Goal: Task Accomplishment & Management: Use online tool/utility

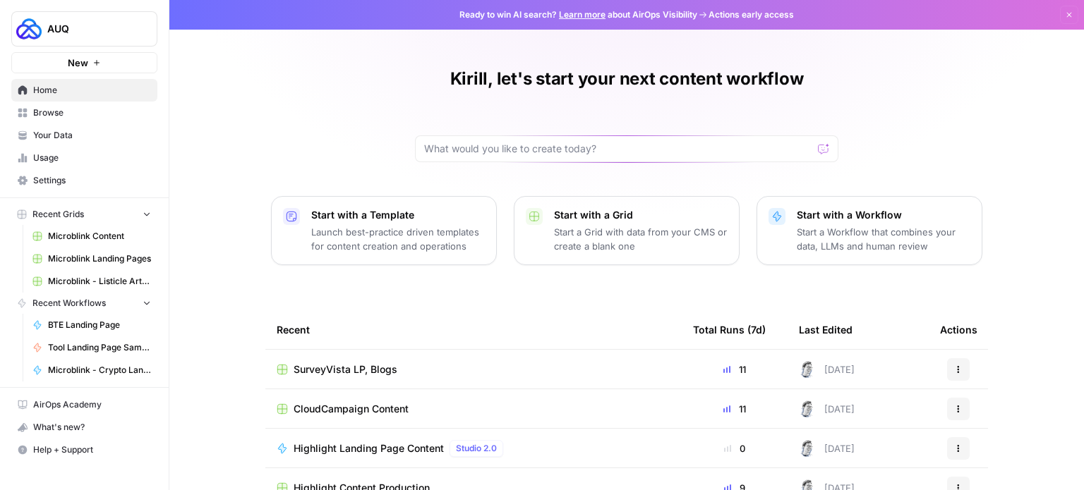
click at [50, 111] on span "Browse" at bounding box center [92, 113] width 118 height 13
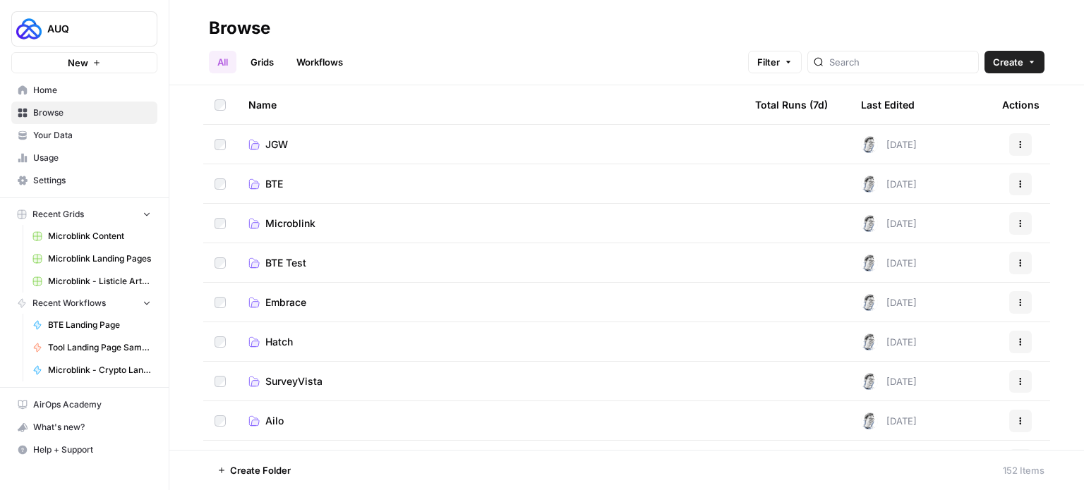
click at [302, 219] on span "Microblink" at bounding box center [290, 224] width 50 height 14
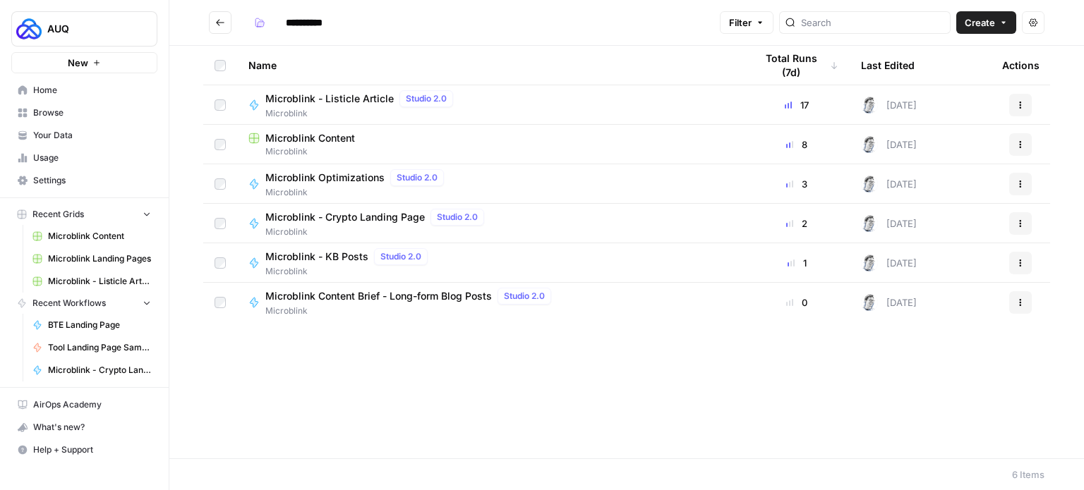
click at [351, 256] on span "Microblink - KB Posts" at bounding box center [316, 257] width 103 height 14
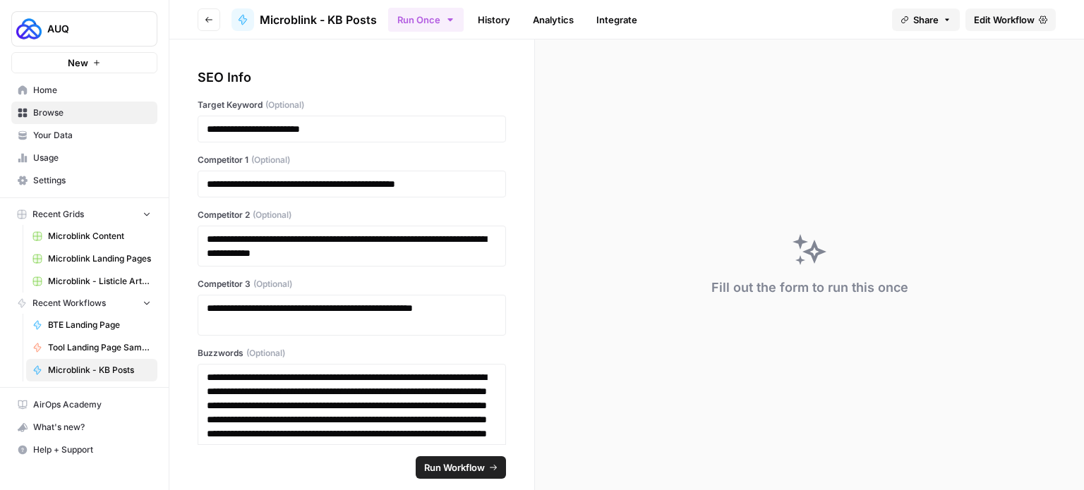
click at [991, 18] on span "Edit Workflow" at bounding box center [1004, 20] width 61 height 14
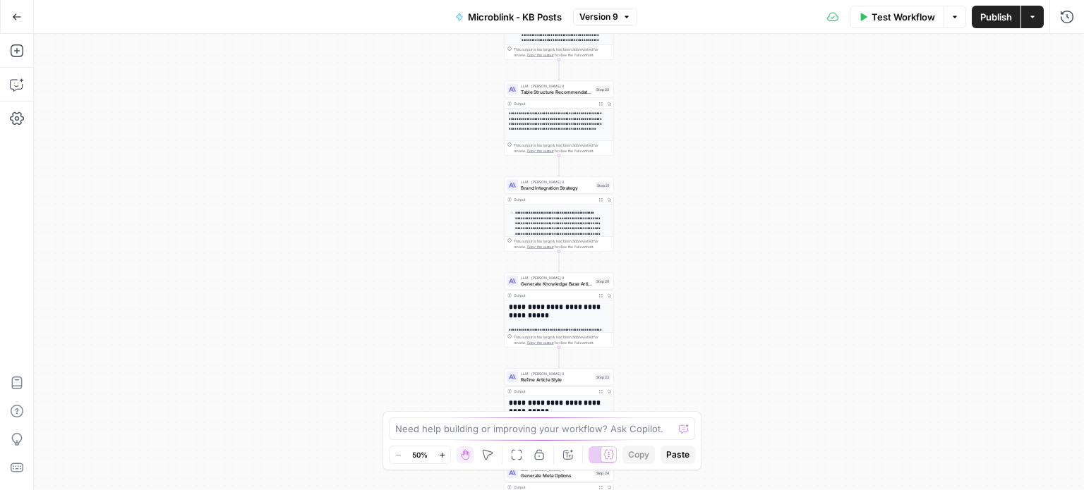
click at [1039, 8] on button "Actions" at bounding box center [1032, 17] width 23 height 23
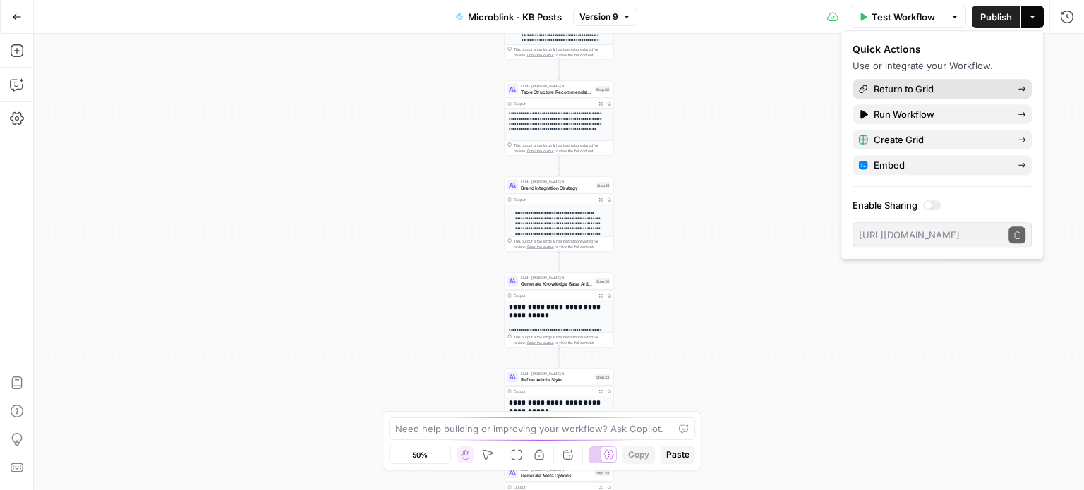
click at [961, 85] on span "Return to Grid" at bounding box center [939, 89] width 133 height 14
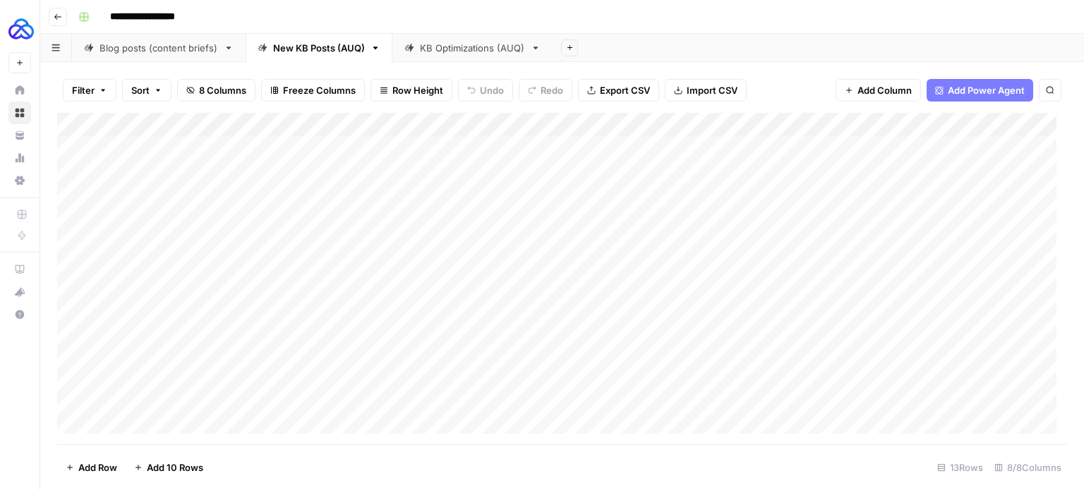
click at [374, 47] on icon "button" at bounding box center [375, 48] width 5 height 3
click at [59, 19] on icon "button" at bounding box center [58, 17] width 8 height 8
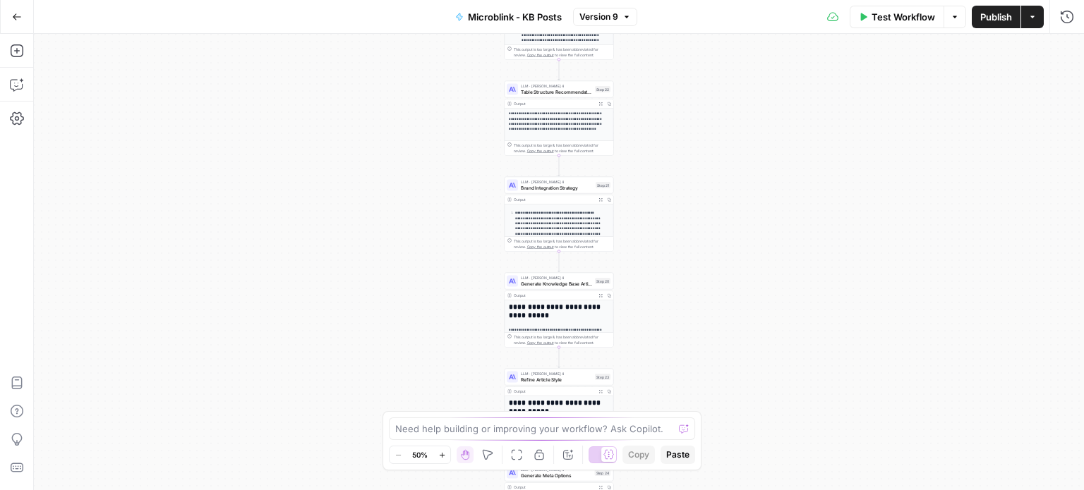
click at [18, 22] on button "Go Back" at bounding box center [16, 16] width 25 height 25
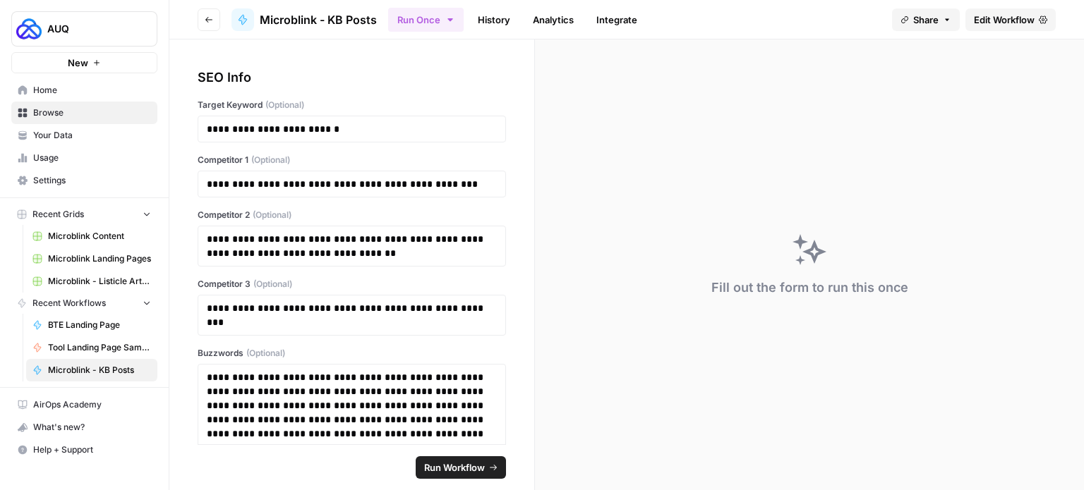
click at [42, 82] on link "Home" at bounding box center [84, 90] width 146 height 23
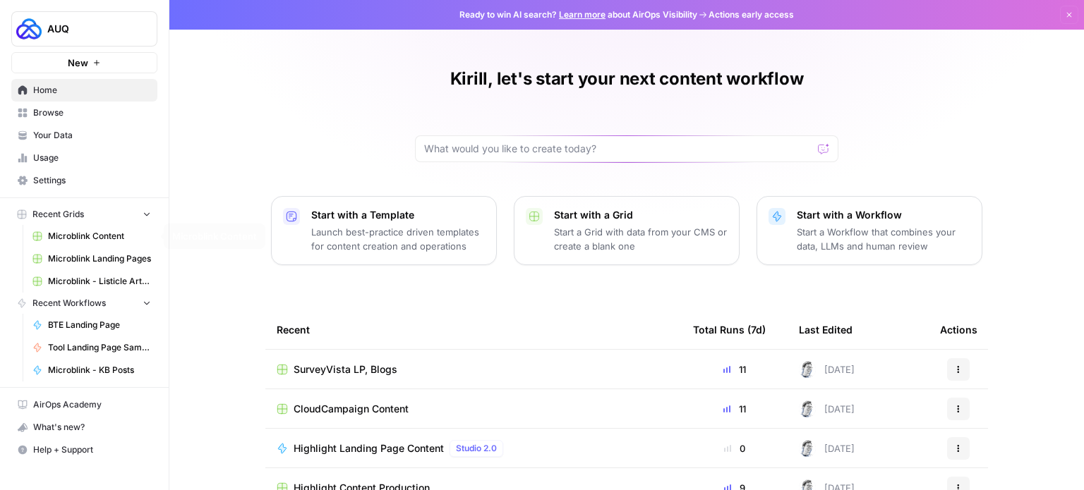
click at [119, 301] on button "Recent Workflows" at bounding box center [84, 303] width 146 height 21
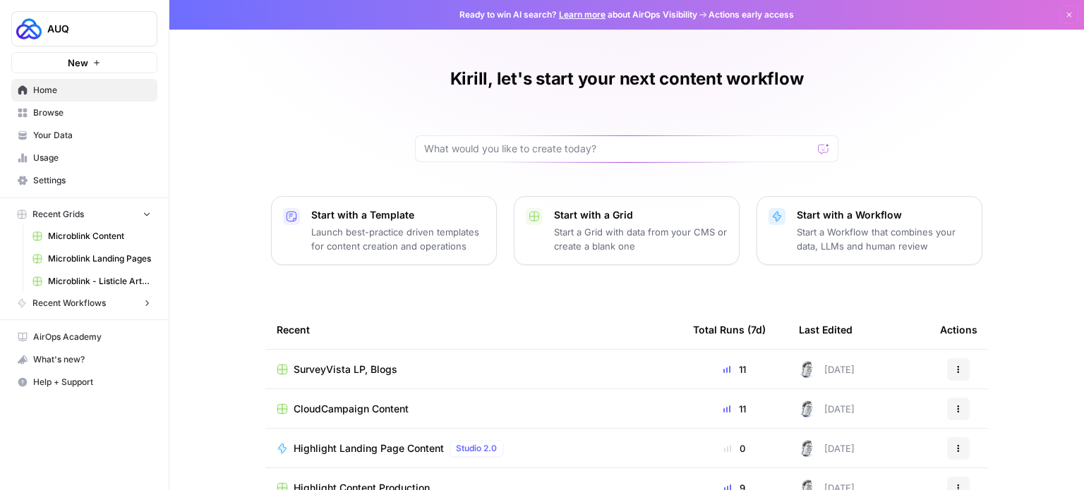
click at [119, 301] on button "Recent Workflows" at bounding box center [84, 303] width 146 height 21
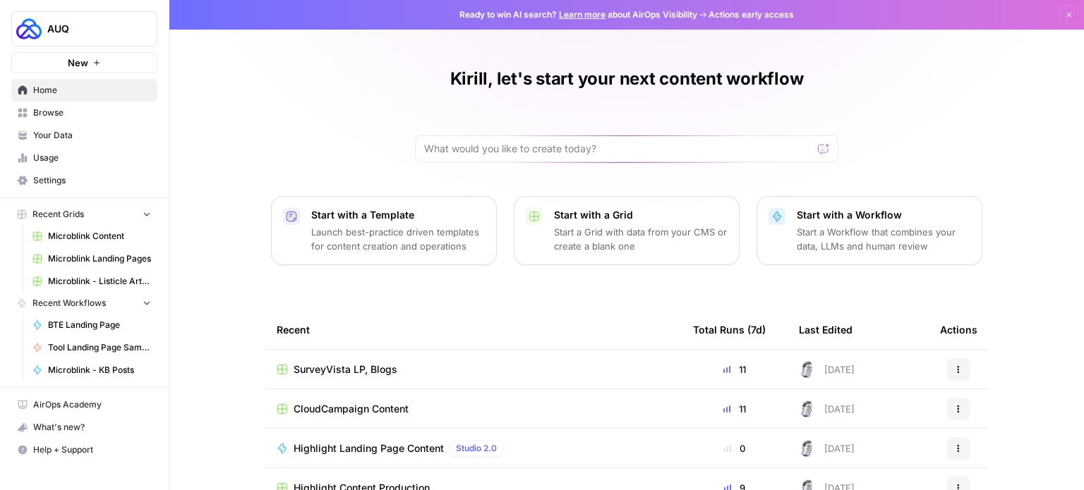
click at [104, 365] on span "Microblink - KB Posts" at bounding box center [99, 370] width 103 height 13
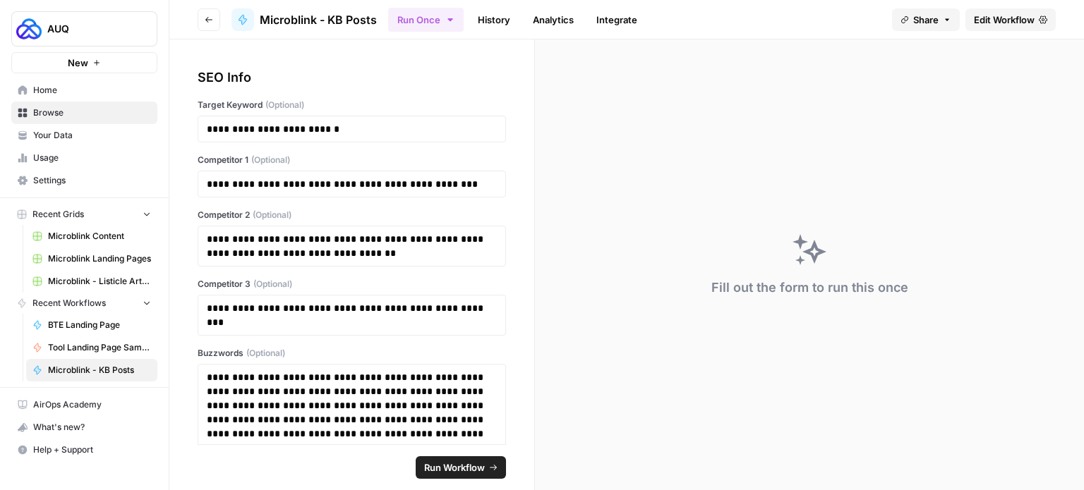
click at [931, 22] on span "Share" at bounding box center [925, 20] width 25 height 14
click at [1006, 30] on link "Edit Workflow" at bounding box center [1010, 19] width 90 height 23
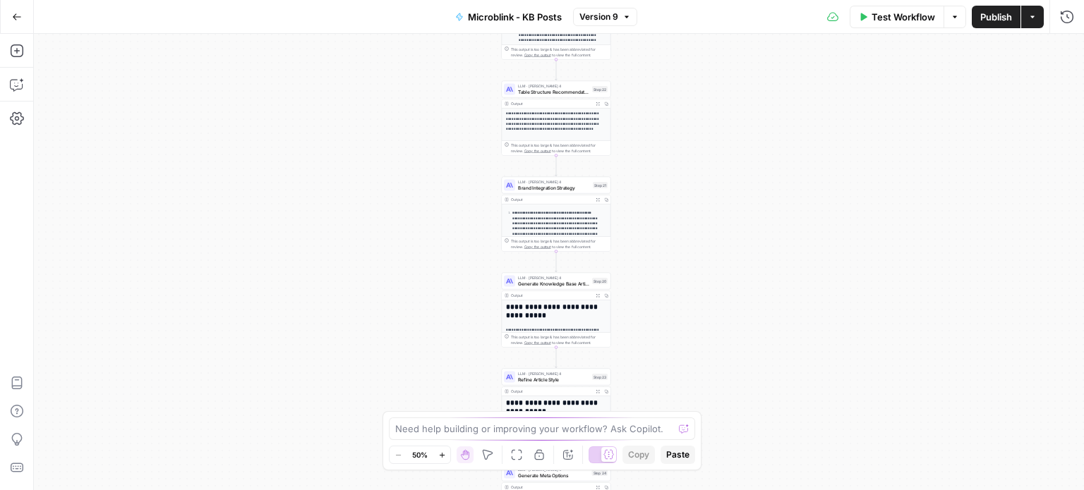
click at [1030, 20] on icon "button" at bounding box center [1032, 17] width 8 height 8
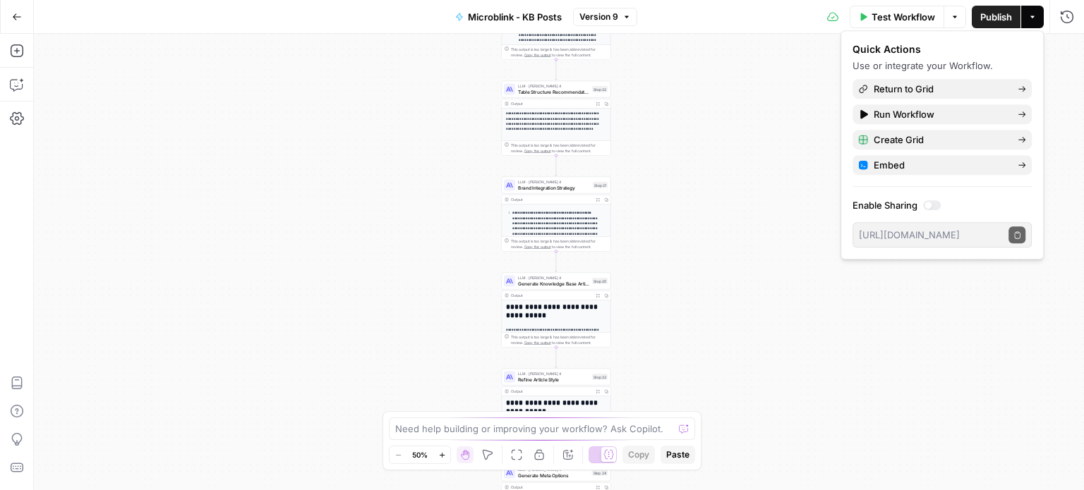
click at [951, 20] on icon "button" at bounding box center [954, 17] width 8 height 8
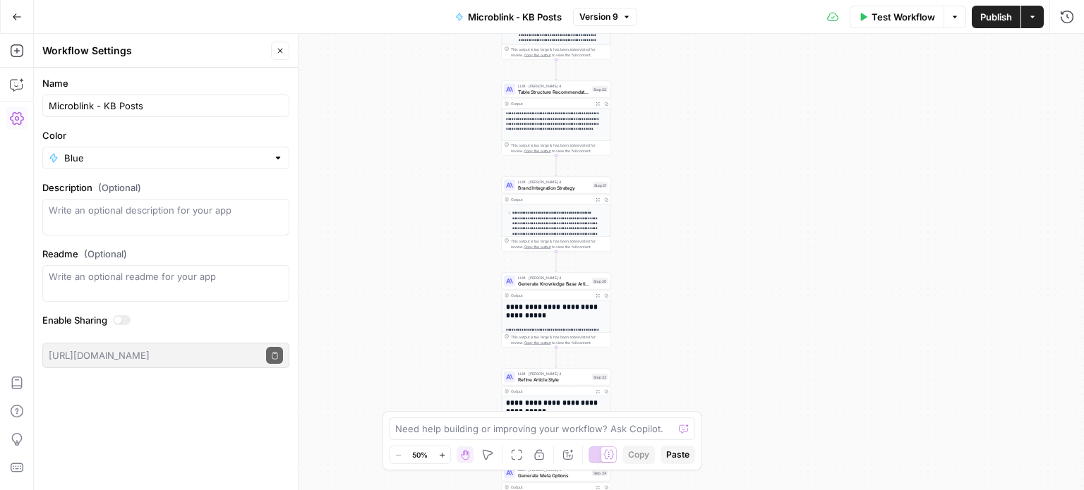
click at [525, 17] on span "Microblink - KB Posts" at bounding box center [515, 17] width 94 height 14
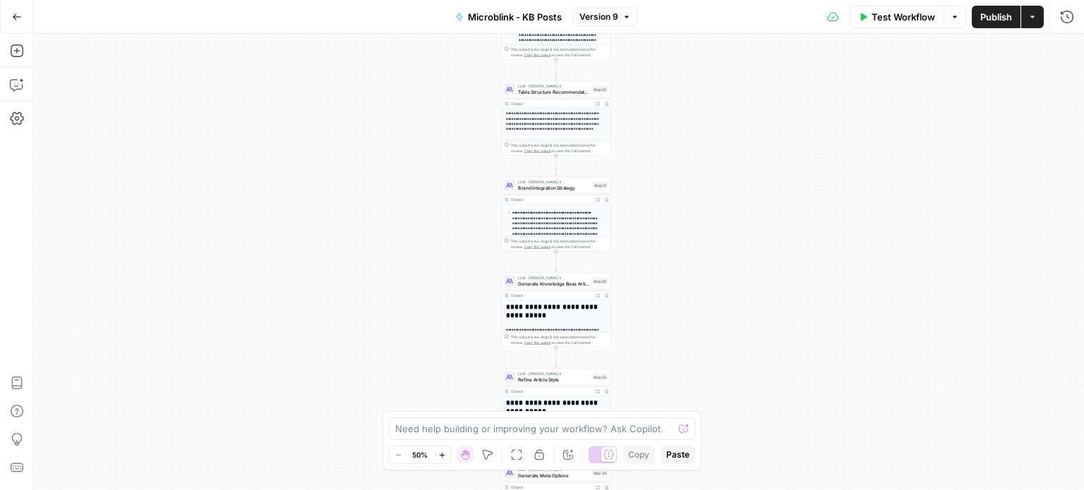
click at [531, 16] on span "Microblink - KB Posts" at bounding box center [515, 17] width 94 height 14
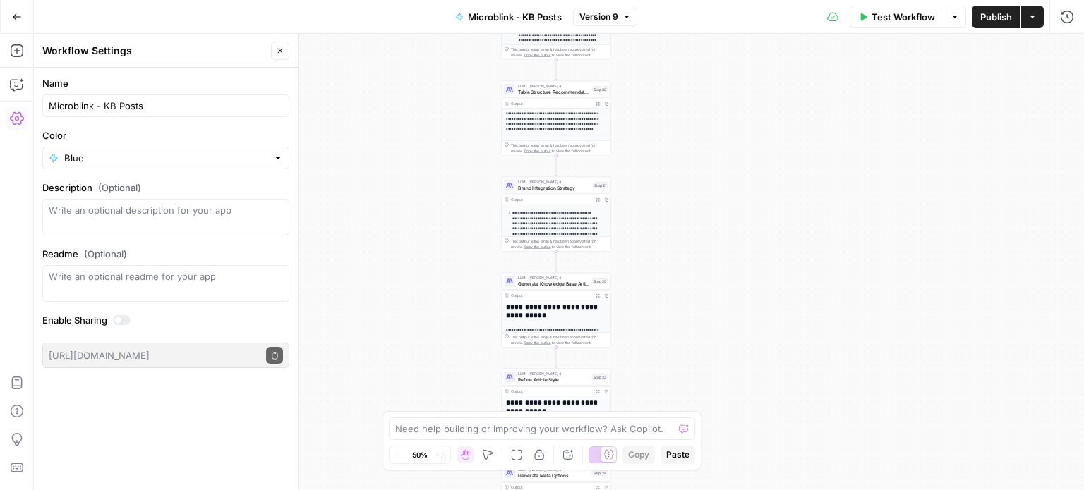
click at [631, 15] on button "Version 9" at bounding box center [605, 17] width 64 height 18
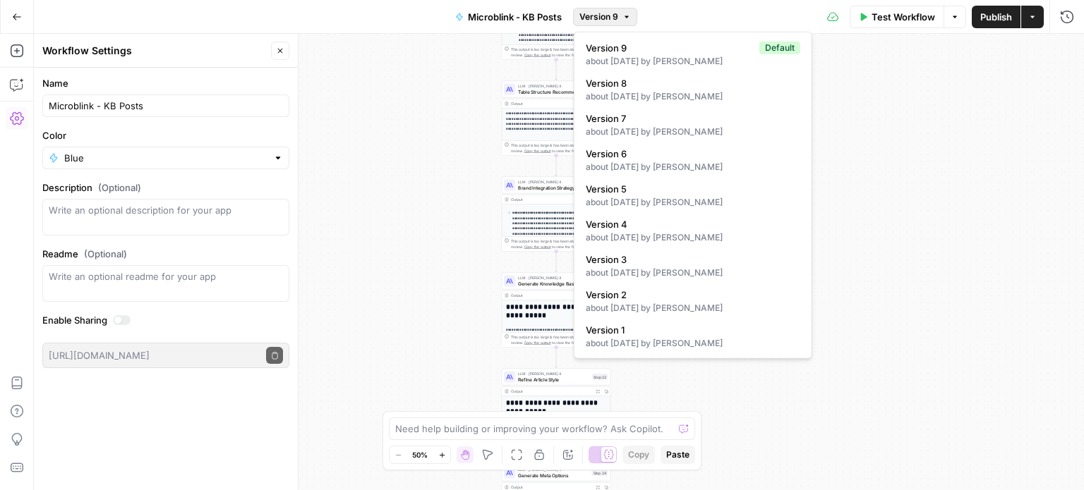
click at [737, 413] on div "**********" at bounding box center [559, 262] width 1050 height 456
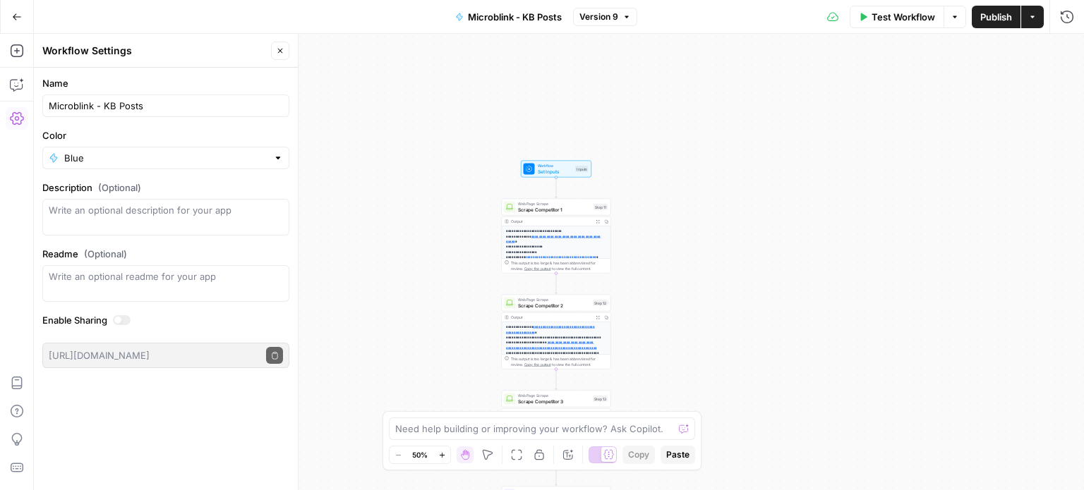
click at [951, 19] on icon "button" at bounding box center [954, 17] width 8 height 8
click at [1029, 19] on icon "button" at bounding box center [1032, 17] width 8 height 8
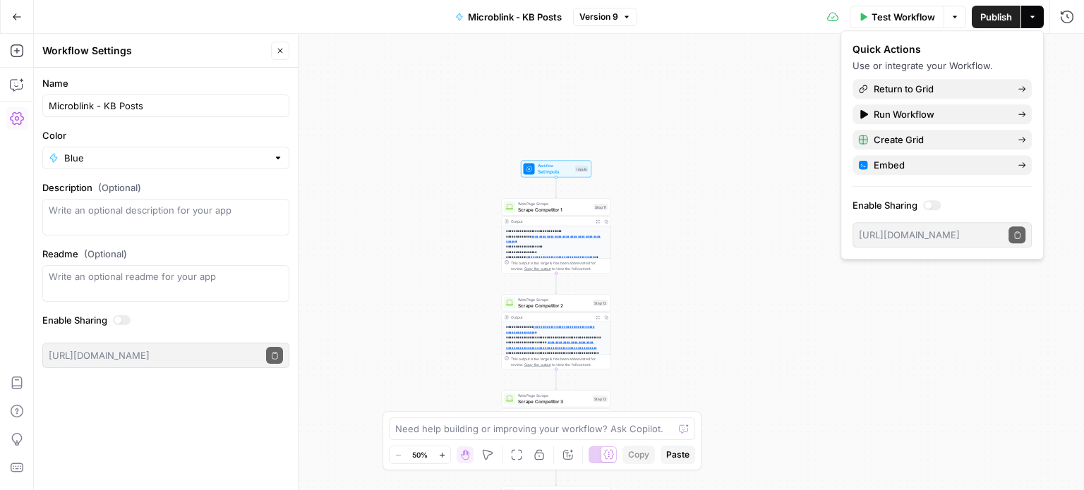
click at [17, 18] on icon "button" at bounding box center [17, 17] width 10 height 10
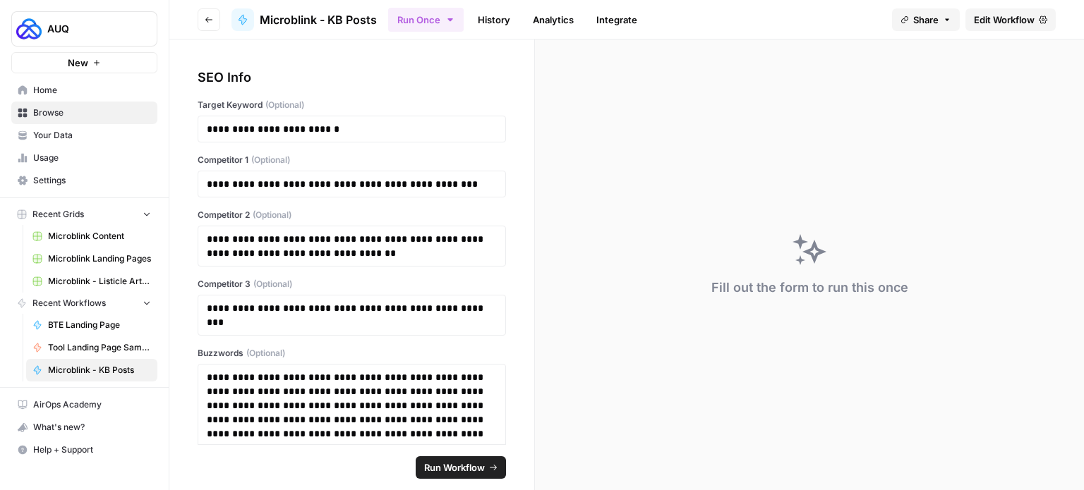
click at [59, 99] on link "Home" at bounding box center [84, 90] width 146 height 23
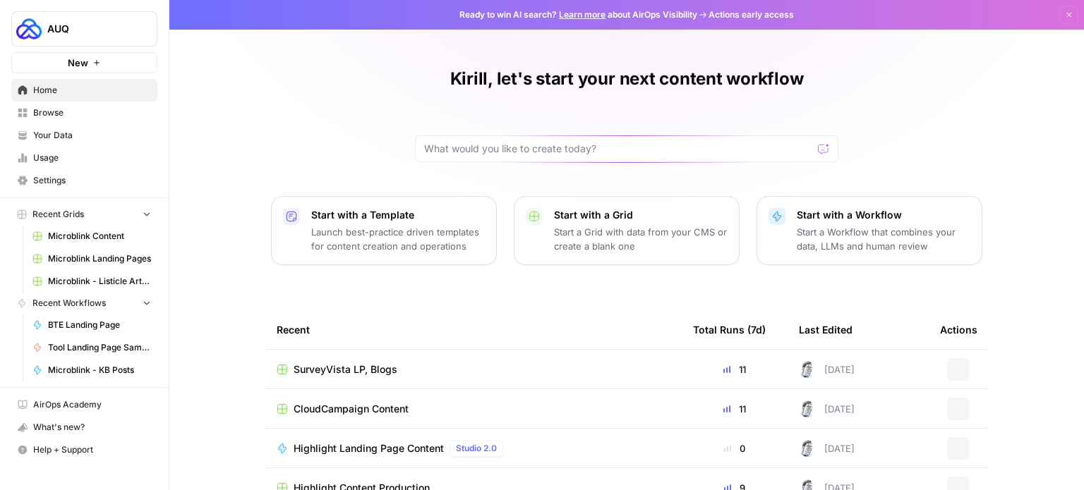
click at [80, 121] on link "Browse" at bounding box center [84, 113] width 146 height 23
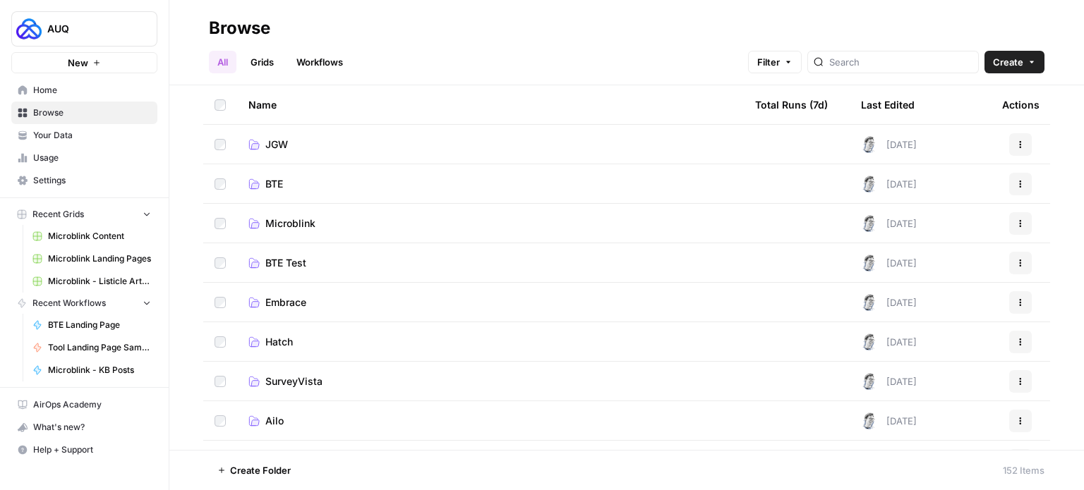
click at [296, 226] on span "Microblink" at bounding box center [290, 224] width 50 height 14
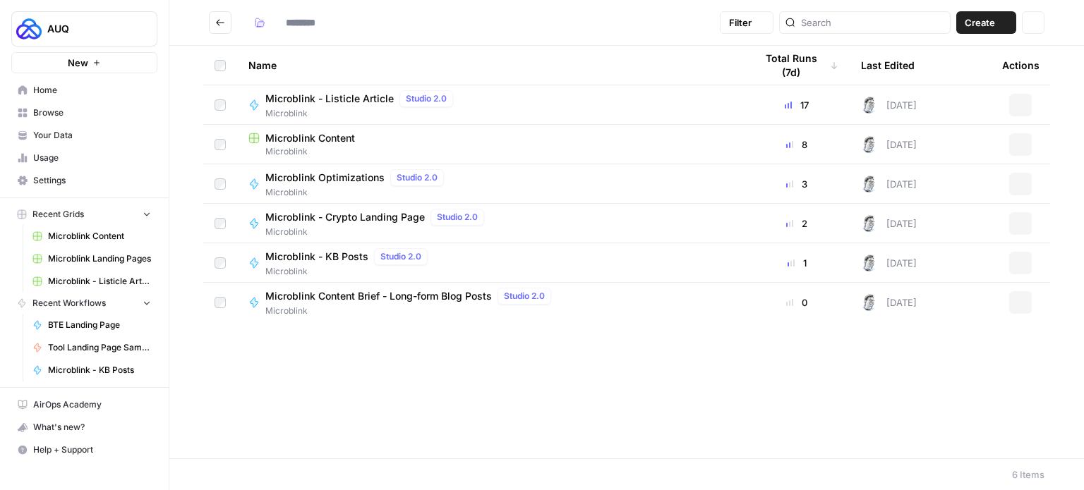
type input "**********"
click at [1021, 259] on icon "button" at bounding box center [1020, 263] width 8 height 8
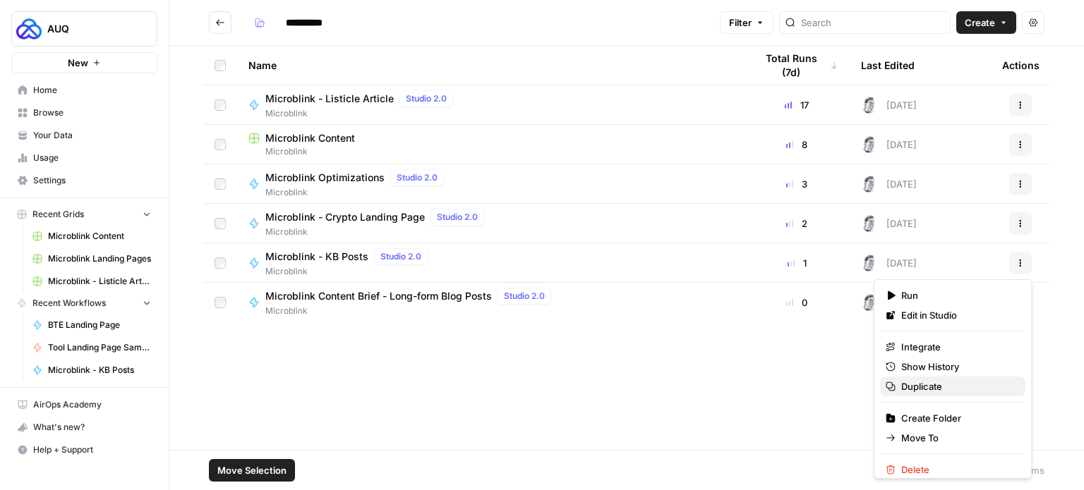
click at [943, 381] on span "Duplicate" at bounding box center [957, 387] width 113 height 14
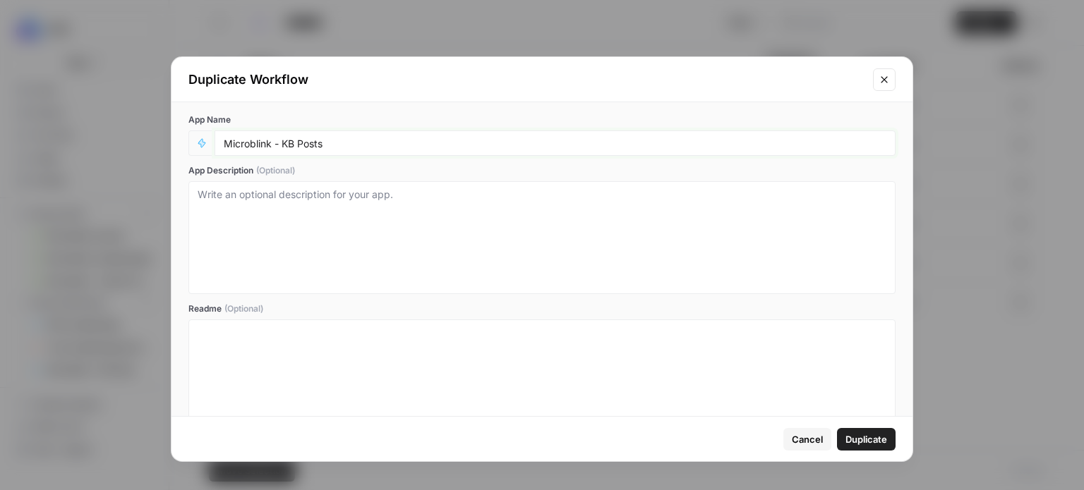
click at [262, 140] on input "Microblink - KB Posts" at bounding box center [555, 143] width 662 height 13
type input "BTE - KB Posts"
click at [852, 432] on span "Duplicate" at bounding box center [866, 439] width 42 height 14
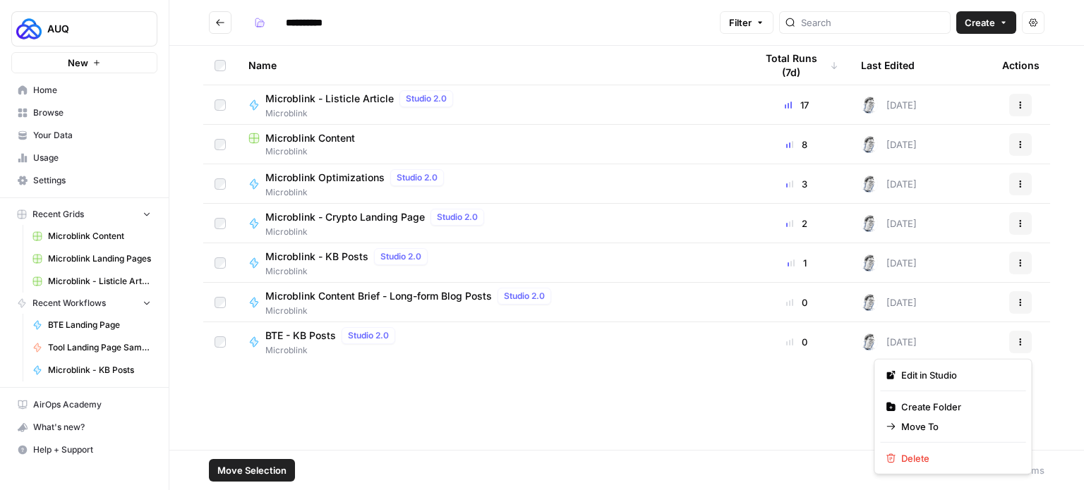
click at [1017, 339] on icon "button" at bounding box center [1020, 342] width 8 height 8
click at [925, 424] on span "Move To" at bounding box center [957, 427] width 113 height 14
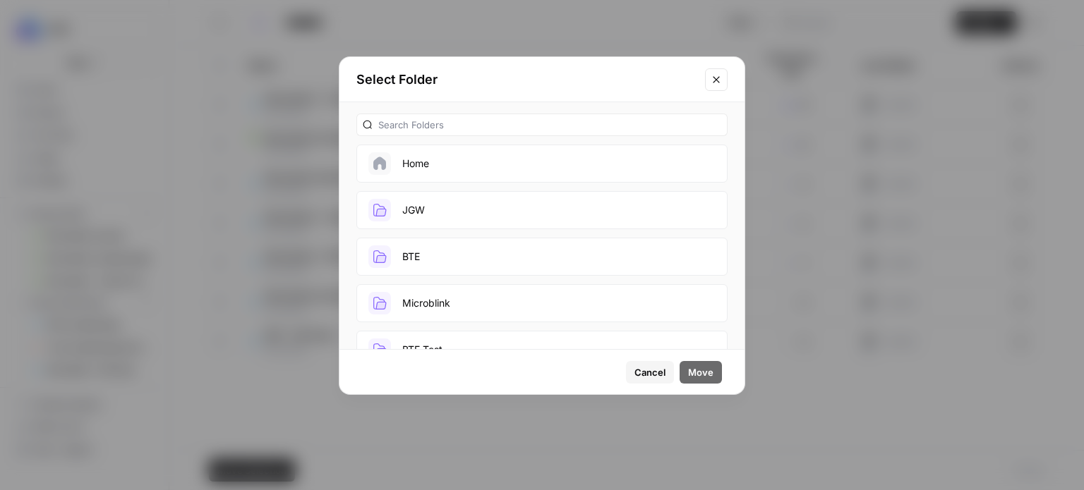
click at [424, 256] on button "BTE" at bounding box center [541, 257] width 371 height 38
click at [691, 372] on span "Move" at bounding box center [700, 372] width 25 height 14
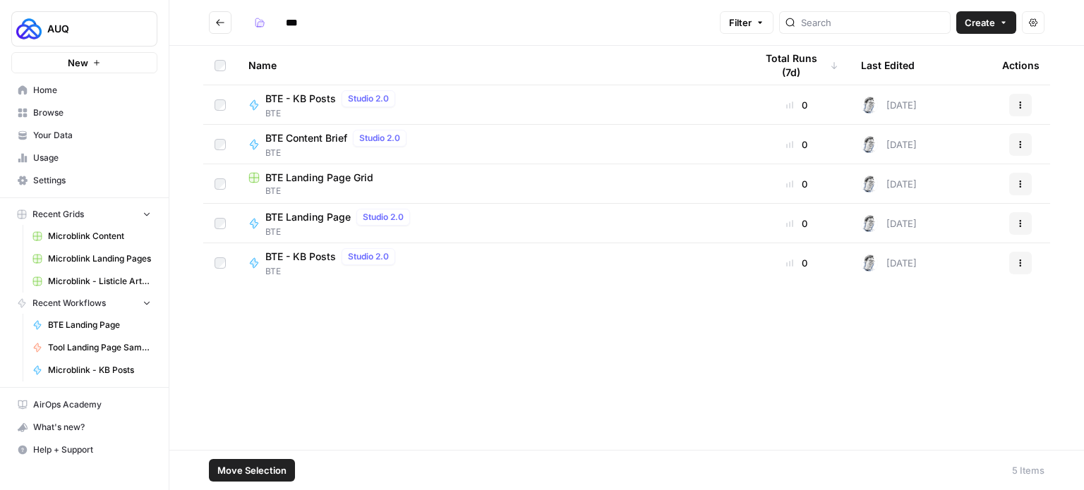
click at [442, 367] on div "Name Total Runs (7d) Last Edited Actions BTE - KB Posts Studio 2.0 BTE 0 13 day…" at bounding box center [626, 248] width 914 height 404
click at [1030, 263] on button "Actions" at bounding box center [1020, 263] width 23 height 23
click at [944, 397] on div "Name Total Runs (7d) Last Edited Actions BTE - KB Posts Studio 2.0 BTE 0 13 day…" at bounding box center [626, 248] width 914 height 404
click at [1014, 270] on button "Actions" at bounding box center [1020, 263] width 23 height 23
click at [926, 375] on span "Delete" at bounding box center [957, 380] width 113 height 14
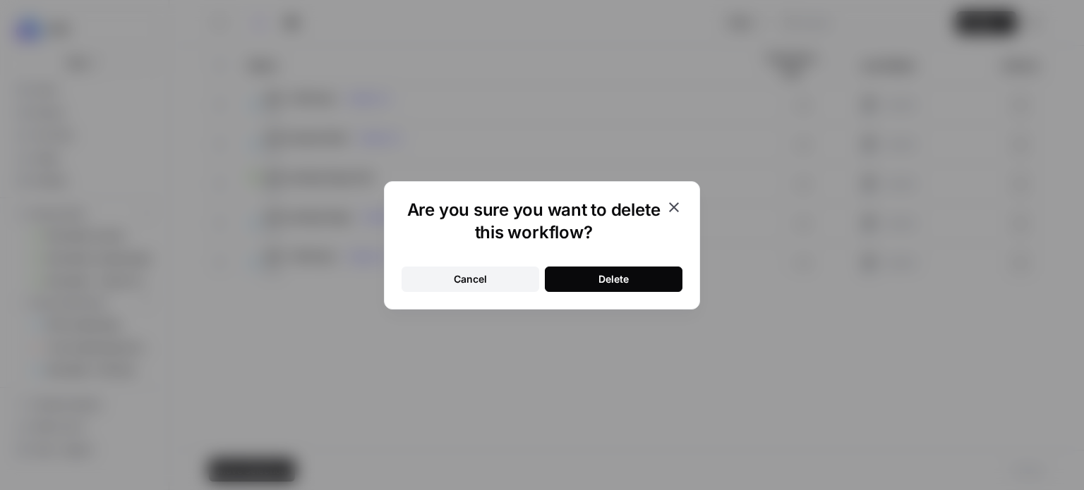
click at [667, 284] on button "Delete" at bounding box center [614, 279] width 138 height 25
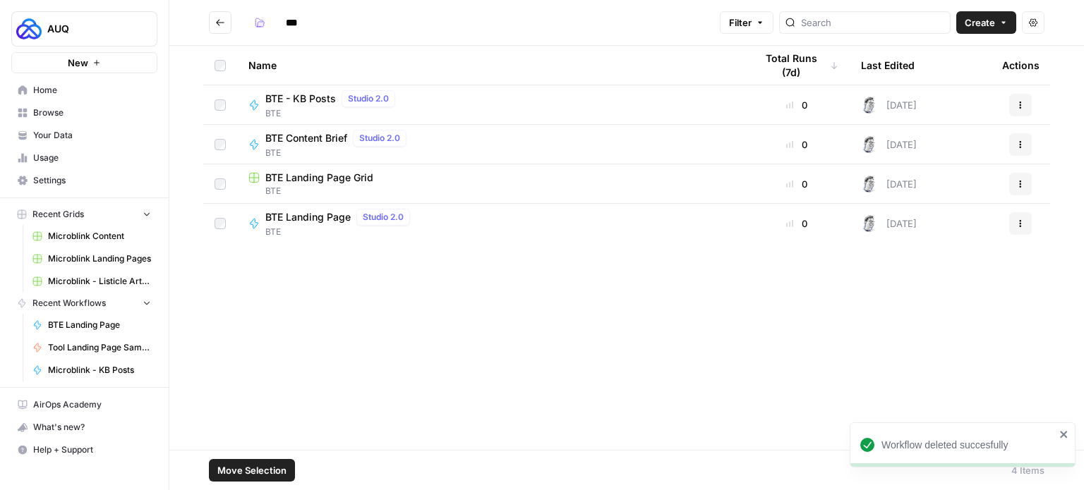
click at [348, 106] on div "Studio 2.0" at bounding box center [368, 98] width 54 height 17
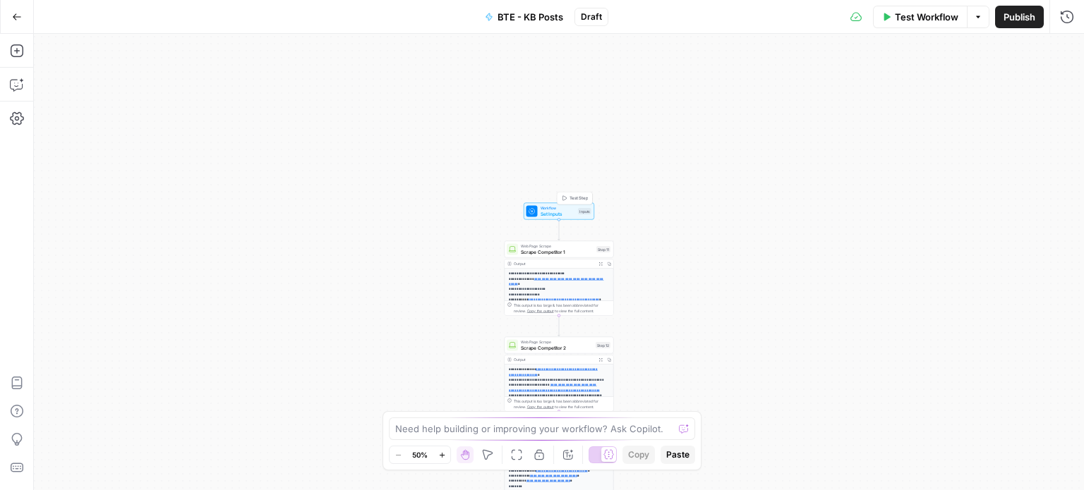
click at [573, 209] on span "Workflow" at bounding box center [557, 208] width 35 height 6
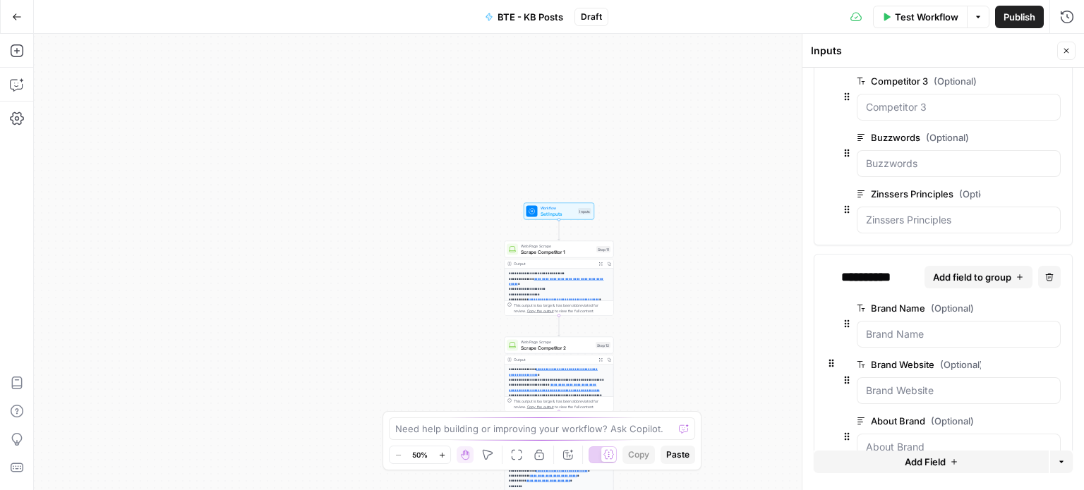
scroll to position [222, 0]
click at [1050, 194] on button "Delete group" at bounding box center [1051, 193] width 17 height 17
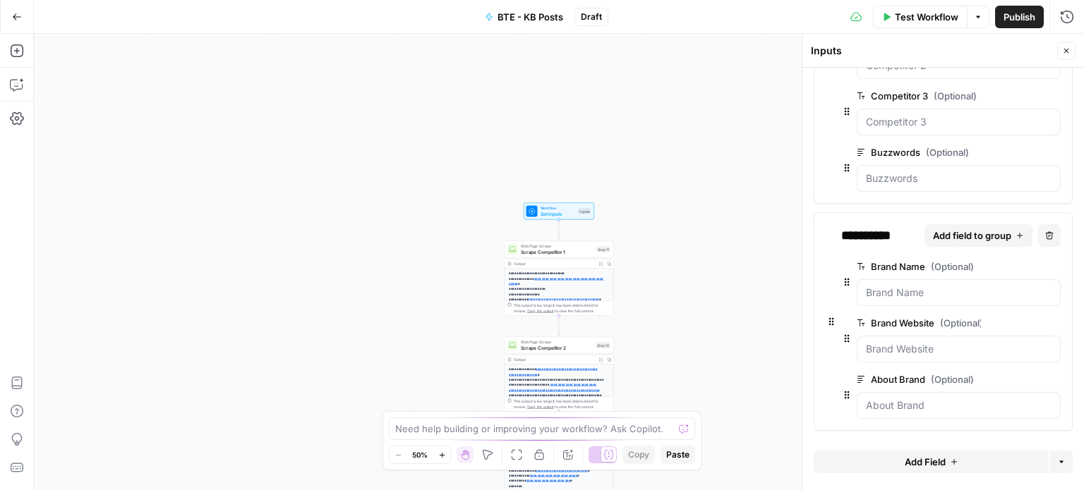
scroll to position [203, 0]
click at [1046, 236] on icon "button" at bounding box center [1050, 240] width 8 height 8
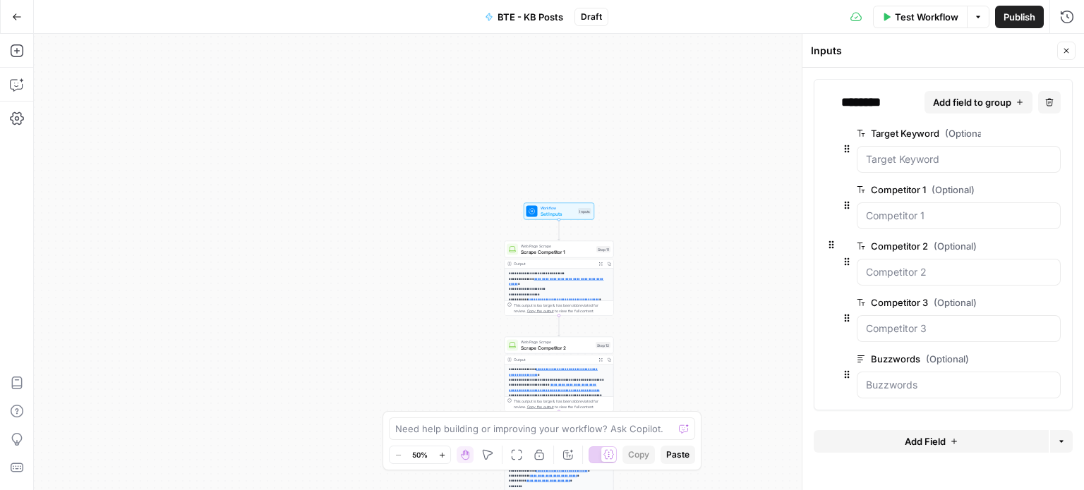
click at [952, 430] on button "Add Field" at bounding box center [930, 441] width 235 height 23
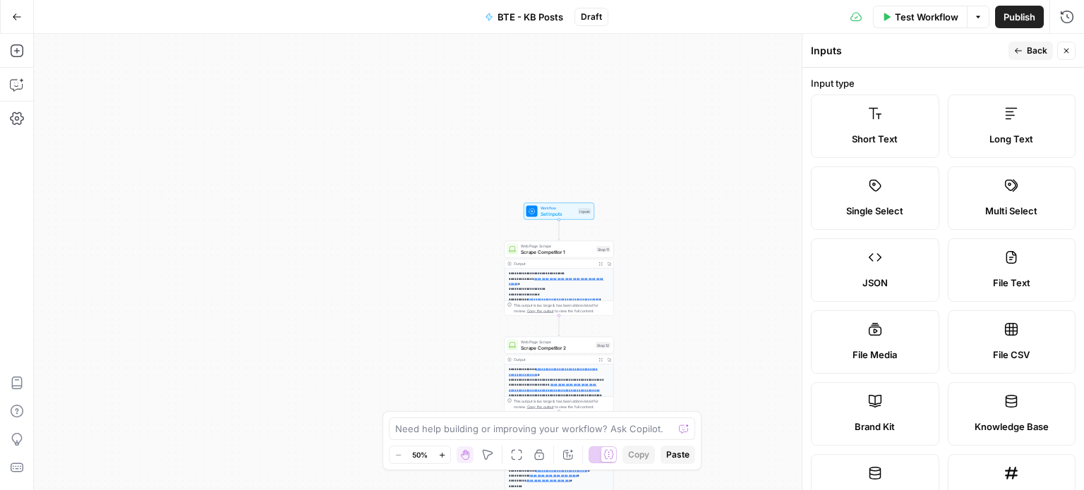
click at [1016, 401] on label "Knowledge Base" at bounding box center [1012, 413] width 128 height 63
click at [1019, 54] on icon "button" at bounding box center [1018, 51] width 8 height 8
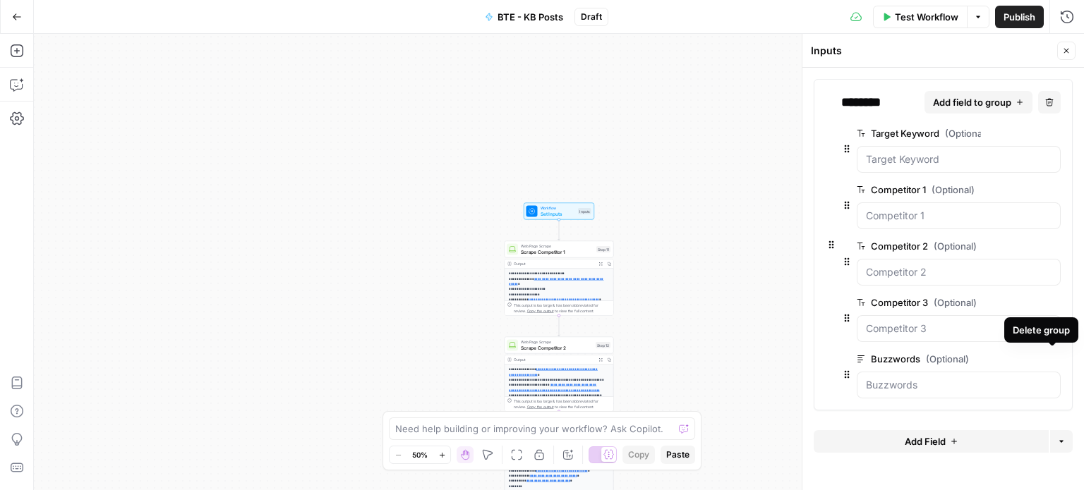
click at [1055, 359] on button "Delete group" at bounding box center [1051, 359] width 17 height 17
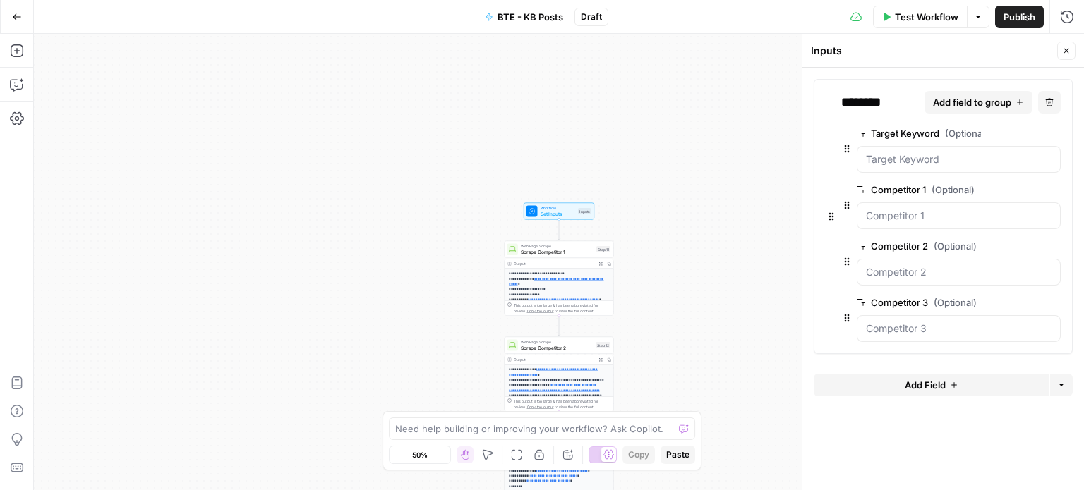
click at [950, 387] on icon "button" at bounding box center [954, 385] width 8 height 8
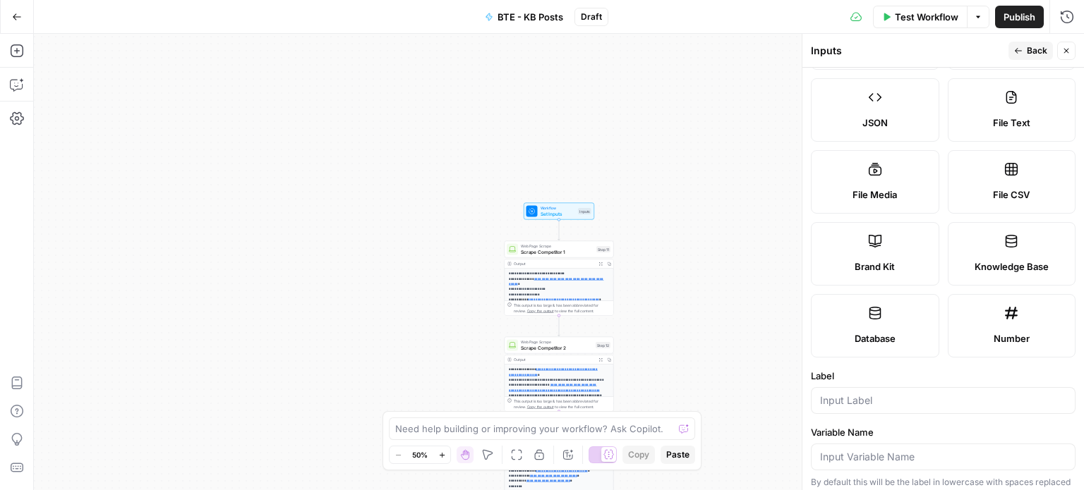
scroll to position [198, 0]
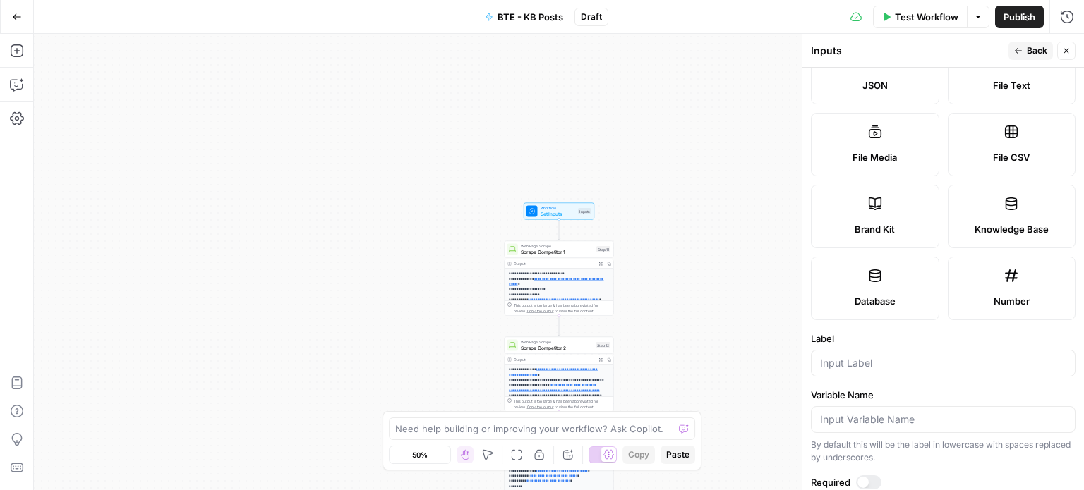
click at [991, 222] on span "Knowledge Base" at bounding box center [1011, 229] width 74 height 14
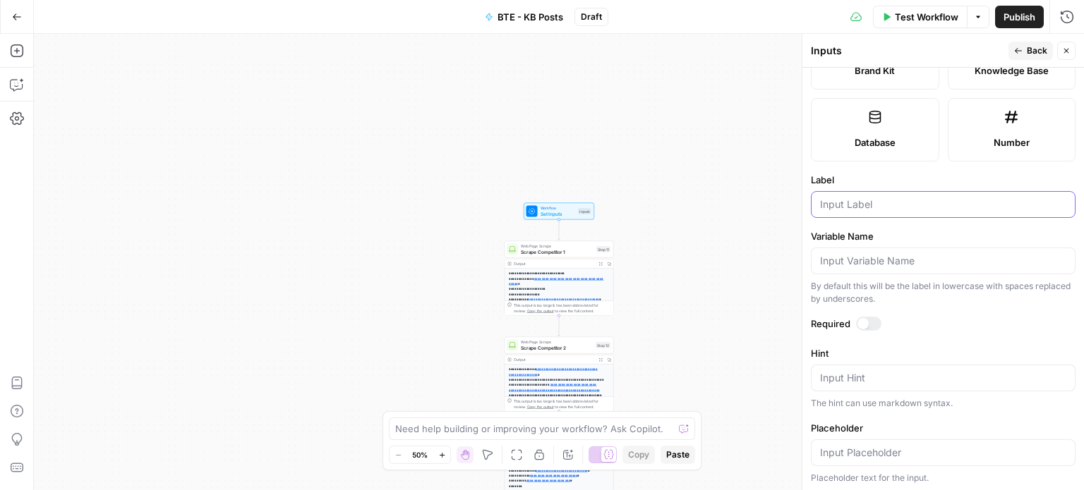
click at [877, 209] on input "Label" at bounding box center [943, 205] width 246 height 14
type input "Knowledge Base"
click at [1023, 49] on button "Back" at bounding box center [1030, 51] width 44 height 18
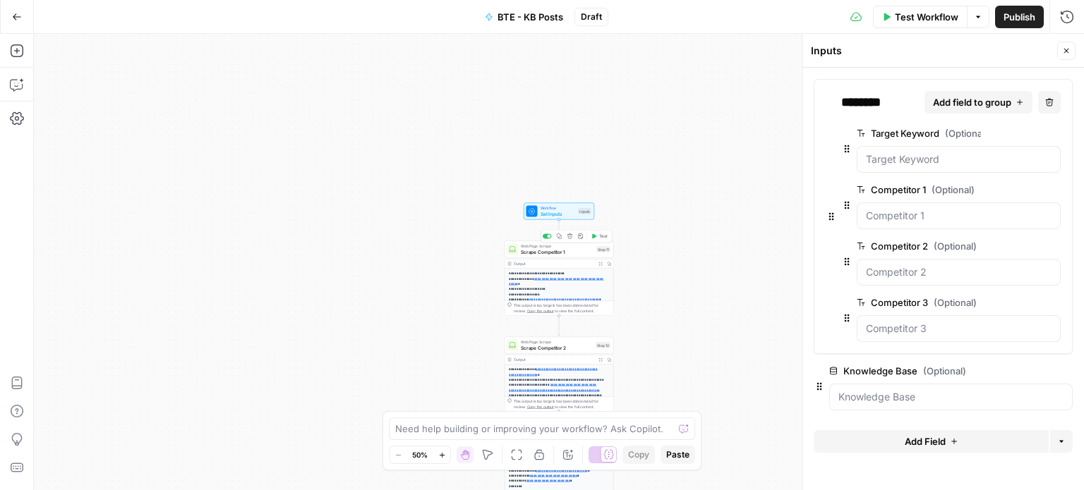
click at [569, 250] on span "Scrape Competitor 1" at bounding box center [557, 251] width 73 height 7
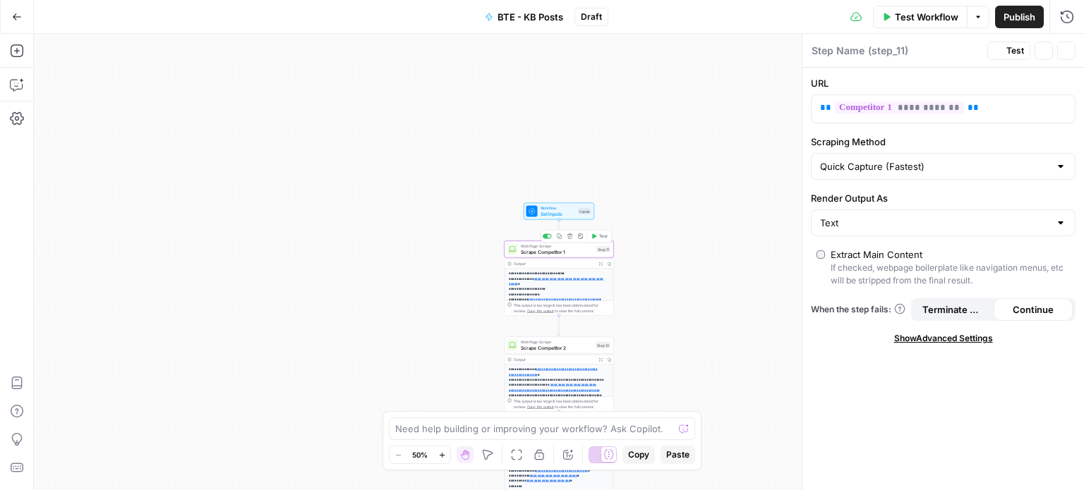
type textarea "Scrape Competitor 1"
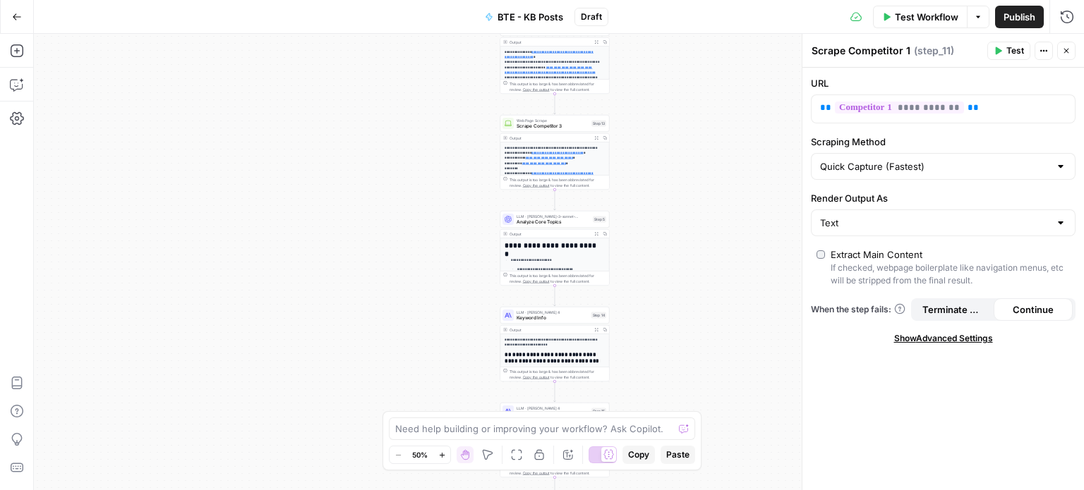
click at [562, 219] on span "Analyze Core Topics" at bounding box center [552, 222] width 73 height 7
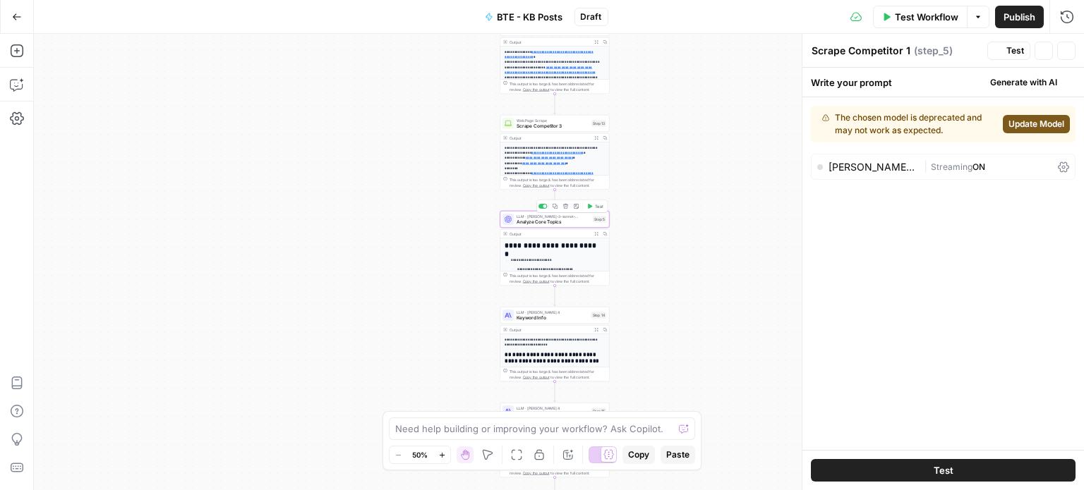
type textarea "Analyze Core Topics"
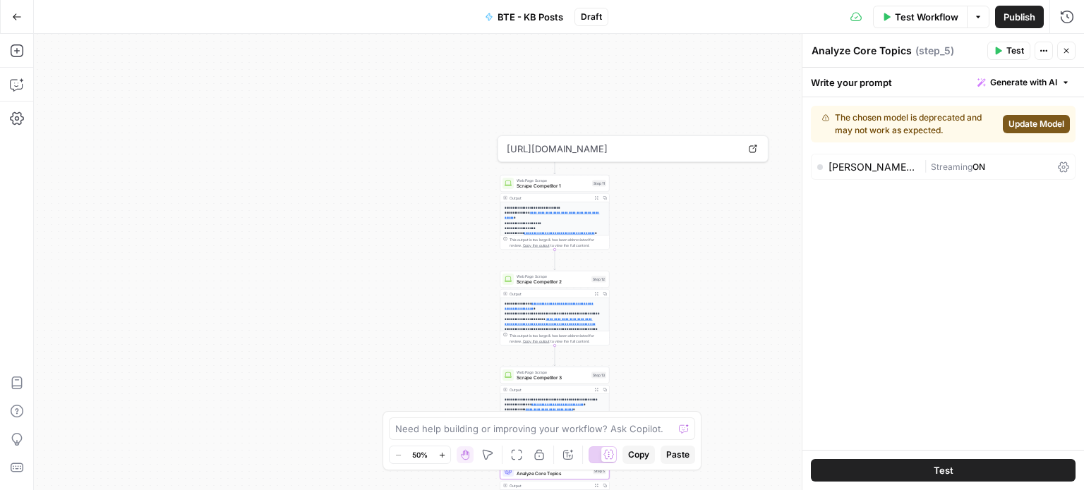
click at [567, 186] on span "Scrape Competitor 1" at bounding box center [552, 186] width 73 height 7
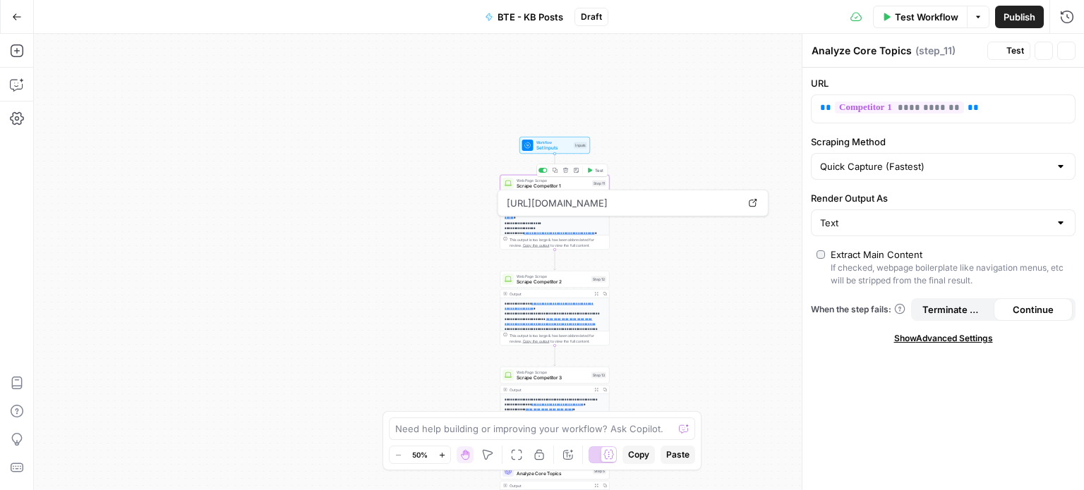
type textarea "Scrape Competitor 1"
click at [574, 279] on span "Scrape Competitor 2" at bounding box center [552, 282] width 72 height 7
type textarea "Scrape Competitor 2"
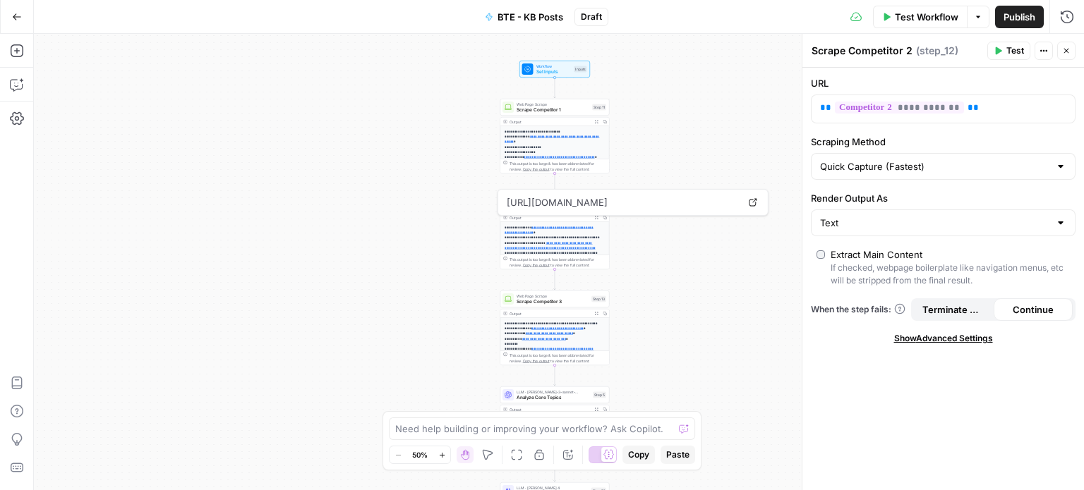
click at [566, 303] on span "Scrape Competitor 3" at bounding box center [552, 301] width 72 height 7
type textarea "Scrape Competitor 3"
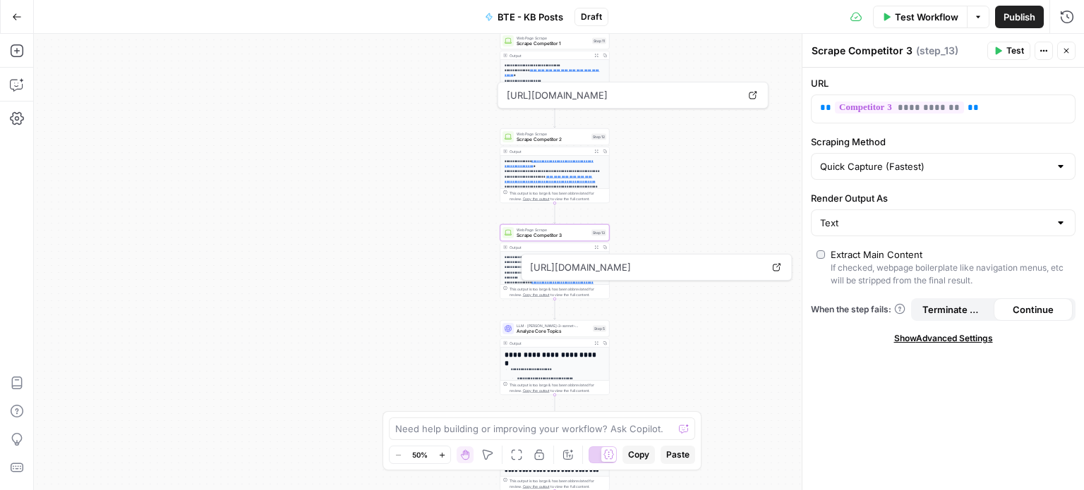
click at [518, 330] on span "Analyze Core Topics" at bounding box center [552, 331] width 73 height 7
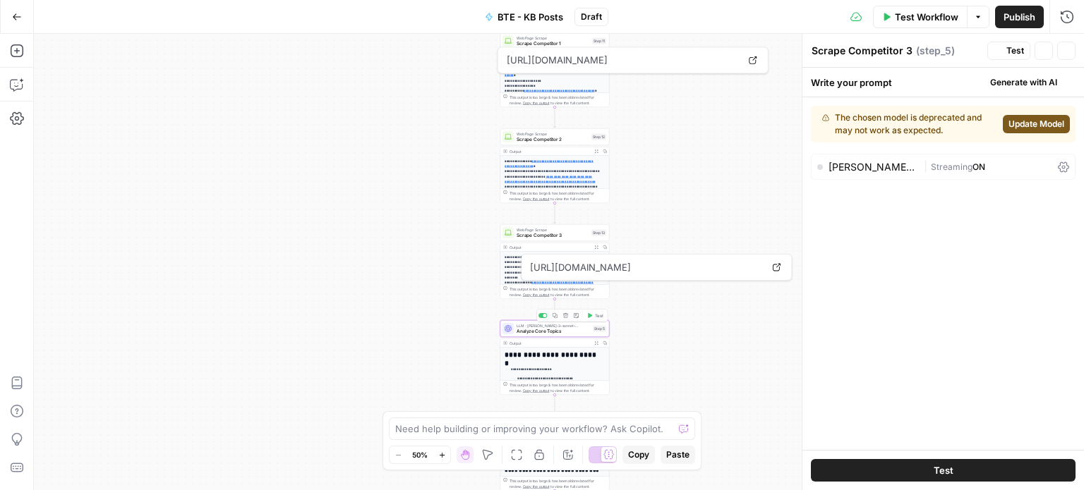
type textarea "Analyze Core Topics"
click at [895, 163] on div "claude-3-sonnet-20240229" at bounding box center [873, 167] width 90 height 10
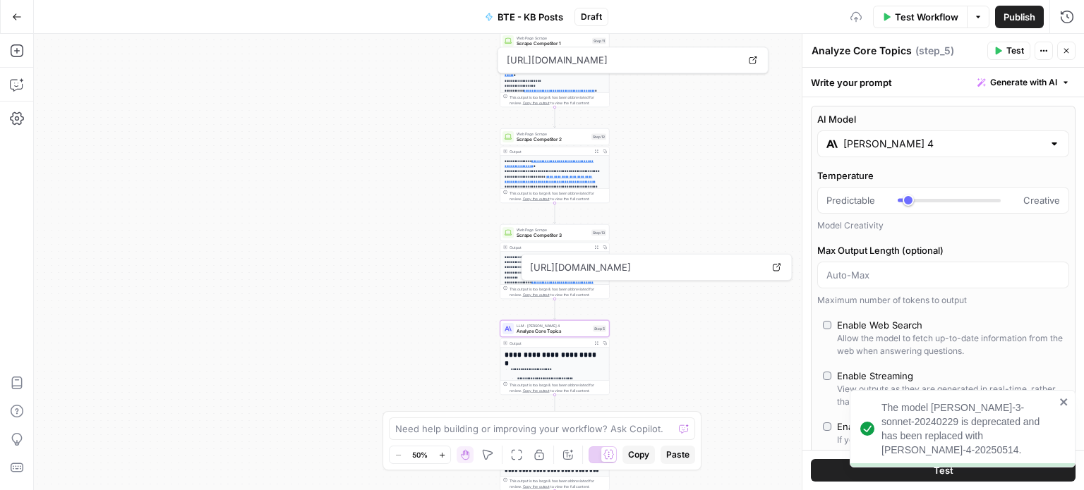
click at [916, 140] on input "[PERSON_NAME] 4" at bounding box center [943, 144] width 200 height 14
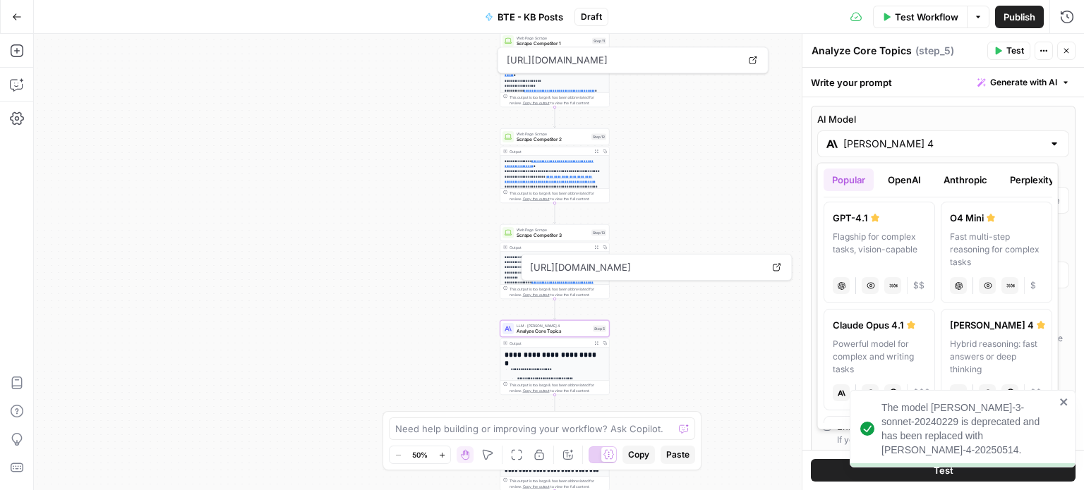
scroll to position [110, 0]
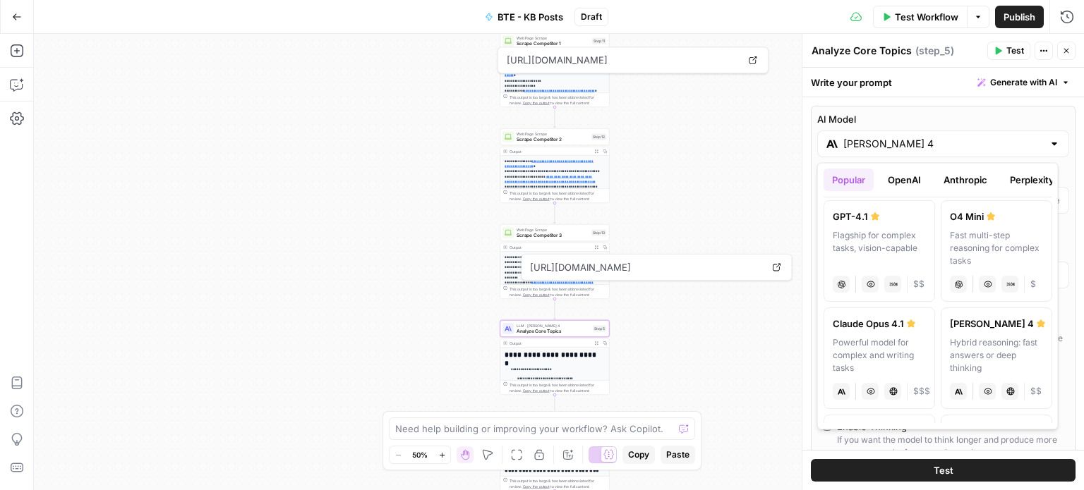
click at [957, 252] on div "Fast multi-step reasoning for complex tasks" at bounding box center [996, 248] width 93 height 38
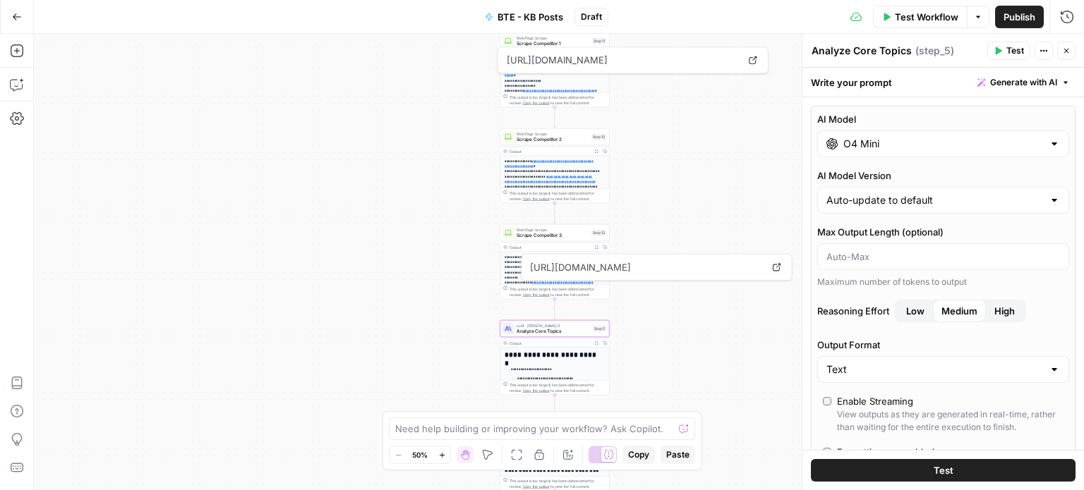
type input "O4 Mini"
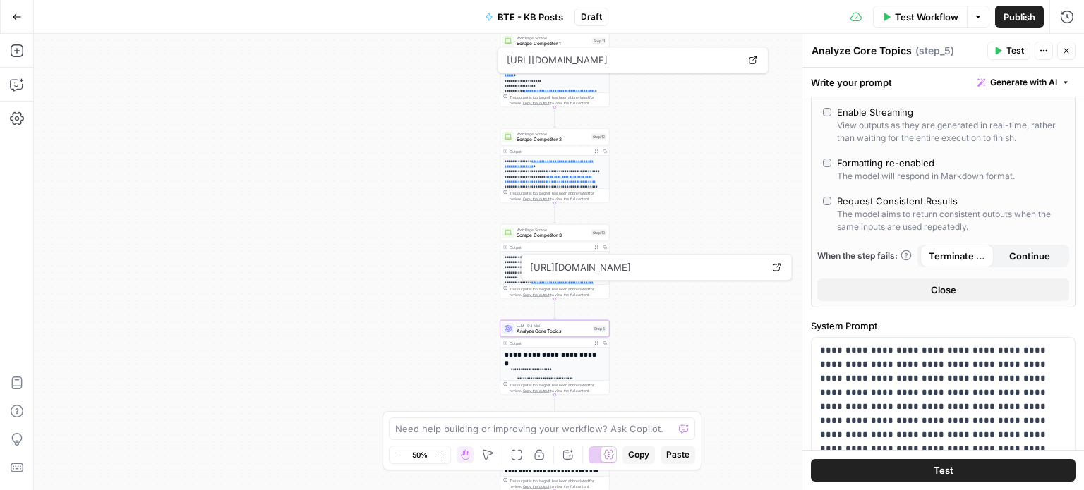
scroll to position [292, 0]
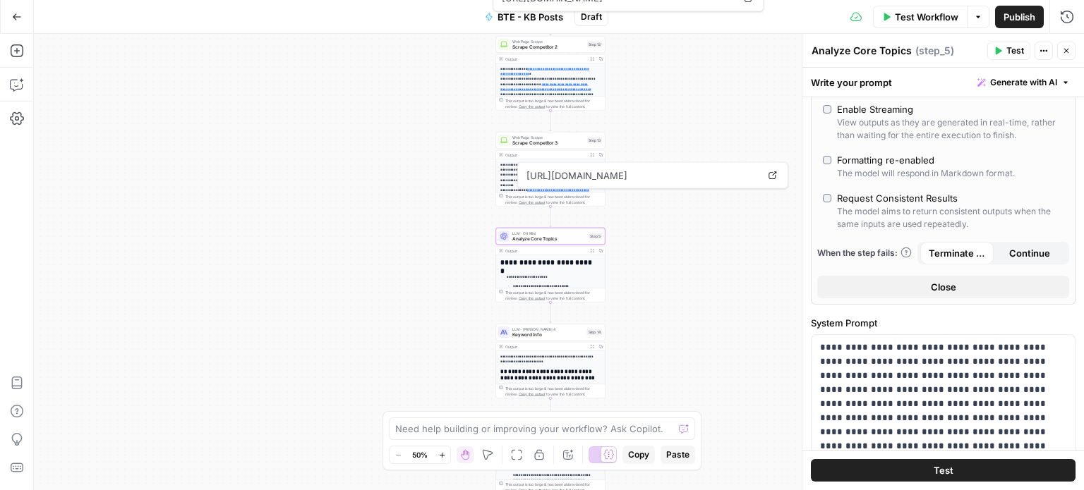
click at [634, 282] on div "**********" at bounding box center [559, 262] width 1050 height 456
click at [719, 231] on div "**********" at bounding box center [559, 262] width 1050 height 456
click at [574, 239] on span "Analyze Core Topics" at bounding box center [548, 239] width 73 height 7
click at [611, 184] on span "https://keyless.io/solutions/user-enrollment" at bounding box center [641, 175] width 237 height 25
drag, startPoint x: 619, startPoint y: 183, endPoint x: 676, endPoint y: 137, distance: 72.7
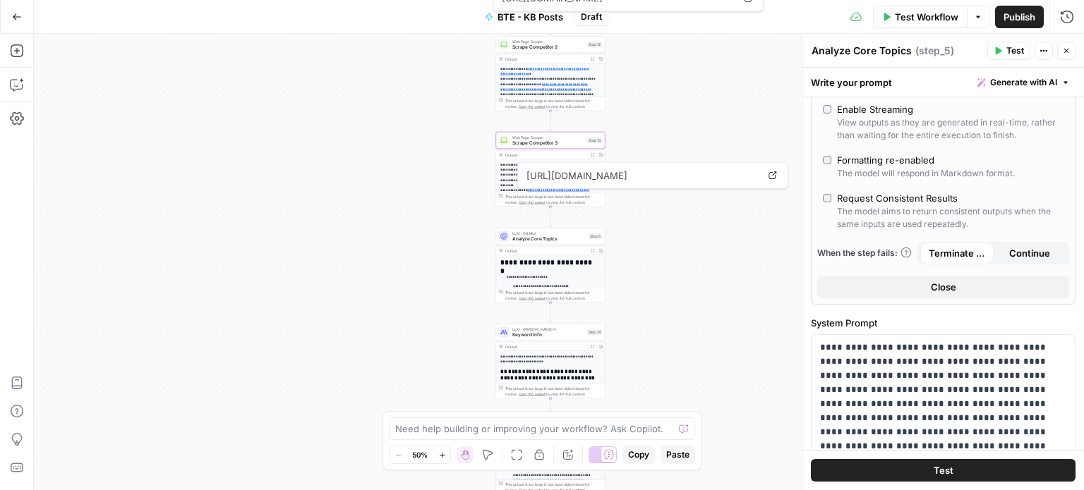
click at [676, 137] on body "**********" at bounding box center [542, 245] width 1084 height 490
click at [651, 242] on div "**********" at bounding box center [559, 262] width 1050 height 456
click at [557, 337] on span "Keyword Info" at bounding box center [548, 335] width 72 height 7
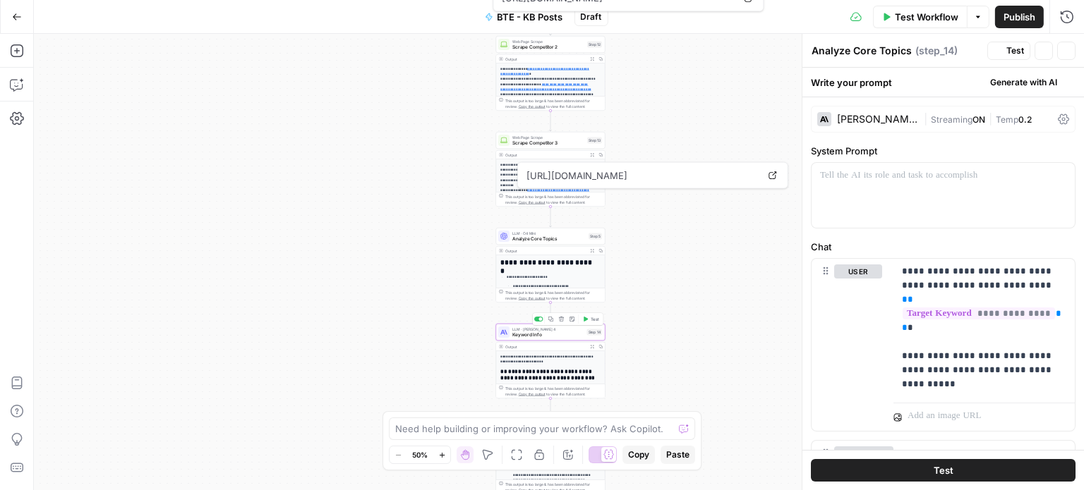
type textarea "Keyword Info"
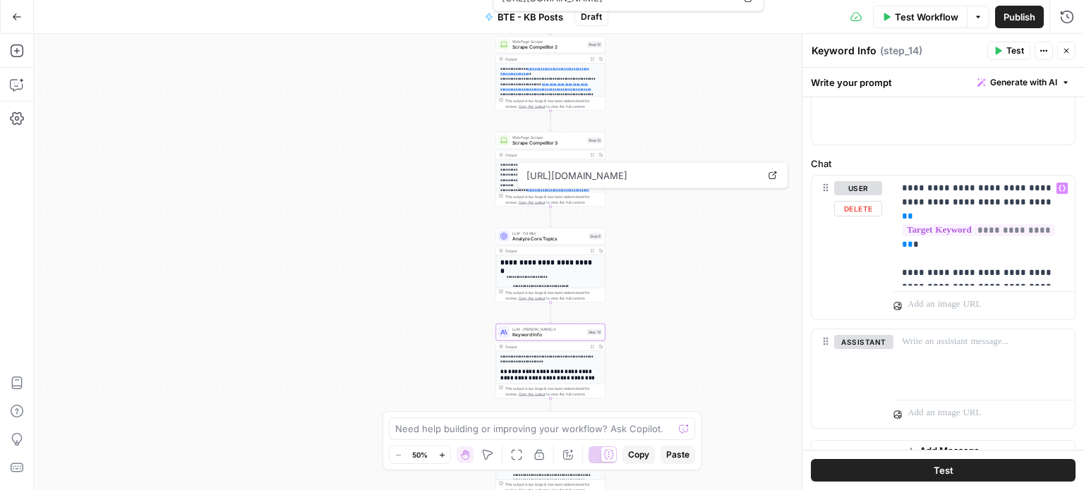
scroll to position [85, 0]
click at [1050, 270] on p "**********" at bounding box center [979, 229] width 154 height 99
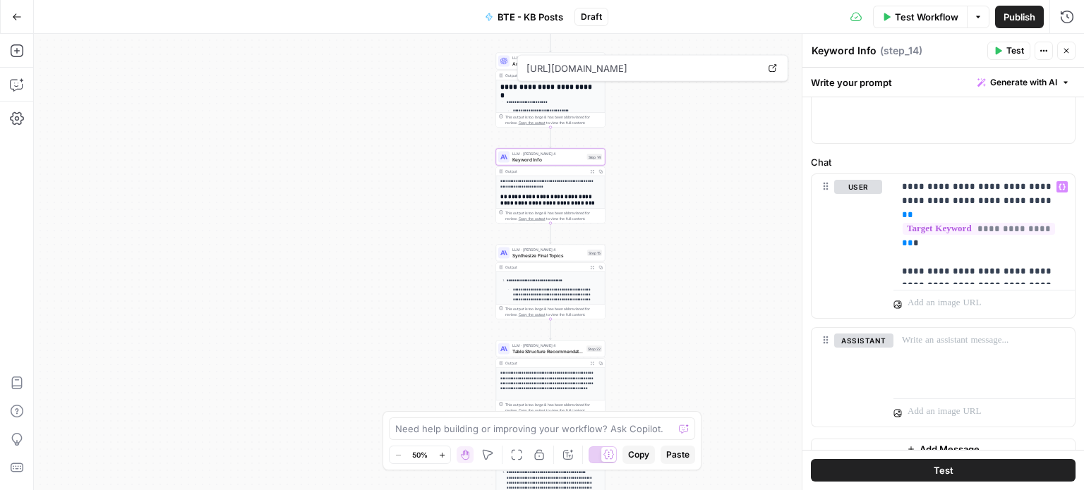
click at [553, 255] on span "Synthesize Final Topics" at bounding box center [548, 255] width 72 height 7
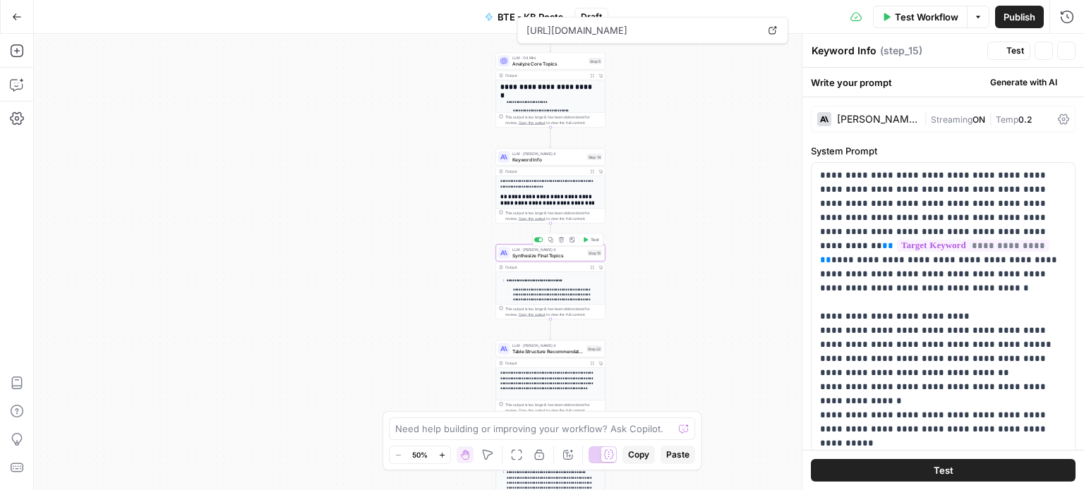
type textarea "Synthesize Final Topics"
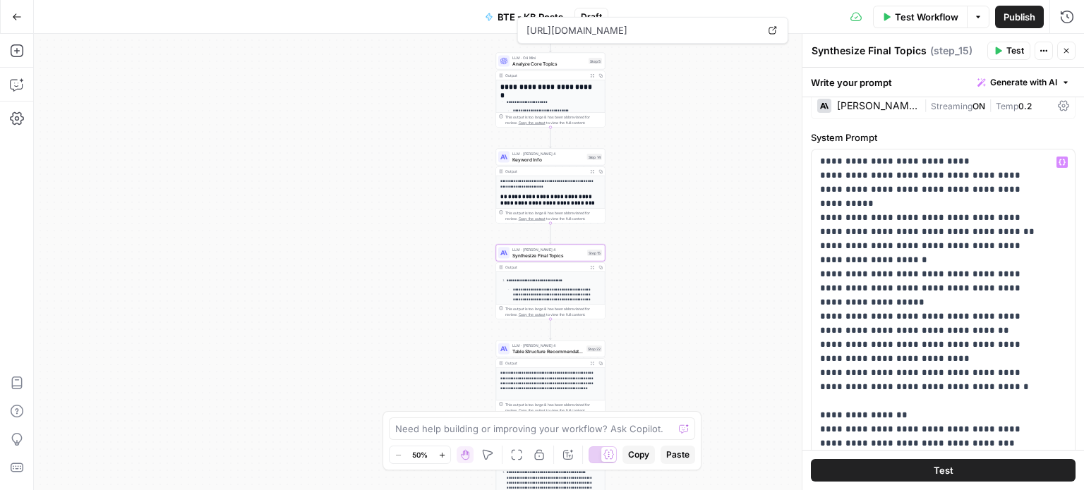
scroll to position [191, 0]
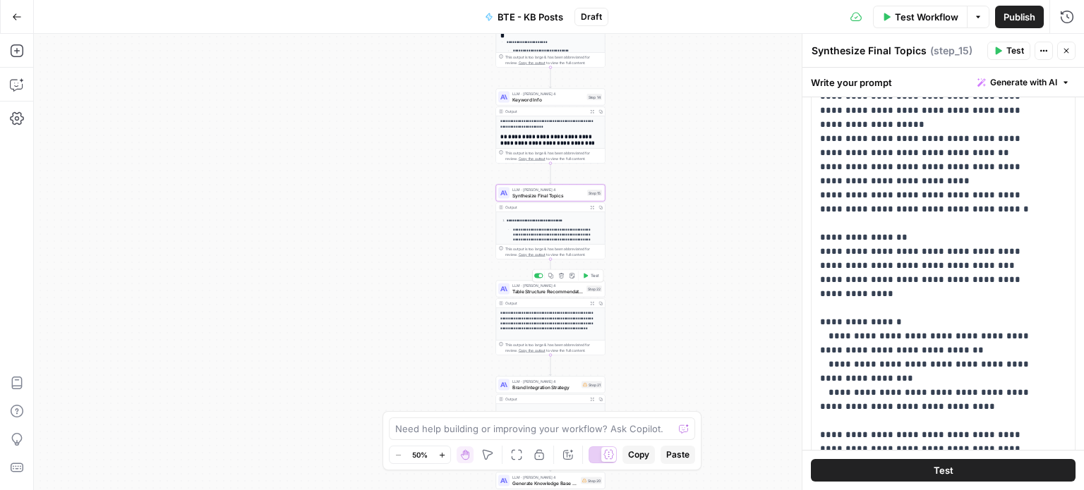
click at [570, 291] on span "Table Structure Recommendations" at bounding box center [547, 291] width 71 height 7
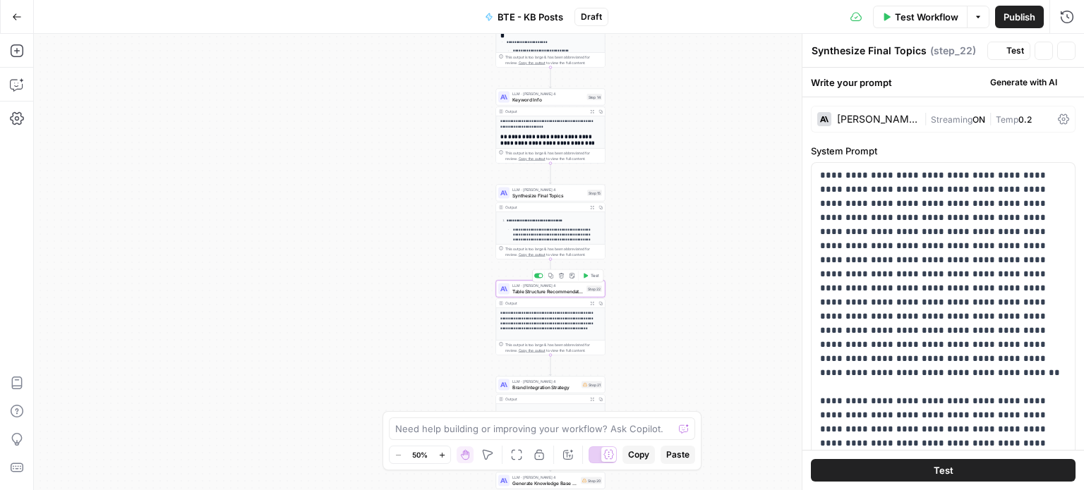
type textarea "Table Structure Recommendations"
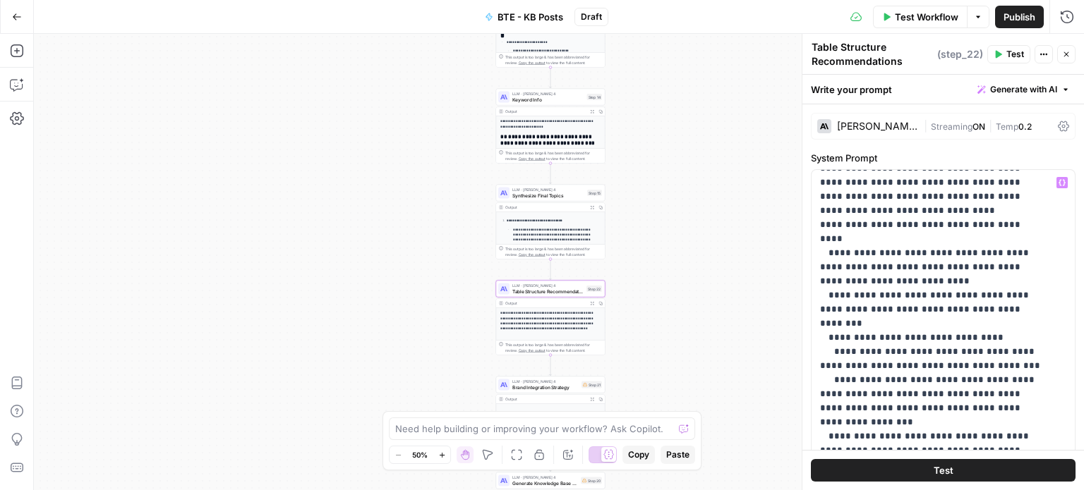
scroll to position [509, 0]
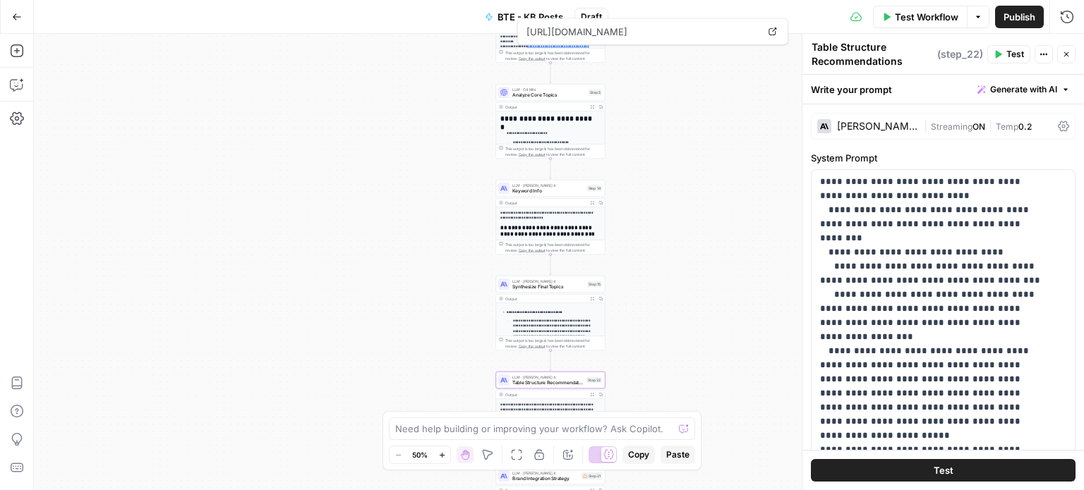
click at [567, 97] on span "Analyze Core Topics" at bounding box center [548, 95] width 73 height 7
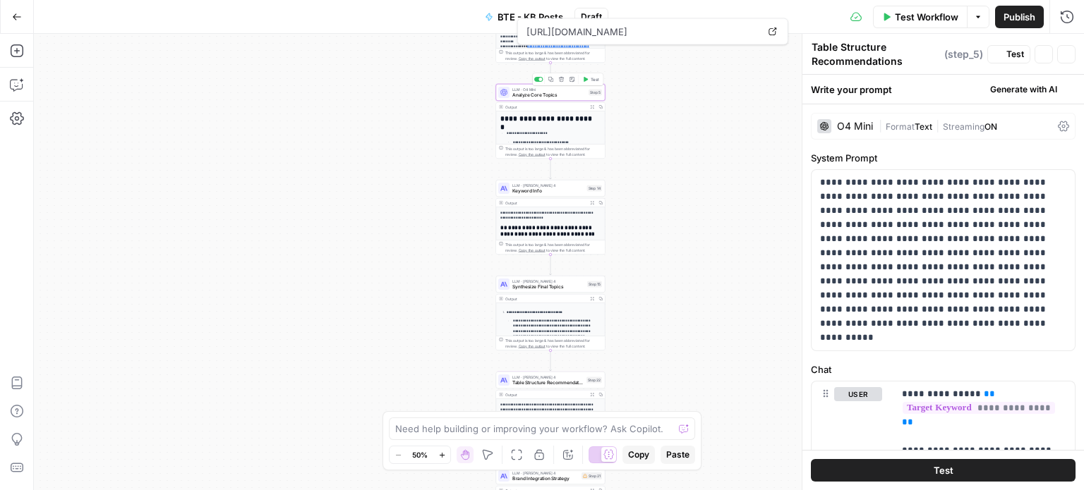
type textarea "Analyze Core Topics"
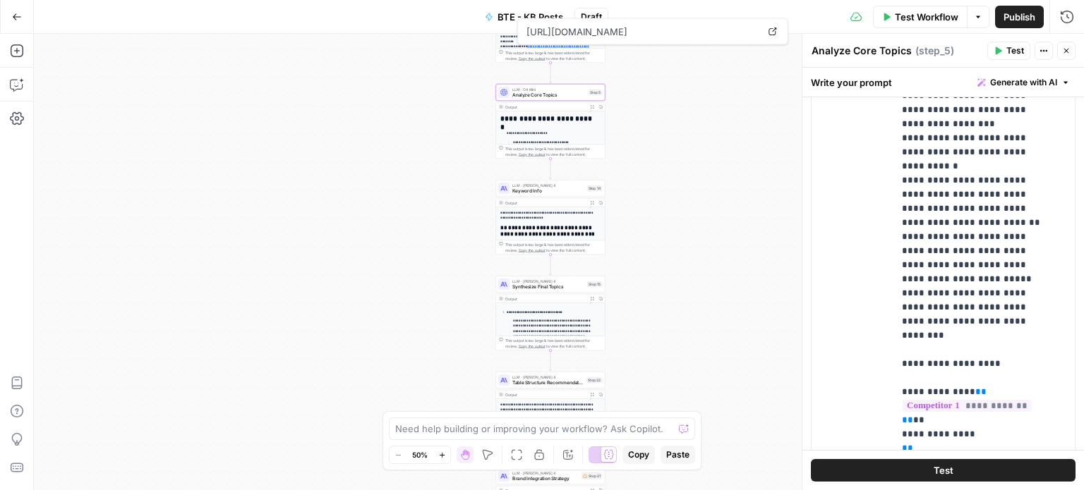
scroll to position [559, 0]
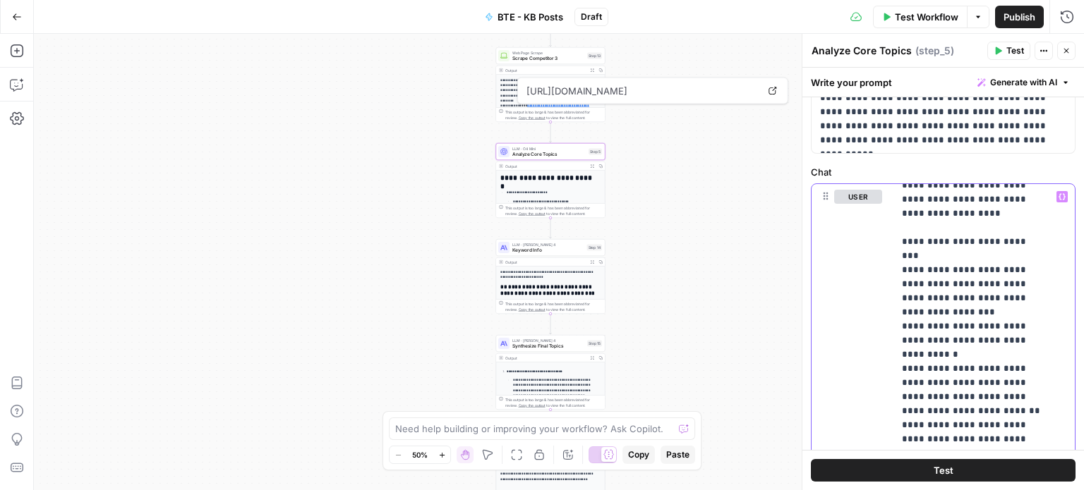
scroll to position [178, 0]
click at [1056, 195] on button "Variables Menu" at bounding box center [1061, 195] width 11 height 11
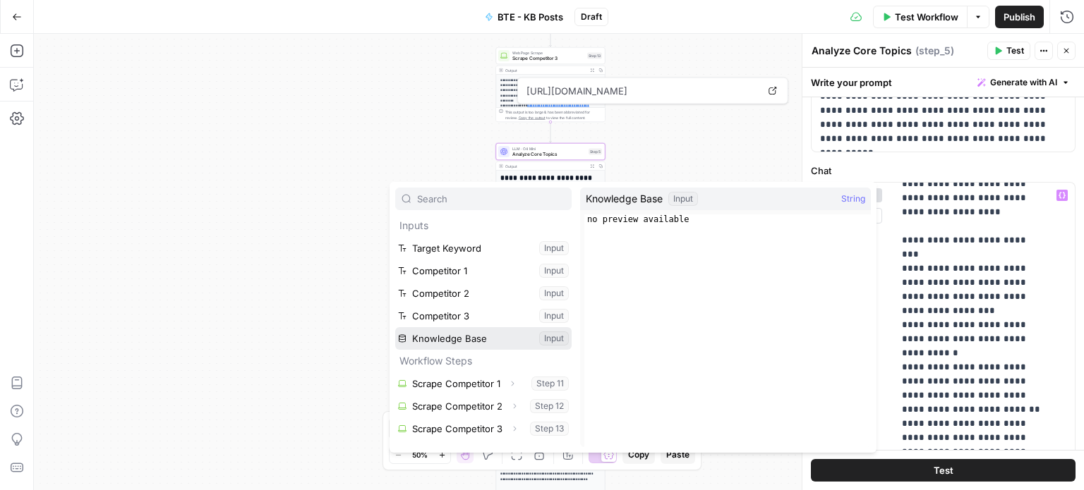
click at [502, 337] on button "Select variable Knowledge Base" at bounding box center [483, 338] width 176 height 23
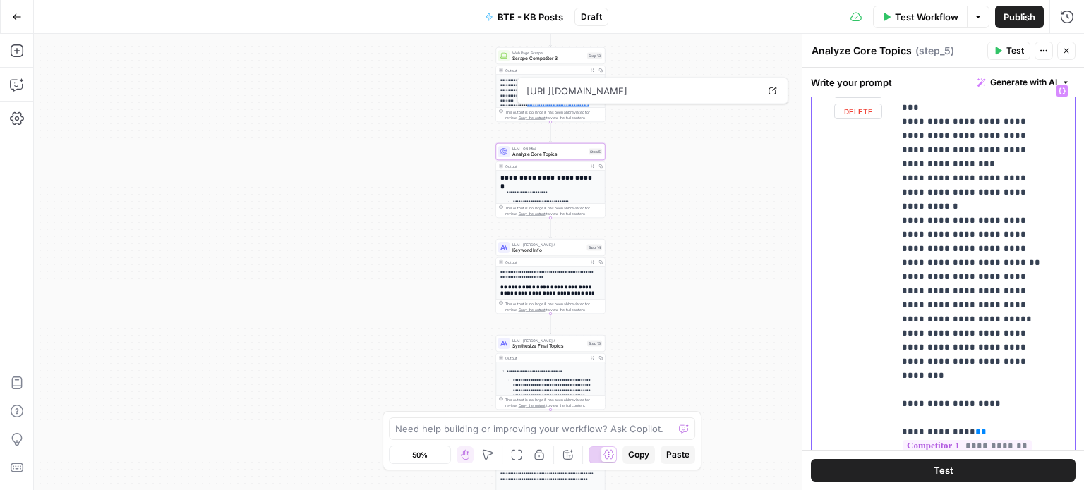
scroll to position [559, 0]
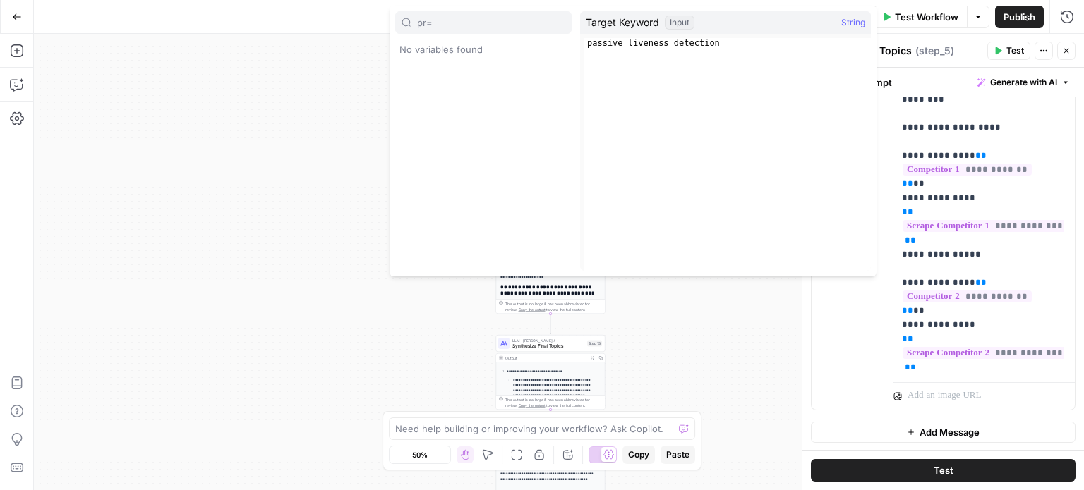
type input "pr="
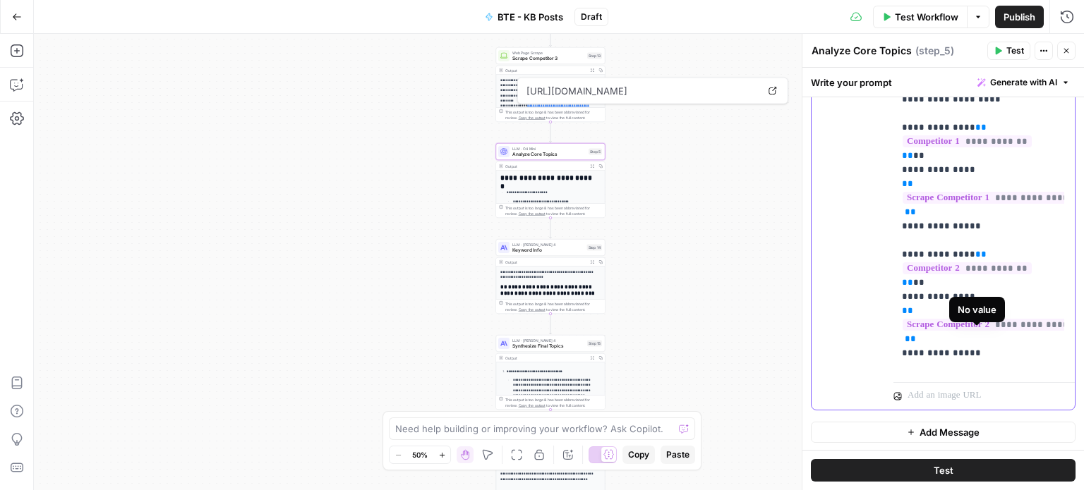
click at [576, 250] on span "Keyword Info" at bounding box center [548, 250] width 72 height 7
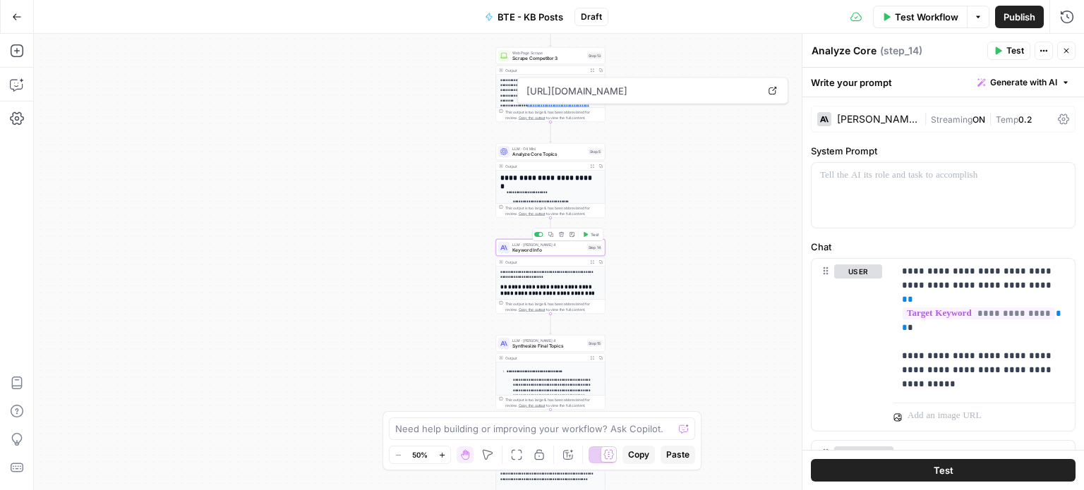
type textarea "Keyword Info"
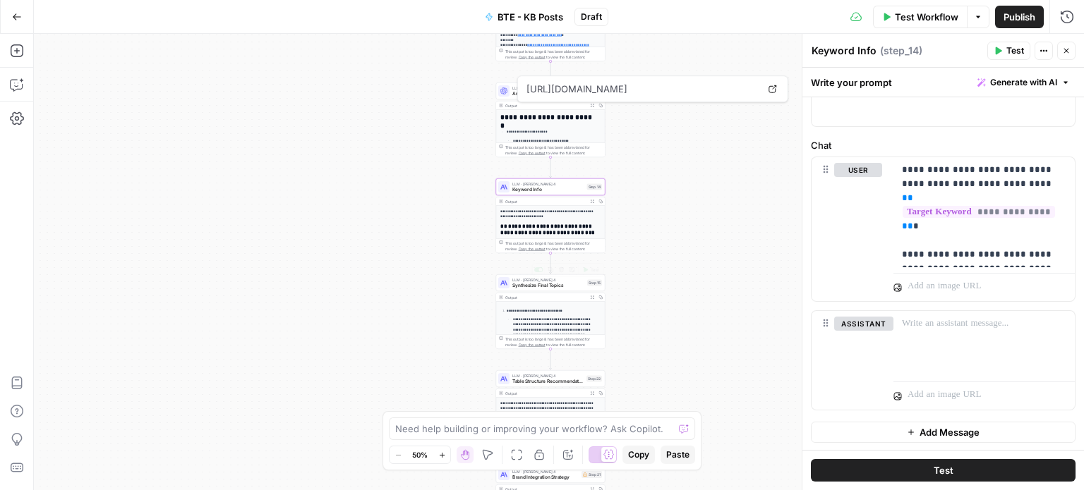
click at [569, 284] on span "Synthesize Final Topics" at bounding box center [548, 285] width 72 height 7
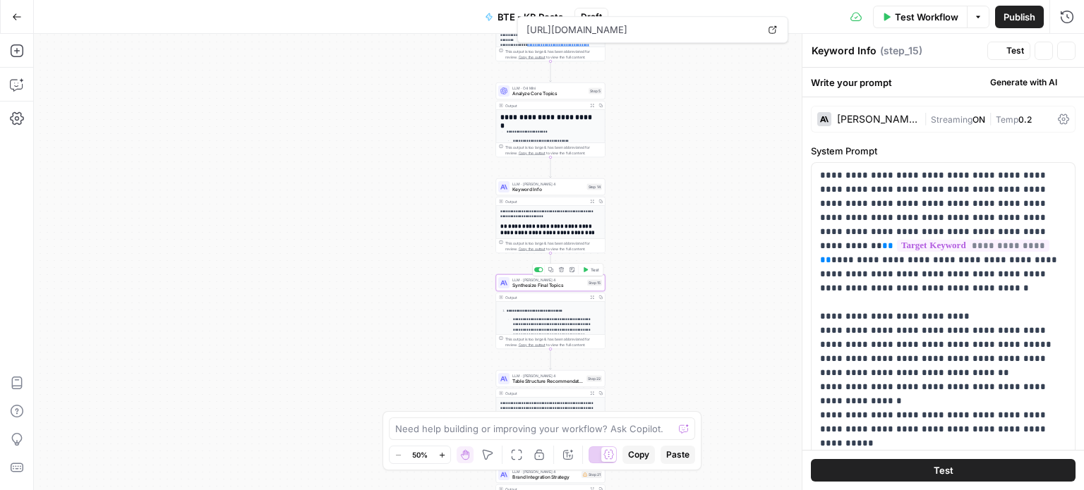
type textarea "Synthesize Final Topics"
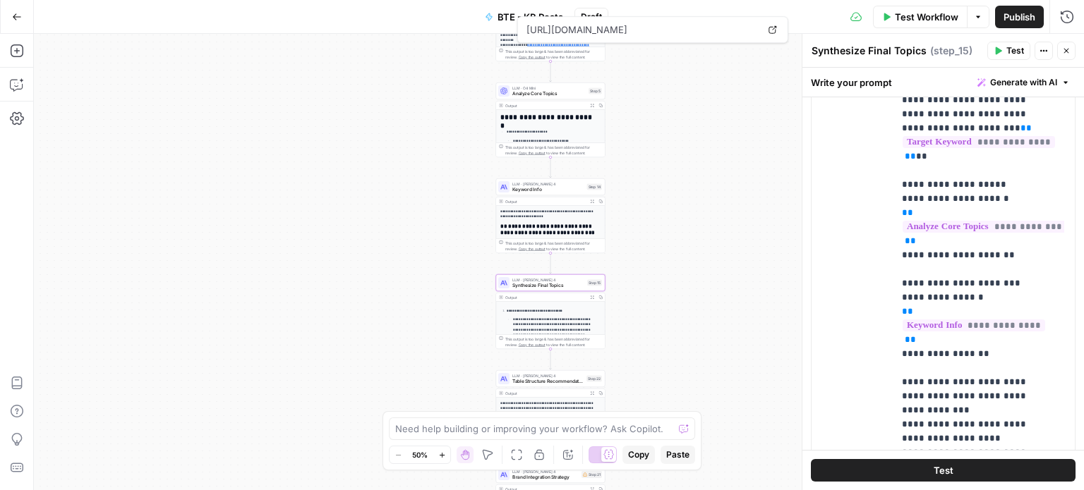
scroll to position [736, 0]
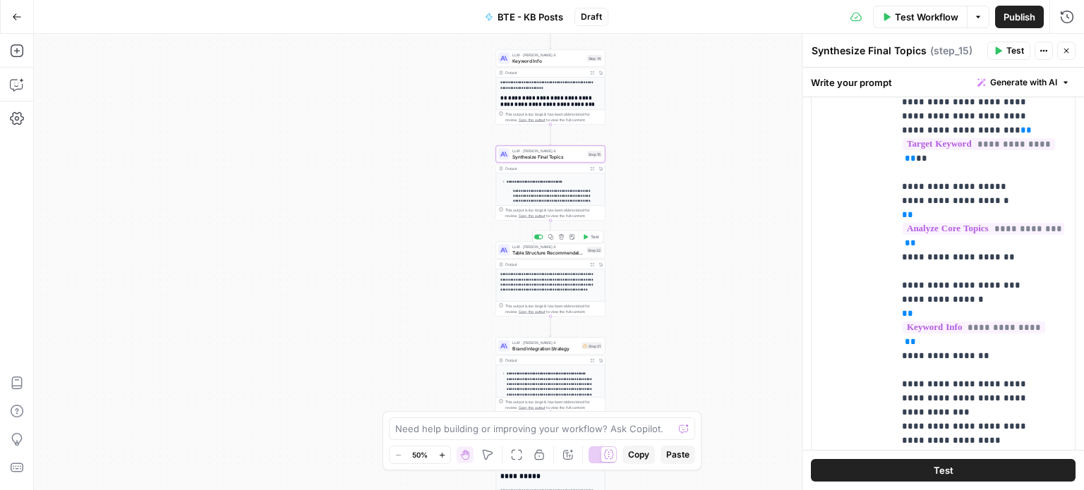
click at [574, 252] on span "Table Structure Recommendations" at bounding box center [547, 252] width 71 height 7
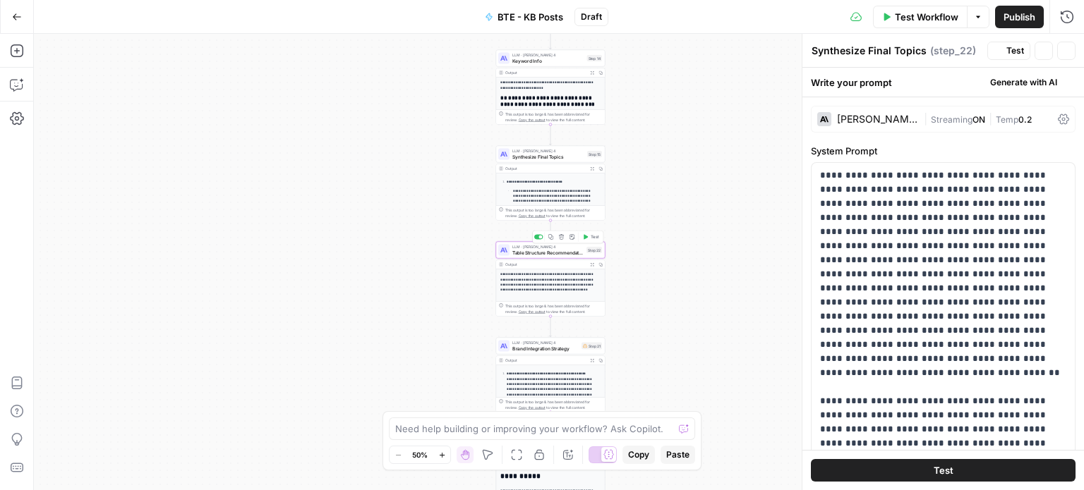
type textarea "Table Structure Recommendations"
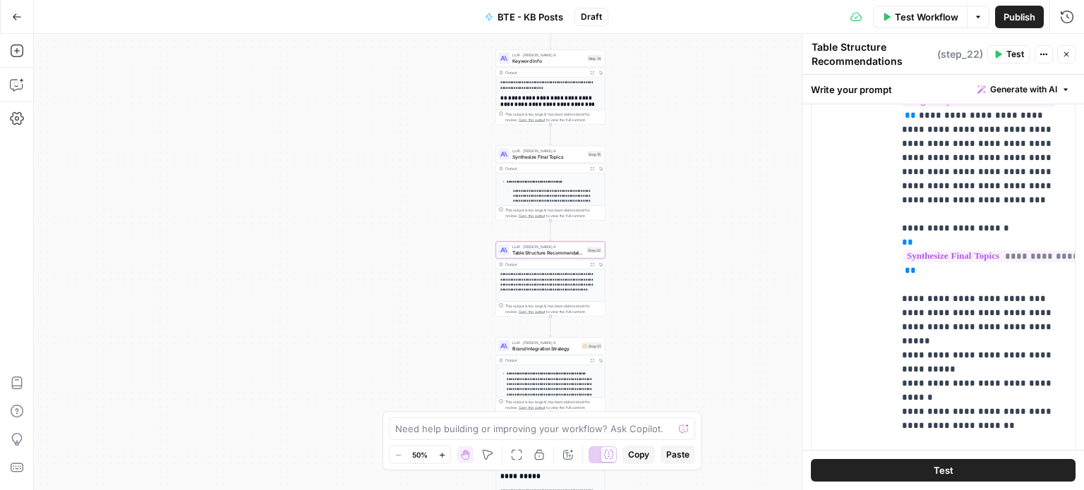
scroll to position [735, 0]
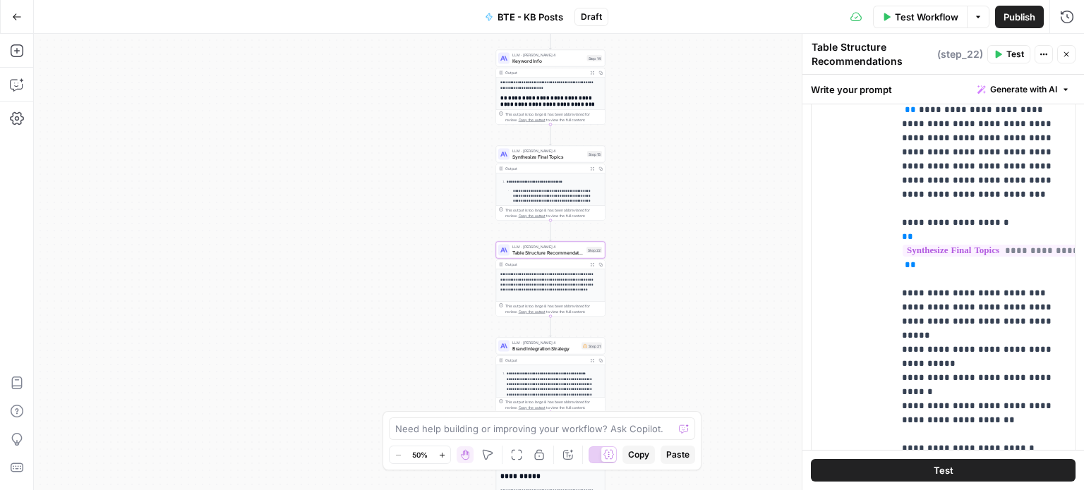
click at [557, 346] on span "Brand Integration Strategy" at bounding box center [545, 348] width 66 height 7
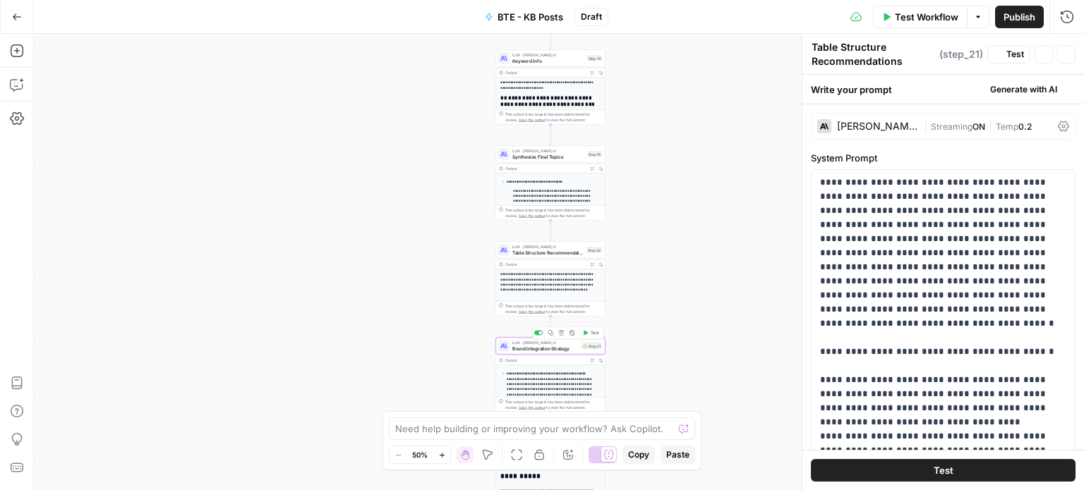
type textarea "Brand Integration Strategy"
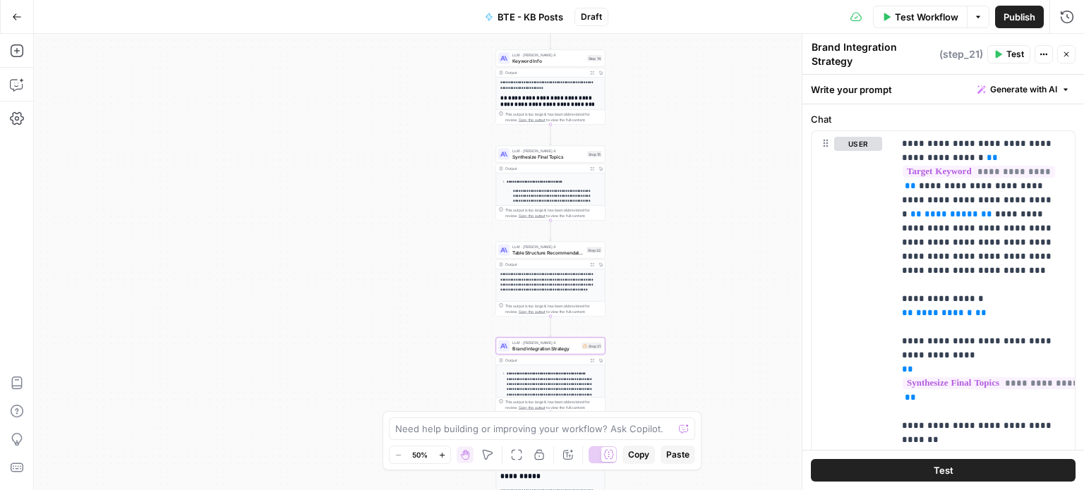
scroll to position [646, 0]
click at [981, 211] on span "**" at bounding box center [986, 213] width 11 height 9
drag, startPoint x: 968, startPoint y: 205, endPoint x: 1012, endPoint y: 190, distance: 46.0
click at [1012, 190] on p "**********" at bounding box center [979, 397] width 154 height 522
click at [1056, 138] on button "Variables Menu" at bounding box center [1061, 143] width 11 height 11
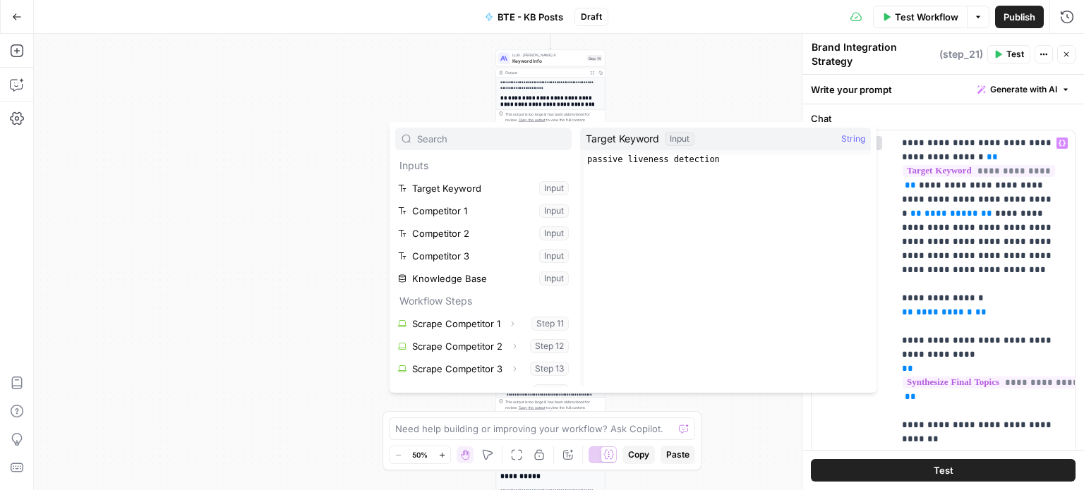
click at [735, 101] on div "**********" at bounding box center [559, 262] width 1050 height 456
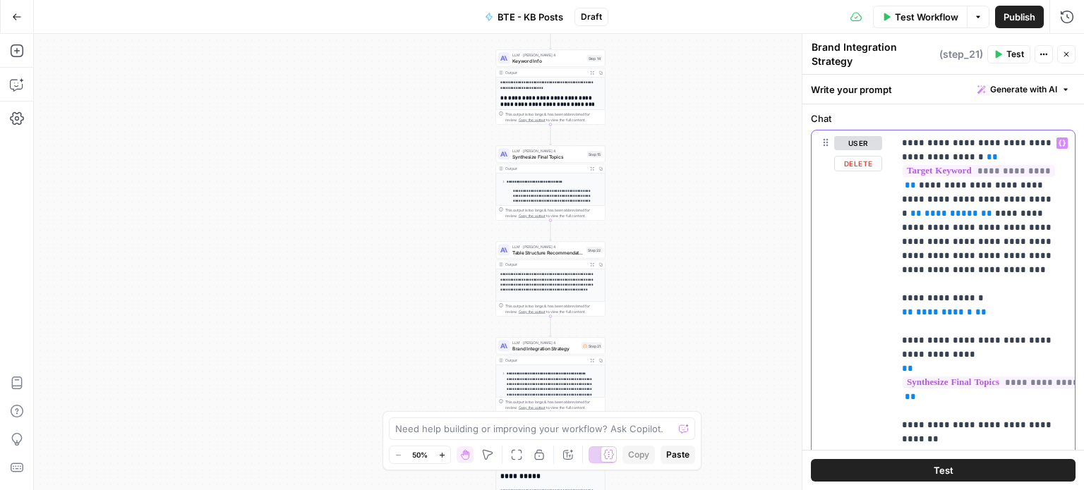
drag, startPoint x: 962, startPoint y: 299, endPoint x: 897, endPoint y: 303, distance: 65.0
click at [897, 303] on div "**********" at bounding box center [983, 397] width 181 height 533
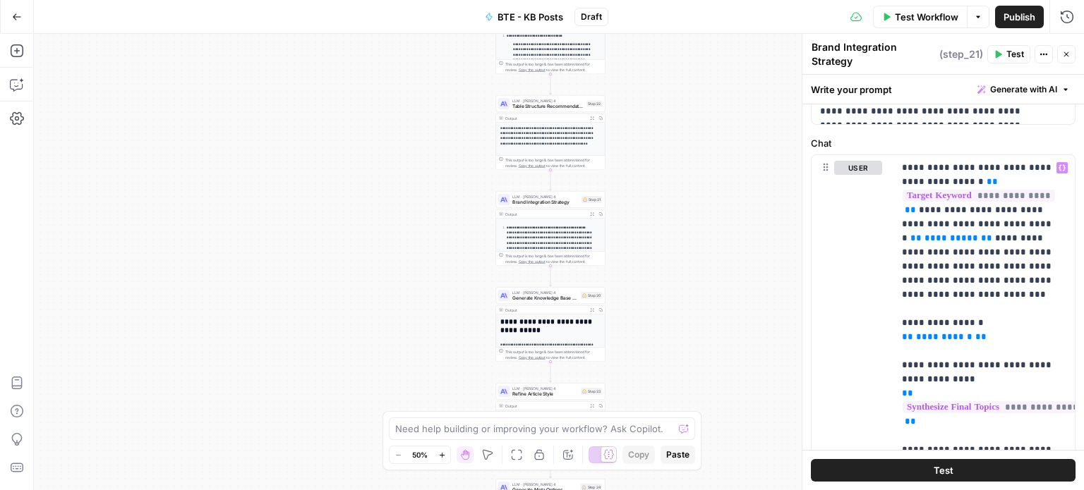
click at [558, 295] on span "Generate Knowledge Base Article" at bounding box center [545, 298] width 66 height 7
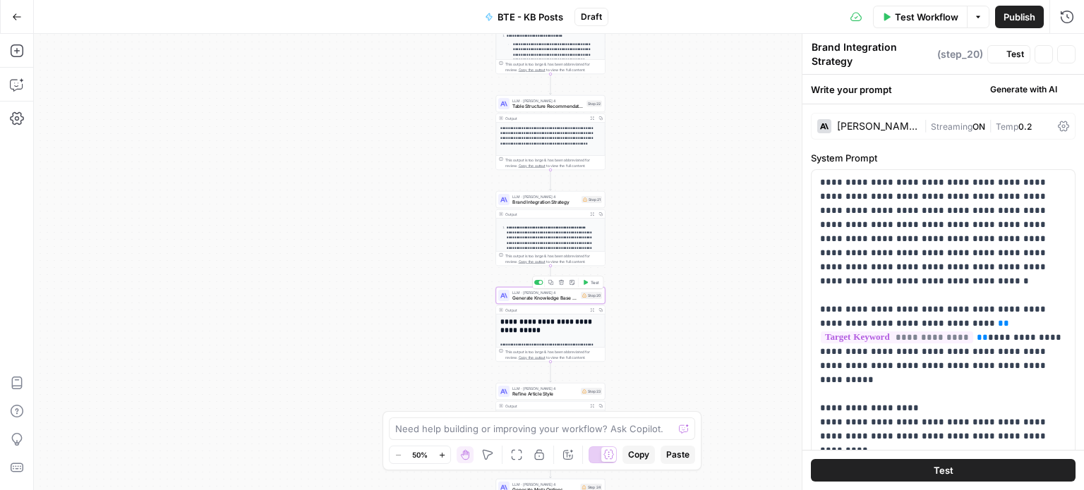
type textarea "Generate Knowledge Base Article"
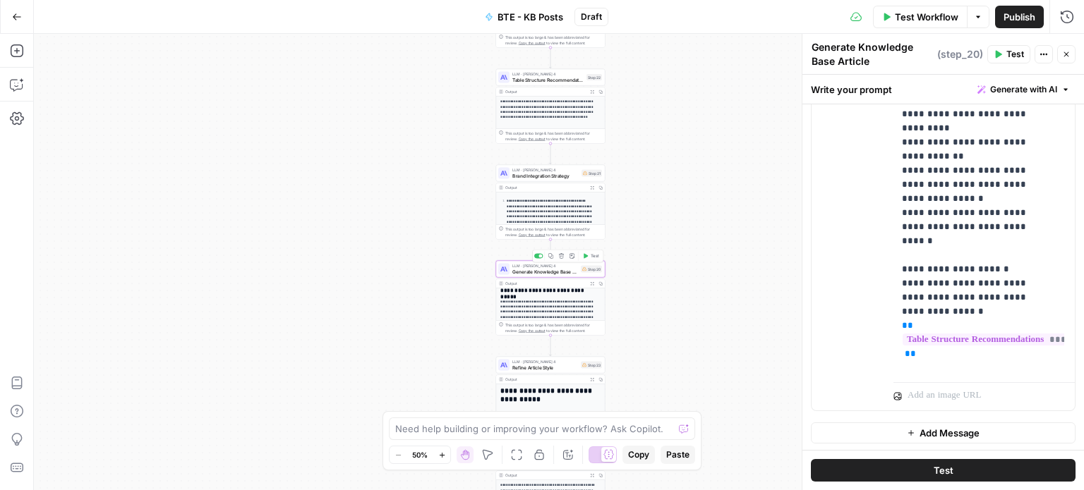
scroll to position [150, 0]
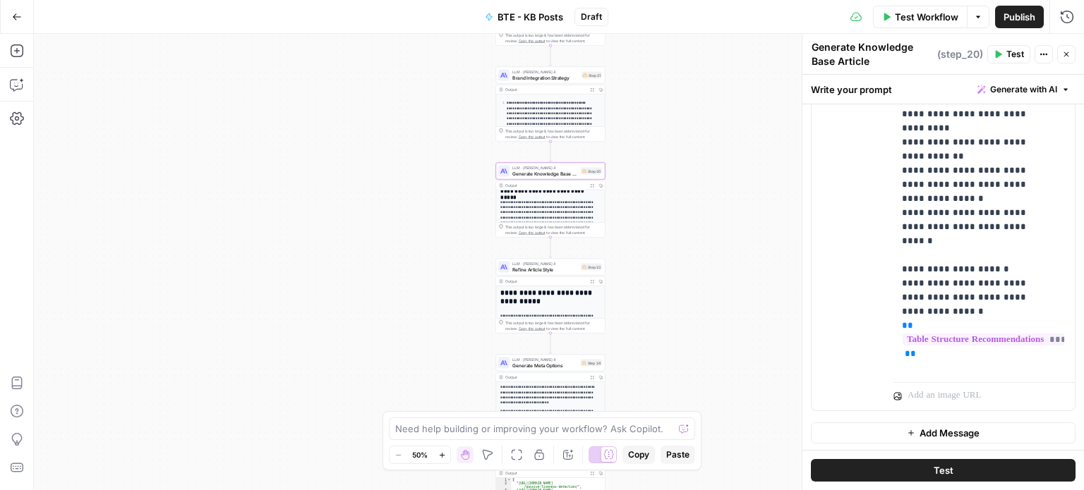
click at [559, 270] on span "Refine Article Style" at bounding box center [545, 269] width 66 height 7
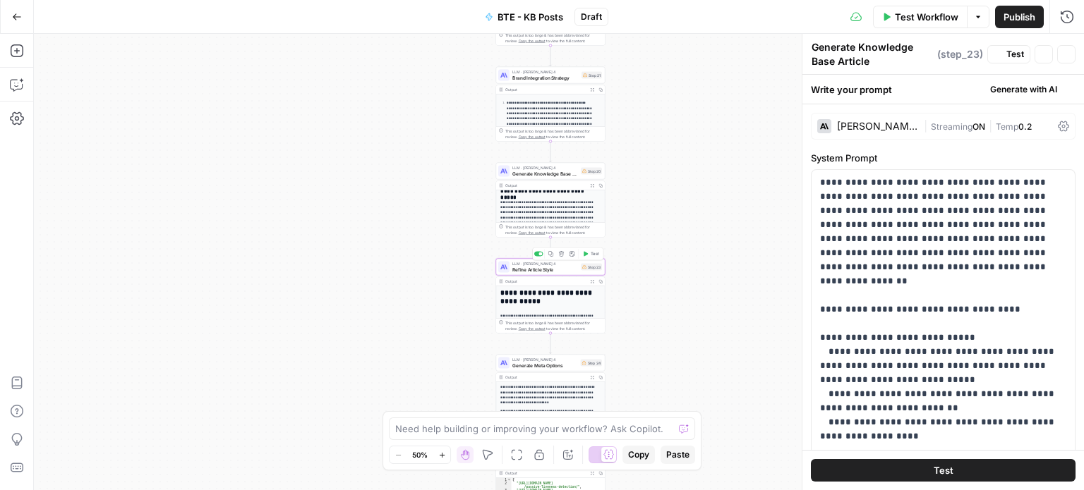
type textarea "Refine Article Style"
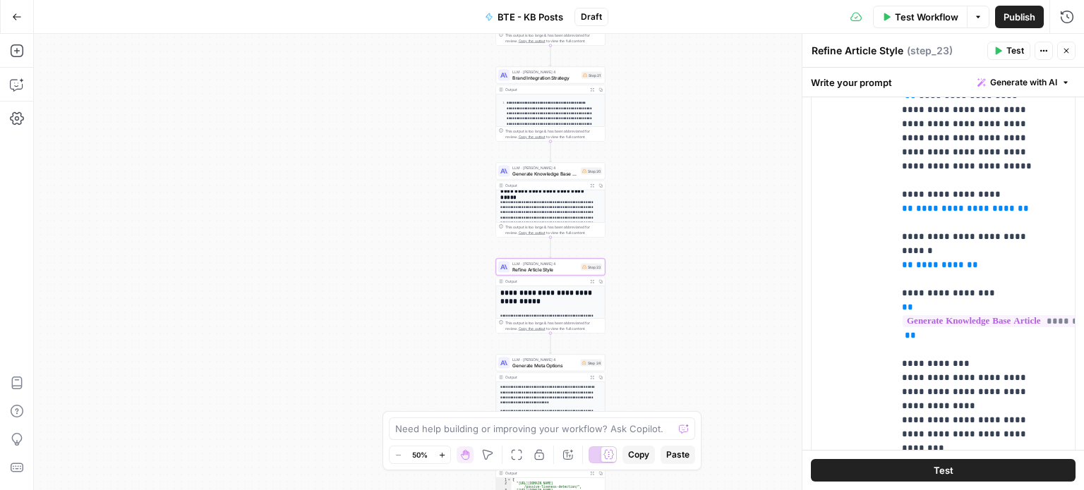
scroll to position [665, 0]
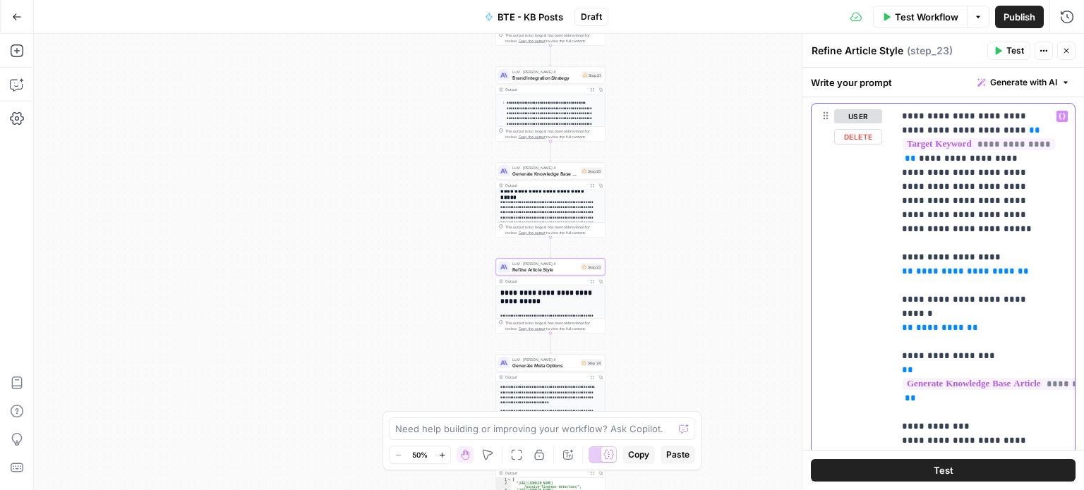
click at [1019, 253] on p "**********" at bounding box center [973, 412] width 143 height 607
drag, startPoint x: 995, startPoint y: 293, endPoint x: 895, endPoint y: 243, distance: 112.3
click at [895, 243] on div "**********" at bounding box center [983, 391] width 181 height 575
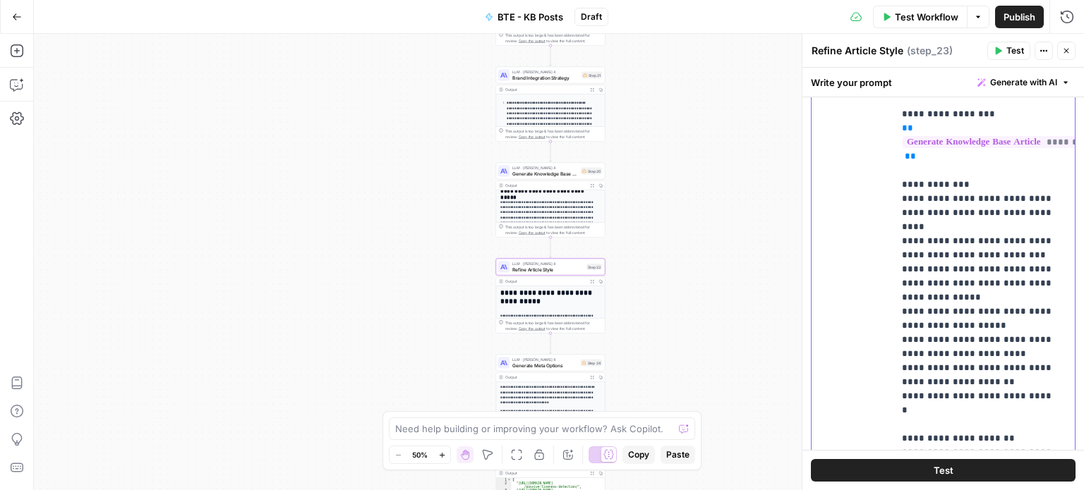
scroll to position [801, 0]
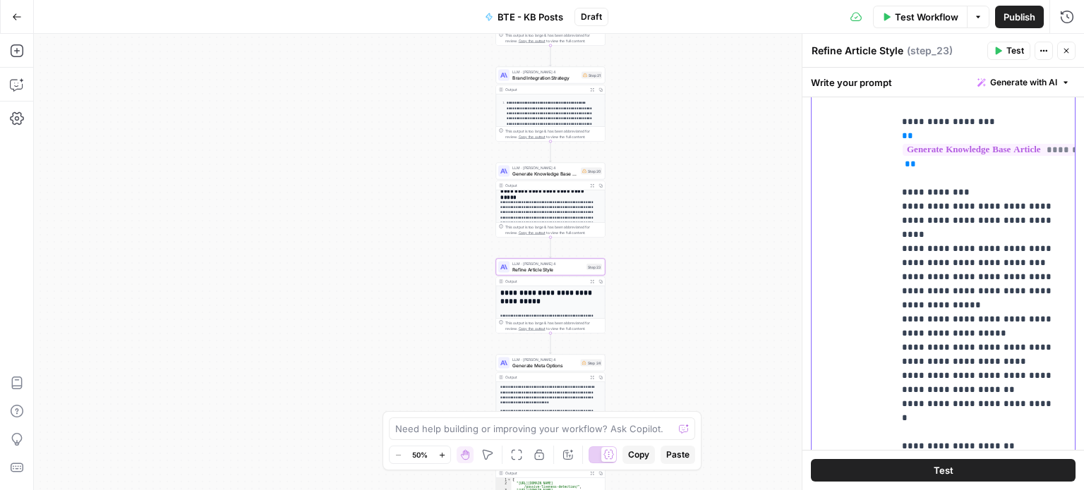
drag, startPoint x: 1039, startPoint y: 205, endPoint x: 895, endPoint y: 191, distance: 143.8
click at [895, 191] on div "**********" at bounding box center [983, 227] width 181 height 519
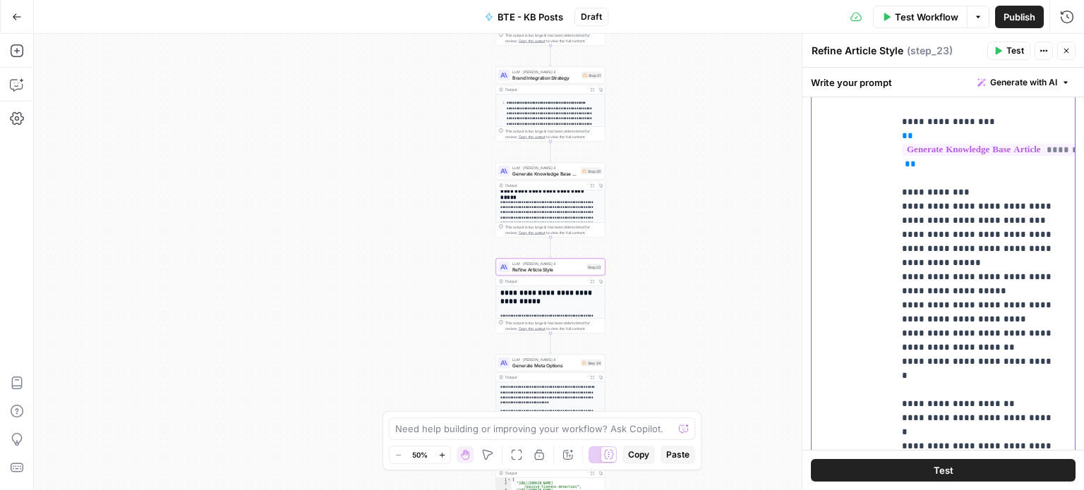
drag, startPoint x: 950, startPoint y: 202, endPoint x: 1046, endPoint y: 210, distance: 95.5
click at [1046, 210] on p "**********" at bounding box center [979, 214] width 154 height 480
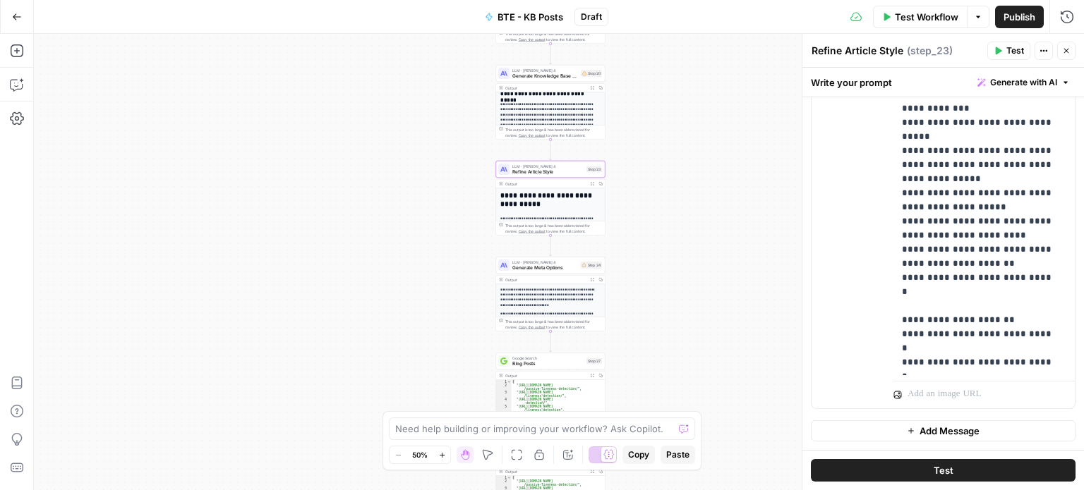
click at [552, 266] on span "Generate Meta Options" at bounding box center [545, 268] width 66 height 7
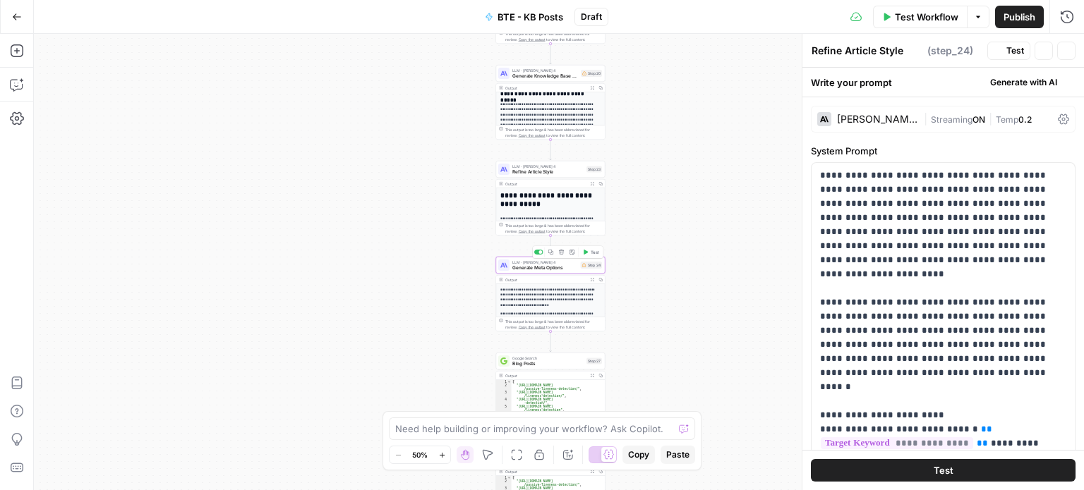
type textarea "Generate Meta Options"
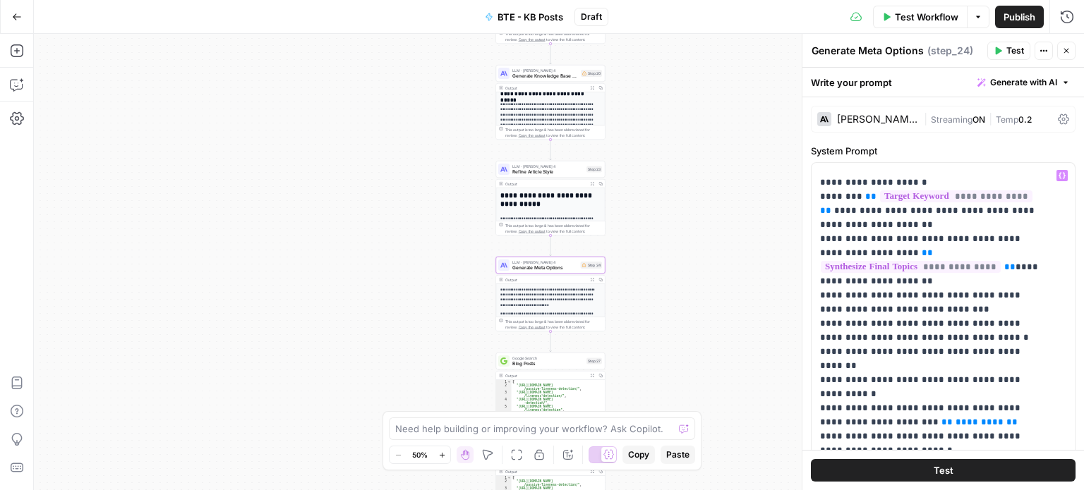
scroll to position [840, 0]
drag, startPoint x: 981, startPoint y: 305, endPoint x: 1007, endPoint y: 296, distance: 27.0
click at [1007, 296] on p "**********" at bounding box center [932, 40] width 225 height 1425
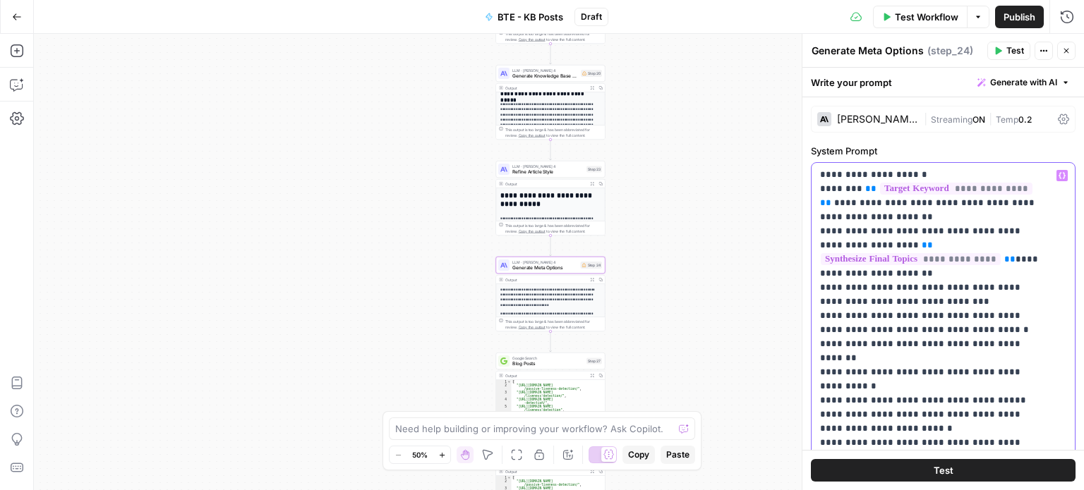
drag, startPoint x: 974, startPoint y: 400, endPoint x: 813, endPoint y: 389, distance: 161.2
click at [813, 389] on div "**********" at bounding box center [937, 450] width 253 height 575
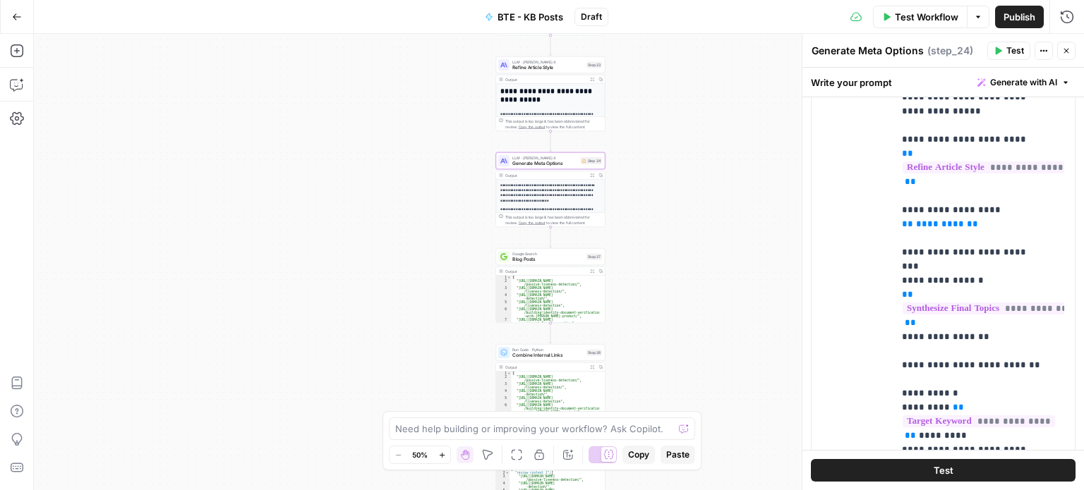
scroll to position [0, 0]
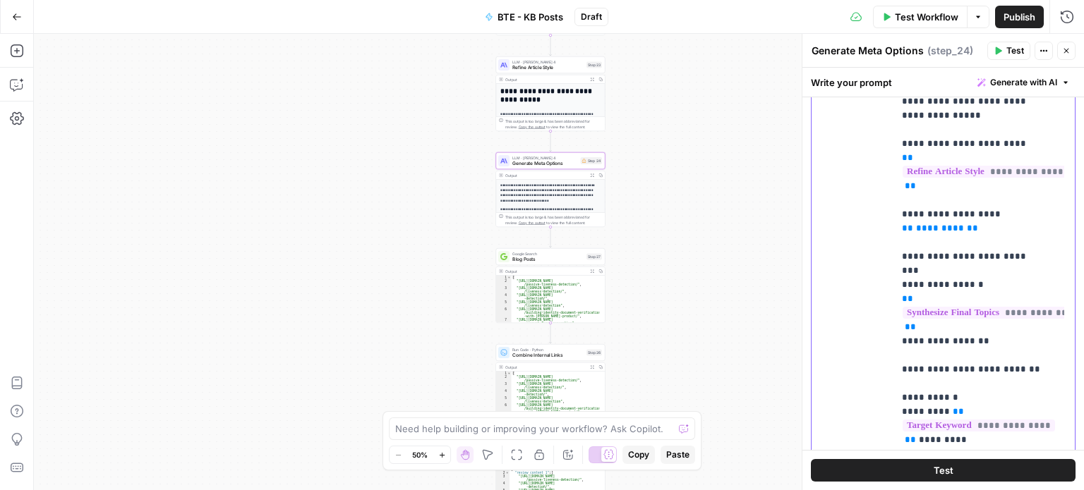
drag, startPoint x: 978, startPoint y: 200, endPoint x: 885, endPoint y: 181, distance: 94.2
click at [885, 181] on div "**********" at bounding box center [942, 280] width 263 height 608
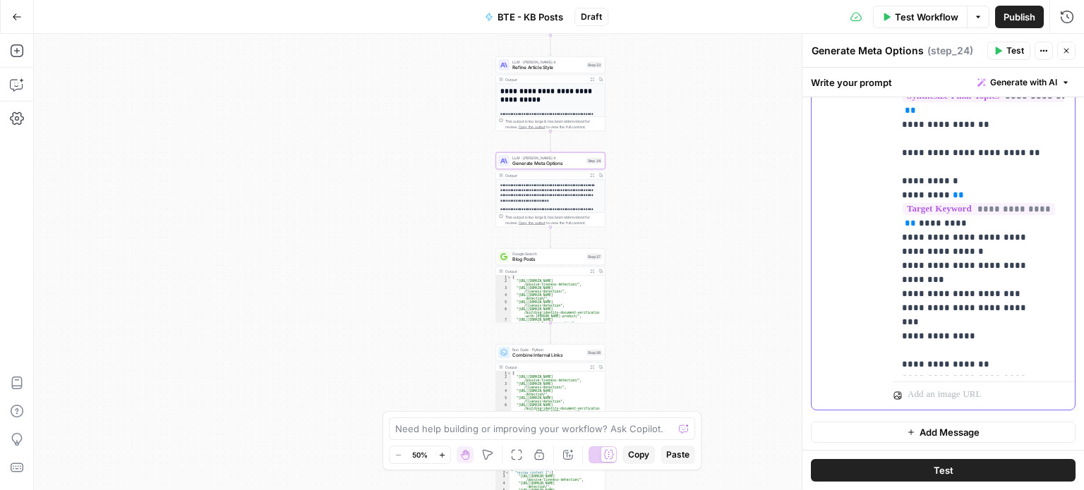
scroll to position [251, 0]
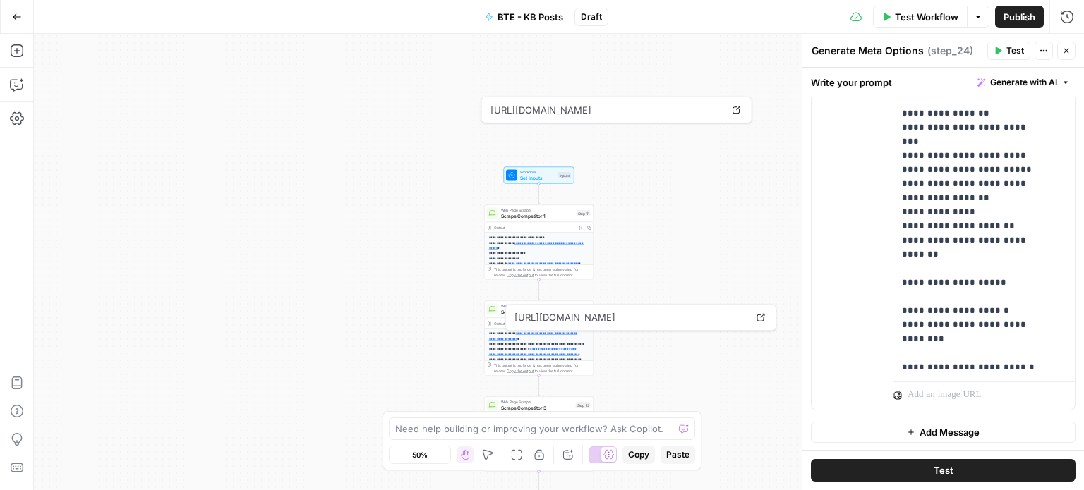
click at [548, 181] on span "Set Inputs" at bounding box center [537, 177] width 35 height 7
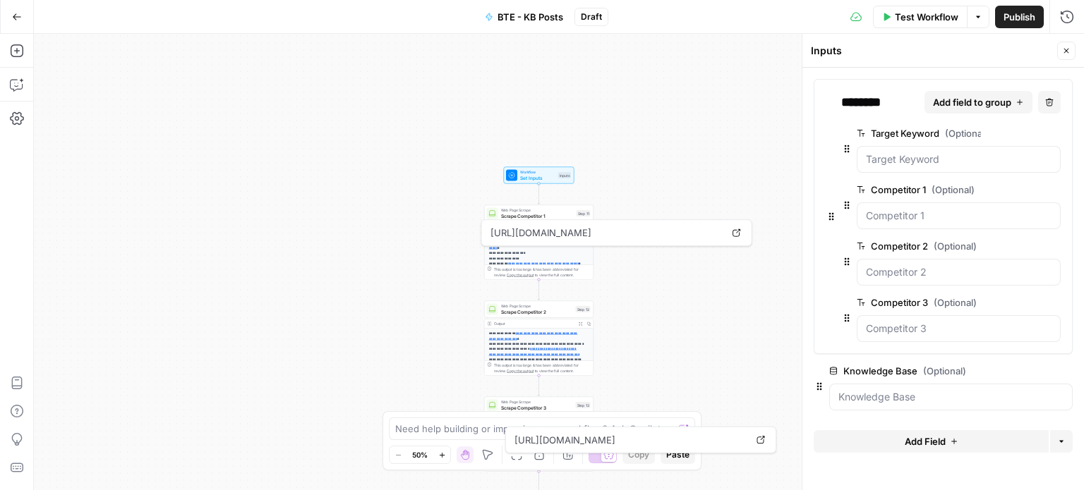
click at [892, 432] on button "Add Field" at bounding box center [930, 441] width 235 height 23
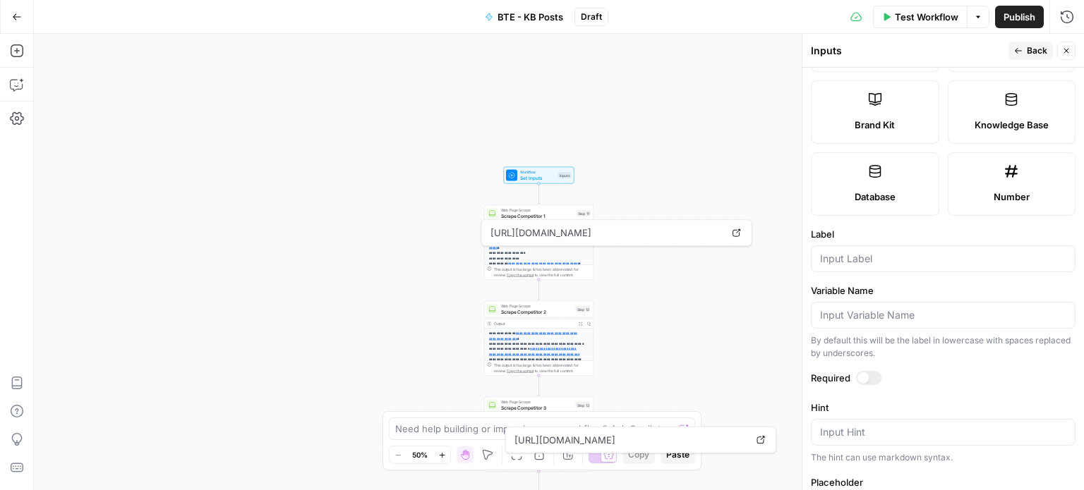
scroll to position [432, 0]
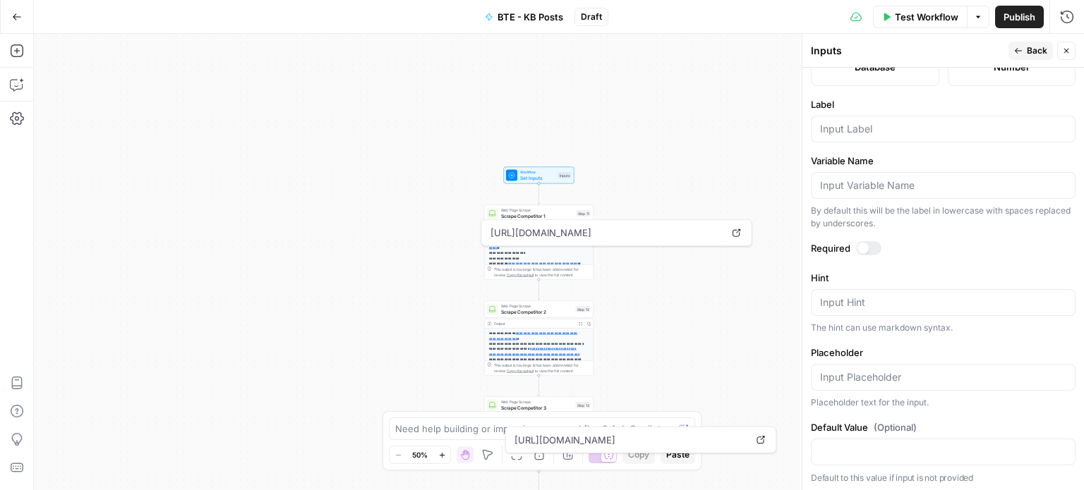
click at [873, 137] on div at bounding box center [943, 129] width 265 height 27
type input "Brand Name"
click at [1020, 52] on icon "button" at bounding box center [1018, 51] width 8 height 8
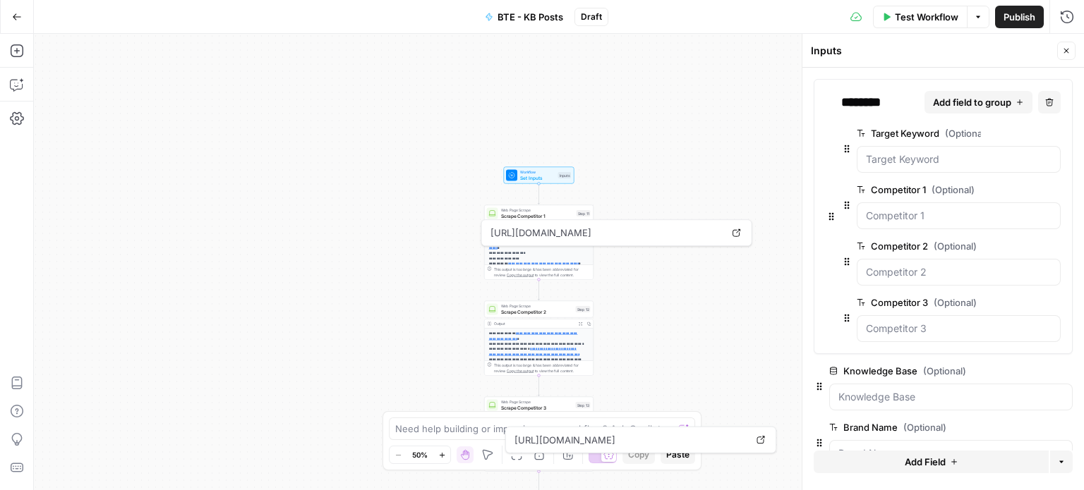
scroll to position [34, 0]
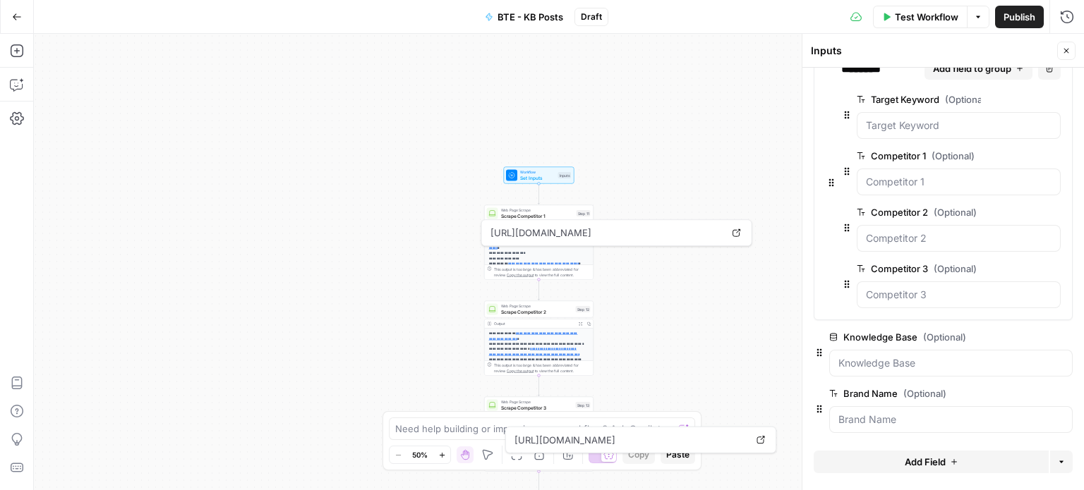
click at [937, 457] on span "Add Field" at bounding box center [924, 462] width 41 height 14
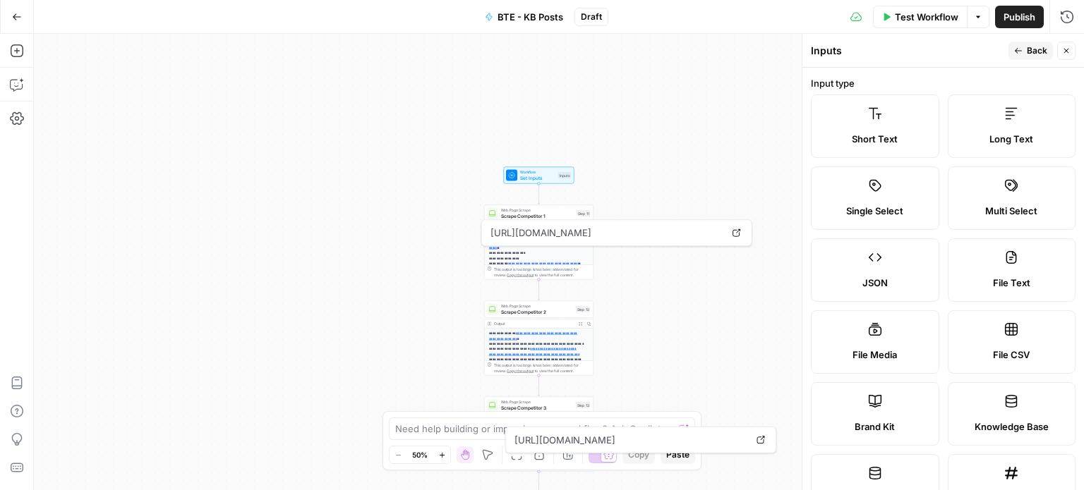
click at [887, 131] on label "Short Text" at bounding box center [875, 126] width 128 height 63
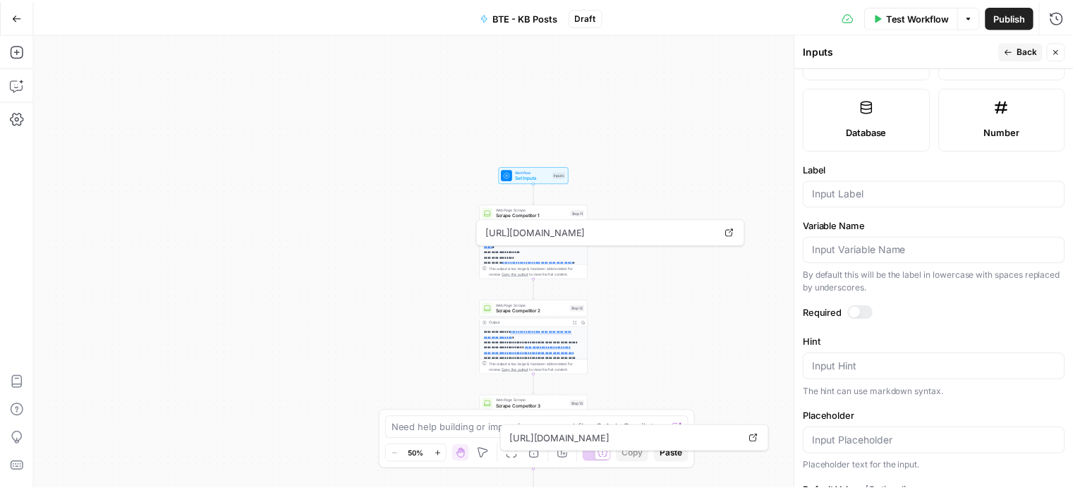
scroll to position [432, 0]
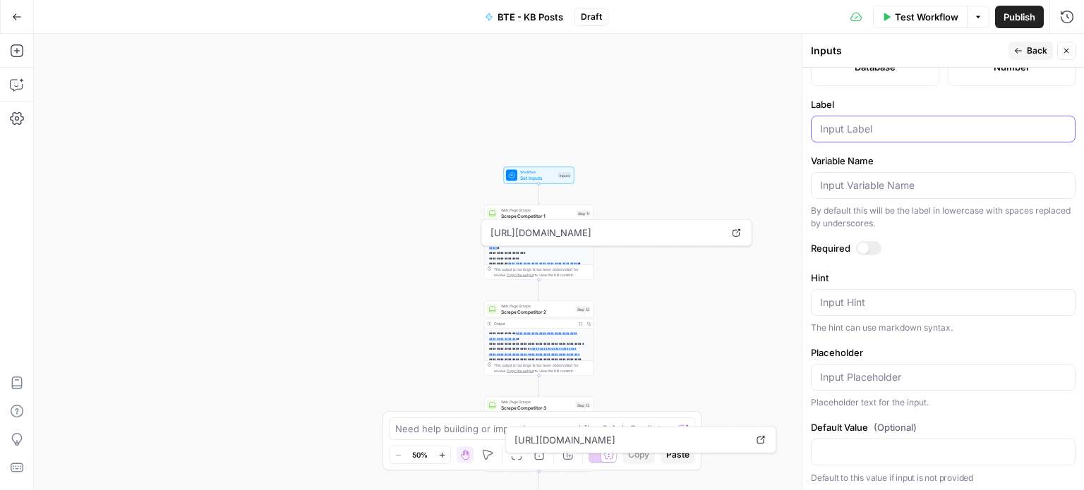
click at [854, 133] on input "Label" at bounding box center [943, 129] width 246 height 14
type input "Brand Website"
click at [1027, 50] on span "Back" at bounding box center [1037, 50] width 20 height 13
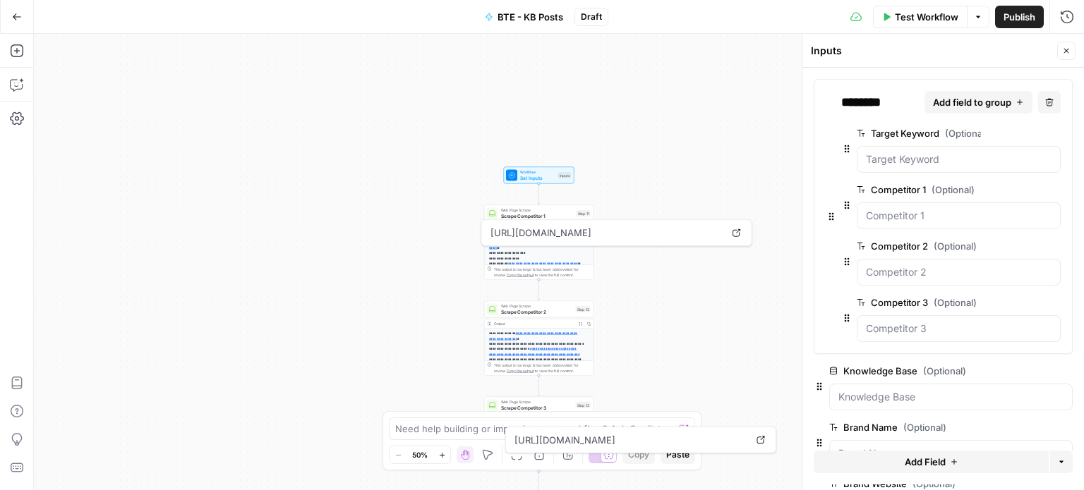
click at [763, 332] on div "**********" at bounding box center [559, 262] width 1050 height 456
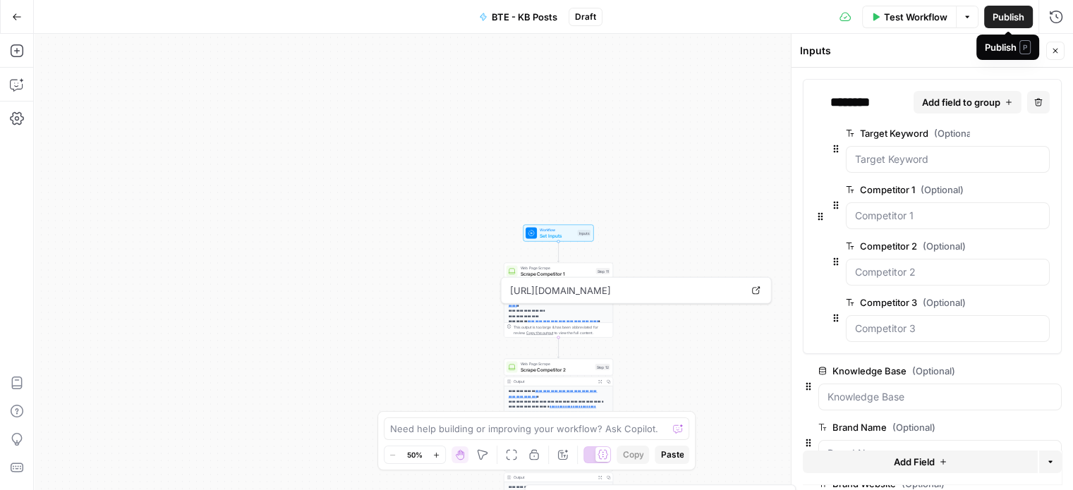
click at [1006, 19] on span "Publish" at bounding box center [1009, 17] width 32 height 14
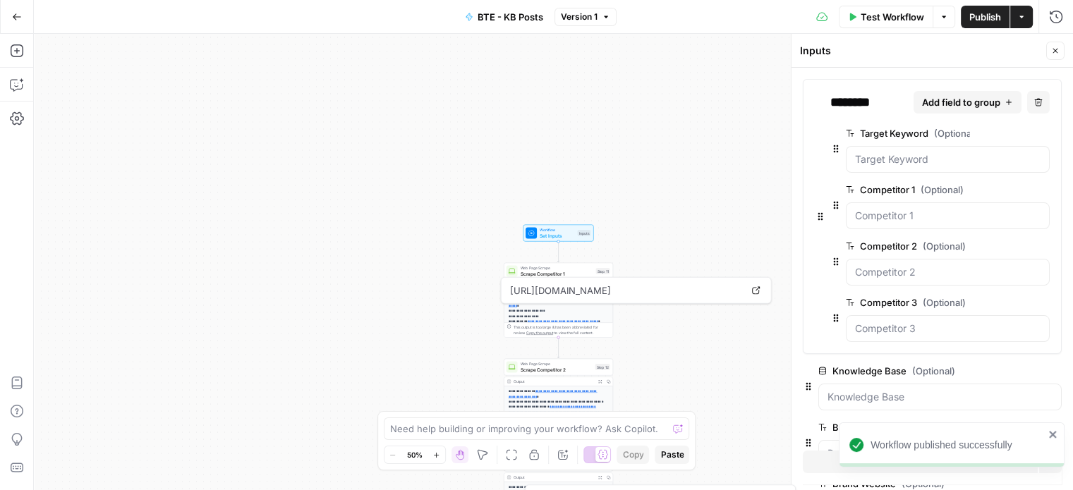
click at [564, 267] on span "Web Page Scrape" at bounding box center [557, 268] width 73 height 6
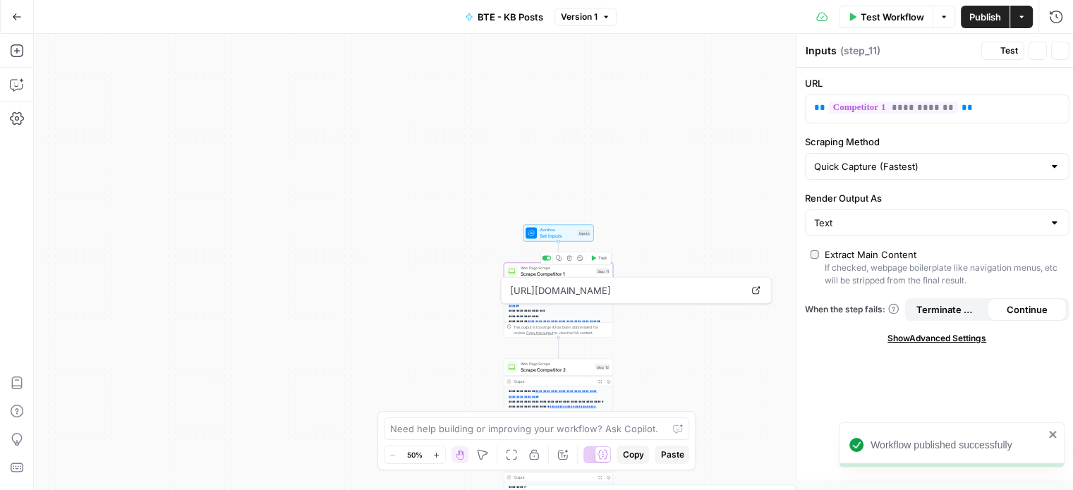
type textarea "Scrape Competitor 1"
click at [567, 238] on span "Set Inputs" at bounding box center [557, 235] width 35 height 7
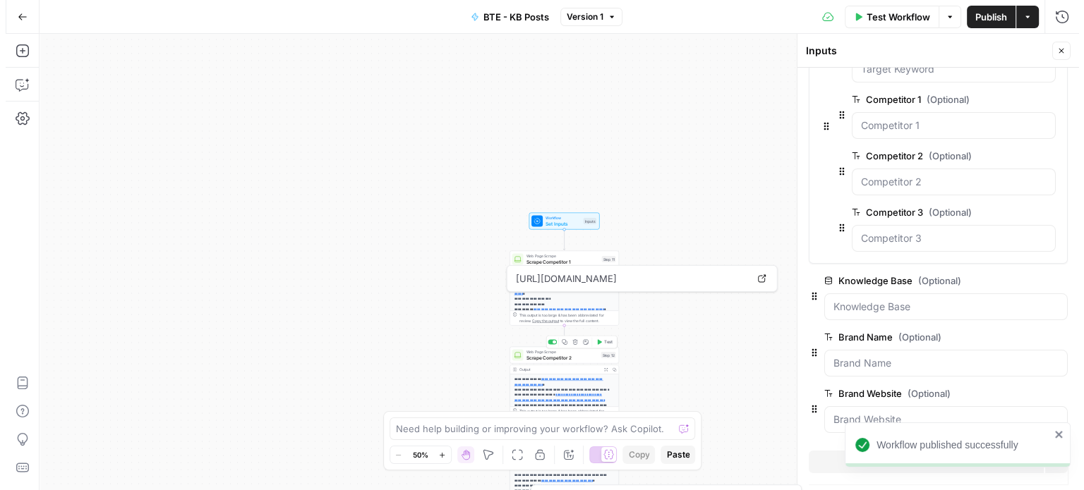
scroll to position [152, 0]
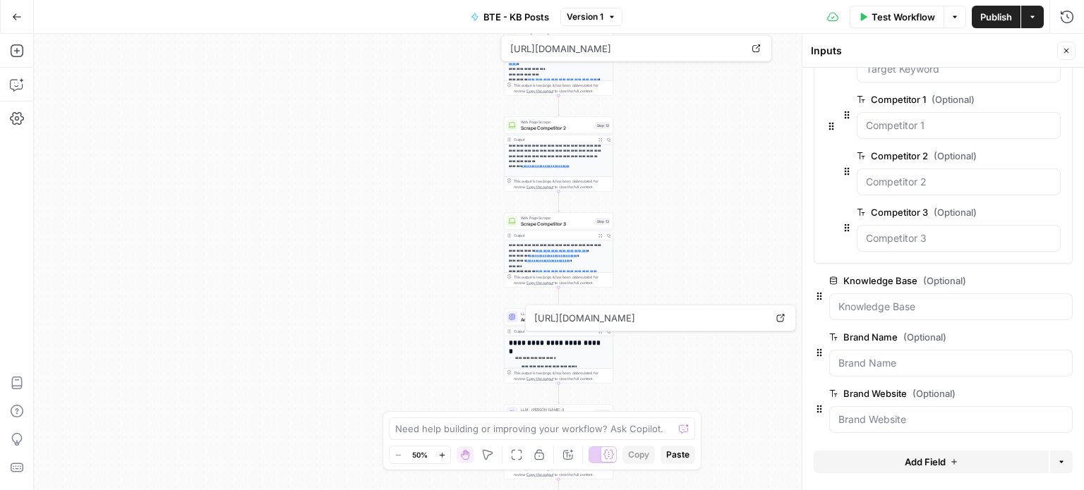
click at [521, 316] on span "Analyze Core Topics" at bounding box center [557, 319] width 73 height 7
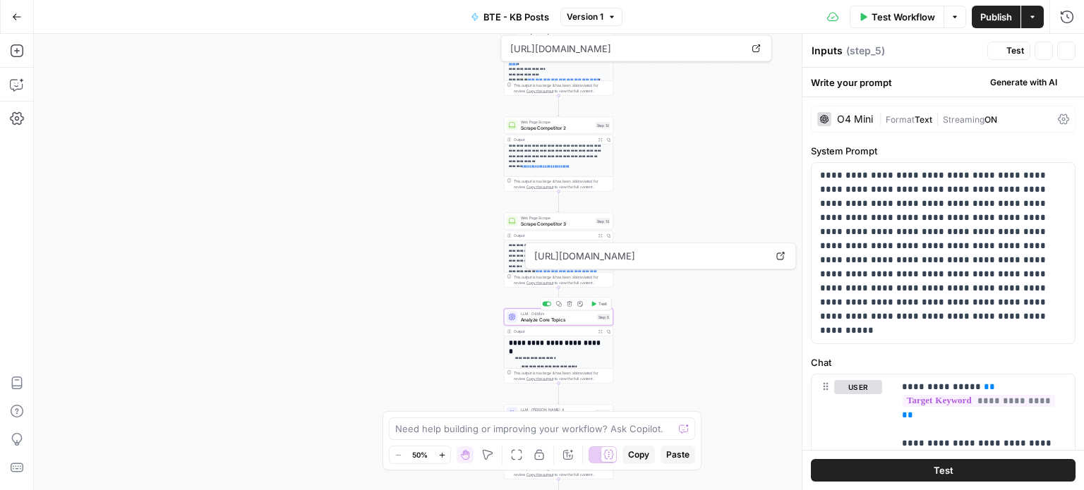
type textarea "Analyze Core Topics"
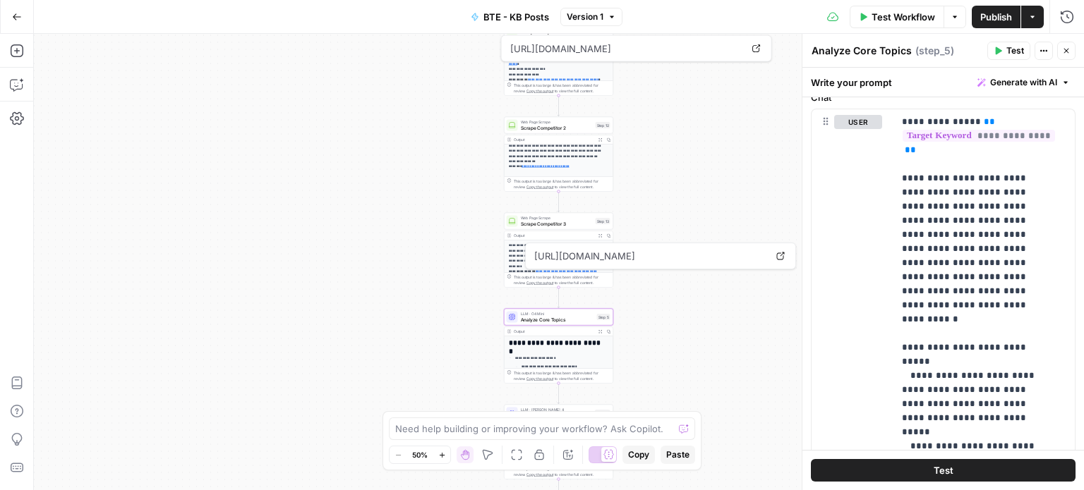
scroll to position [0, 0]
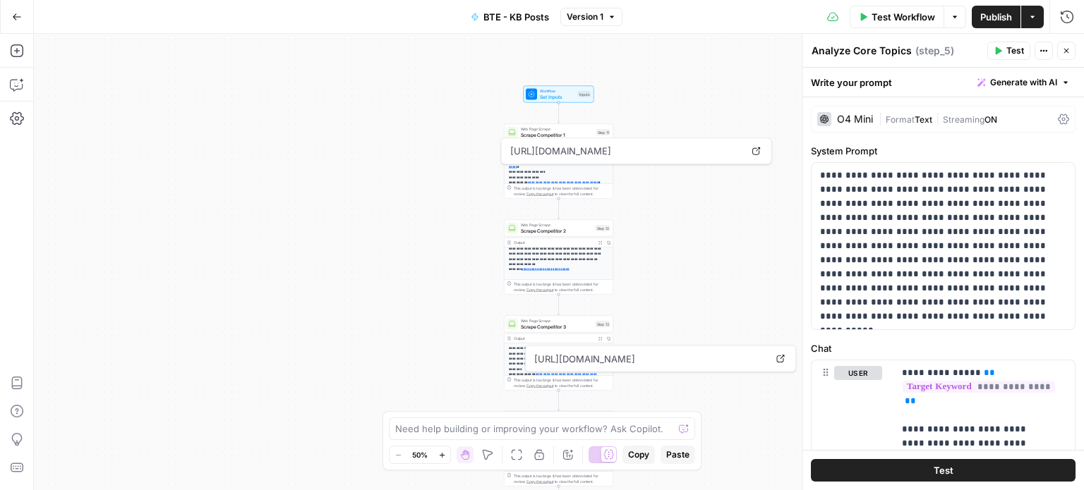
click at [910, 17] on span "Test Workflow" at bounding box center [902, 17] width 63 height 14
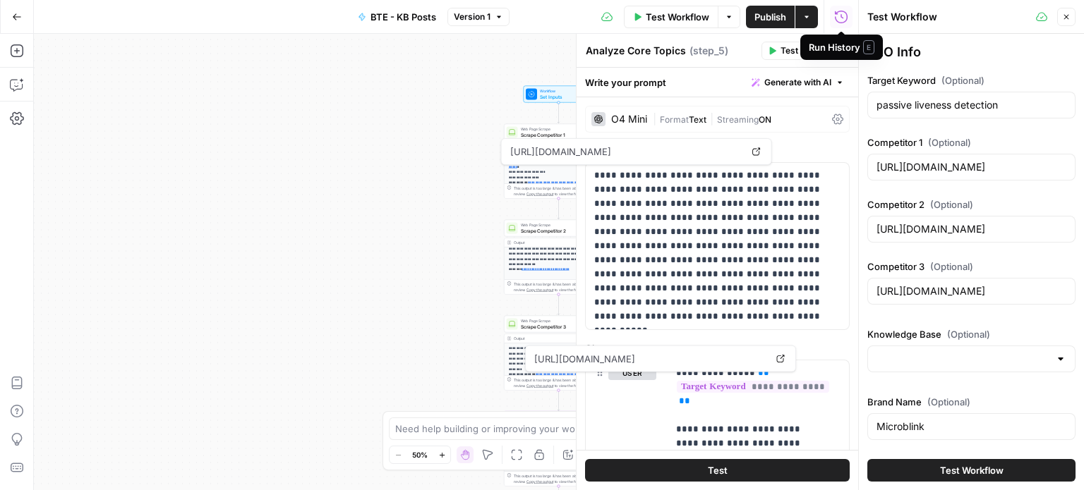
click at [872, 107] on div "passive liveness detection" at bounding box center [971, 105] width 208 height 27
click at [904, 111] on input "passive liveness detection" at bounding box center [971, 105] width 190 height 14
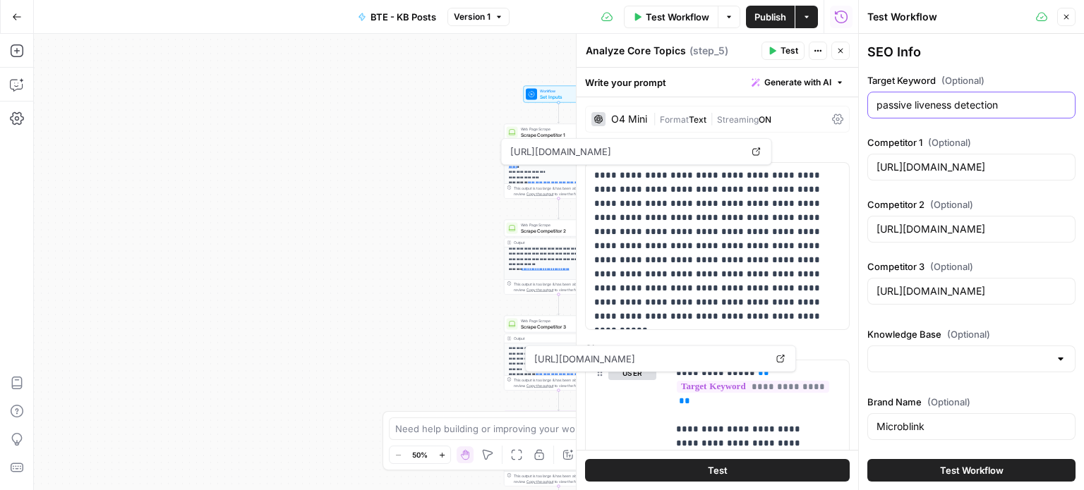
click at [904, 111] on input "passive liveness detection" at bounding box center [971, 105] width 190 height 14
paste input "97161 cpt code"
type input "97161 cpt code"
click at [929, 155] on div "[URL][DOMAIN_NAME]" at bounding box center [971, 167] width 208 height 27
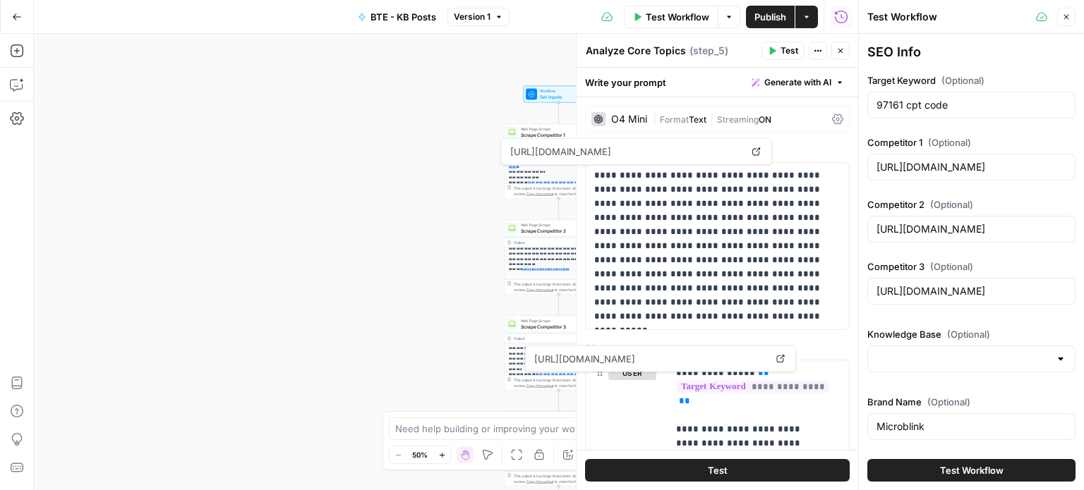
click at [929, 155] on div "[URL][DOMAIN_NAME]" at bounding box center [971, 167] width 208 height 27
click at [940, 166] on input "[URL][DOMAIN_NAME]" at bounding box center [971, 167] width 190 height 14
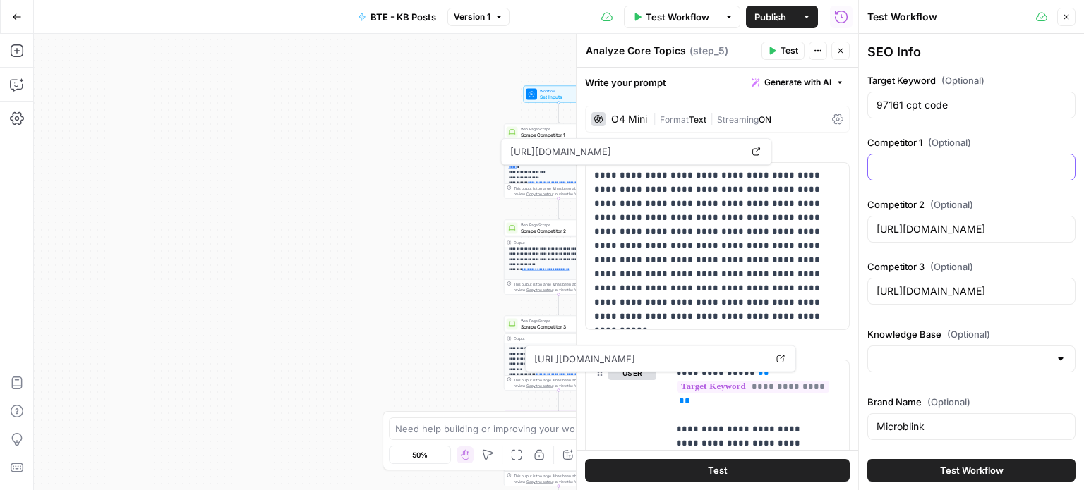
scroll to position [0, 0]
click at [945, 217] on div "[URL][DOMAIN_NAME]" at bounding box center [971, 229] width 208 height 27
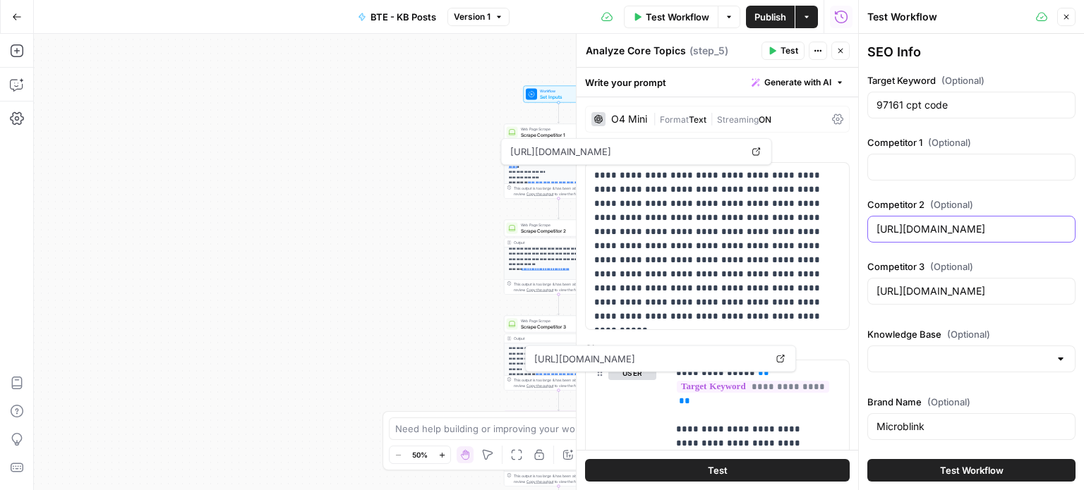
click at [945, 234] on input "[URL][DOMAIN_NAME]" at bounding box center [971, 229] width 190 height 14
click at [955, 281] on div "https://keyless.io/technology/liveness-detection" at bounding box center [971, 291] width 208 height 27
click at [971, 333] on span "(Optional)" at bounding box center [968, 334] width 43 height 14
click at [971, 352] on input "Knowledge Base (Optional)" at bounding box center [962, 359] width 173 height 14
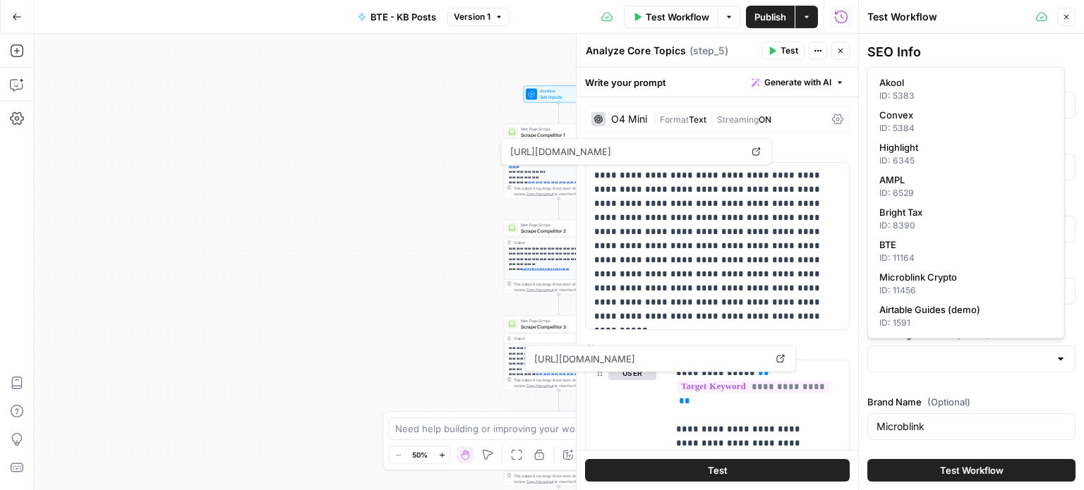
click at [974, 341] on div "Knowledge Base (Optional)" at bounding box center [971, 352] width 208 height 51
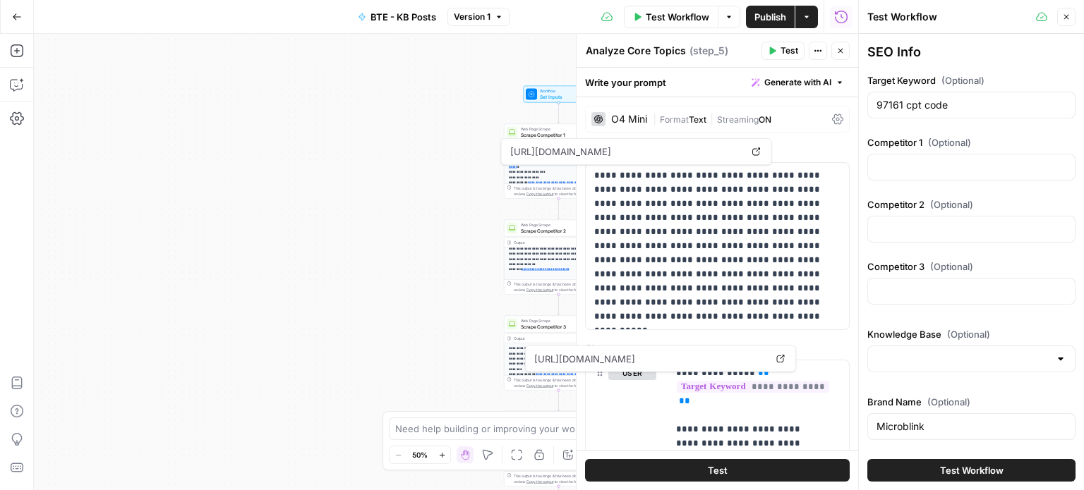
click at [975, 349] on div at bounding box center [971, 359] width 208 height 27
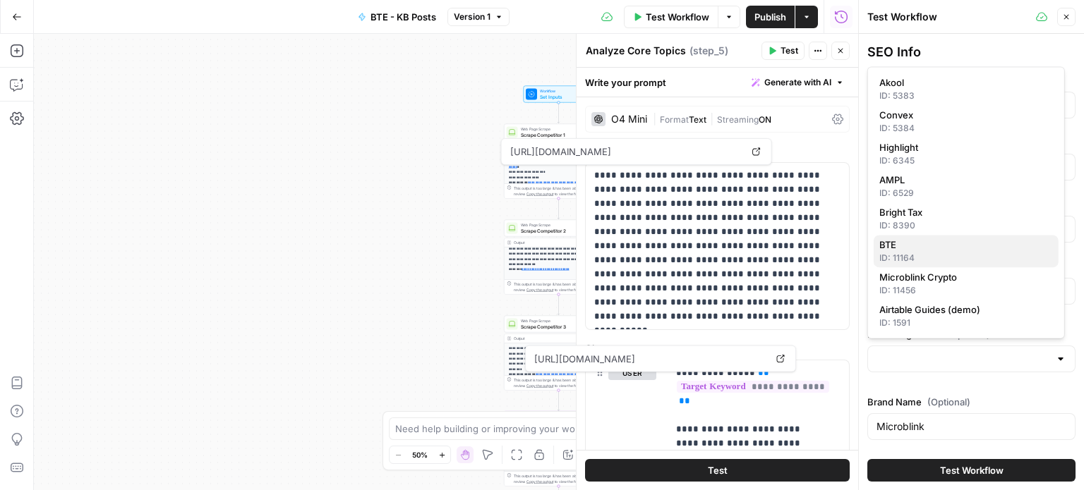
click at [913, 243] on span "BTE" at bounding box center [963, 245] width 168 height 14
type input "BTE"
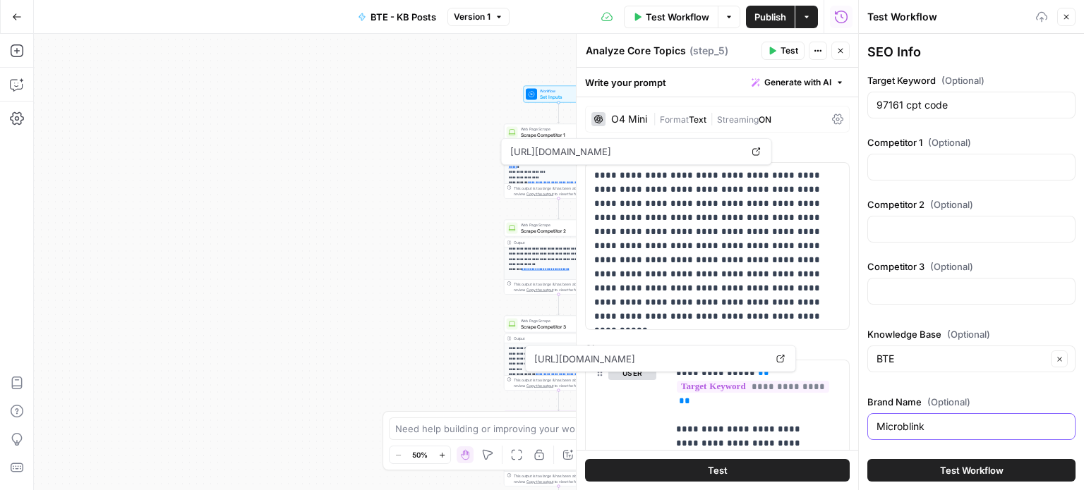
click at [925, 420] on input "Microblink" at bounding box center [971, 427] width 190 height 14
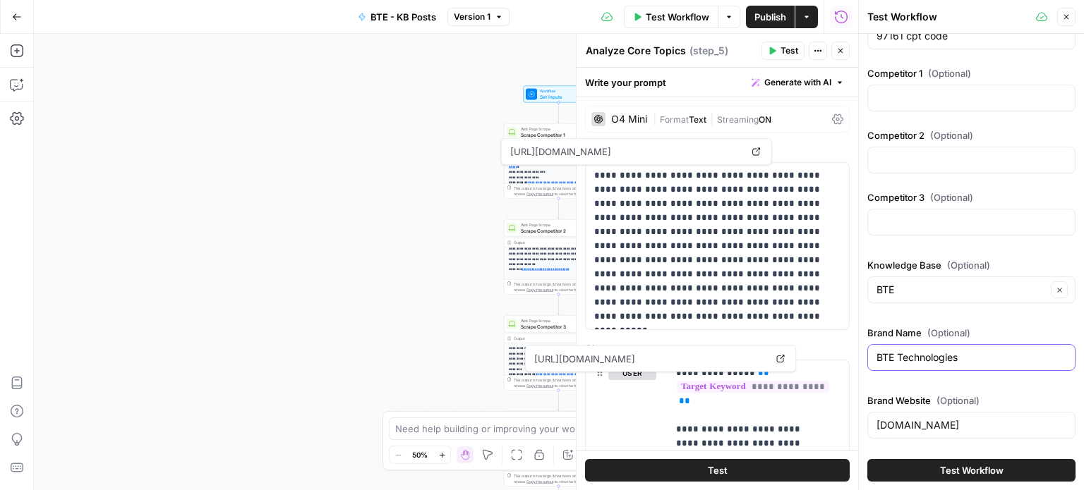
type input "BTE Technologies"
click at [906, 431] on div "microblink.com" at bounding box center [971, 425] width 208 height 27
paste input "[URL][DOMAIN_NAME]"
type input "[URL][DOMAIN_NAME]"
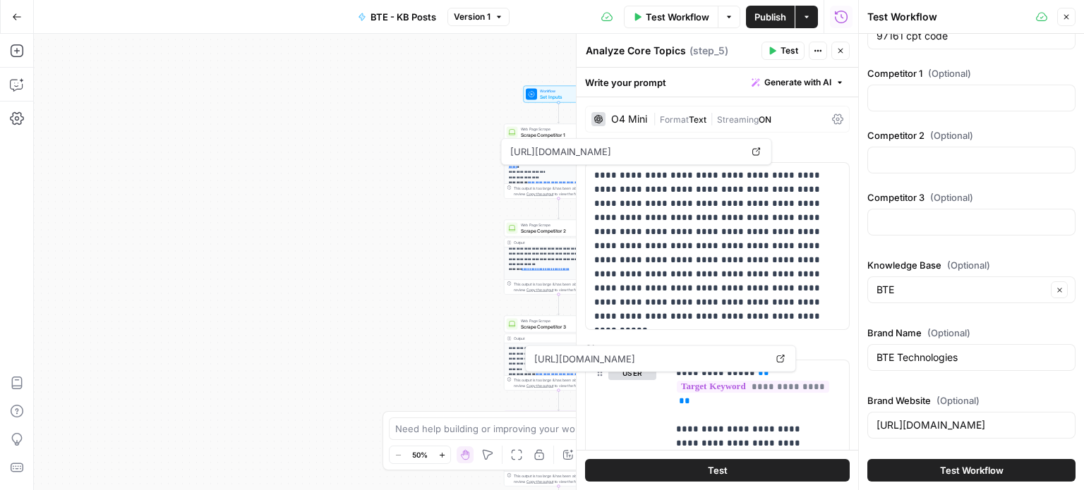
click at [960, 473] on span "Test Workflow" at bounding box center [971, 471] width 63 height 14
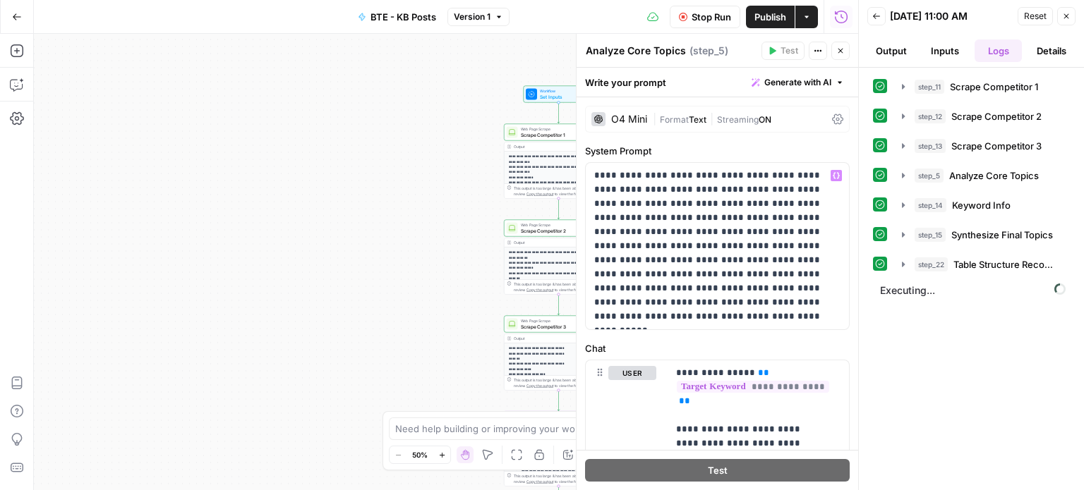
scroll to position [150, 0]
click at [902, 294] on icon "button" at bounding box center [902, 294] width 11 height 11
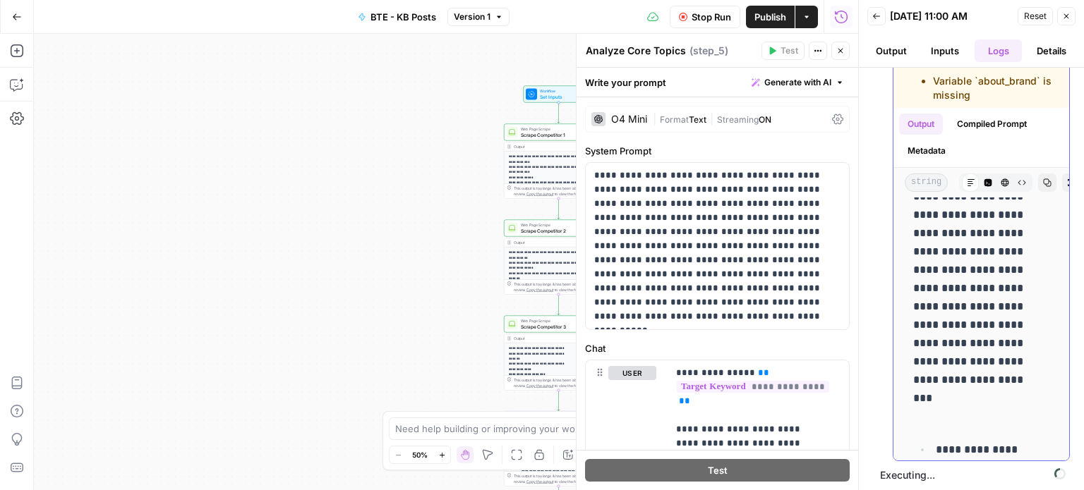
scroll to position [0, 0]
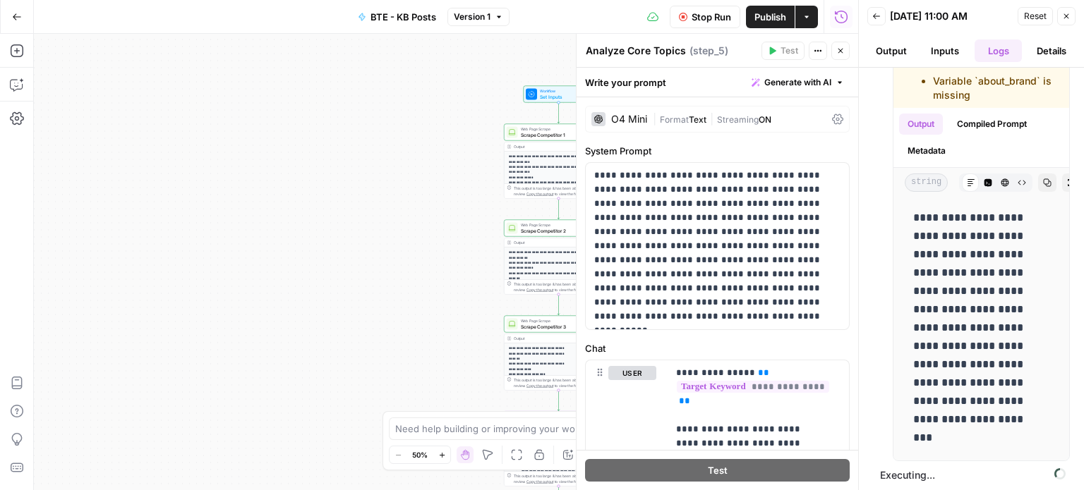
click at [725, 29] on div "Stop Run Publish Actions Run History" at bounding box center [683, 16] width 349 height 33
click at [718, 23] on span "Stop Run" at bounding box center [711, 17] width 40 height 14
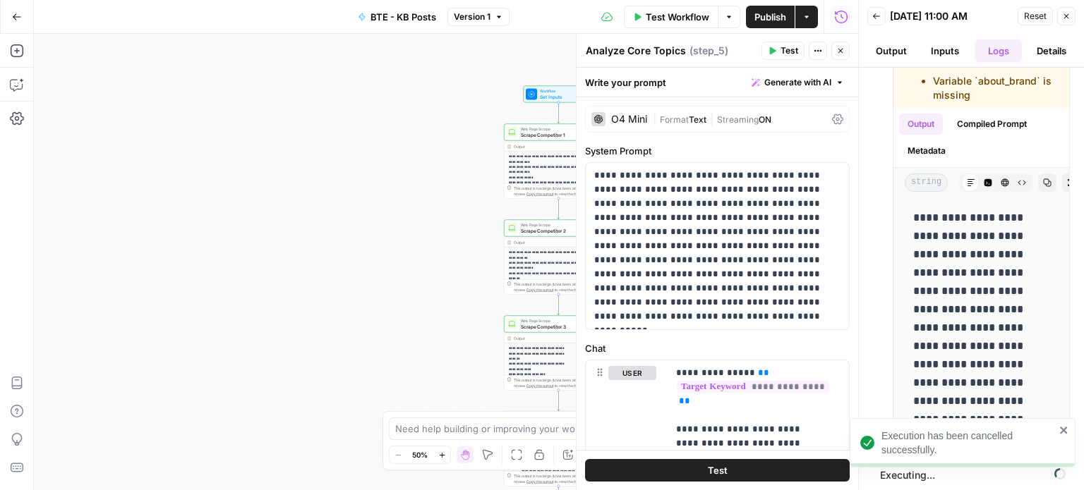
scroll to position [232, 0]
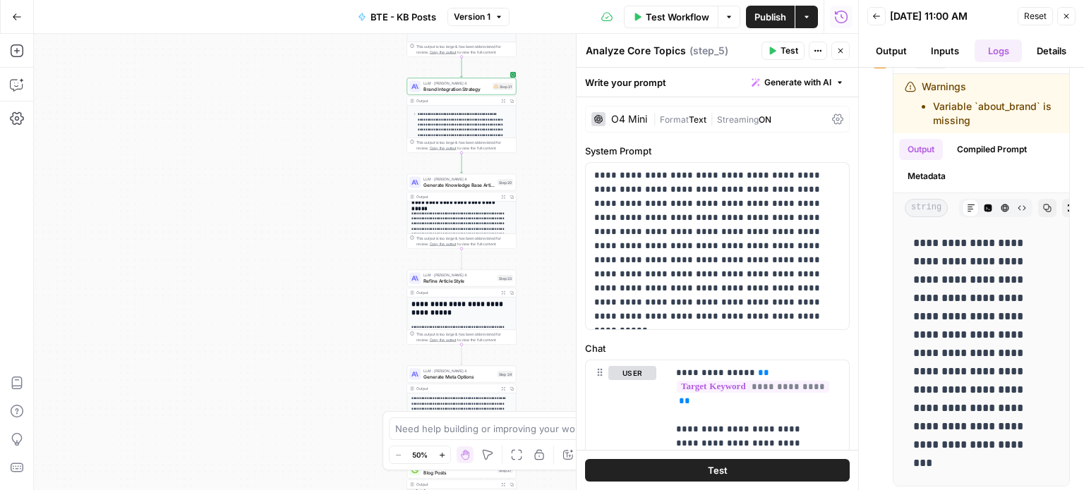
click at [459, 87] on span "Brand Integration Strategy" at bounding box center [456, 88] width 66 height 7
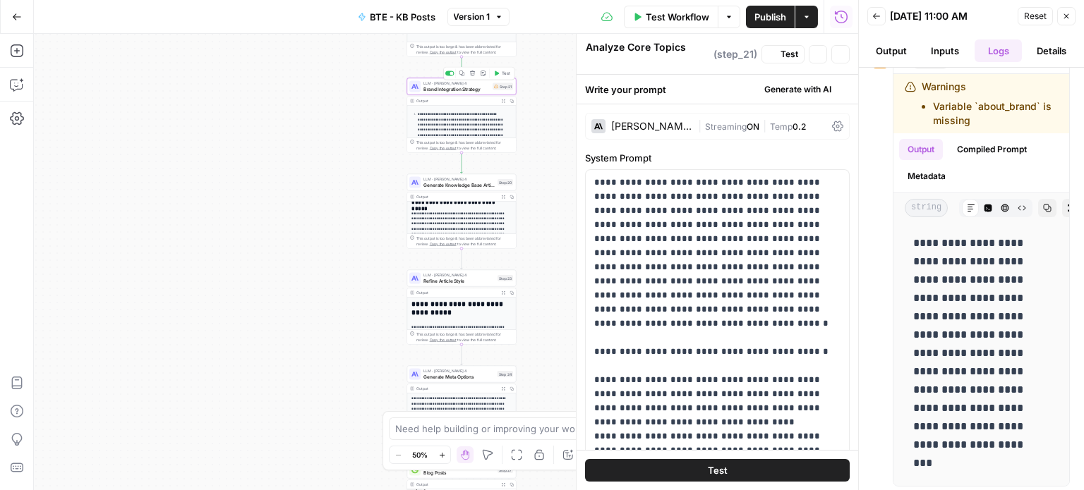
type textarea "Brand Integration Strategy"
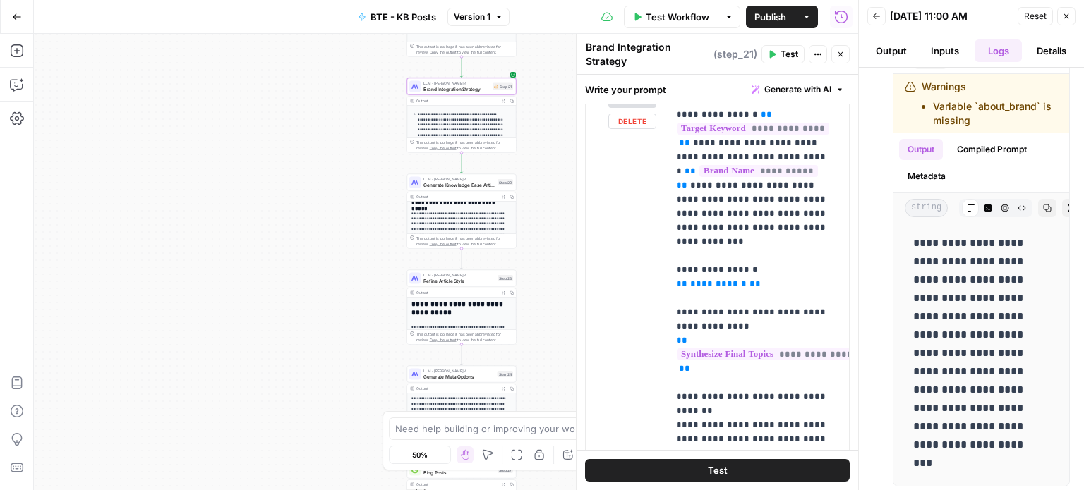
scroll to position [684, 0]
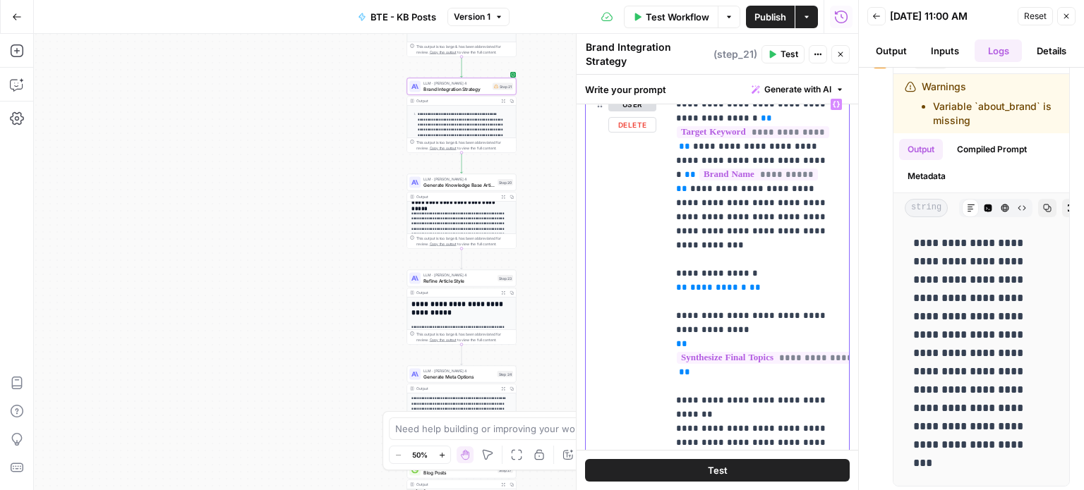
drag, startPoint x: 762, startPoint y: 267, endPoint x: 666, endPoint y: 259, distance: 96.3
click at [666, 259] on div "**********" at bounding box center [717, 375] width 263 height 567
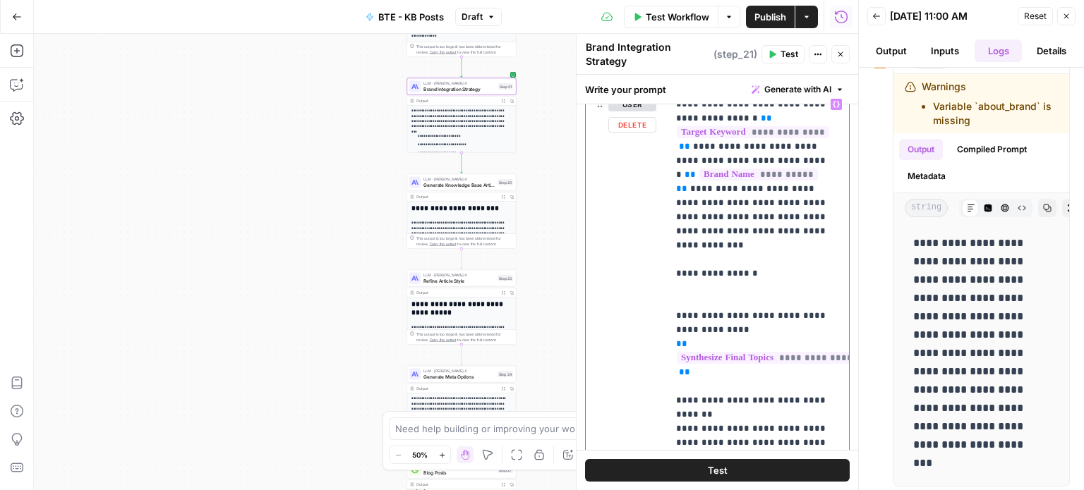
click at [830, 99] on button "Variables Menu" at bounding box center [835, 104] width 11 height 11
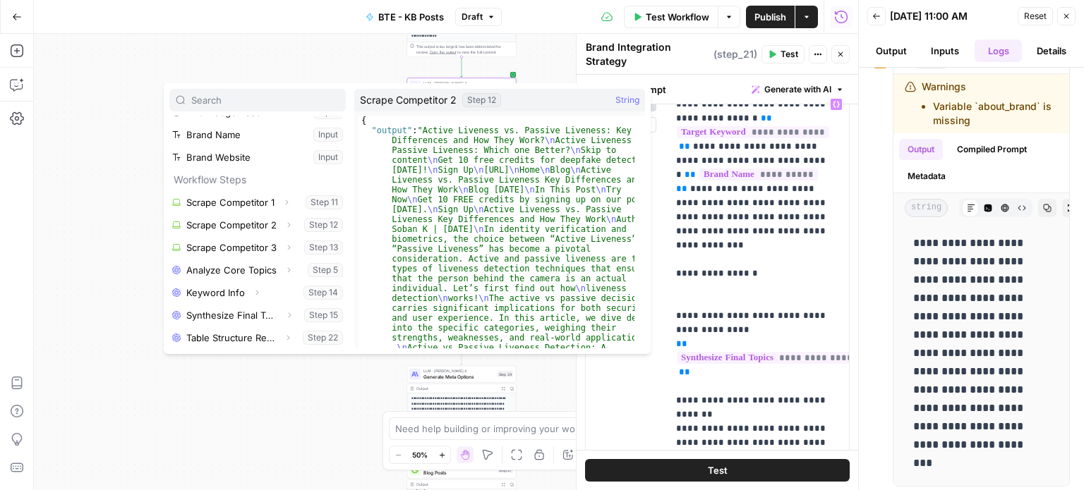
scroll to position [1, 0]
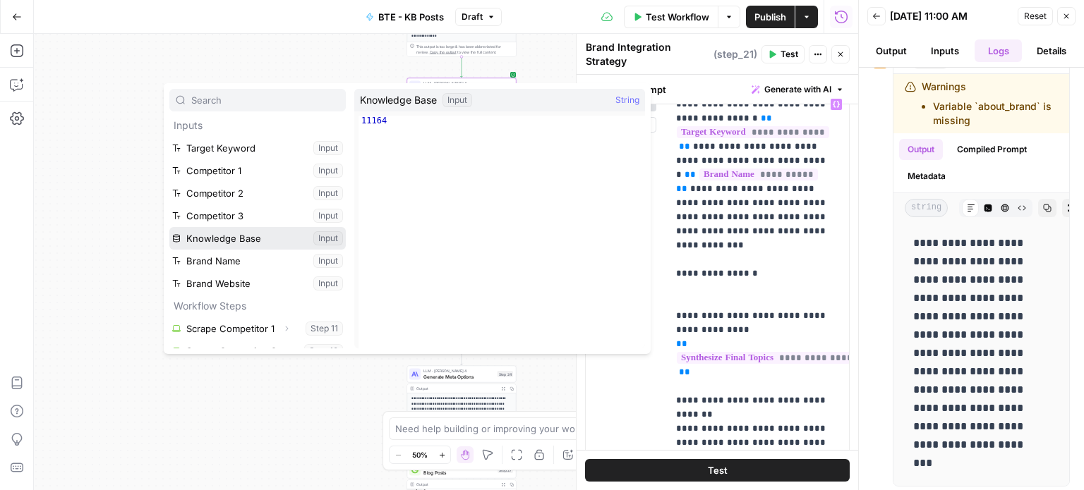
click at [277, 234] on button "Select variable Knowledge Base" at bounding box center [257, 238] width 176 height 23
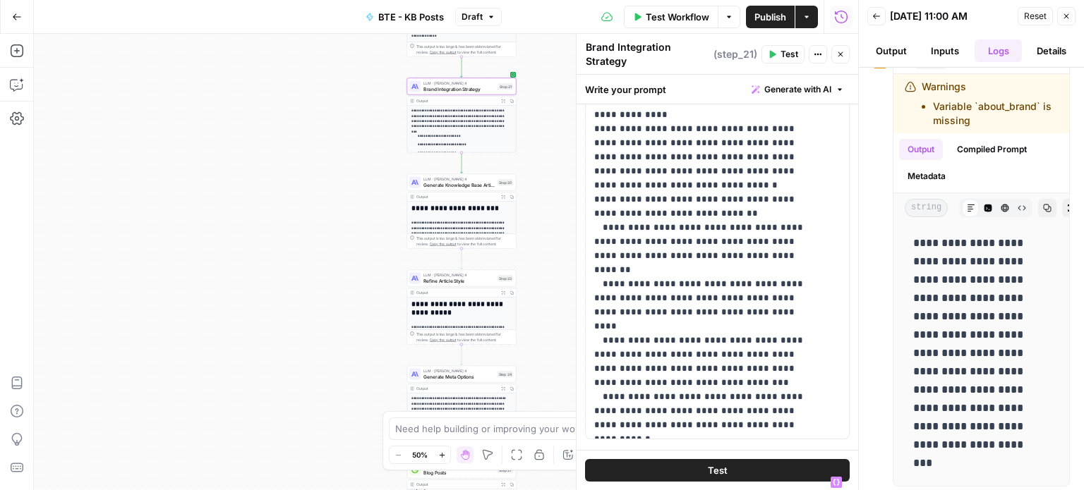
scroll to position [57, 0]
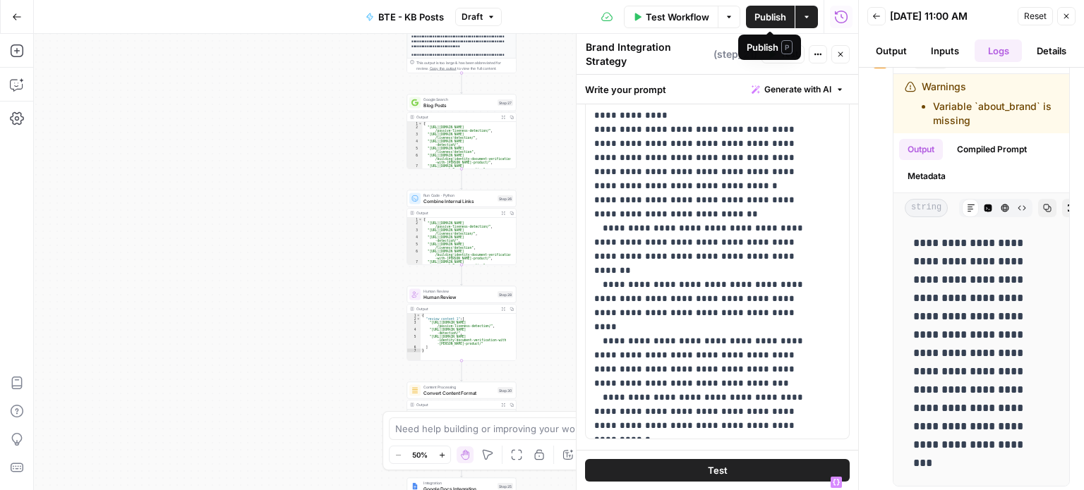
click at [686, 18] on span "Test Workflow" at bounding box center [677, 17] width 63 height 14
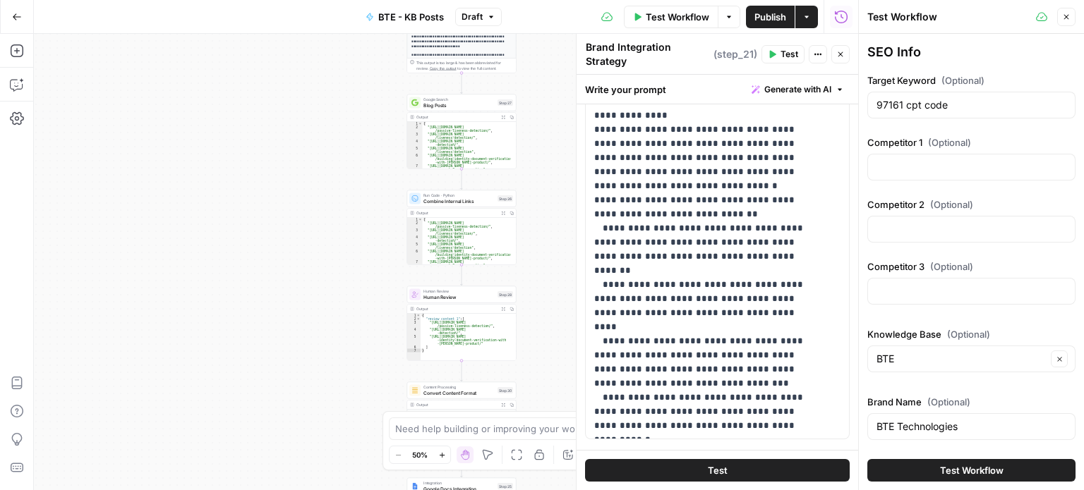
scroll to position [69, 0]
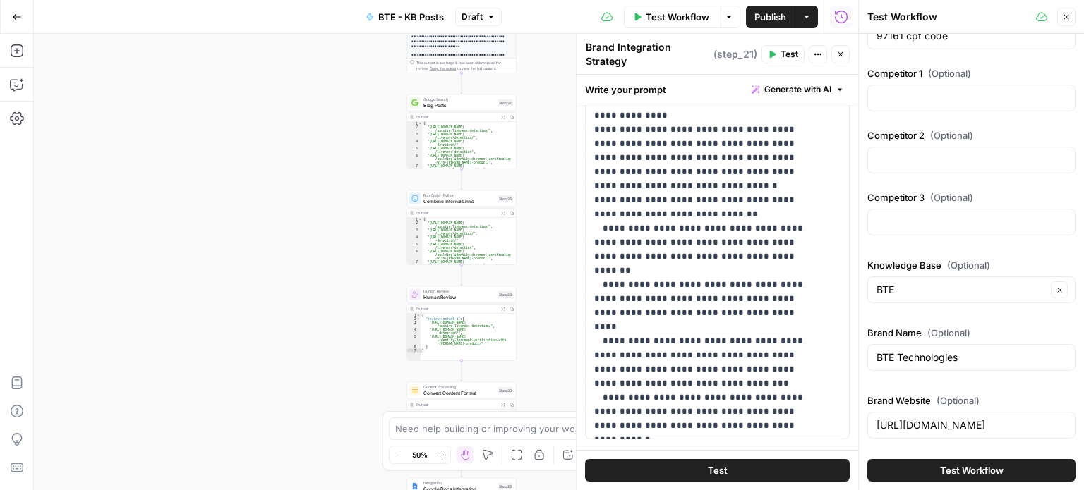
click at [942, 473] on span "Test Workflow" at bounding box center [971, 471] width 63 height 14
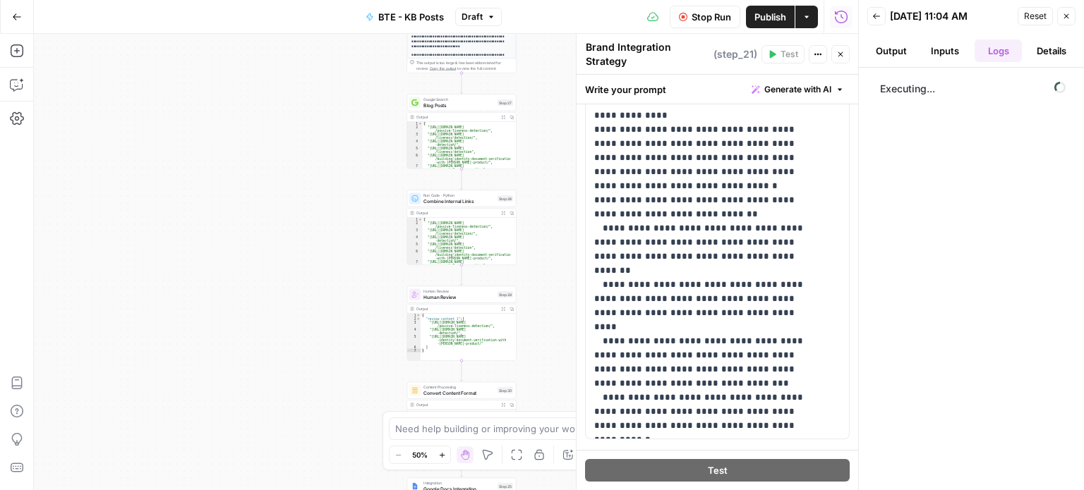
click at [895, 53] on button "Output" at bounding box center [891, 51] width 48 height 23
click at [937, 52] on button "Inputs" at bounding box center [945, 51] width 48 height 23
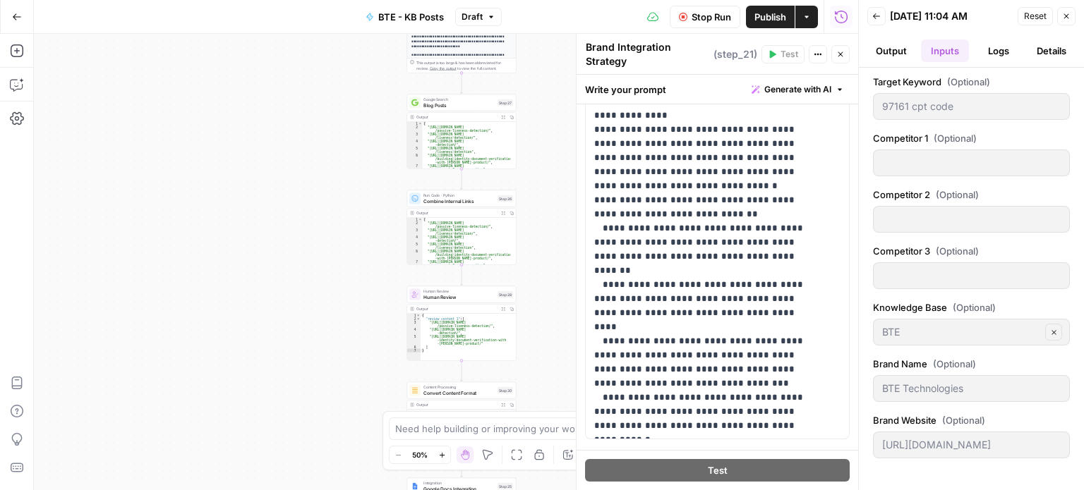
click at [888, 53] on button "Output" at bounding box center [891, 51] width 48 height 23
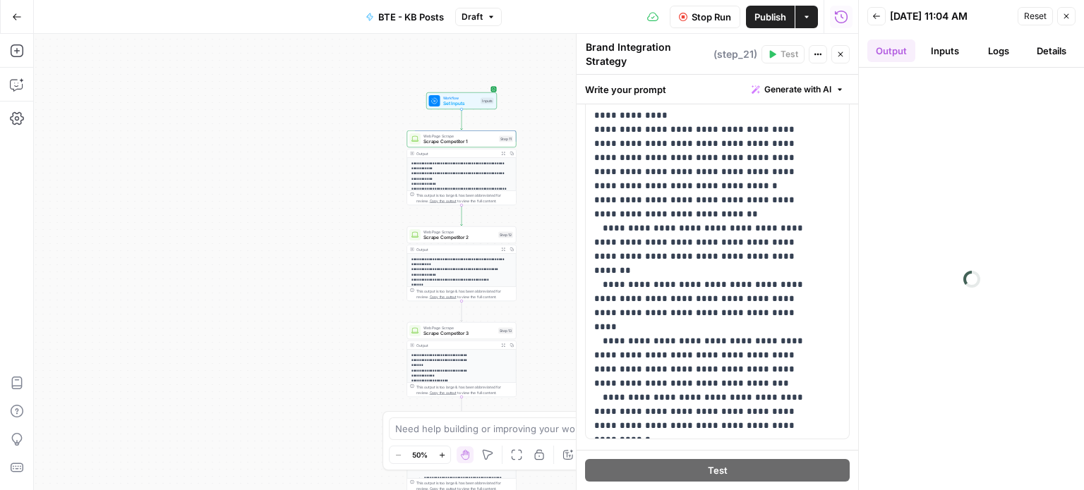
scroll to position [283, 0]
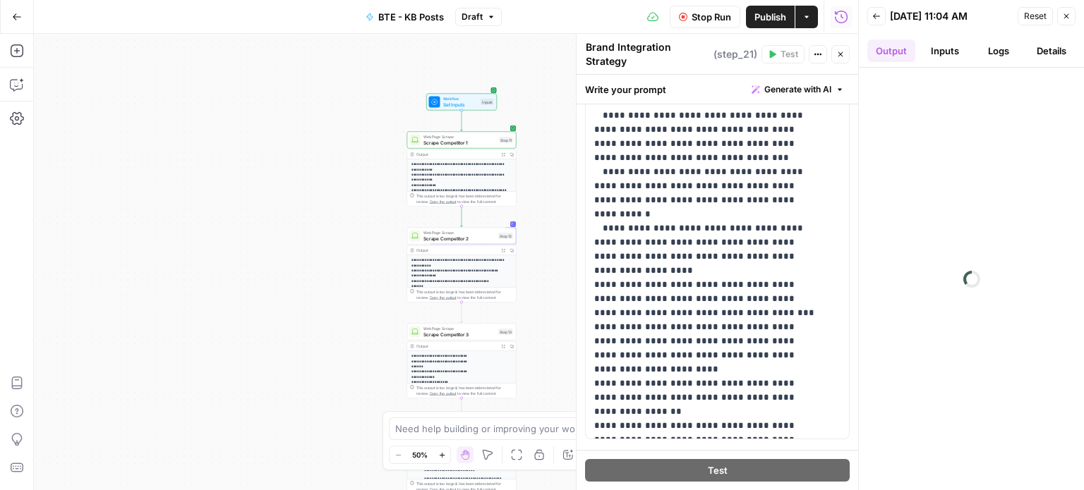
click at [502, 155] on icon "button" at bounding box center [503, 154] width 4 height 4
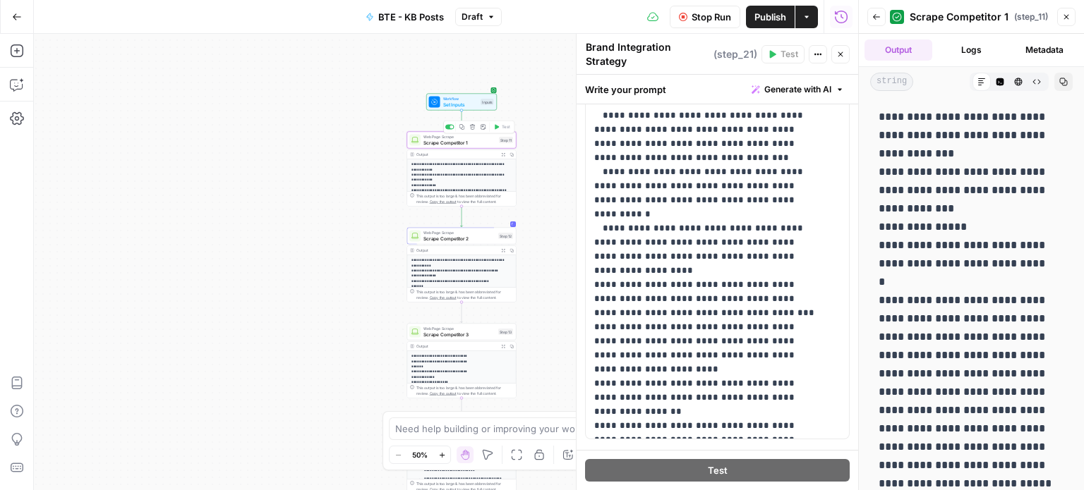
click at [480, 142] on span "Scrape Competitor 1" at bounding box center [459, 142] width 73 height 7
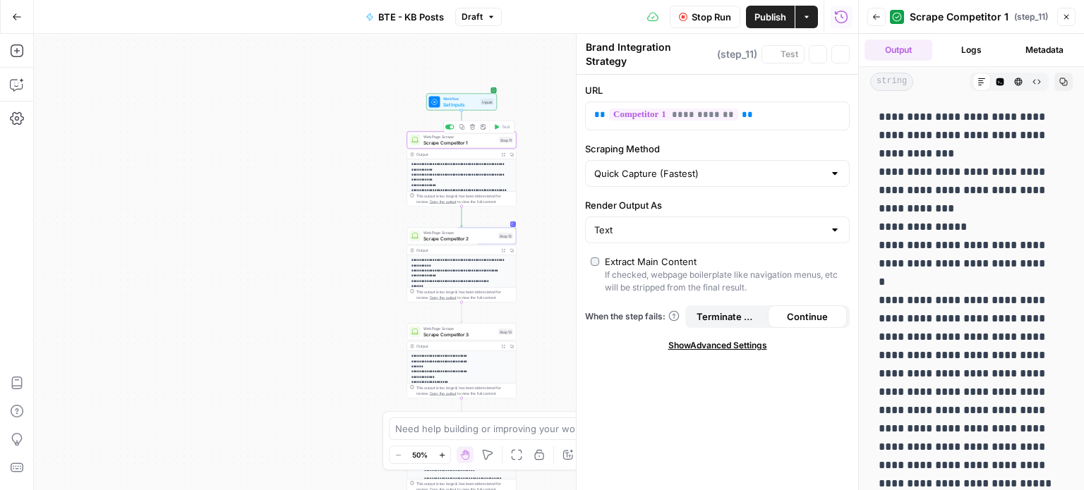
type textarea "Scrape Competitor 1"
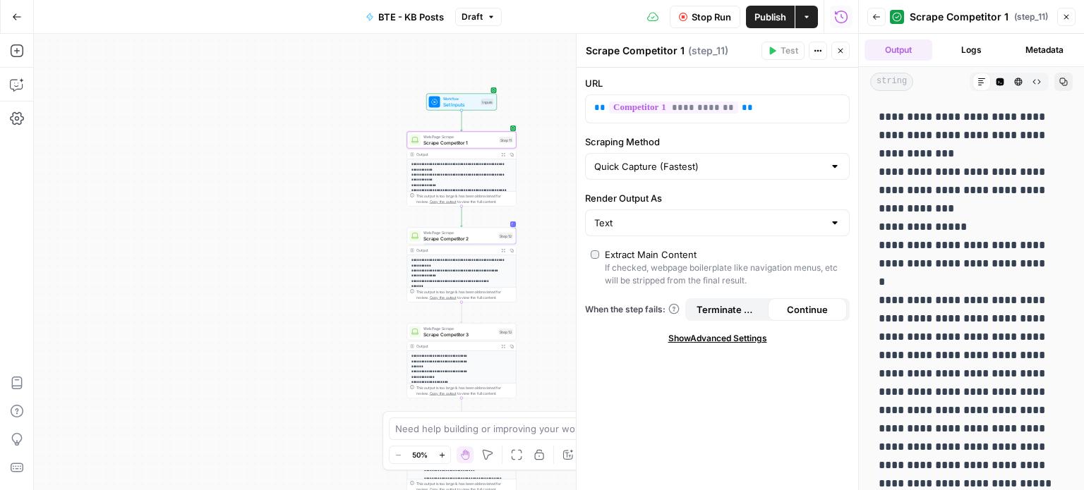
click at [719, 18] on span "Stop Run" at bounding box center [711, 17] width 40 height 14
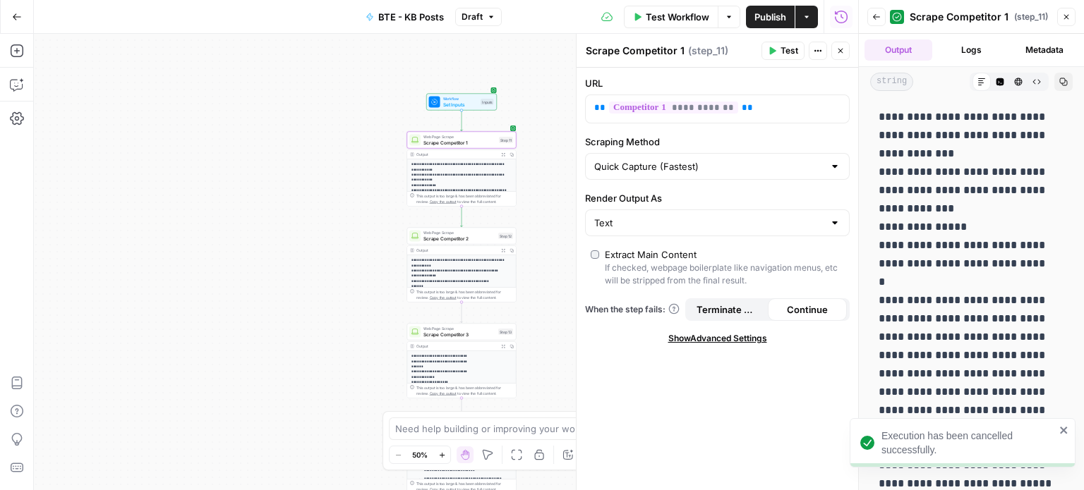
click at [473, 104] on span "Set Inputs" at bounding box center [460, 104] width 35 height 7
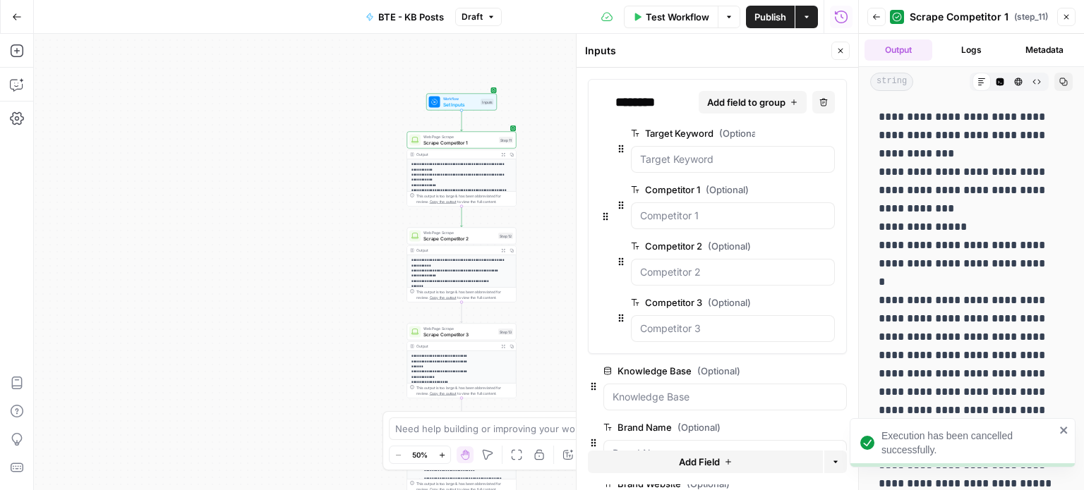
click at [1070, 17] on button "Close" at bounding box center [1066, 17] width 18 height 18
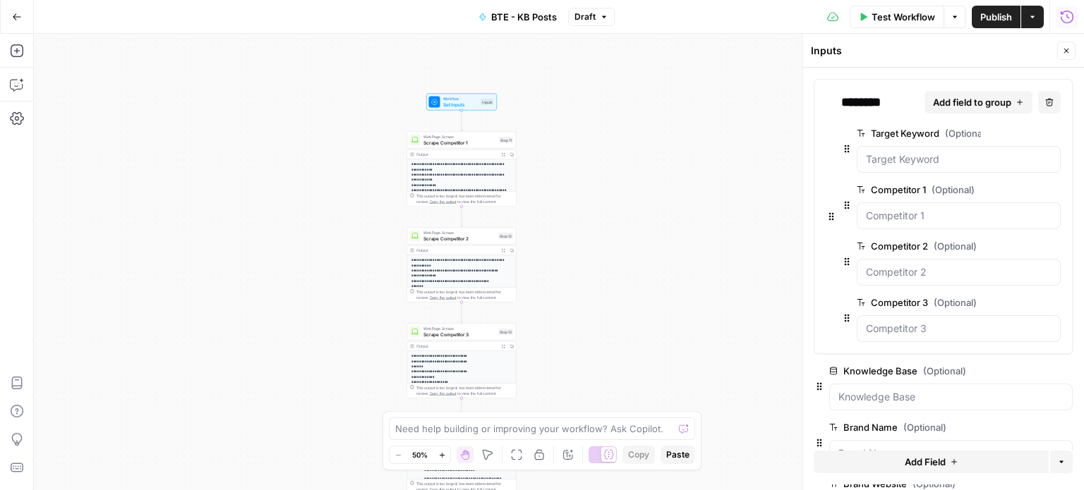
click at [905, 14] on span "Test Workflow" at bounding box center [902, 17] width 63 height 14
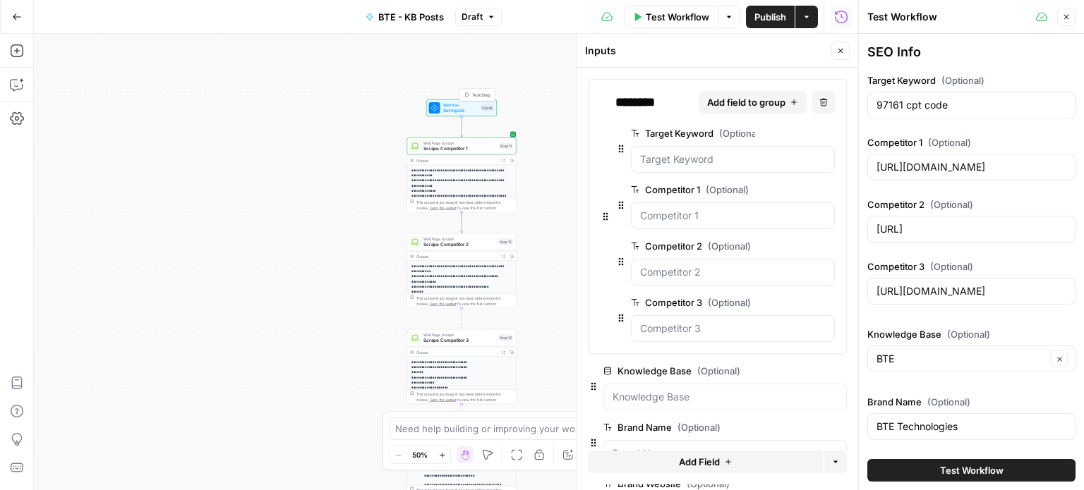
scroll to position [90, 0]
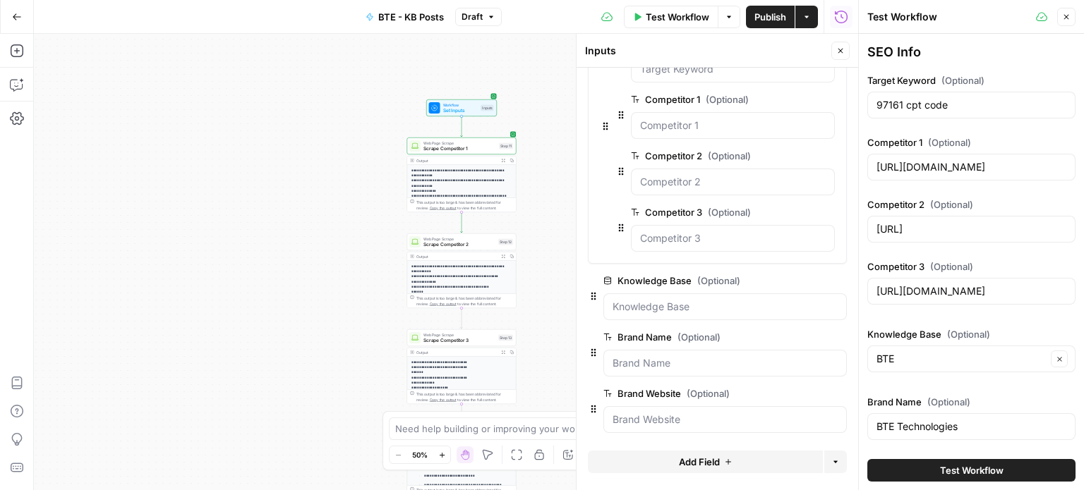
click at [477, 143] on span "Web Page Scrape" at bounding box center [459, 143] width 73 height 6
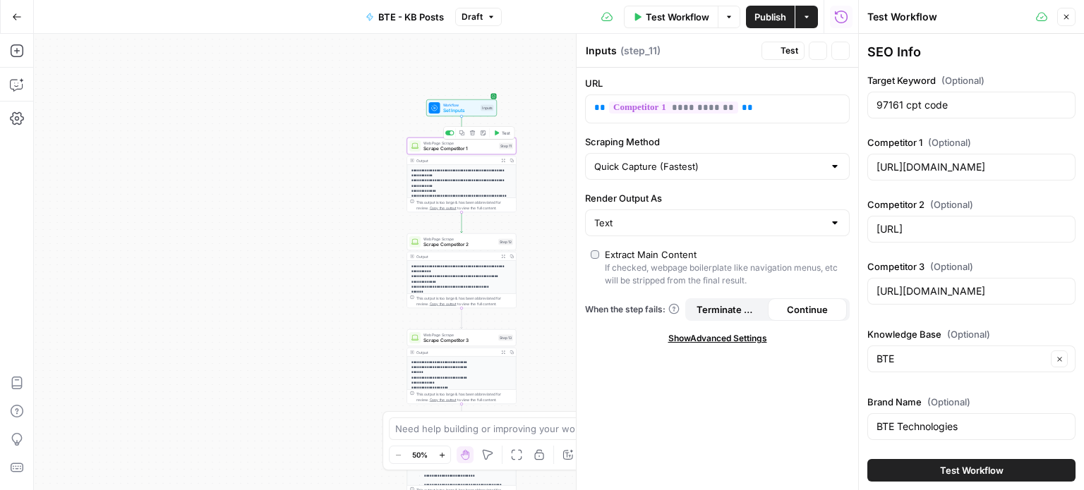
type textarea "Scrape Competitor 1"
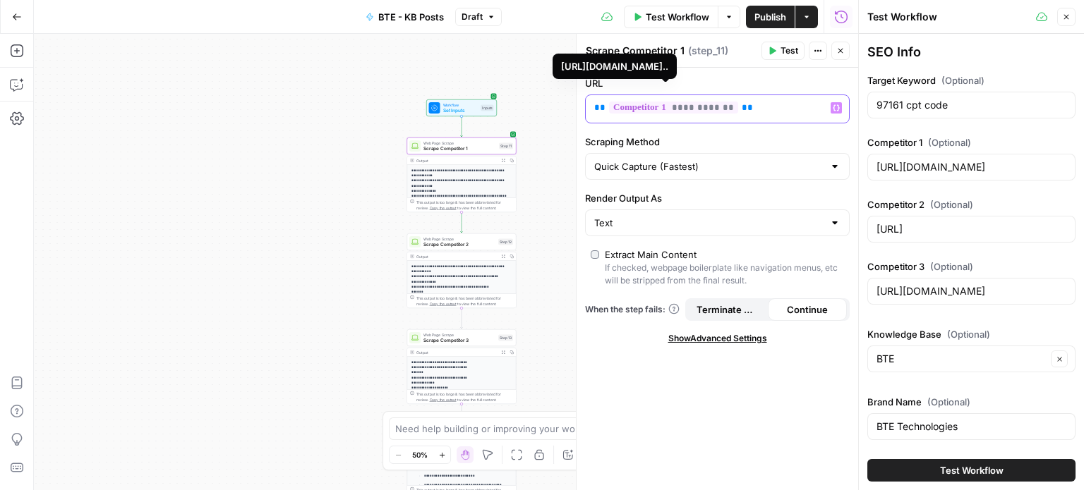
click at [678, 109] on span "**********" at bounding box center [673, 108] width 129 height 12
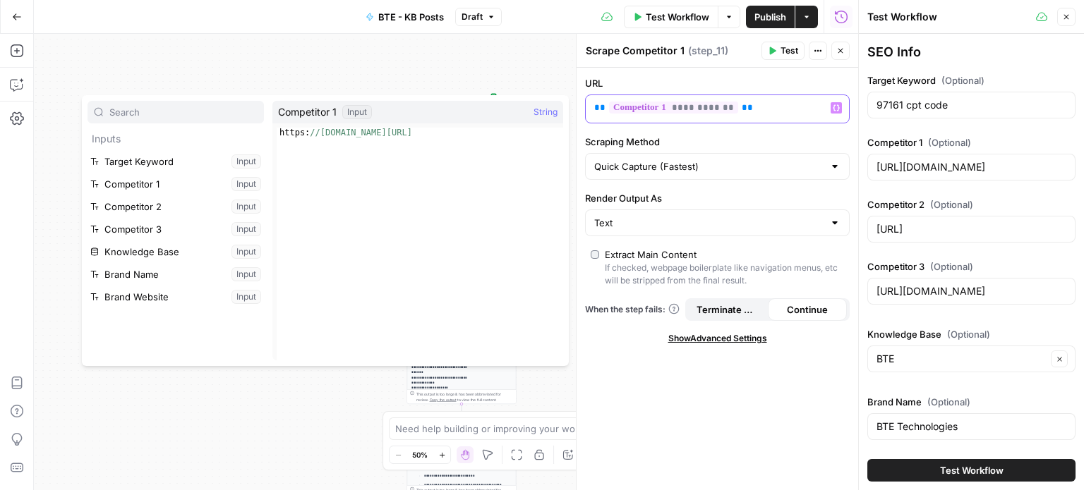
click at [773, 112] on p "**********" at bounding box center [706, 108] width 224 height 14
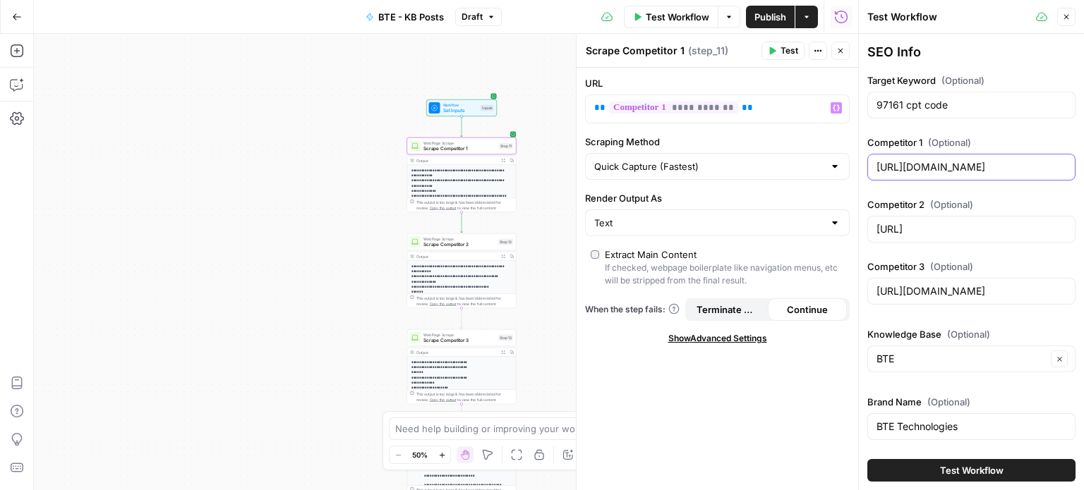
click at [928, 167] on input "[URL][DOMAIN_NAME]" at bounding box center [971, 167] width 190 height 14
click at [942, 224] on input "[URL]" at bounding box center [971, 229] width 190 height 14
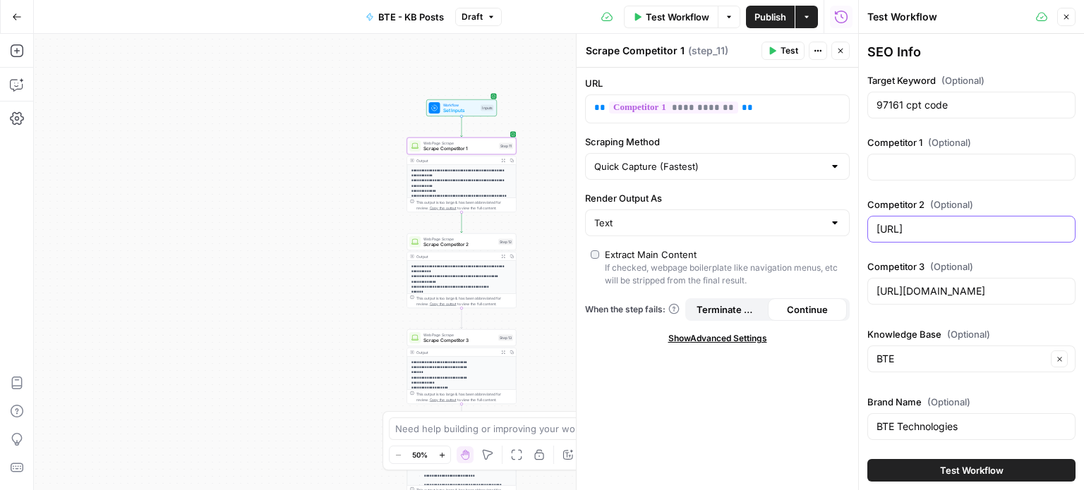
click at [942, 224] on input "[URL]" at bounding box center [971, 229] width 190 height 14
click at [948, 272] on span "(Optional)" at bounding box center [951, 267] width 43 height 14
click at [948, 284] on input "[URL][DOMAIN_NAME]" at bounding box center [971, 291] width 190 height 14
click at [953, 284] on input "[URL][DOMAIN_NAME]" at bounding box center [971, 291] width 190 height 14
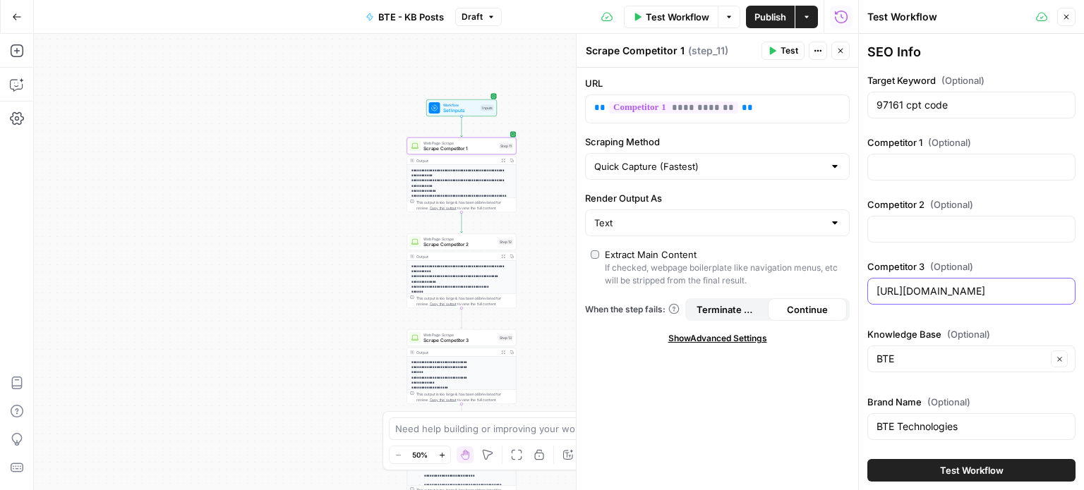
click at [953, 284] on input "[URL][DOMAIN_NAME]" at bounding box center [971, 291] width 190 height 14
click at [954, 471] on span "Test Workflow" at bounding box center [971, 471] width 63 height 14
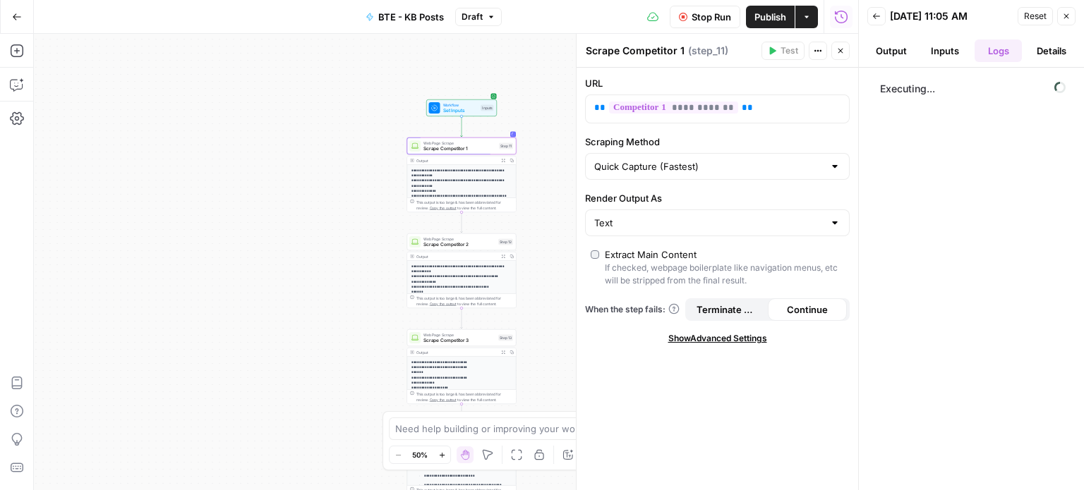
click at [927, 49] on button "Inputs" at bounding box center [945, 51] width 48 height 23
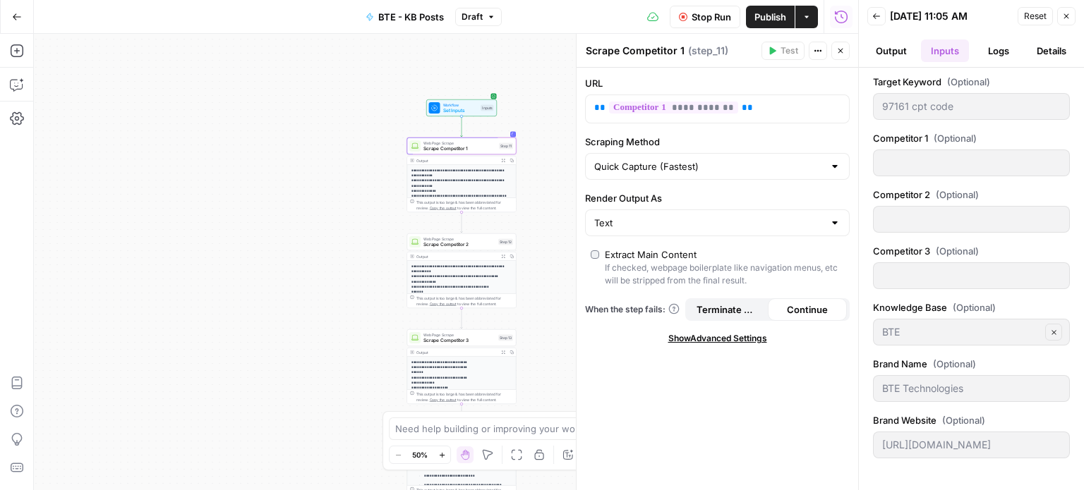
click at [895, 51] on button "Output" at bounding box center [891, 51] width 48 height 23
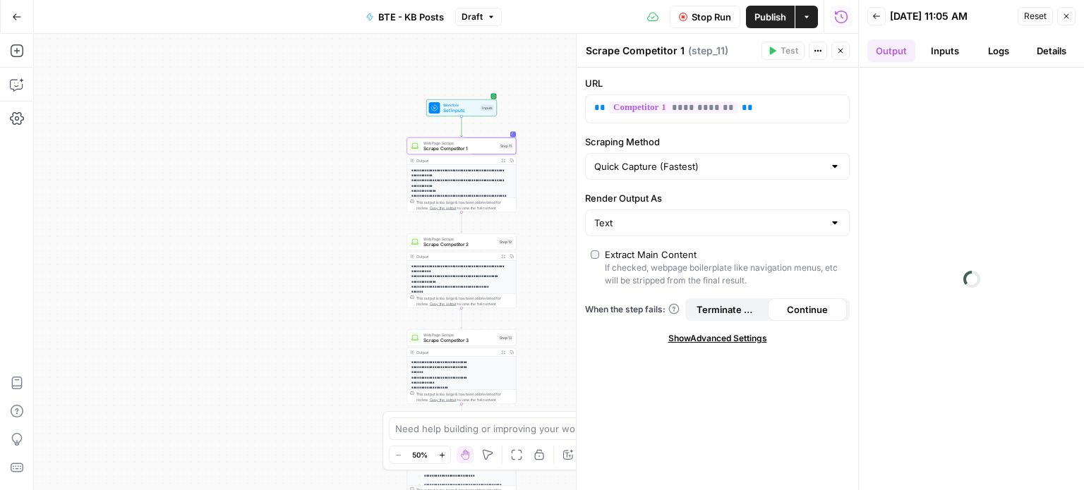
click at [987, 51] on button "Logs" at bounding box center [998, 51] width 48 height 23
click at [936, 56] on button "Inputs" at bounding box center [945, 51] width 48 height 23
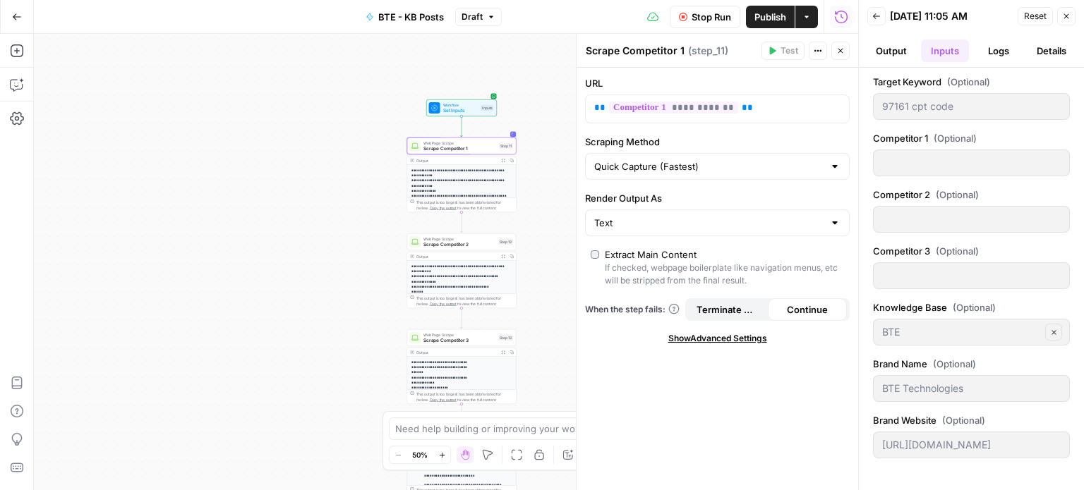
click at [986, 57] on button "Logs" at bounding box center [998, 51] width 48 height 23
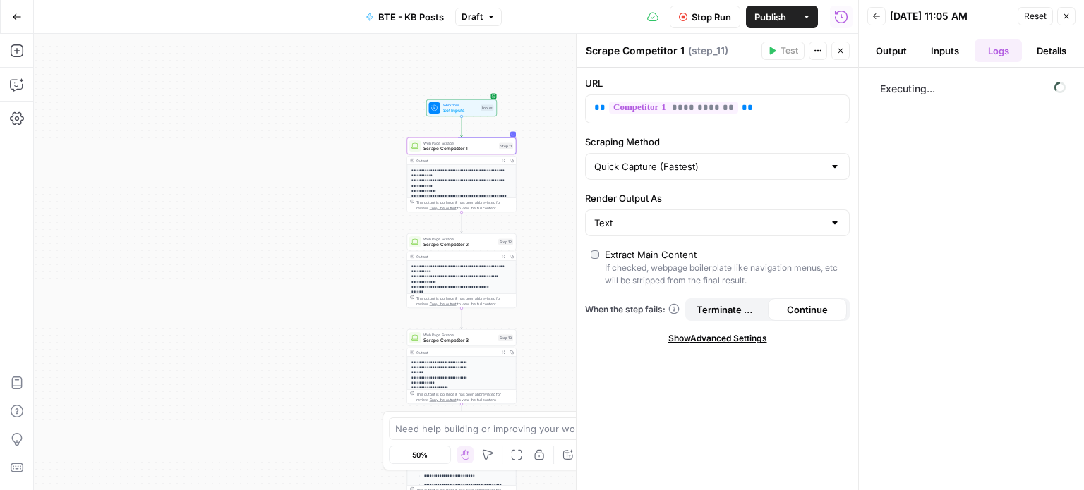
click at [900, 56] on button "Output" at bounding box center [891, 51] width 48 height 23
click at [926, 54] on button "Inputs" at bounding box center [945, 51] width 48 height 23
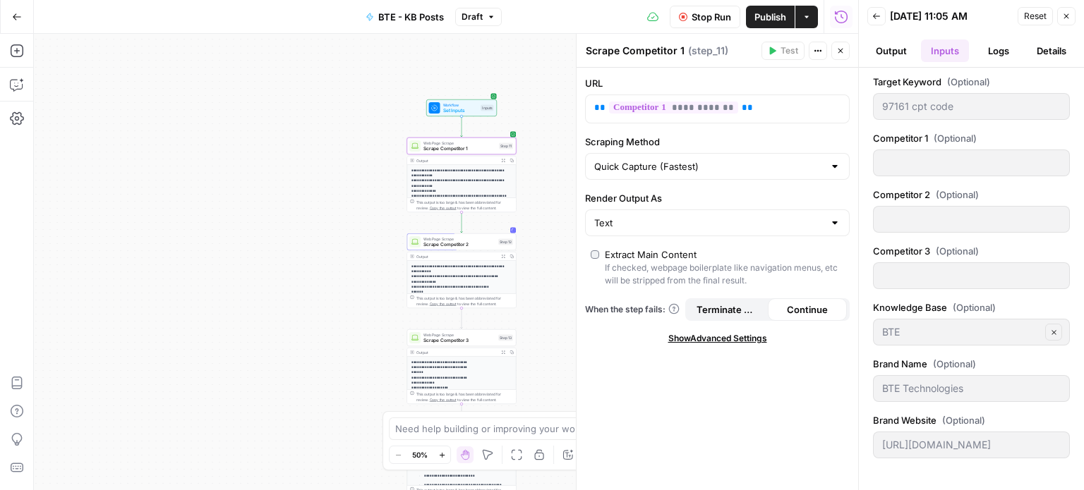
click at [971, 56] on ul "Output Inputs Logs Details" at bounding box center [971, 51] width 208 height 23
click at [500, 159] on button "Expand Output" at bounding box center [503, 161] width 8 height 8
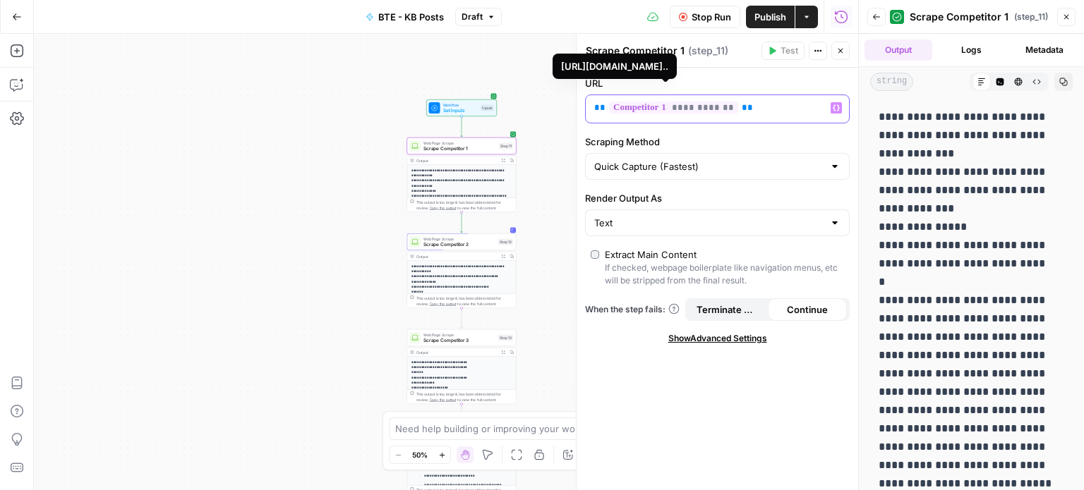
click at [672, 104] on span "**********" at bounding box center [673, 108] width 129 height 12
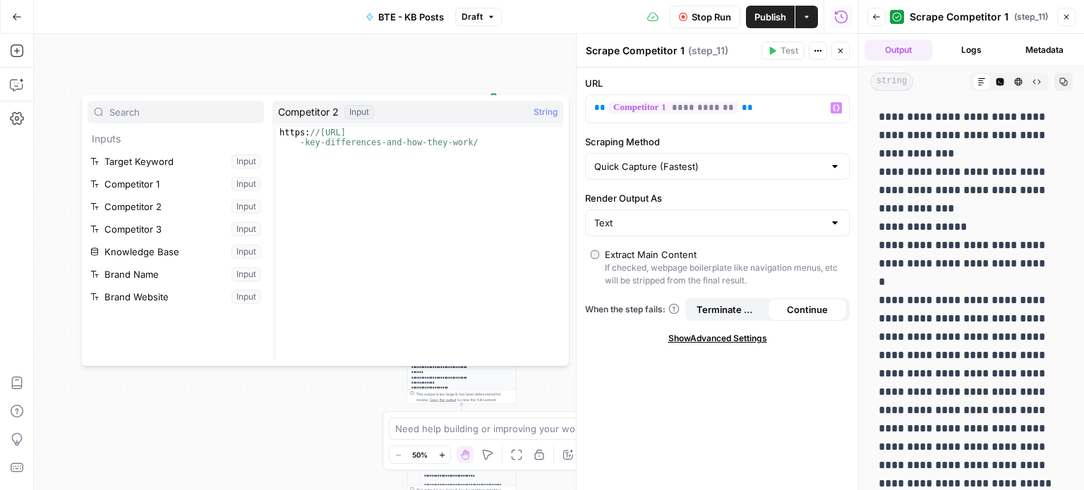
click at [679, 18] on icon "button" at bounding box center [683, 17] width 8 height 8
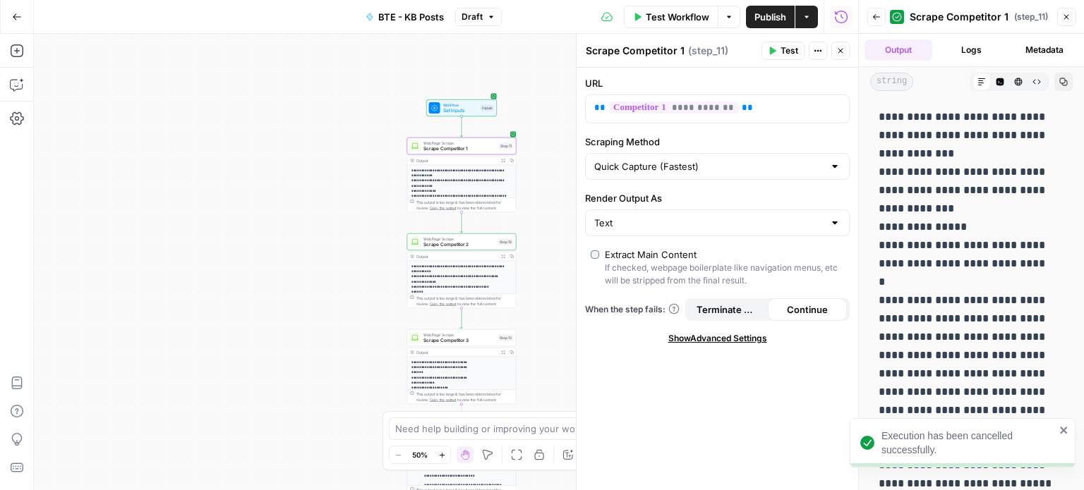
click at [820, 13] on div "Test Workflow Options Publish Actions Run History" at bounding box center [680, 16] width 357 height 33
click at [777, 12] on span "Publish" at bounding box center [770, 17] width 32 height 14
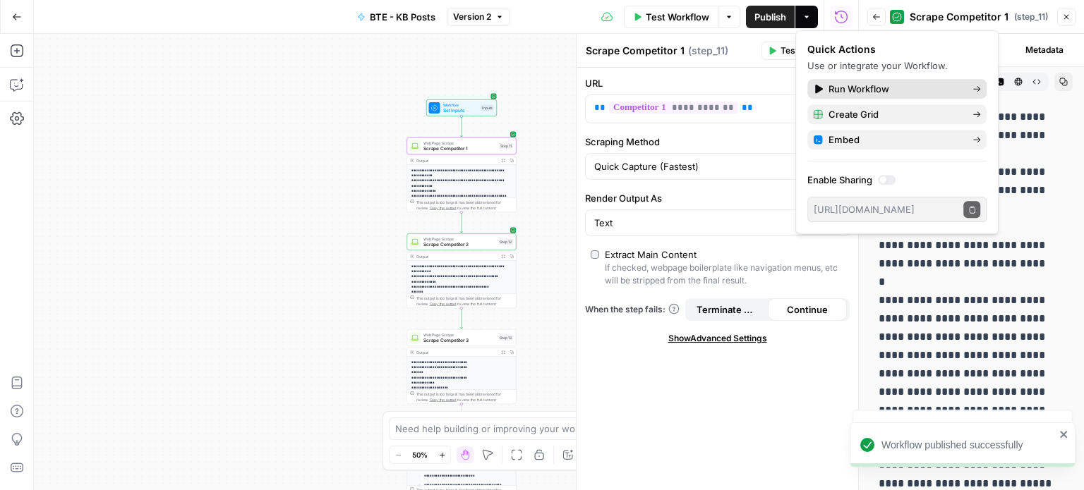
click at [865, 85] on span "Run Workflow" at bounding box center [894, 89] width 133 height 14
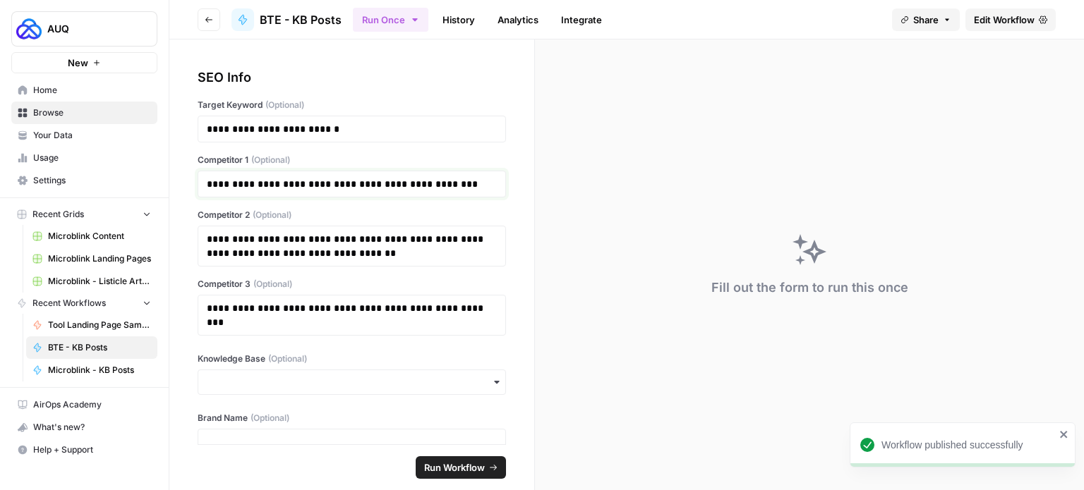
click at [413, 178] on p "**********" at bounding box center [347, 184] width 280 height 14
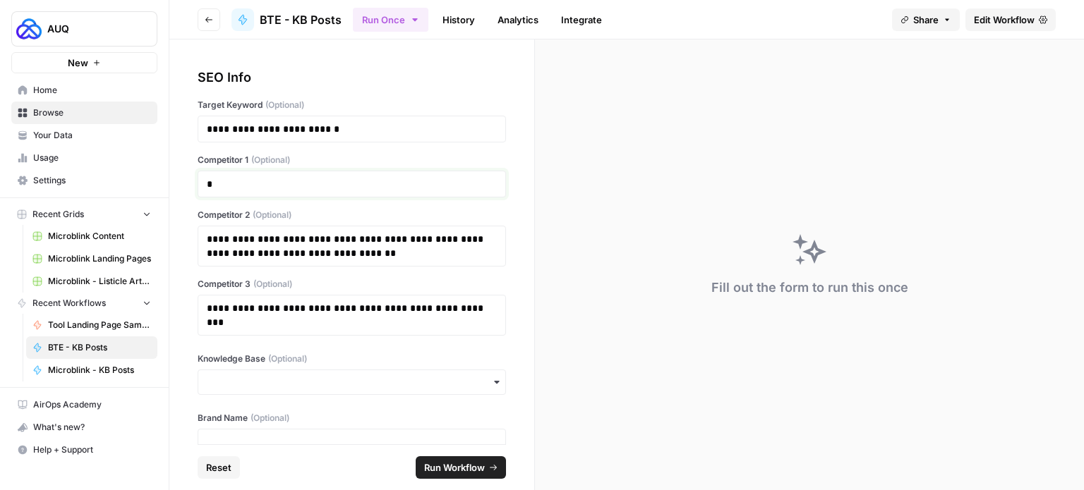
scroll to position [87, 0]
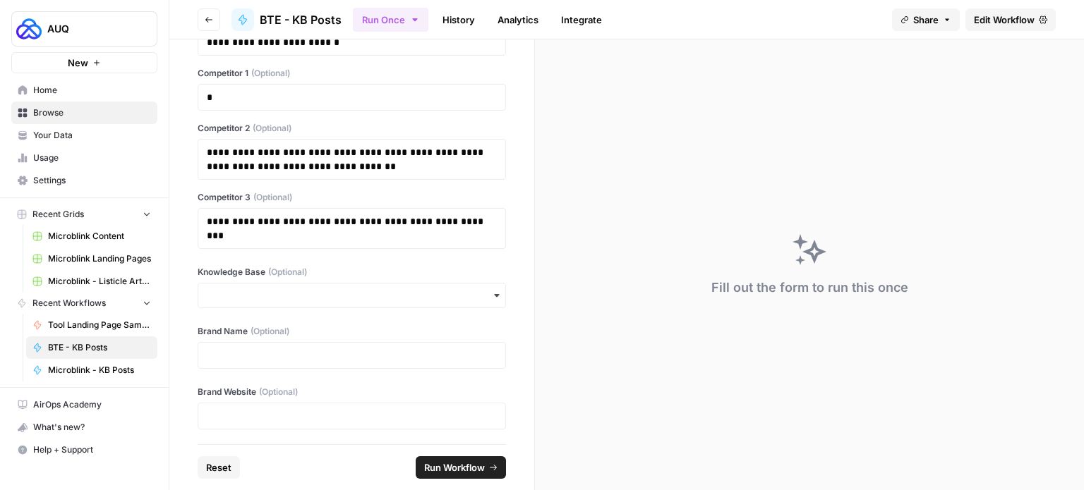
click at [298, 174] on div "**********" at bounding box center [352, 159] width 308 height 41
click at [339, 160] on p "**********" at bounding box center [347, 159] width 280 height 28
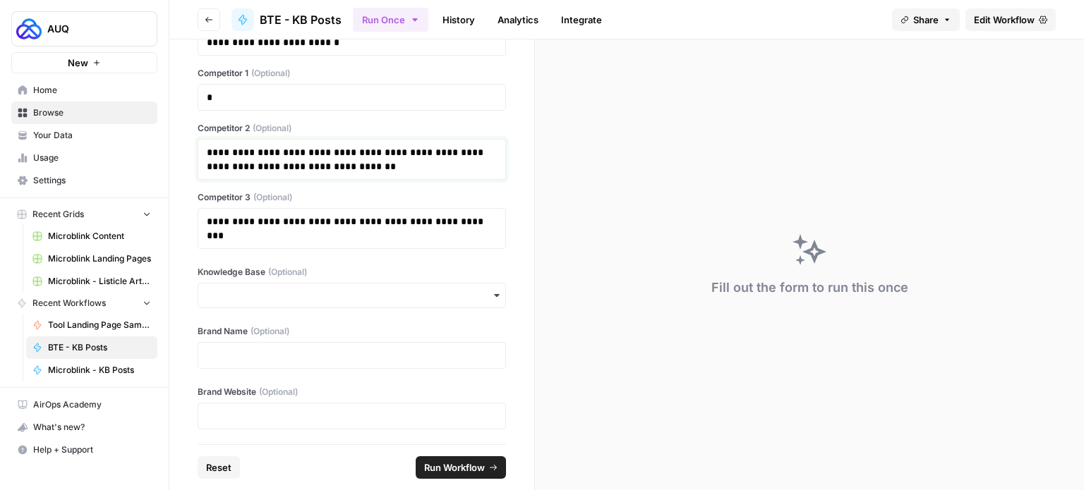
click at [339, 160] on p "**********" at bounding box center [347, 159] width 280 height 28
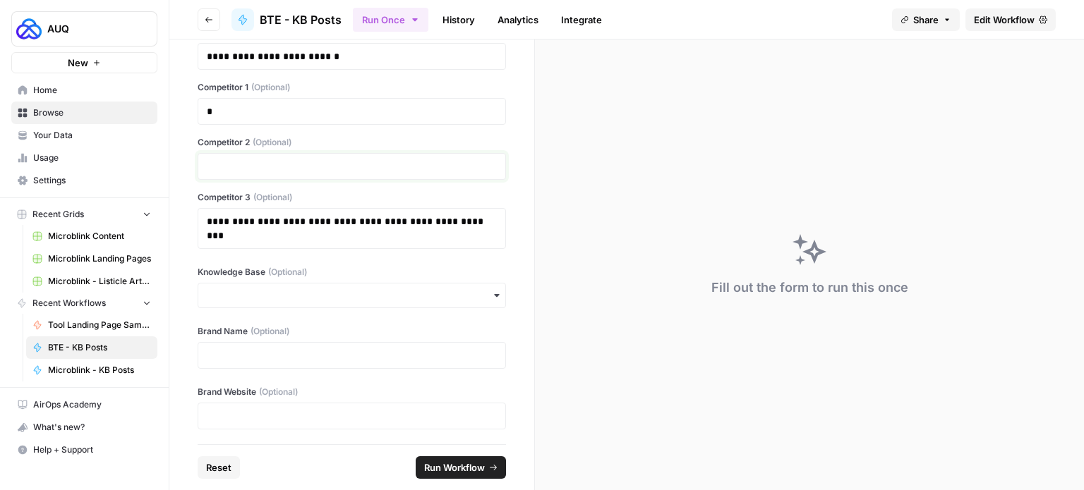
scroll to position [0, 0]
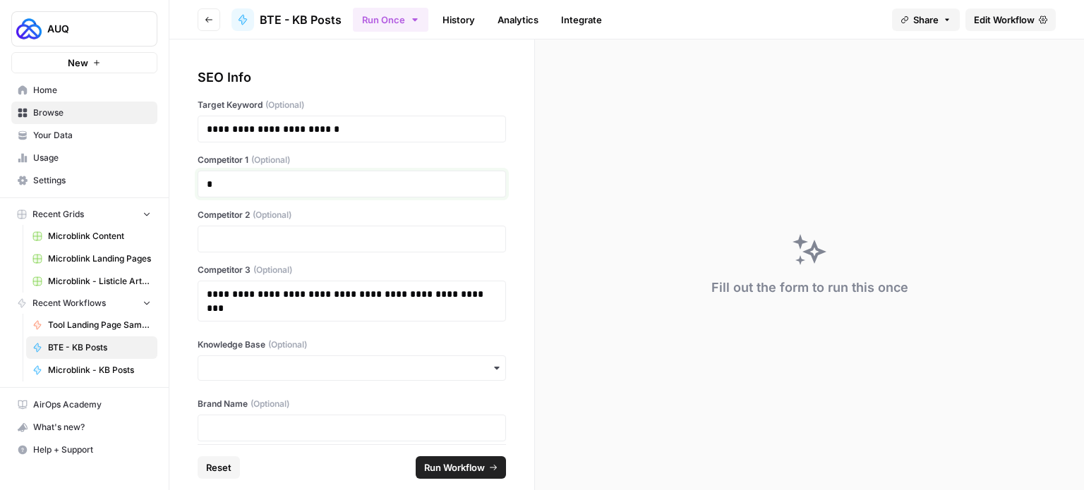
click at [260, 179] on p "*" at bounding box center [347, 184] width 280 height 14
click at [301, 124] on p "**********" at bounding box center [347, 129] width 280 height 14
click at [277, 287] on p "**********" at bounding box center [347, 301] width 280 height 28
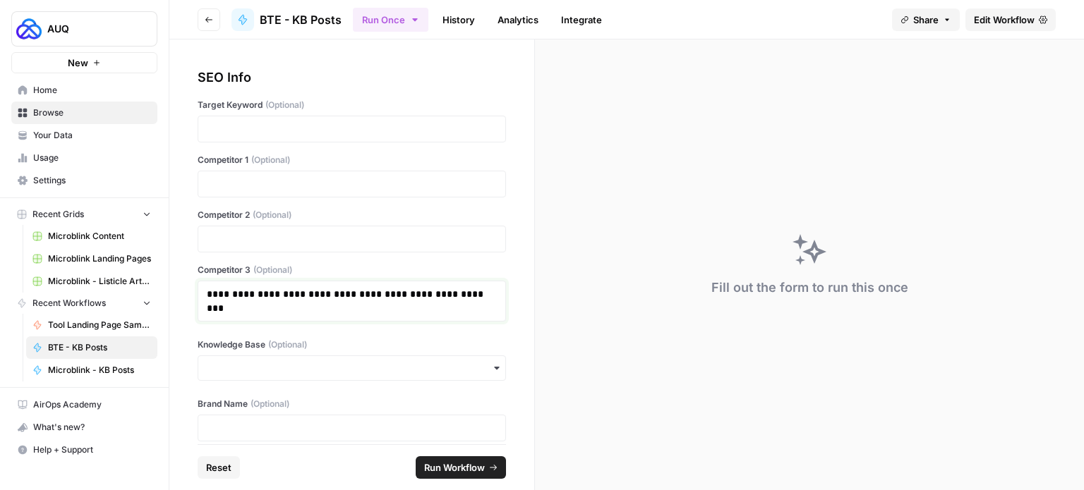
click at [277, 287] on p "**********" at bounding box center [347, 301] width 280 height 28
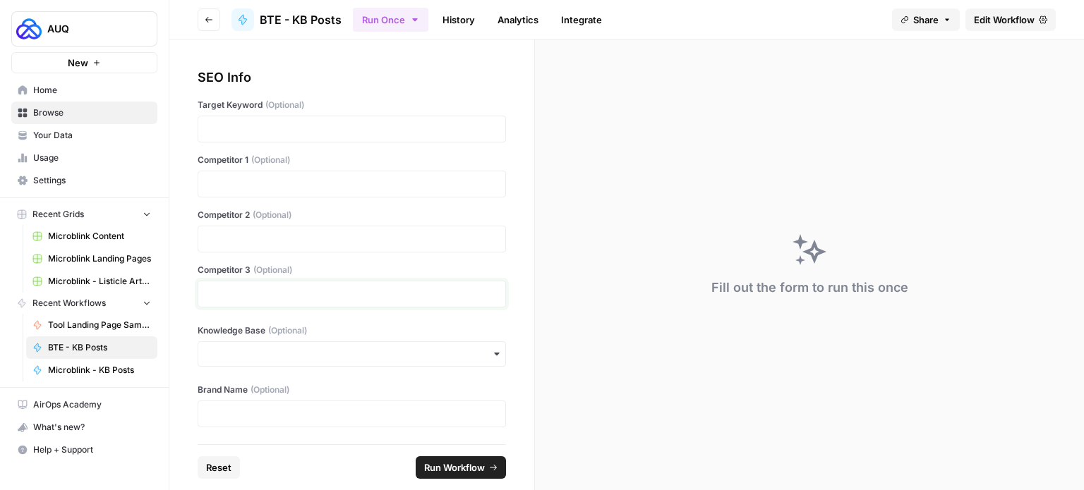
scroll to position [59, 0]
click at [237, 461] on button "Reset" at bounding box center [219, 467] width 42 height 23
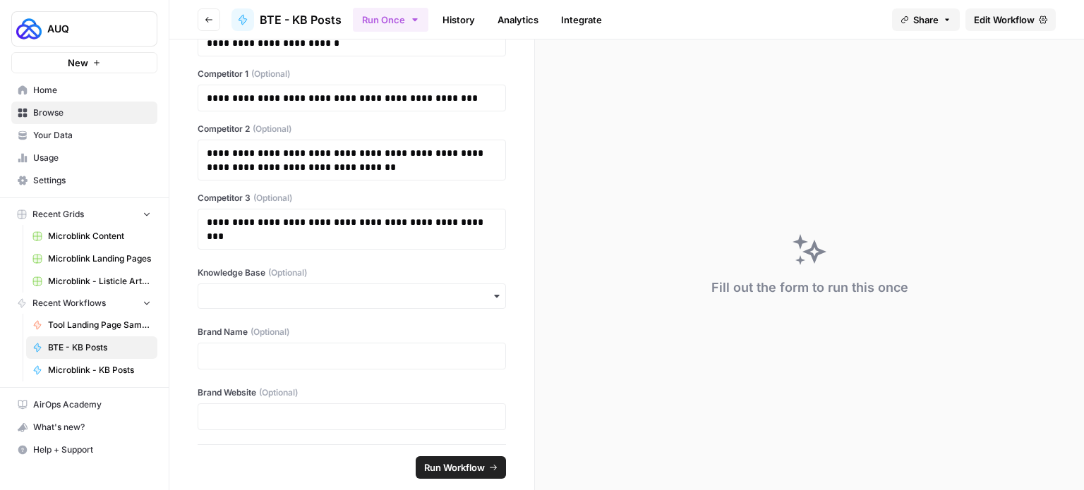
scroll to position [0, 0]
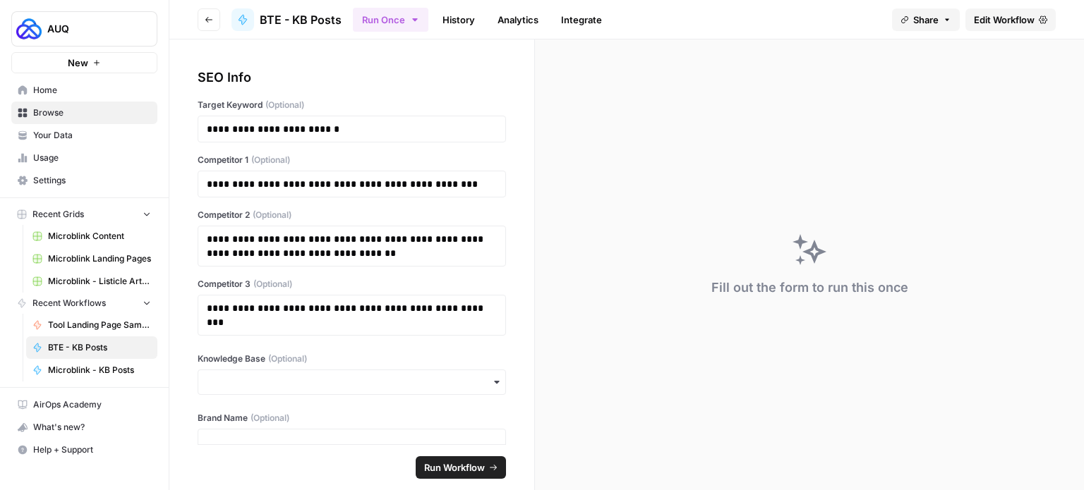
click at [999, 21] on span "Edit Workflow" at bounding box center [1004, 20] width 61 height 14
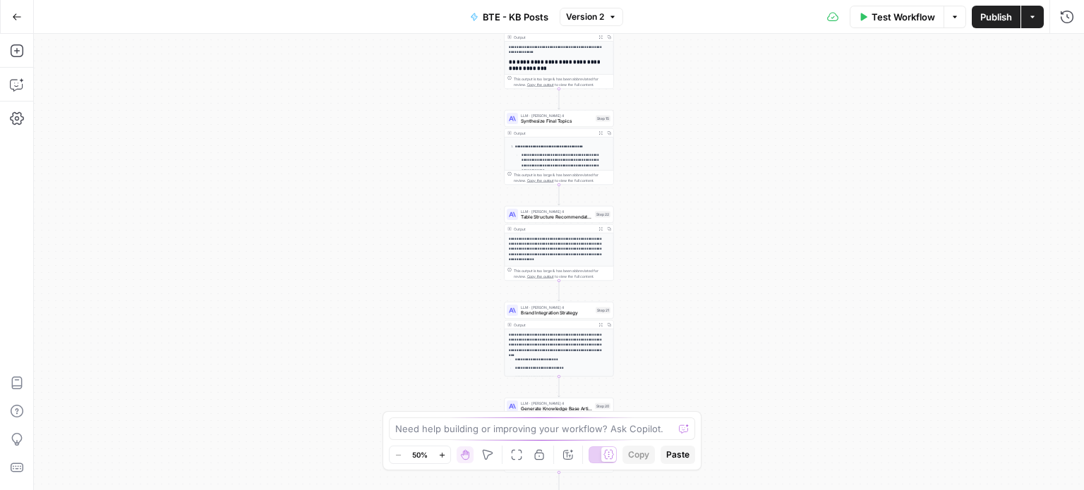
click at [889, 6] on button "Test Workflow" at bounding box center [896, 17] width 95 height 23
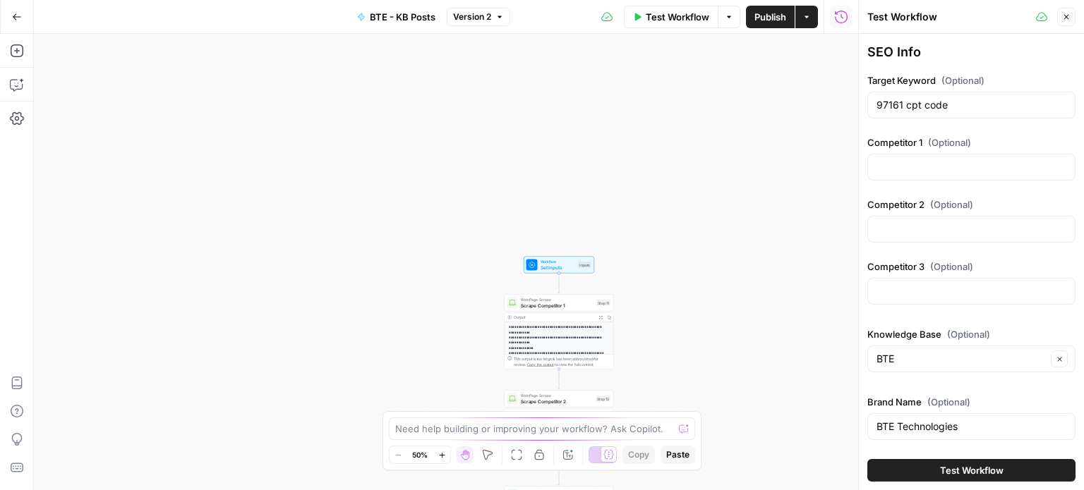
click at [550, 266] on span "Set Inputs" at bounding box center [557, 267] width 35 height 7
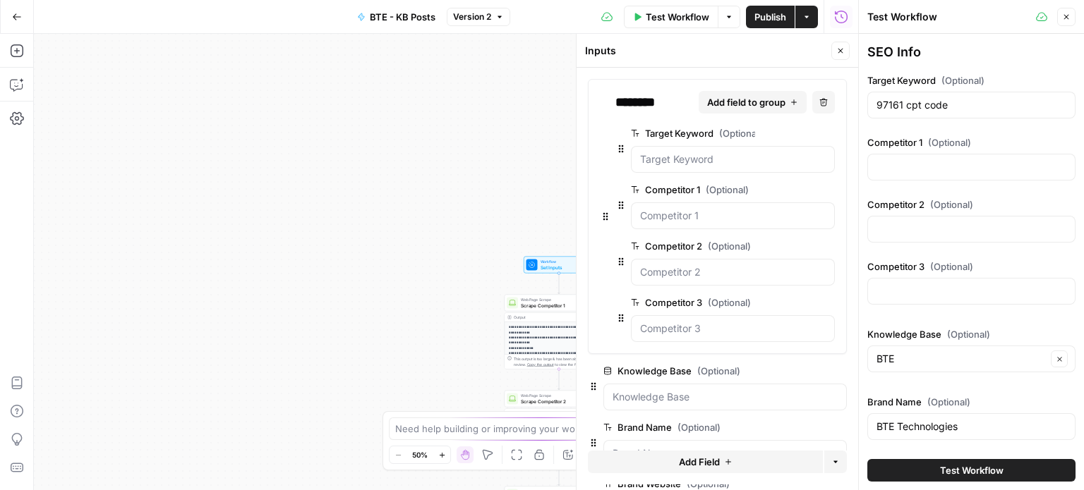
click at [782, 192] on span "edit field" at bounding box center [781, 189] width 31 height 11
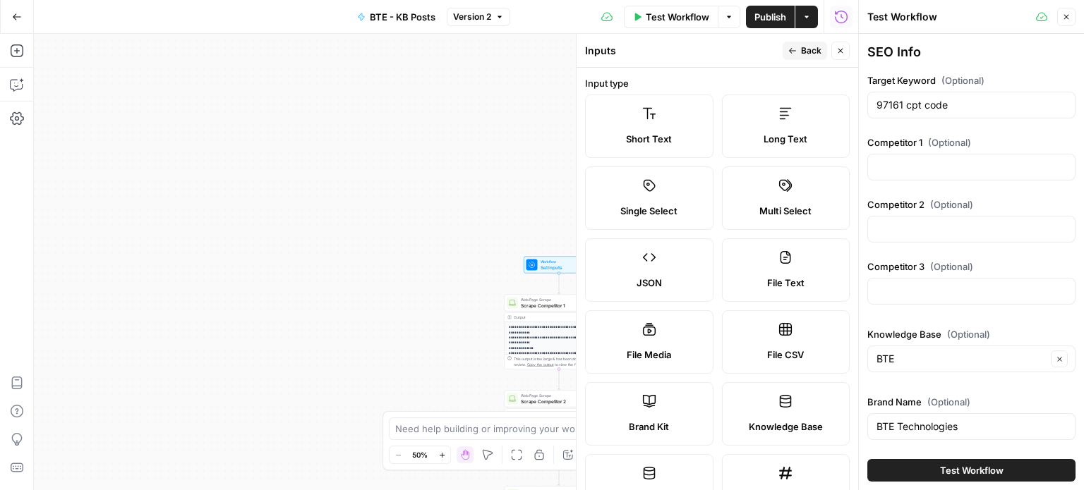
click at [799, 56] on button "Back" at bounding box center [804, 51] width 44 height 18
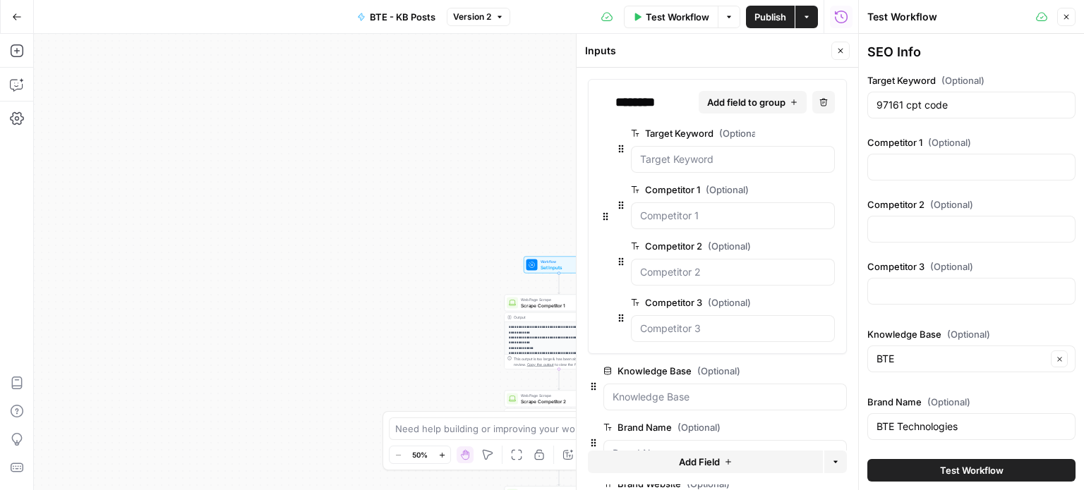
click at [823, 190] on icon "button" at bounding box center [827, 190] width 8 height 8
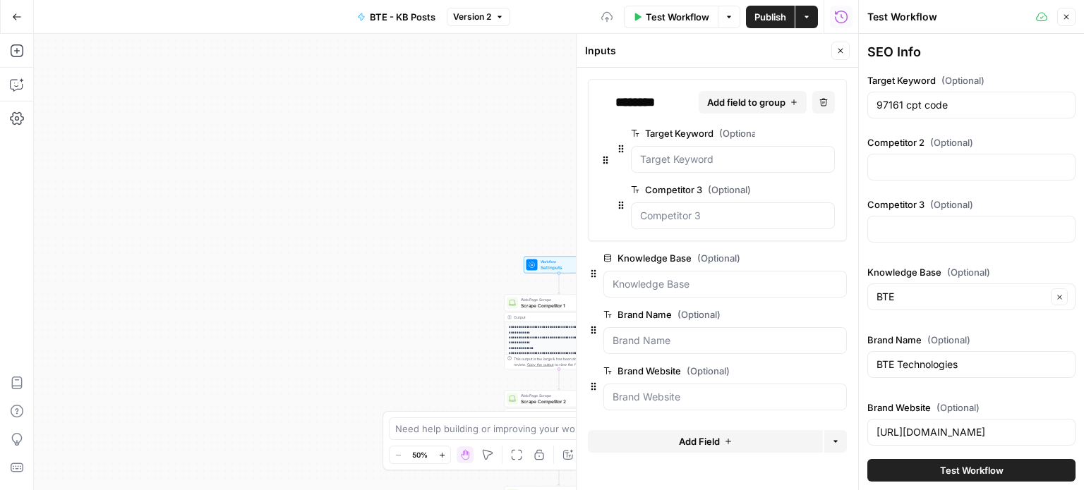
click at [813, 190] on button "edit field" at bounding box center [788, 189] width 54 height 17
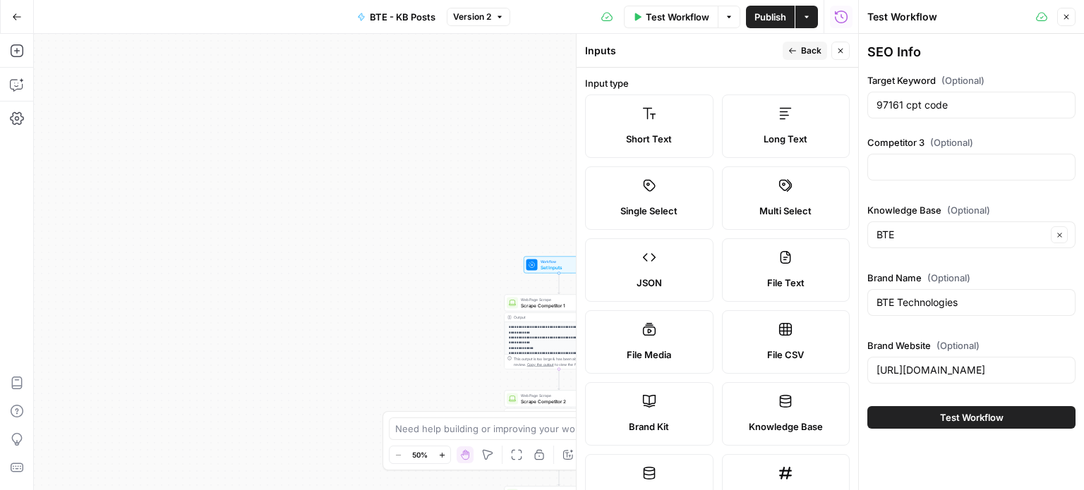
click at [790, 47] on icon "button" at bounding box center [792, 51] width 8 height 8
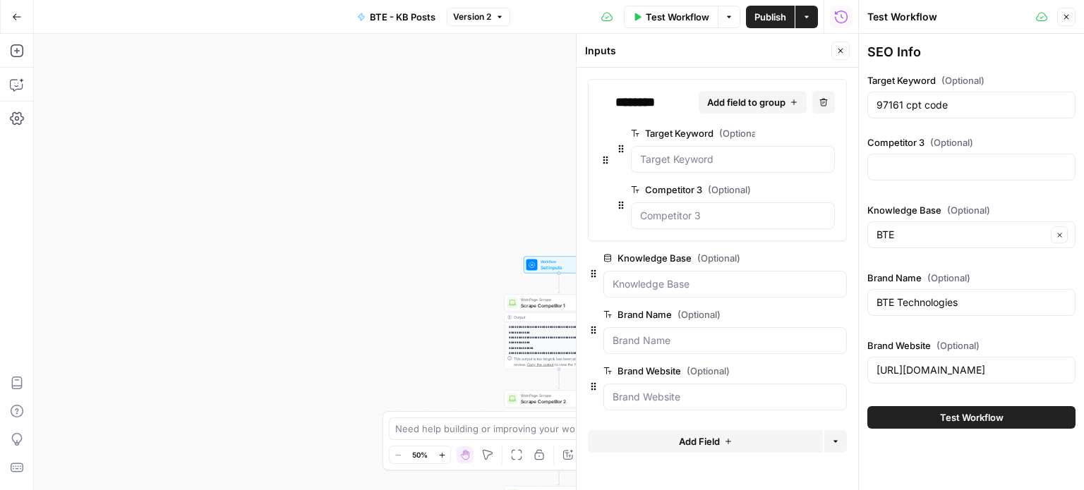
click at [823, 187] on icon "button" at bounding box center [827, 190] width 8 height 8
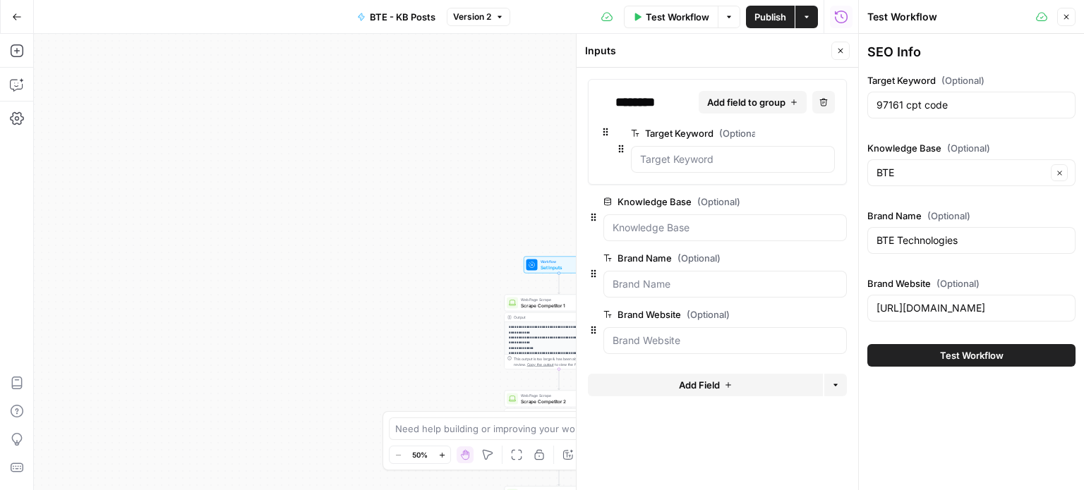
click at [823, 137] on icon "button" at bounding box center [827, 134] width 8 height 8
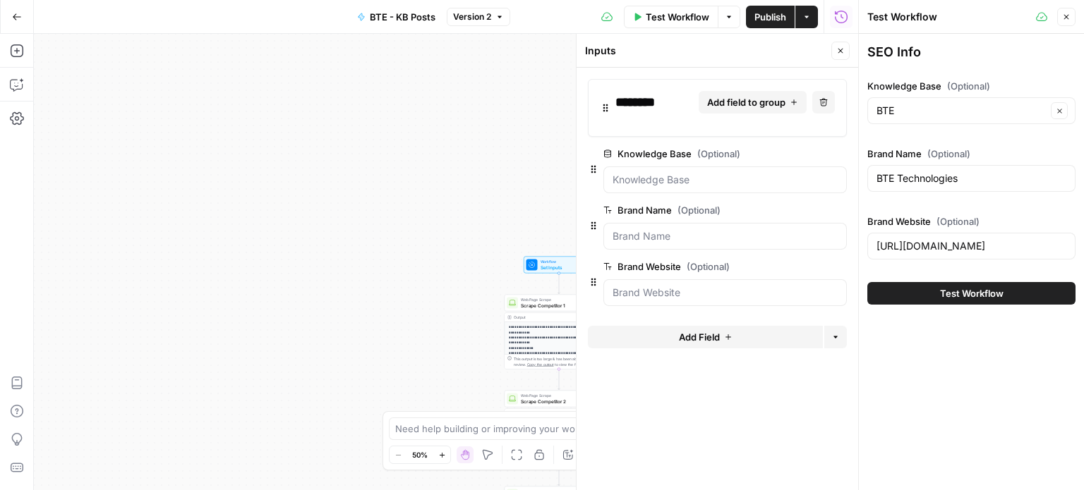
click at [822, 107] on button "Delete group" at bounding box center [823, 102] width 23 height 23
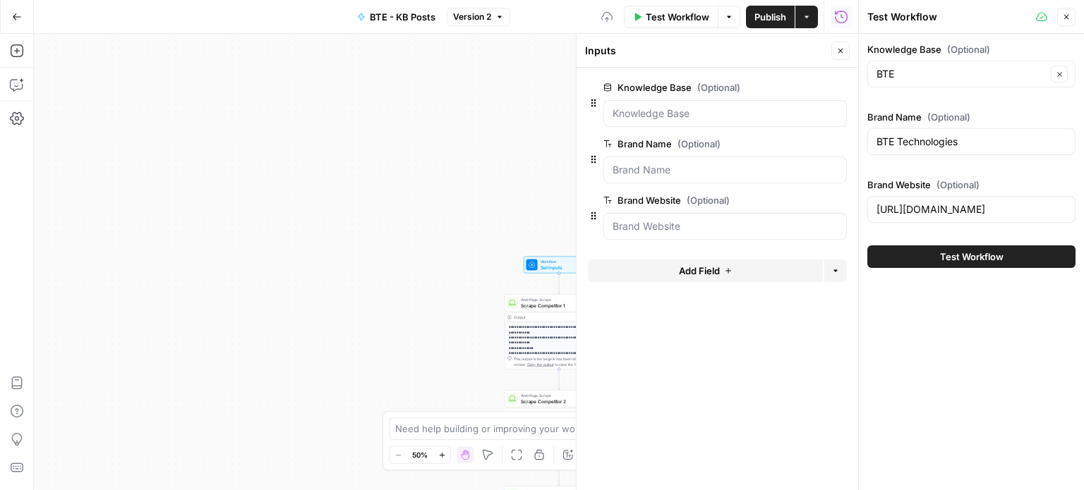
click at [764, 269] on button "Add Field" at bounding box center [705, 271] width 235 height 23
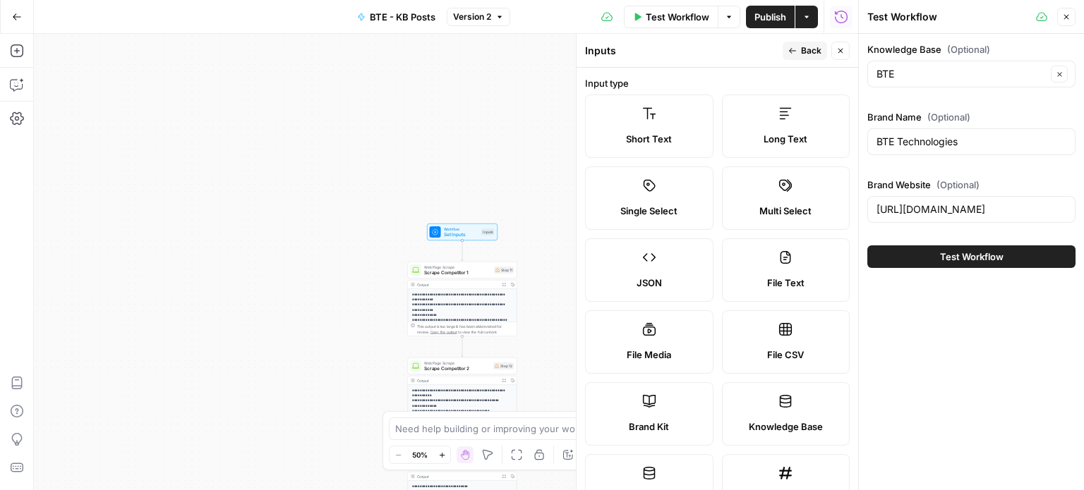
click at [795, 53] on icon "button" at bounding box center [792, 51] width 8 height 8
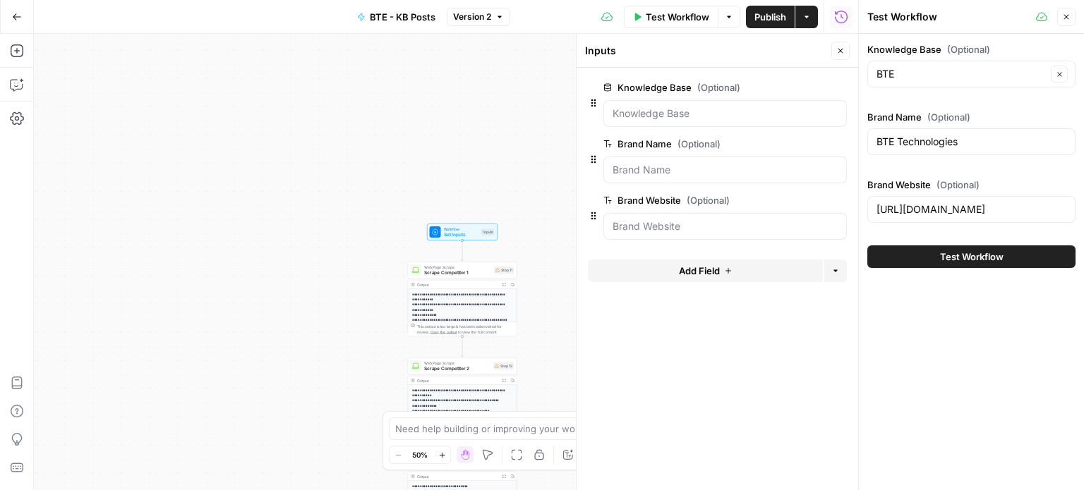
click at [670, 262] on button "Add Field" at bounding box center [705, 271] width 235 height 23
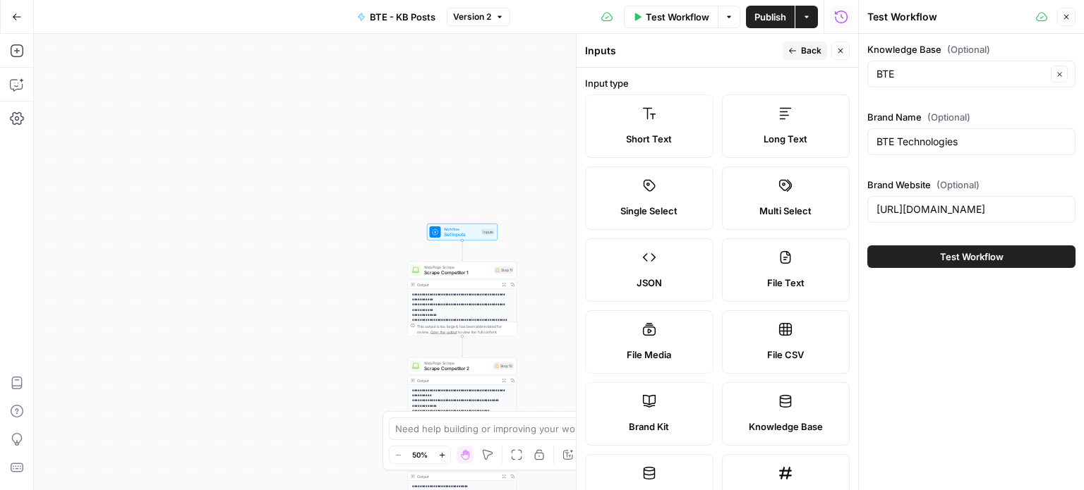
click at [658, 150] on label "Short Text" at bounding box center [649, 126] width 128 height 63
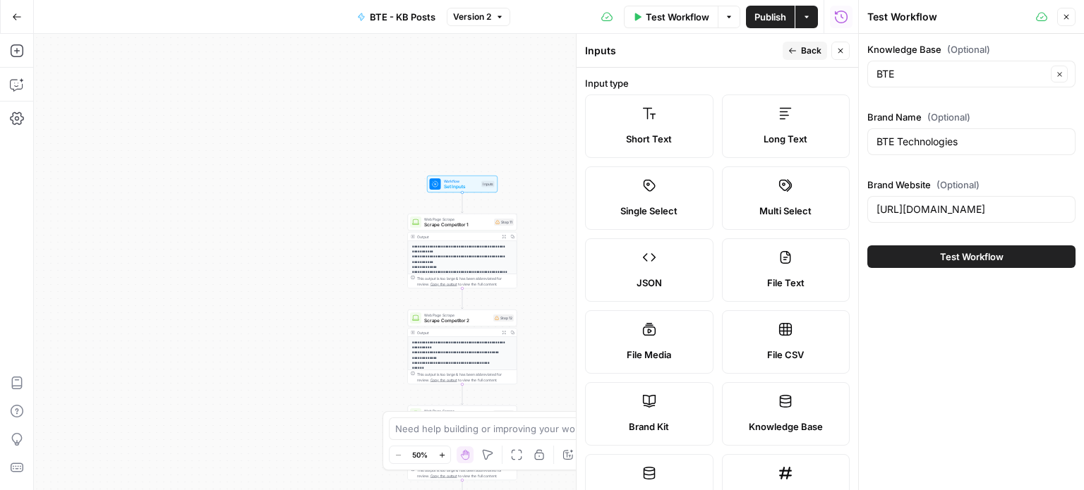
click at [477, 219] on span "Web Page Scrape" at bounding box center [457, 220] width 67 height 6
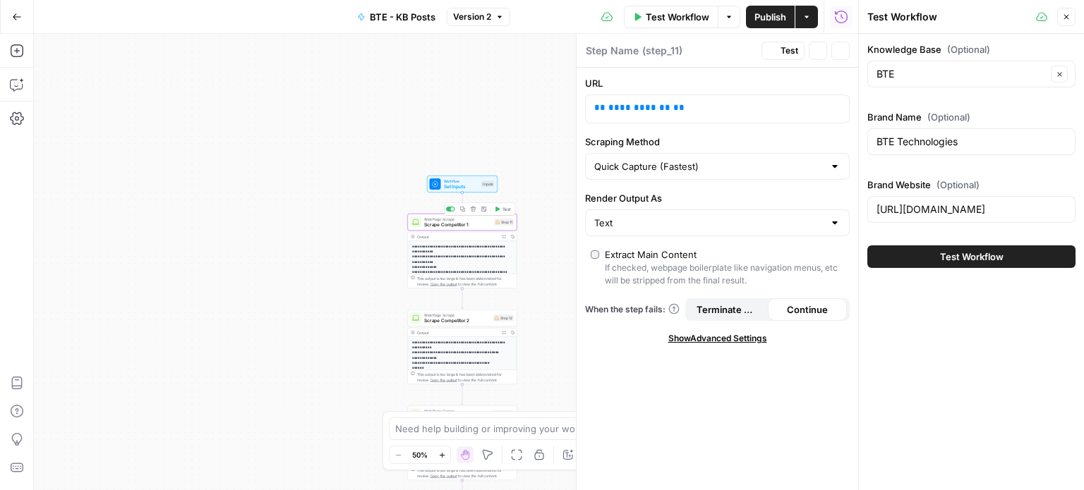
type textarea "Scrape Competitor 1"
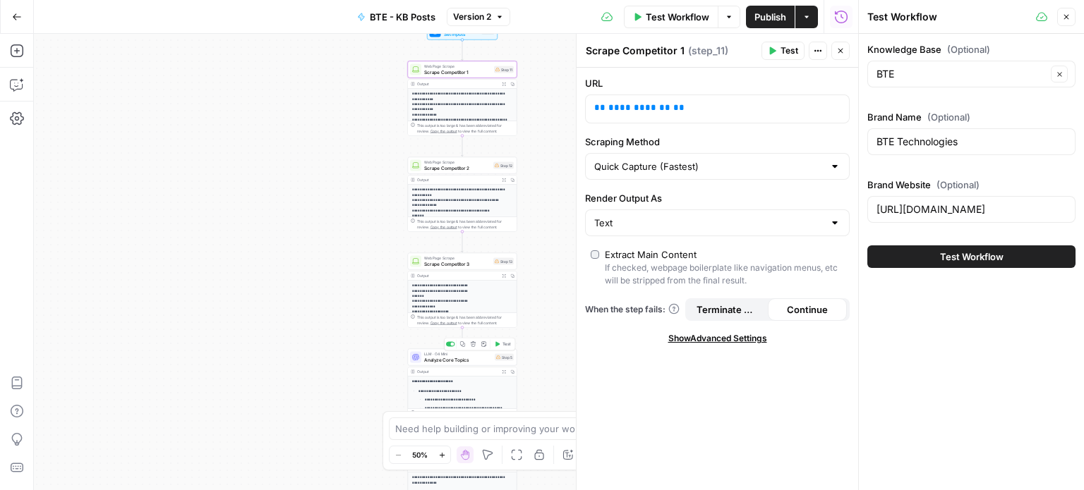
click at [474, 362] on span "Analyze Core Topics" at bounding box center [458, 359] width 68 height 7
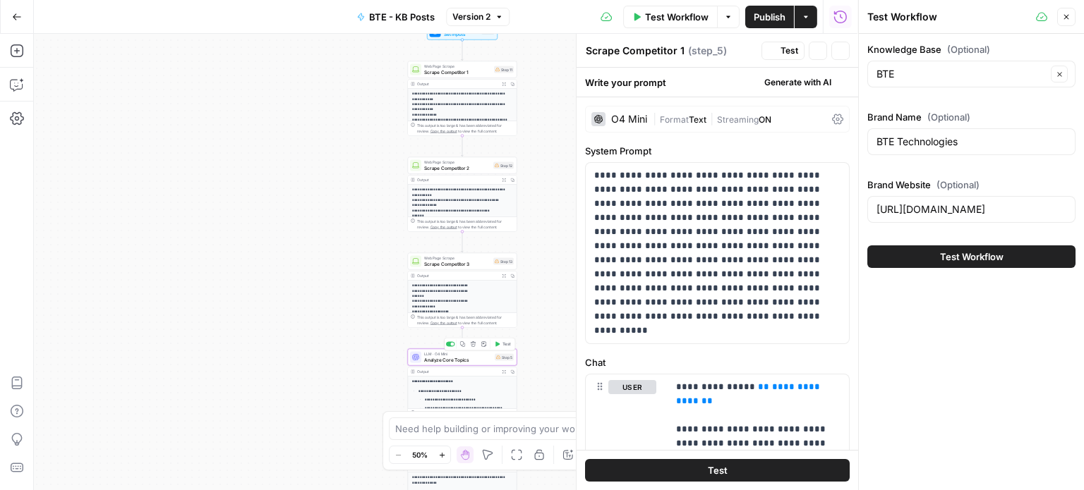
type textarea "Analyze Core Topics"
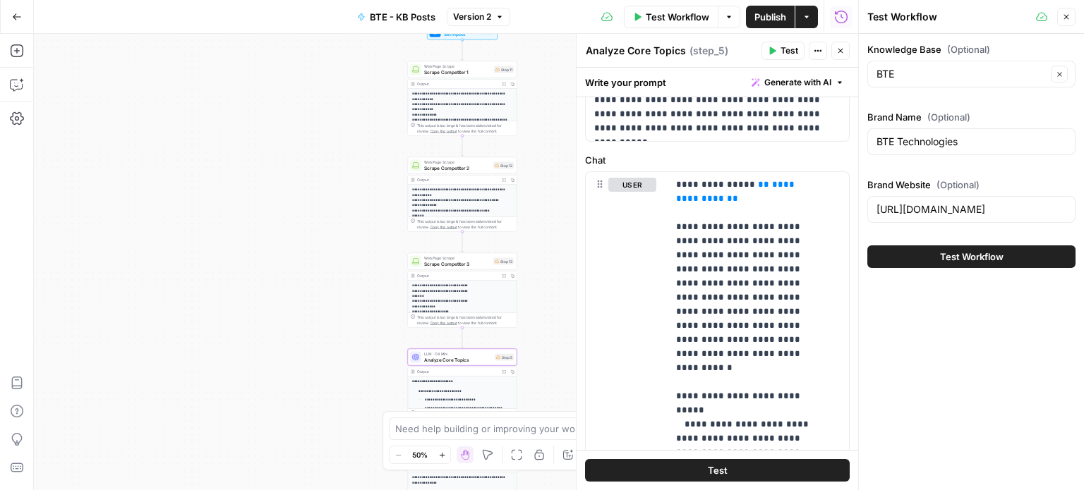
scroll to position [189, 0]
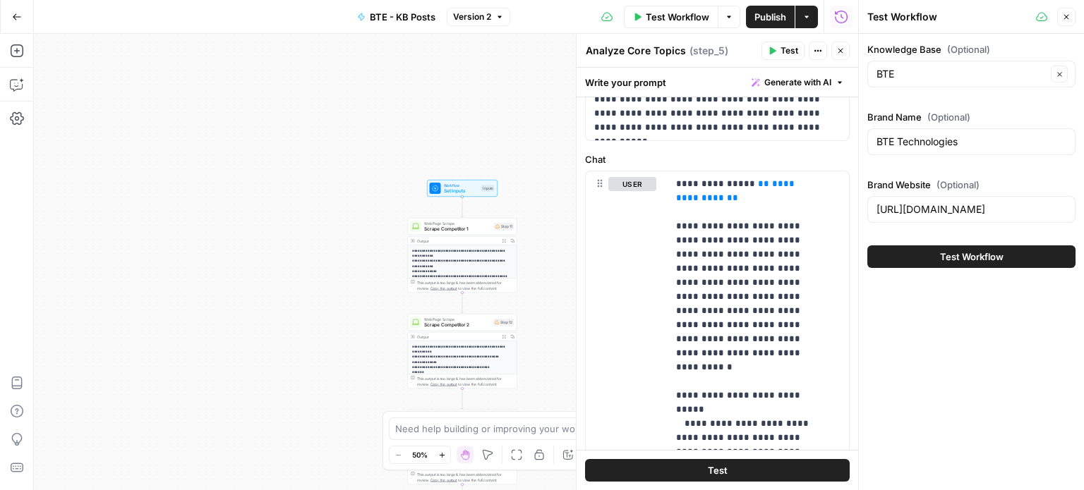
click at [471, 188] on span "Set Inputs" at bounding box center [461, 191] width 35 height 7
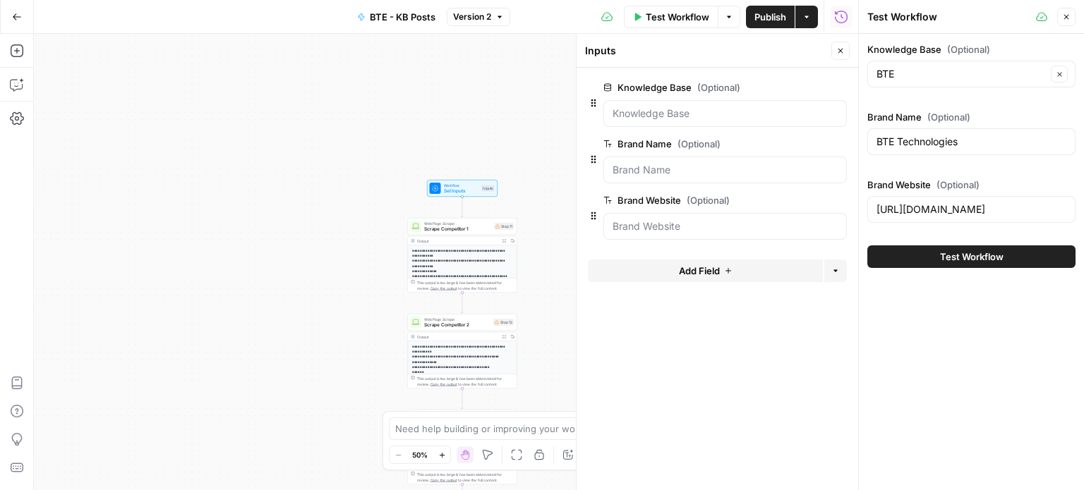
click at [709, 270] on span "Add Field" at bounding box center [699, 271] width 41 height 14
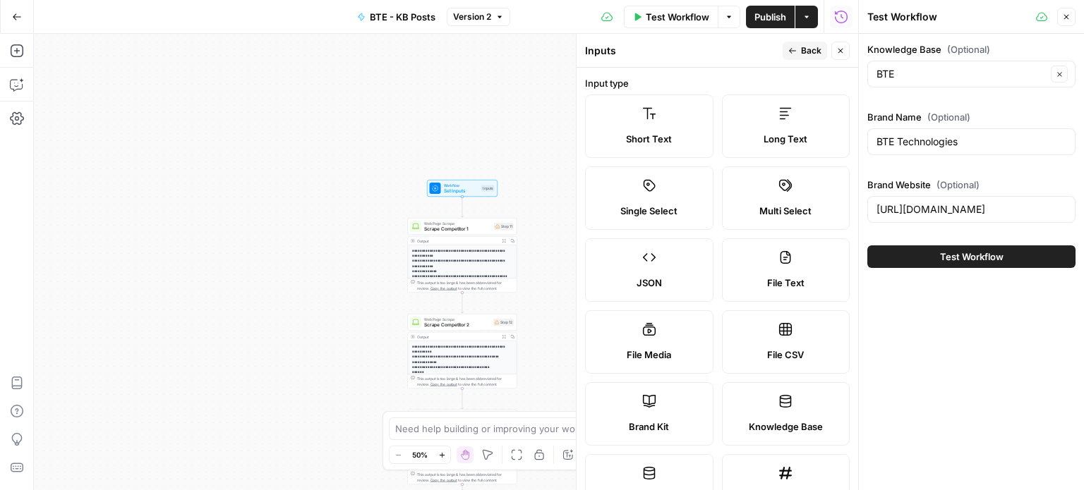
click at [682, 143] on div "Short Text" at bounding box center [649, 139] width 104 height 14
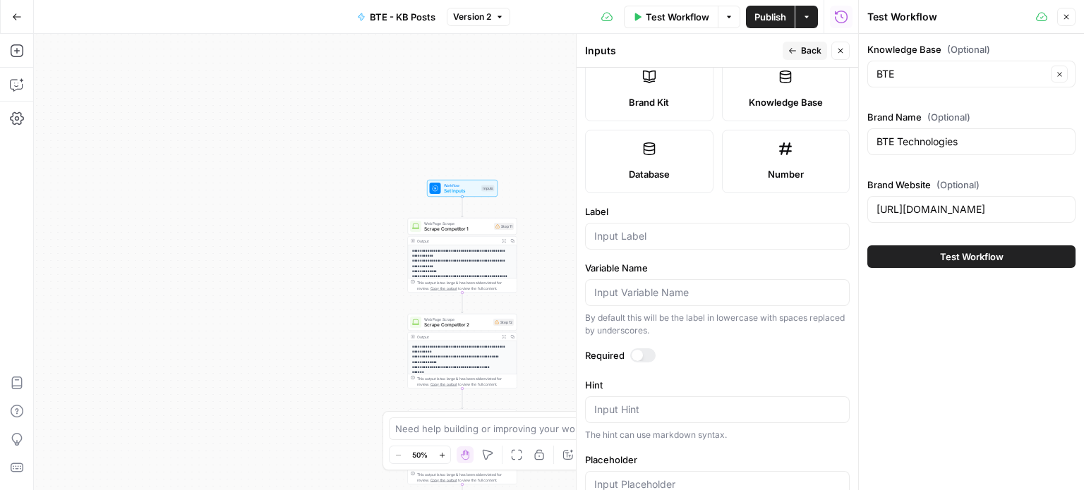
scroll to position [432, 0]
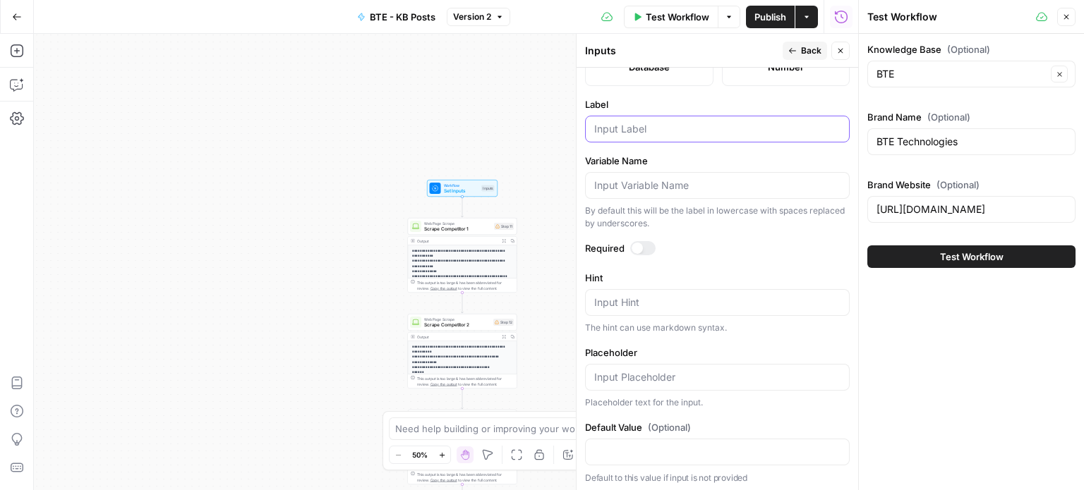
click at [647, 134] on input "Label" at bounding box center [717, 129] width 246 height 14
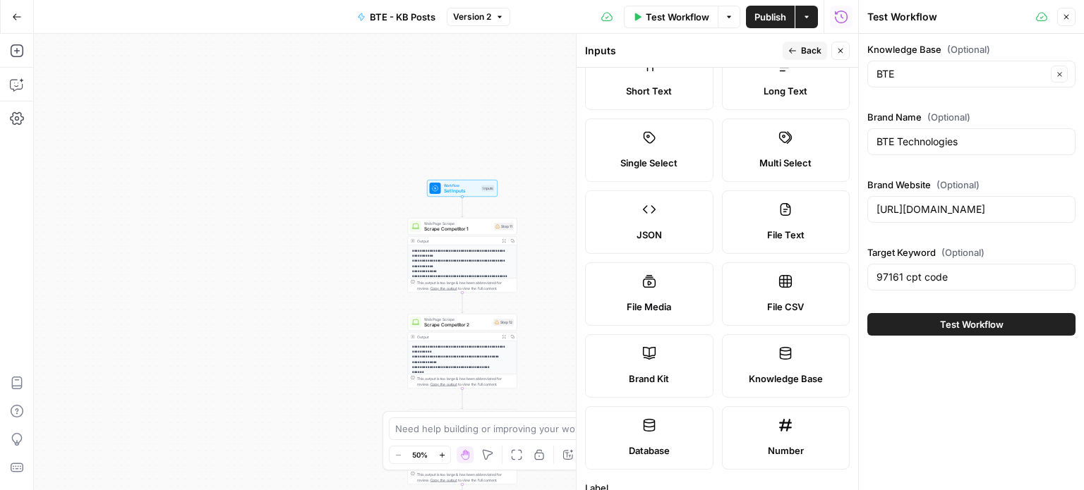
scroll to position [0, 0]
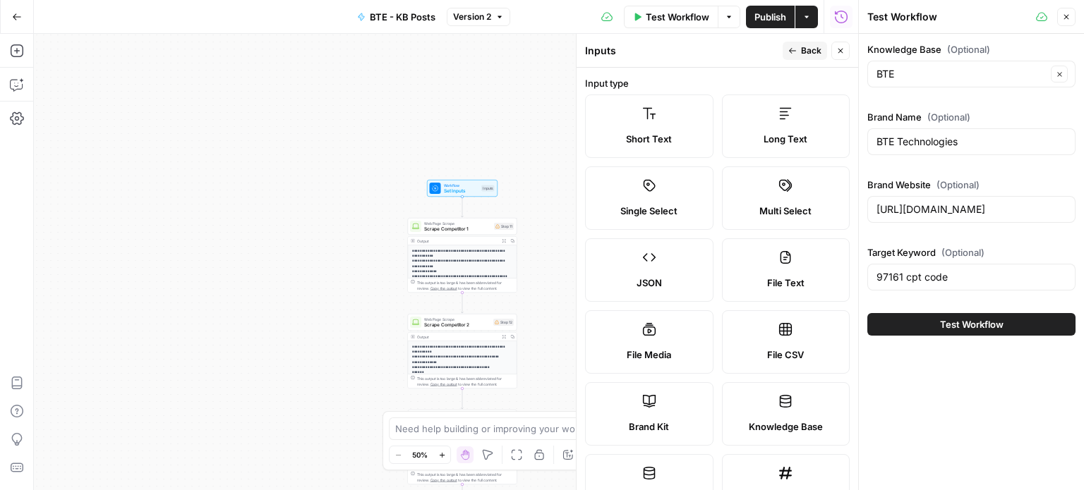
type input "Target Keyword"
click at [791, 51] on icon "button" at bounding box center [792, 51] width 8 height 8
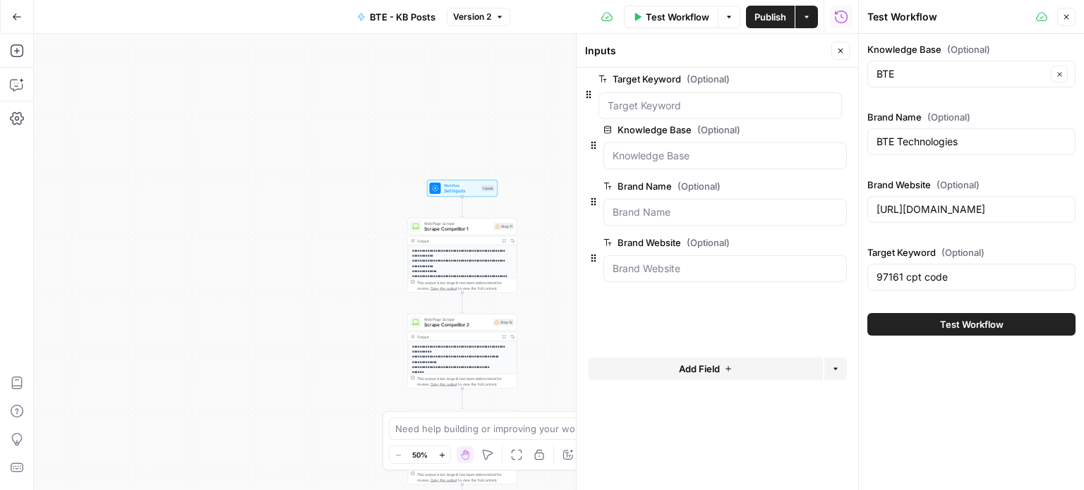
drag, startPoint x: 592, startPoint y: 276, endPoint x: 589, endPoint y: 85, distance: 190.5
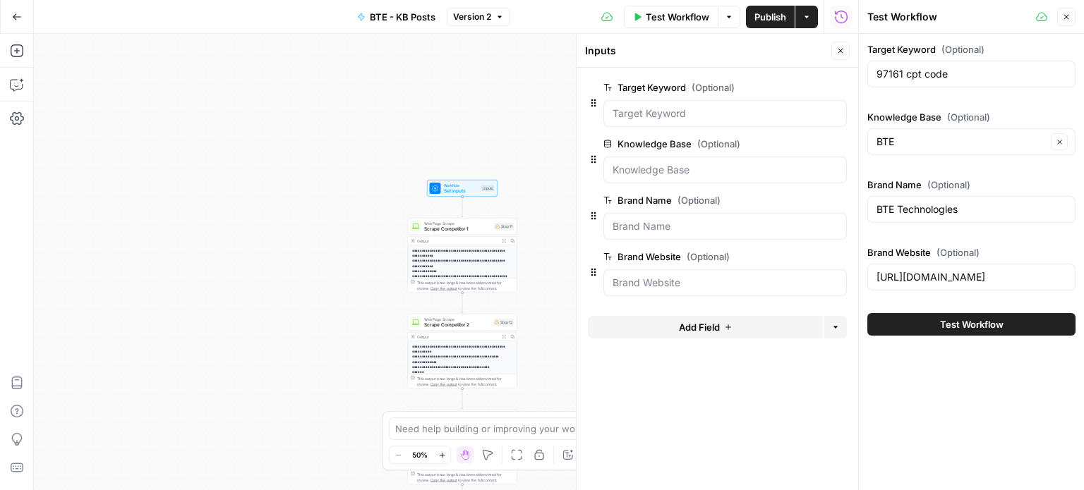
click at [733, 328] on button "Add Field" at bounding box center [705, 327] width 235 height 23
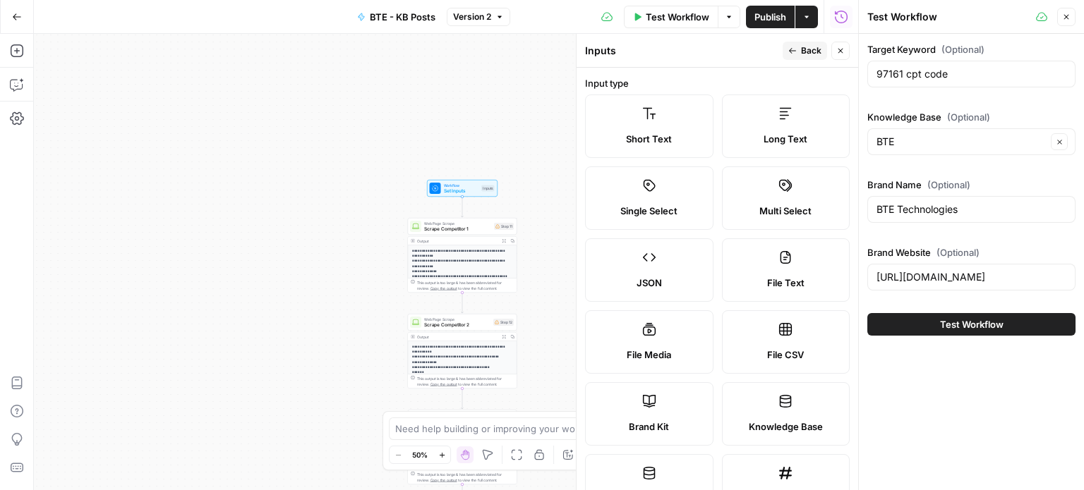
scroll to position [432, 0]
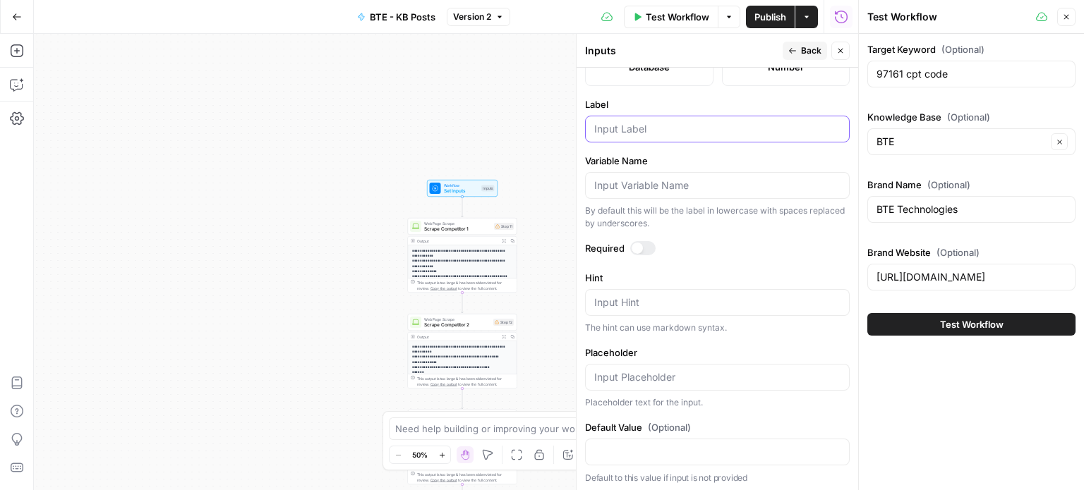
click at [636, 131] on input "Label" at bounding box center [717, 129] width 246 height 14
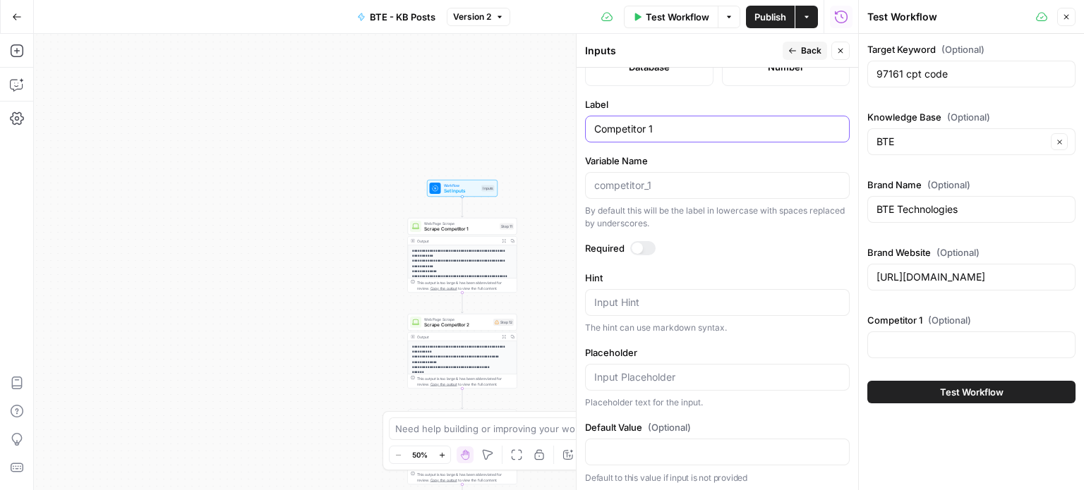
type input "Competitor 1"
click at [793, 52] on icon "button" at bounding box center [792, 51] width 8 height 8
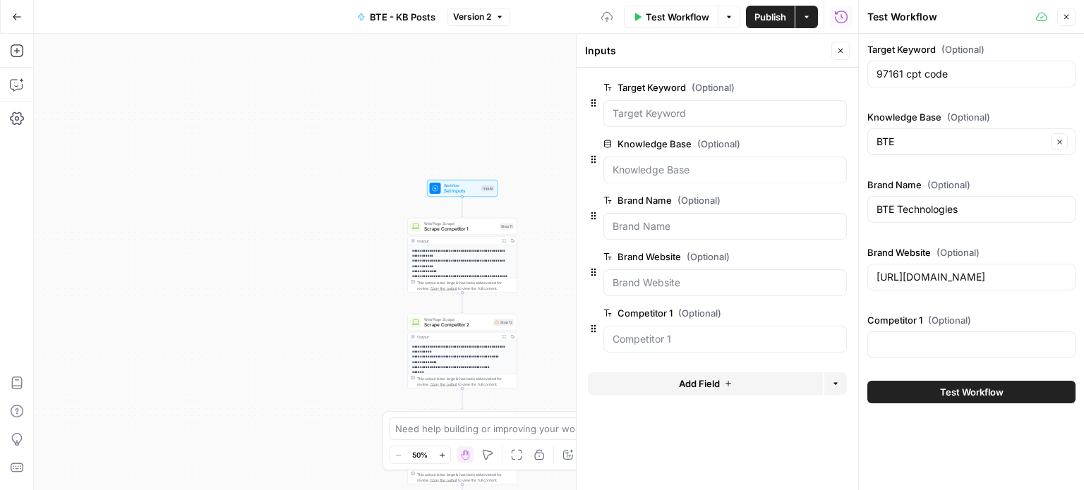
click at [698, 383] on span "Add Field" at bounding box center [699, 384] width 41 height 14
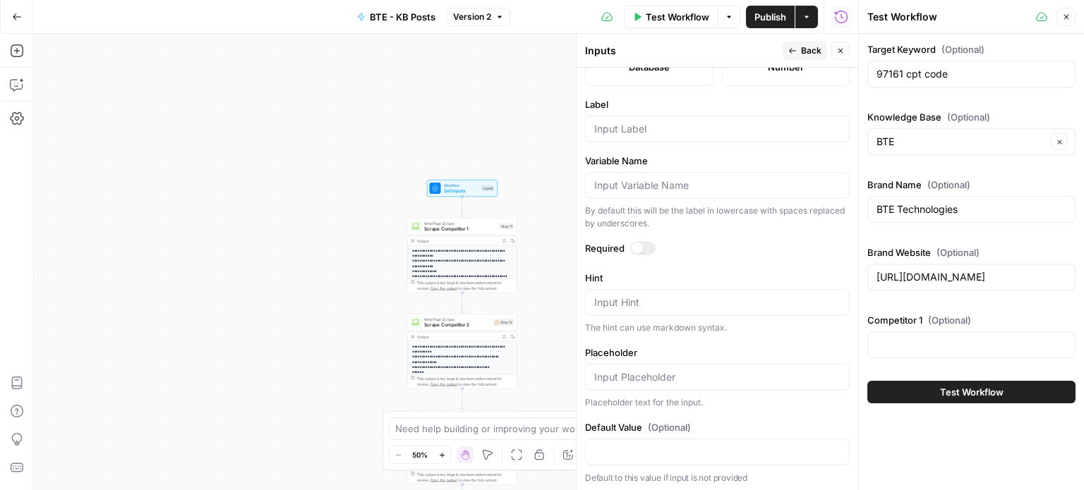
click at [629, 111] on div "Label" at bounding box center [717, 119] width 265 height 45
click at [634, 118] on div at bounding box center [717, 129] width 265 height 27
paste input "Competitor 1"
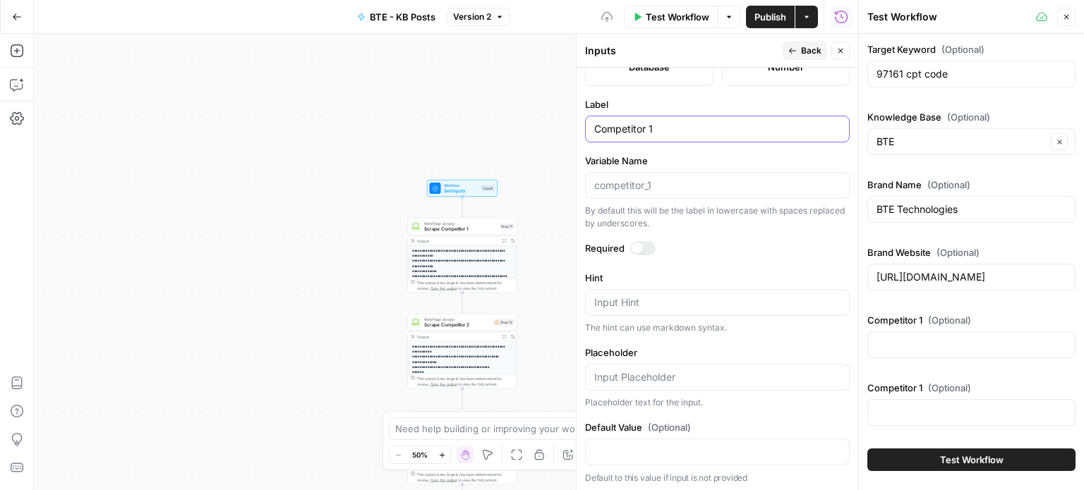
type input "Competitor 1"
click at [794, 54] on icon "button" at bounding box center [792, 51] width 8 height 8
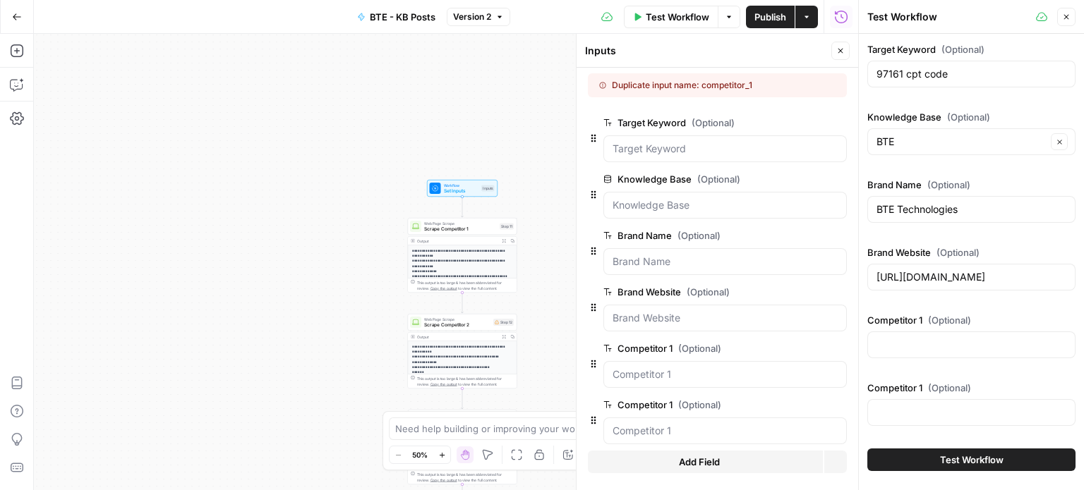
scroll to position [11, 0]
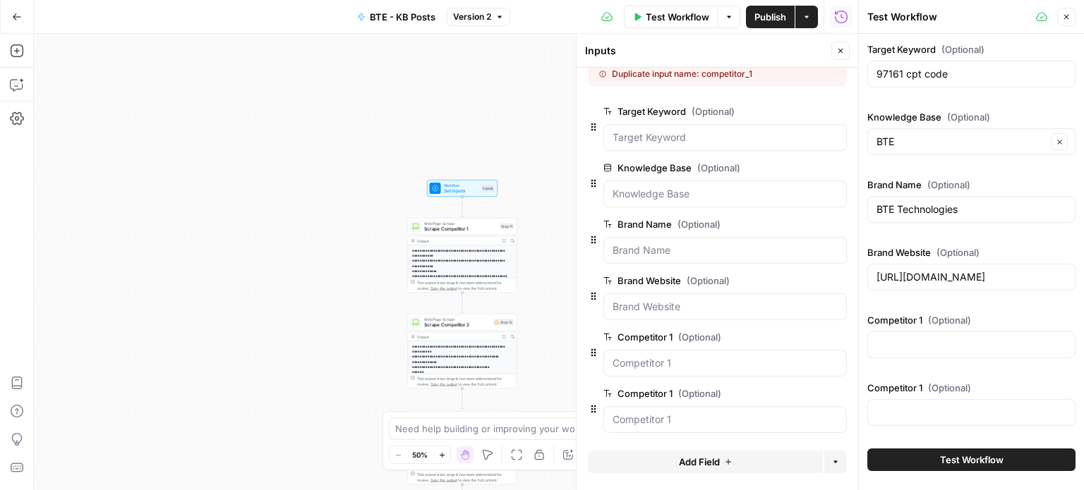
click at [686, 465] on span "Add Field" at bounding box center [699, 462] width 41 height 14
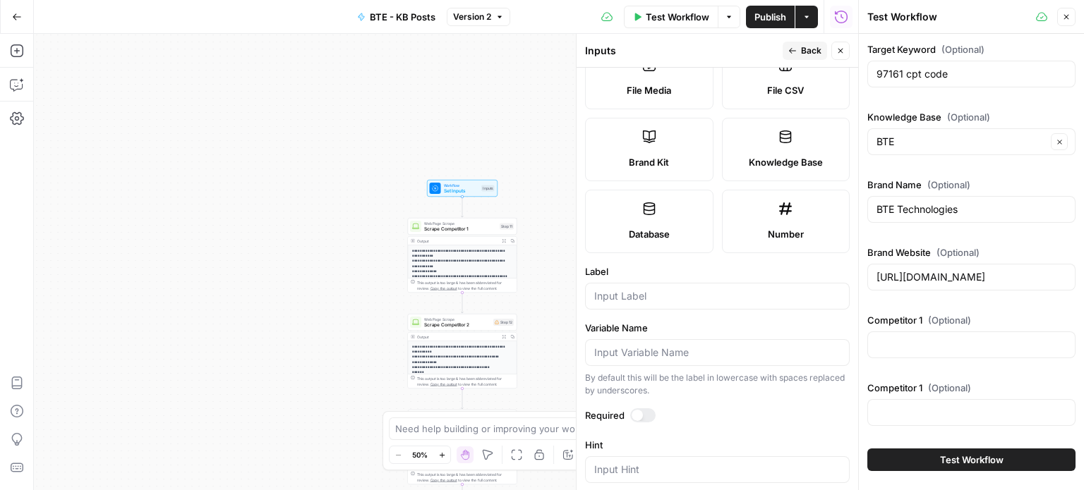
scroll to position [432, 0]
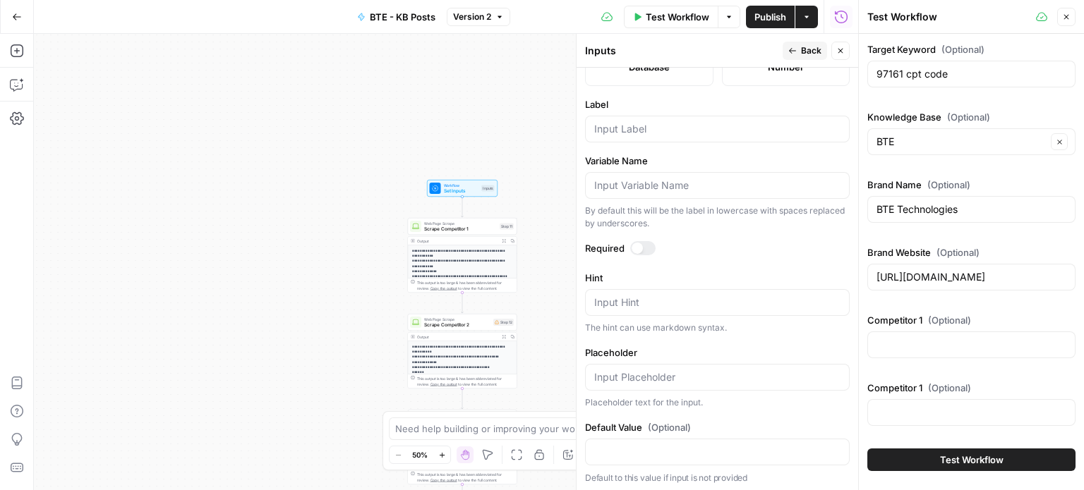
click at [645, 139] on div at bounding box center [717, 129] width 265 height 27
paste input "Competitor 1"
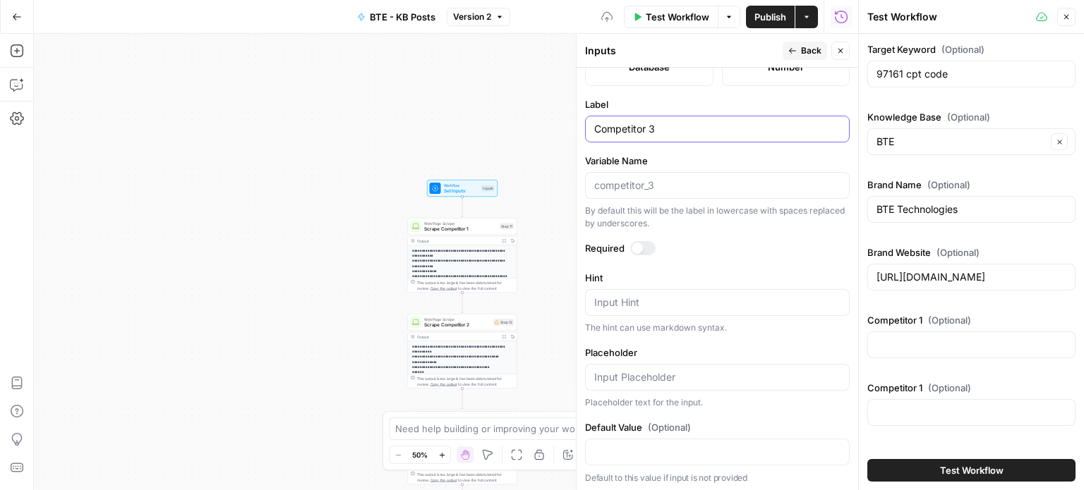
type input "Competitor 3"
click at [794, 48] on icon "button" at bounding box center [792, 51] width 8 height 8
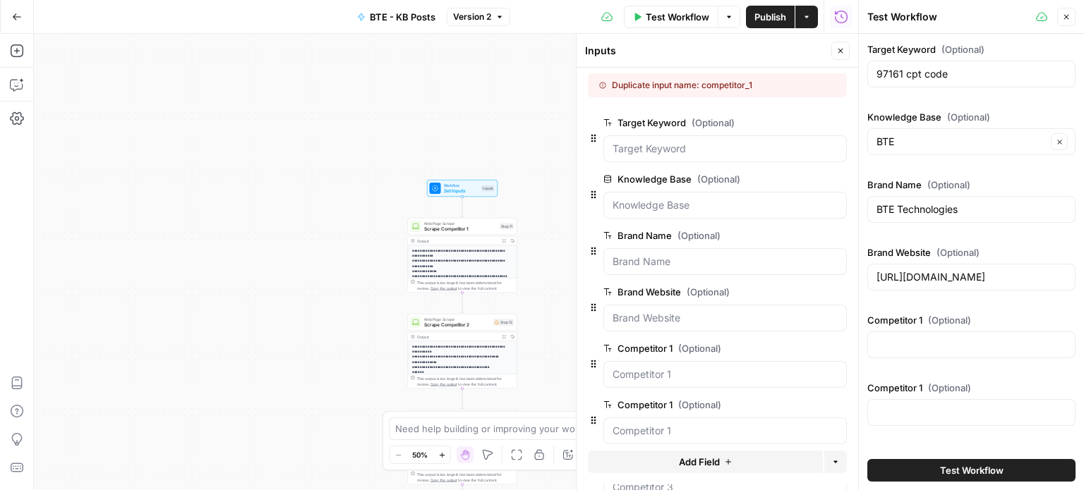
scroll to position [68, 0]
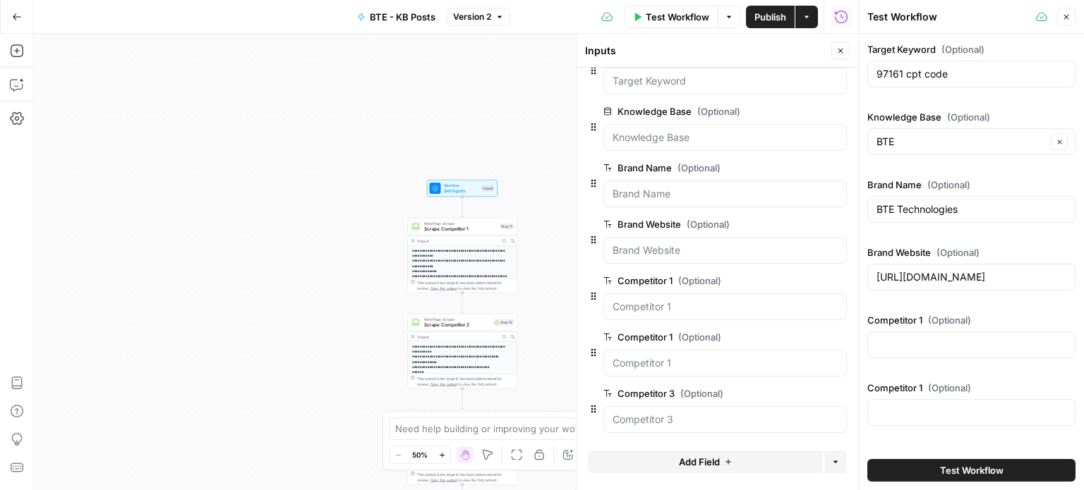
click at [778, 338] on span "edit field" at bounding box center [793, 337] width 31 height 11
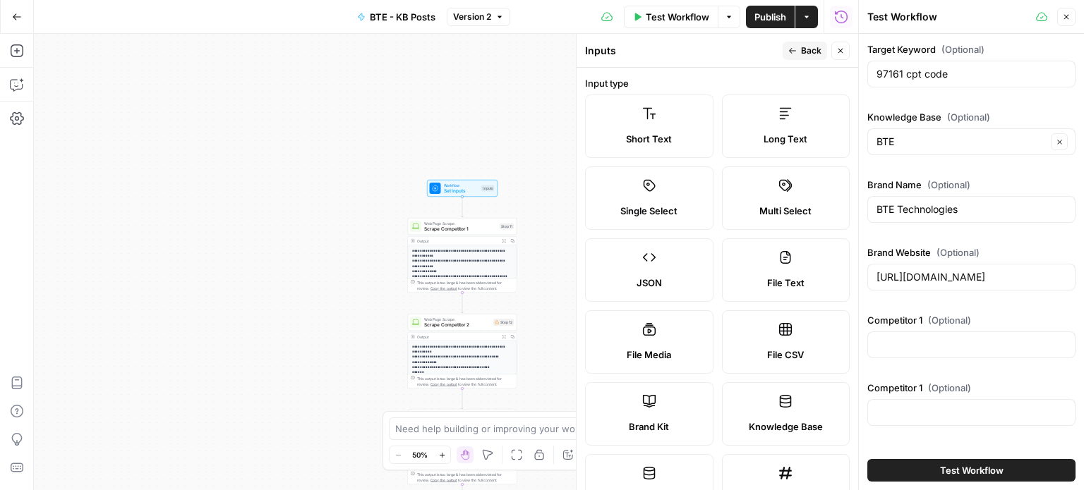
scroll to position [432, 0]
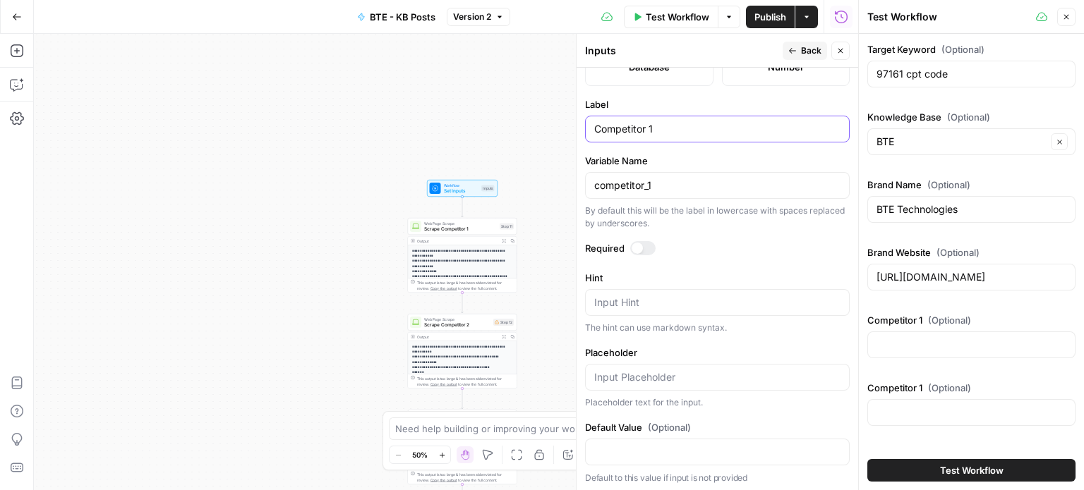
click at [666, 129] on input "Competitor 1" at bounding box center [717, 129] width 246 height 14
type input "Competitor 2"
click at [804, 44] on span "Back" at bounding box center [811, 50] width 20 height 13
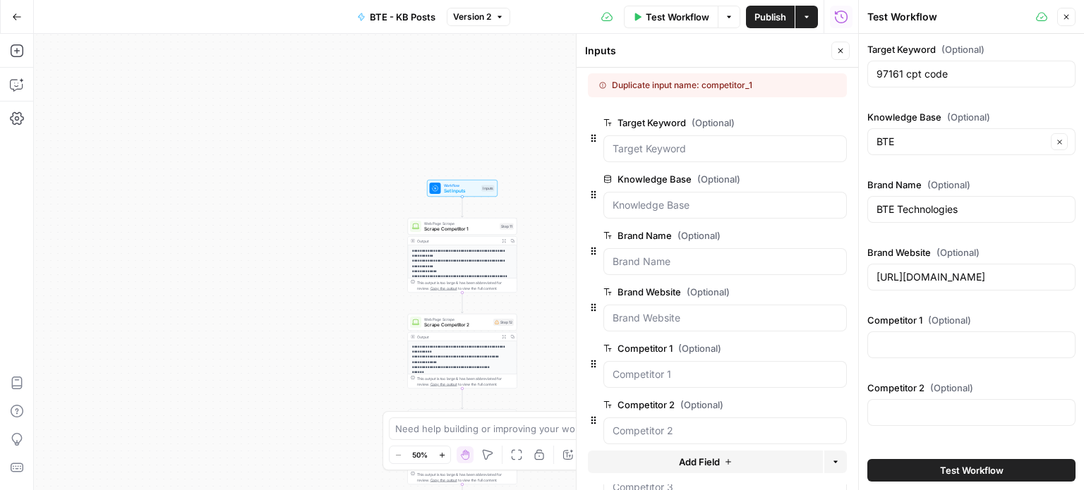
scroll to position [68, 0]
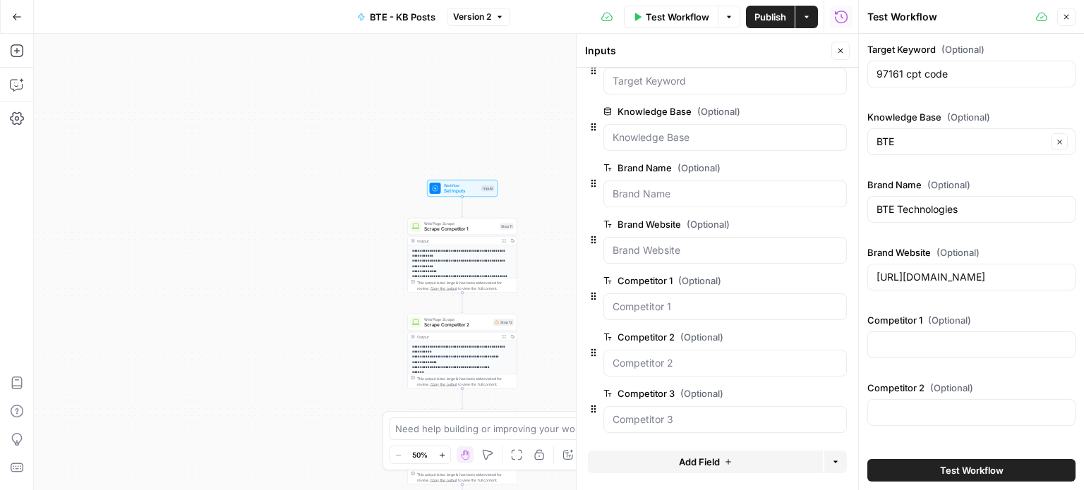
click at [780, 329] on button "edit field" at bounding box center [800, 337] width 54 height 17
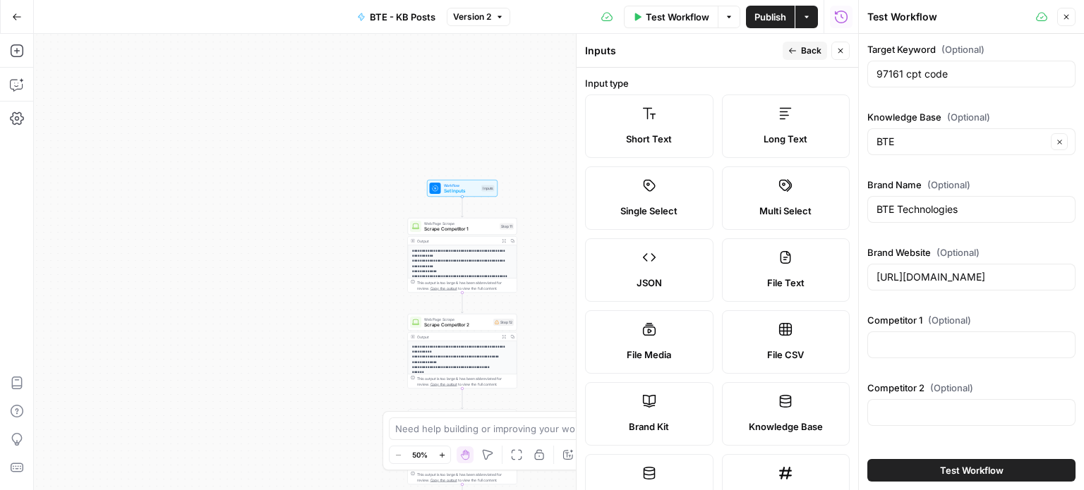
scroll to position [432, 0]
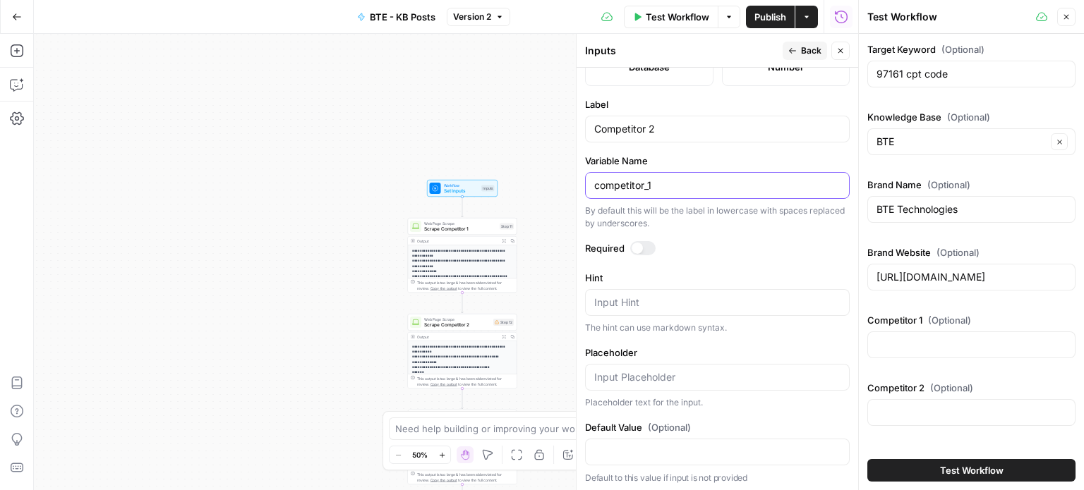
click at [689, 178] on input "competitor_1" at bounding box center [717, 185] width 246 height 14
type input "competitor_2"
click at [784, 44] on button "Back" at bounding box center [804, 51] width 44 height 18
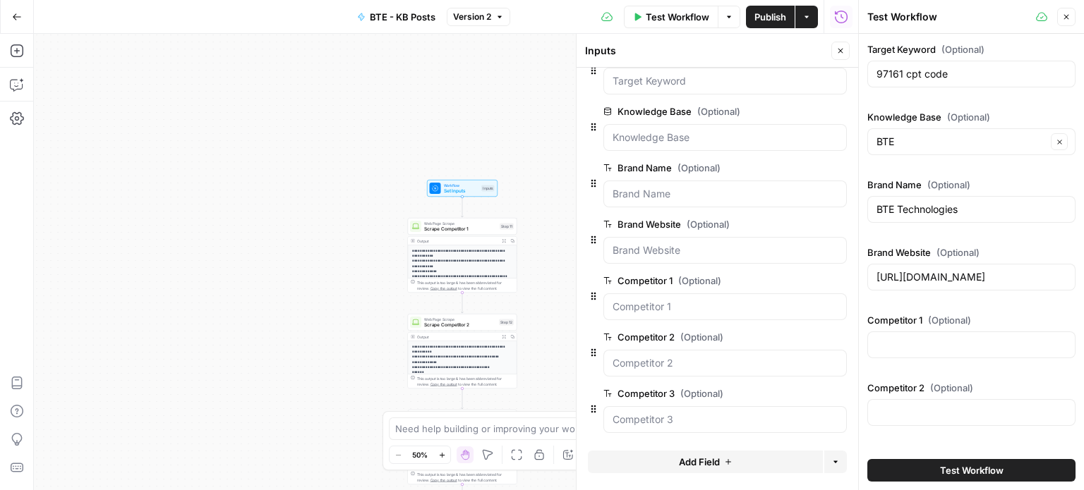
scroll to position [0, 0]
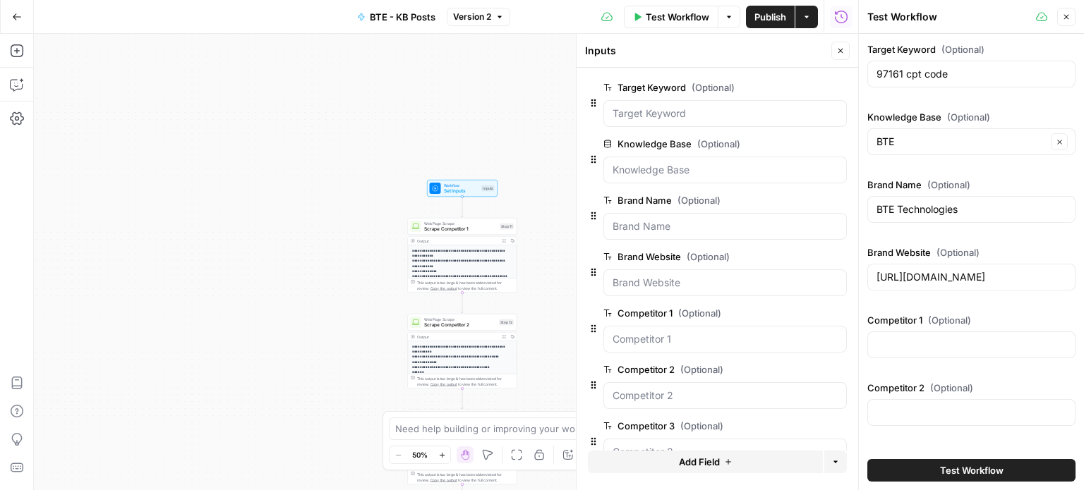
click at [920, 470] on button "Test Workflow" at bounding box center [971, 470] width 208 height 23
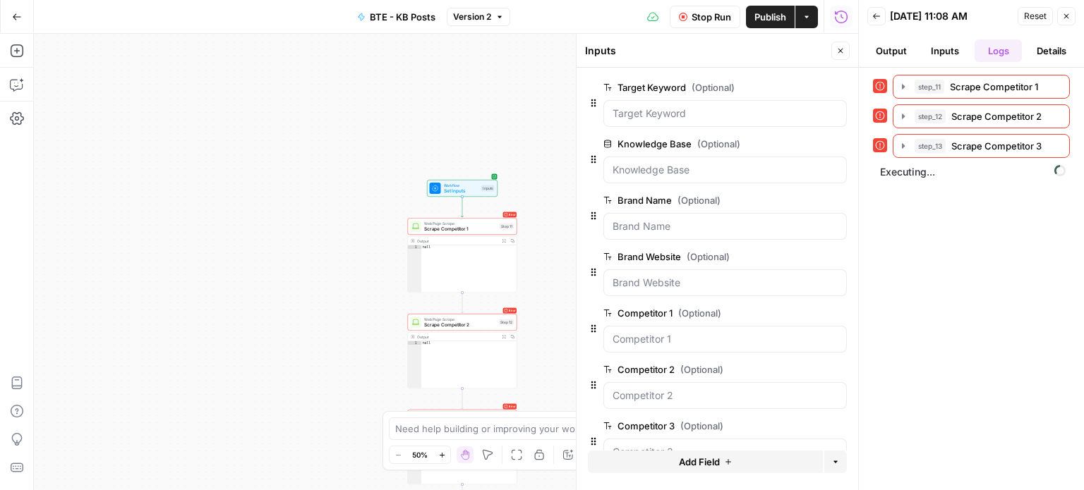
click at [703, 21] on span "Stop Run" at bounding box center [711, 17] width 40 height 14
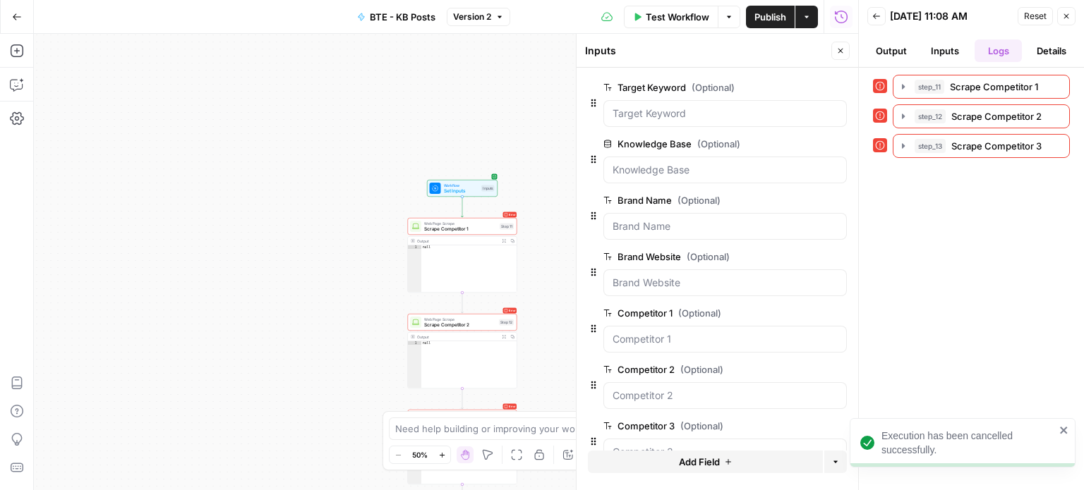
click at [872, 44] on button "Output" at bounding box center [891, 51] width 48 height 23
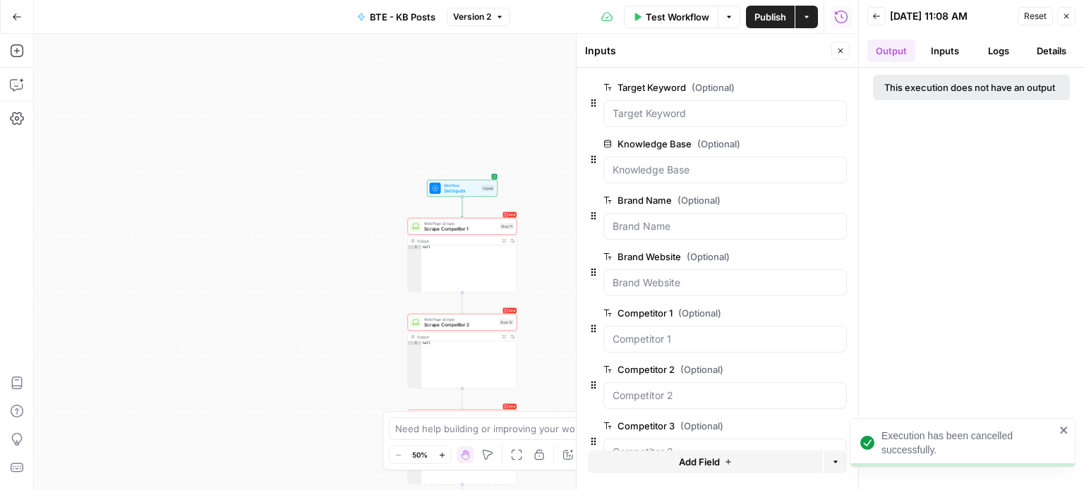
click at [938, 44] on button "Inputs" at bounding box center [945, 51] width 48 height 23
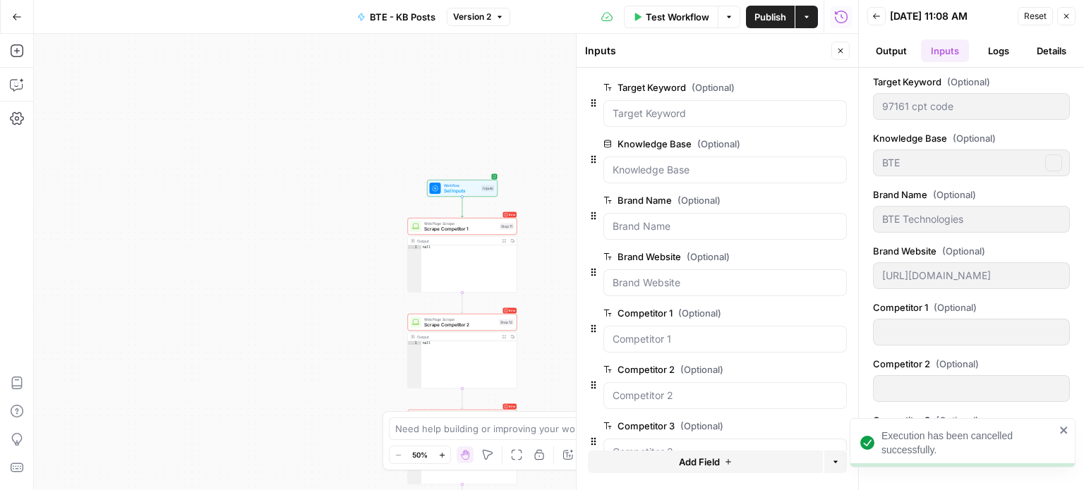
click at [1049, 16] on button "Reset" at bounding box center [1034, 16] width 35 height 18
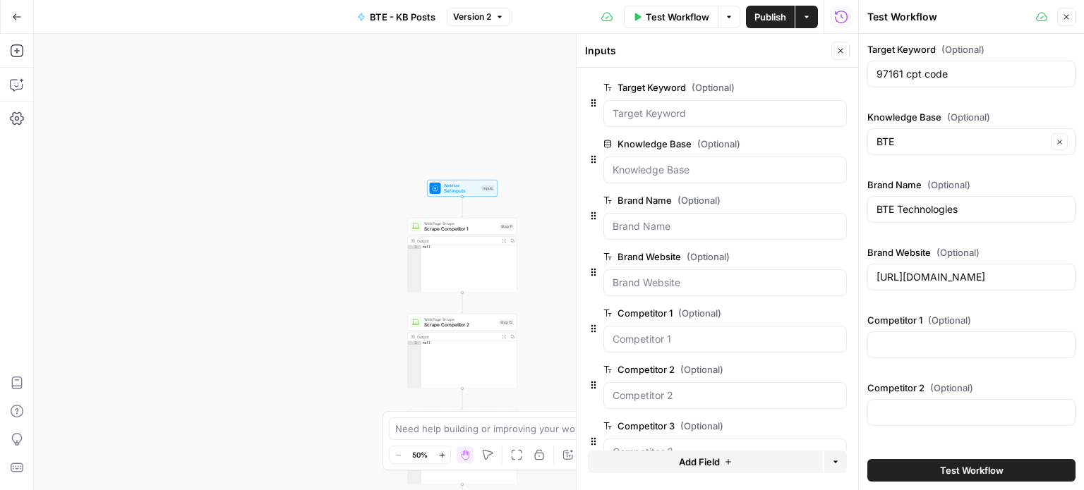
click at [943, 83] on div "97161 cpt code" at bounding box center [971, 74] width 208 height 27
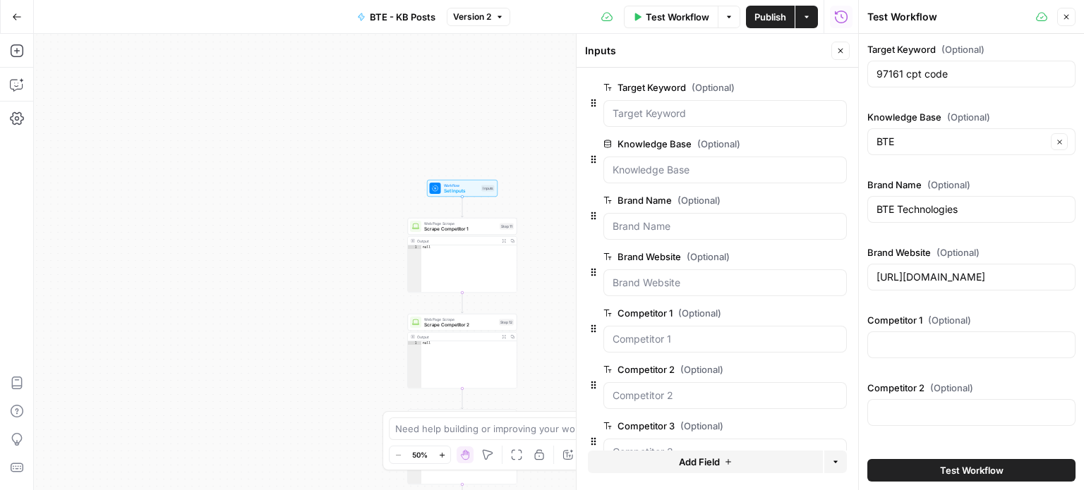
click at [943, 83] on div "97161 cpt code" at bounding box center [971, 74] width 208 height 27
click at [931, 78] on input "97161 cpt code" at bounding box center [971, 74] width 190 height 14
click at [904, 344] on input "Competitor 1 (Optional)" at bounding box center [971, 345] width 190 height 14
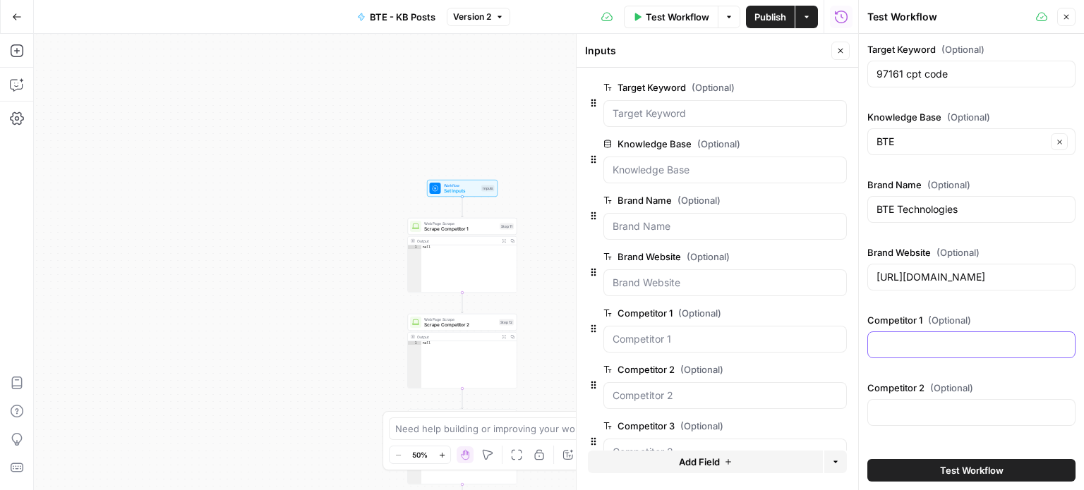
paste input "[URL][DOMAIN_NAME]"
type input "[URL][DOMAIN_NAME]"
click at [898, 417] on input "Competitor 2 (Optional)" at bounding box center [971, 413] width 190 height 14
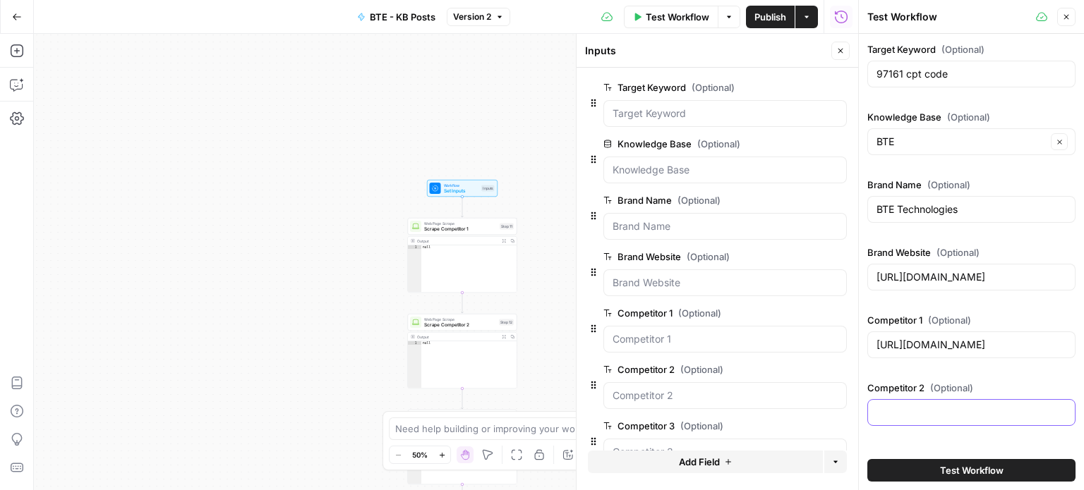
paste input "[URL][DOMAIN_NAME]"
type input "[URL][DOMAIN_NAME]"
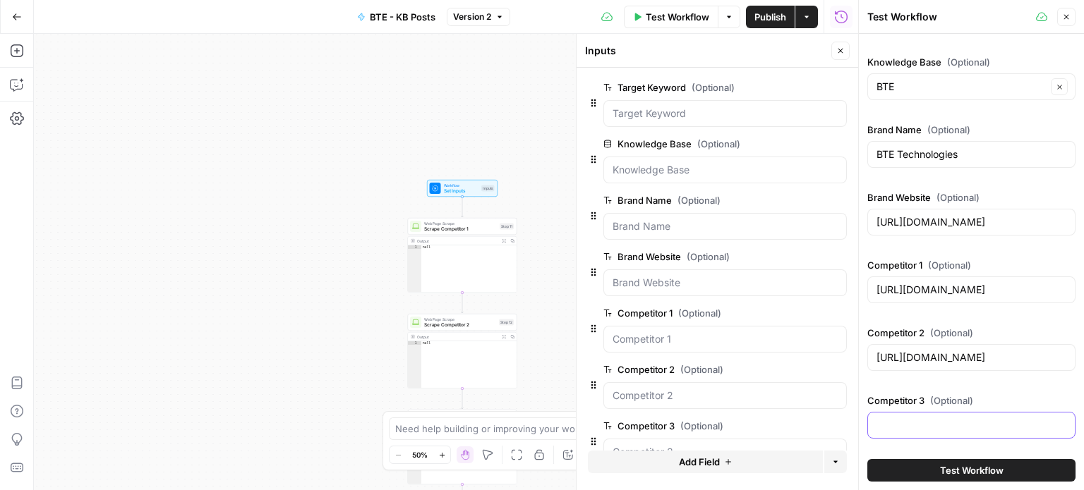
click at [964, 418] on input "Competitor 3 (Optional)" at bounding box center [971, 425] width 190 height 14
paste input "[URL][DOMAIN_NAME]"
type input "[URL][DOMAIN_NAME]"
click at [908, 465] on button "Test Workflow" at bounding box center [971, 470] width 208 height 23
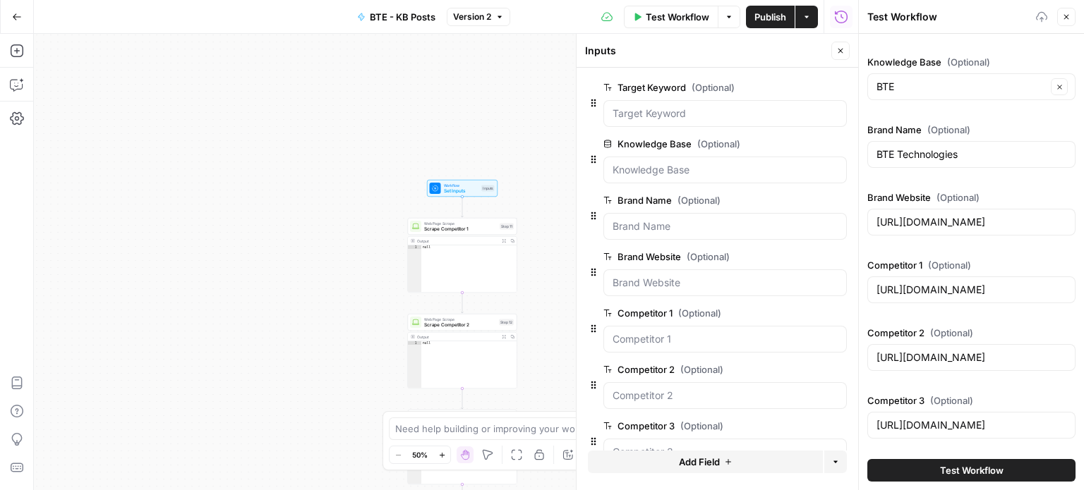
scroll to position [0, 0]
click at [964, 466] on span "Test Workflow" at bounding box center [971, 471] width 63 height 14
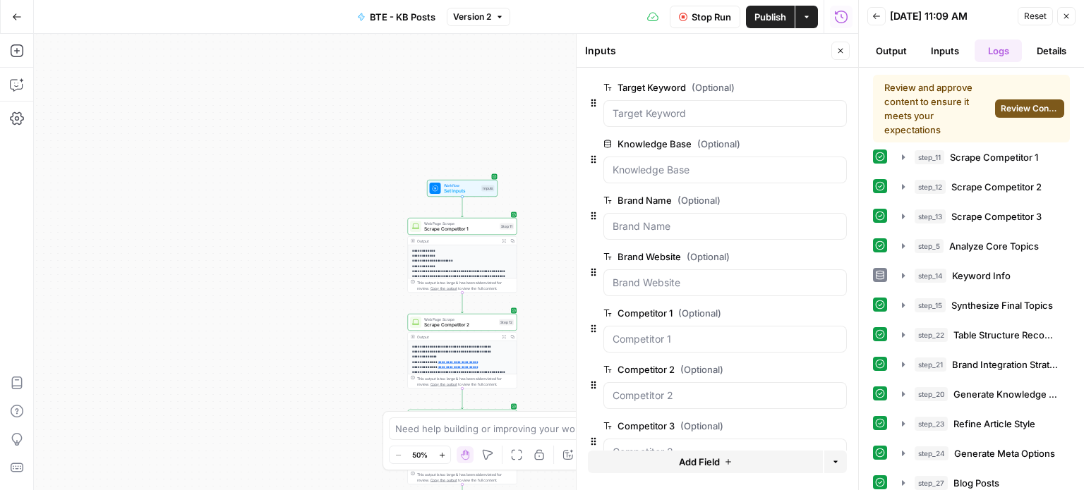
click at [1000, 113] on span "Review Content" at bounding box center [1029, 108] width 59 height 13
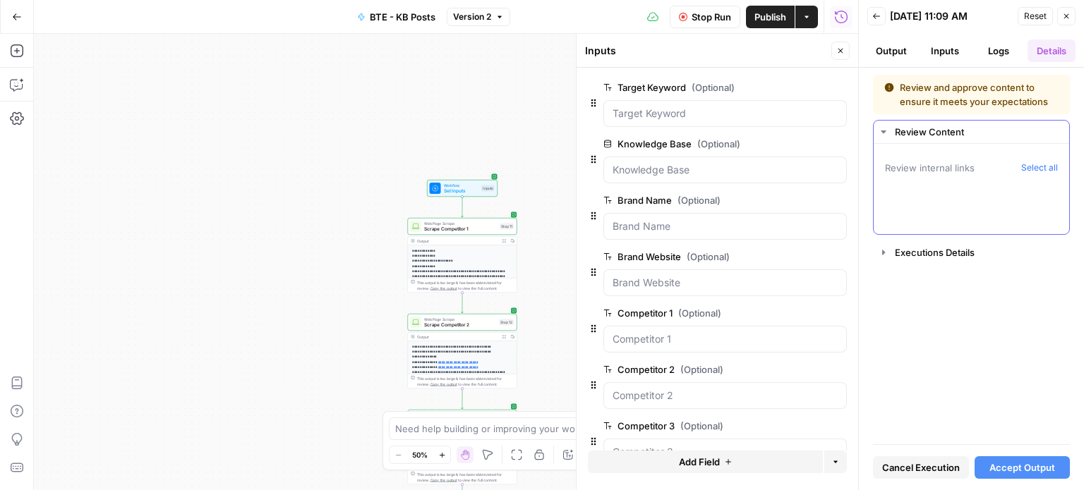
click at [1031, 165] on button "Select all" at bounding box center [1039, 168] width 37 height 14
click at [1003, 463] on span "Accept Output" at bounding box center [1022, 468] width 66 height 14
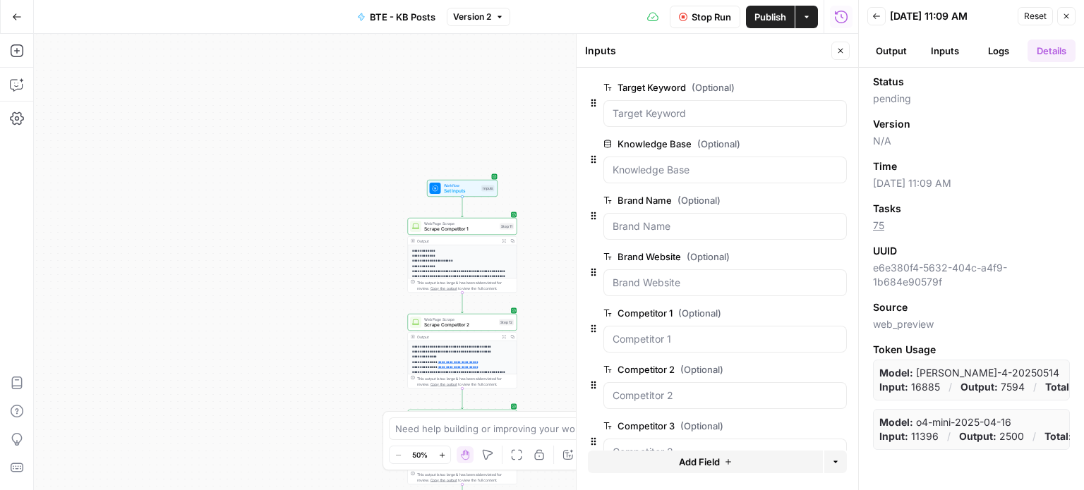
scroll to position [32, 0]
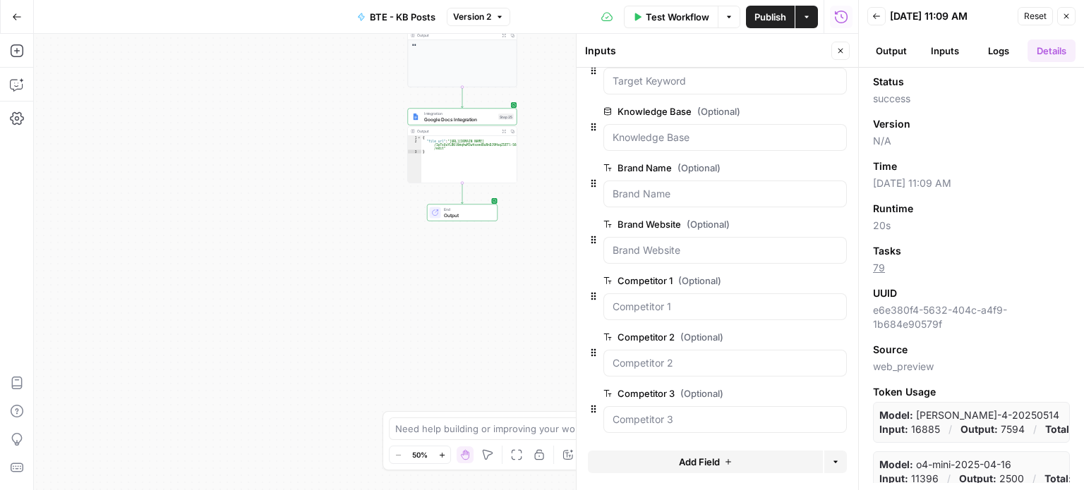
click at [484, 120] on span "Google Docs Integration" at bounding box center [459, 119] width 71 height 7
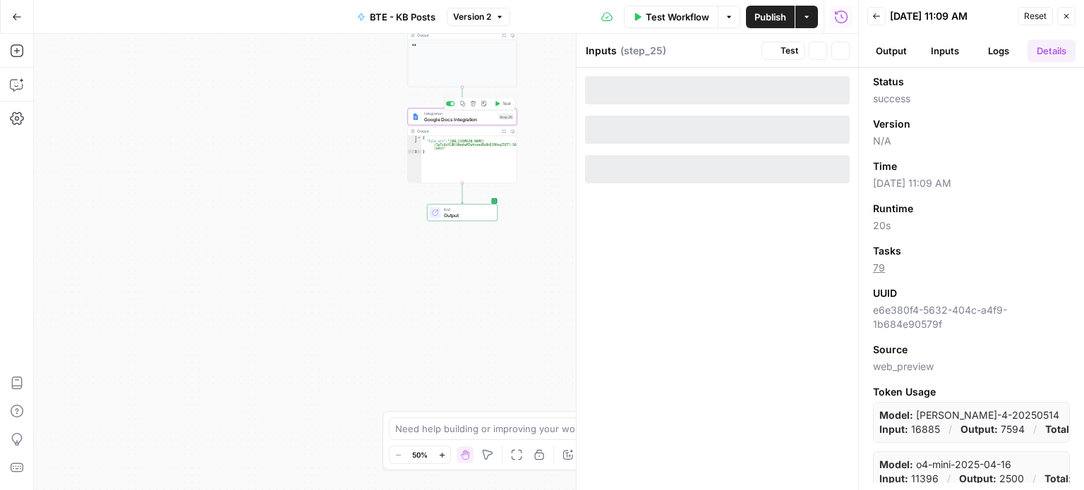
type textarea "Google Docs Integration"
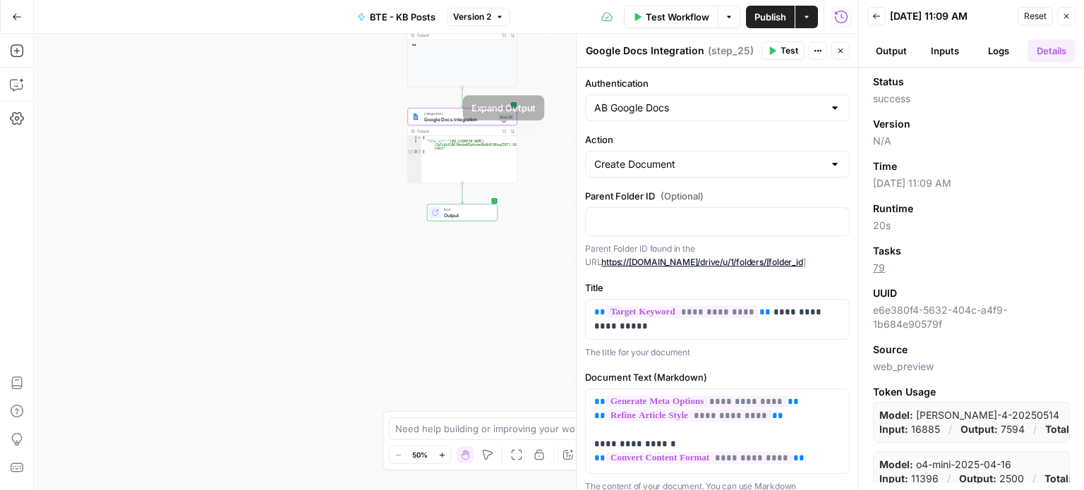
click at [502, 131] on icon "button" at bounding box center [504, 131] width 4 height 4
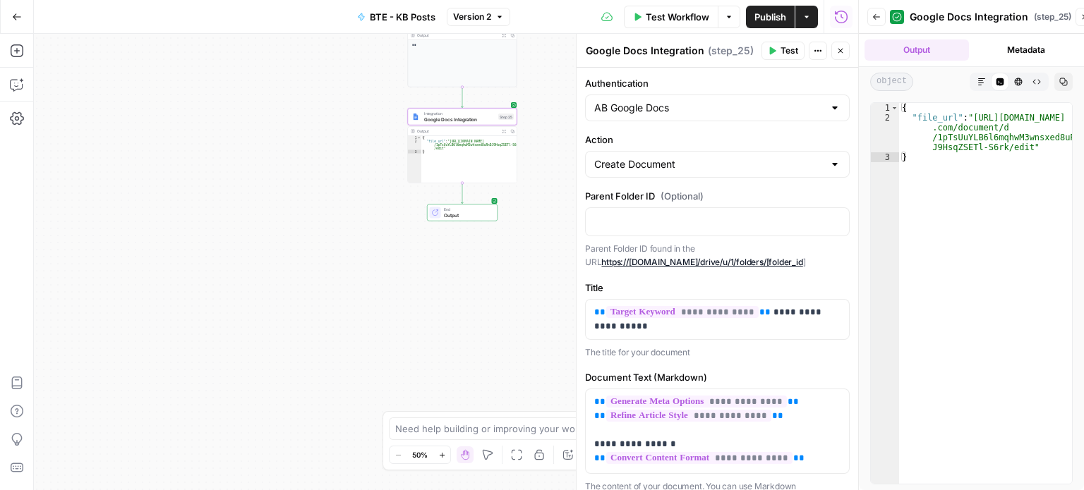
type textarea "**********"
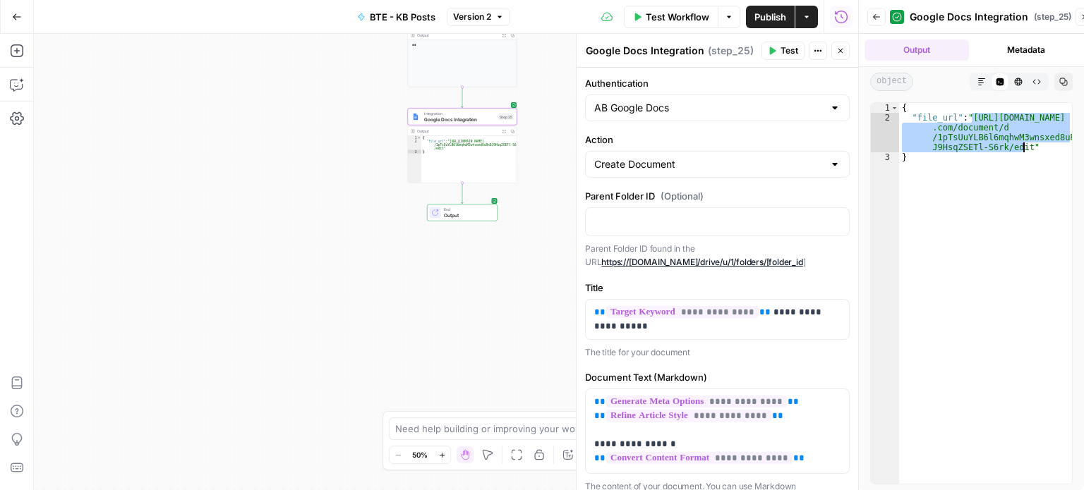
drag, startPoint x: 971, startPoint y: 117, endPoint x: 1022, endPoint y: 146, distance: 58.5
click at [1022, 146] on div "{ "file_url" : "https://docs.google .com/document/d /1pTsUuYLB6l6mqhwM3wnsxed8u…" at bounding box center [986, 303] width 174 height 401
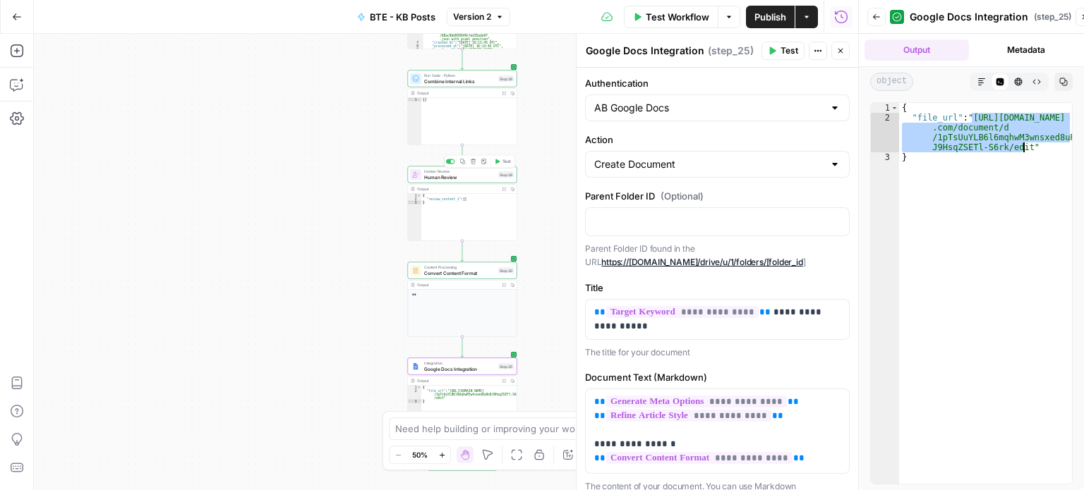
click at [439, 183] on div "Human Review Human Review Step 28 Copy step Delete step Add Note Test Output Ex…" at bounding box center [462, 204] width 109 height 75
click at [437, 82] on span "Combine Internal Links" at bounding box center [459, 81] width 71 height 7
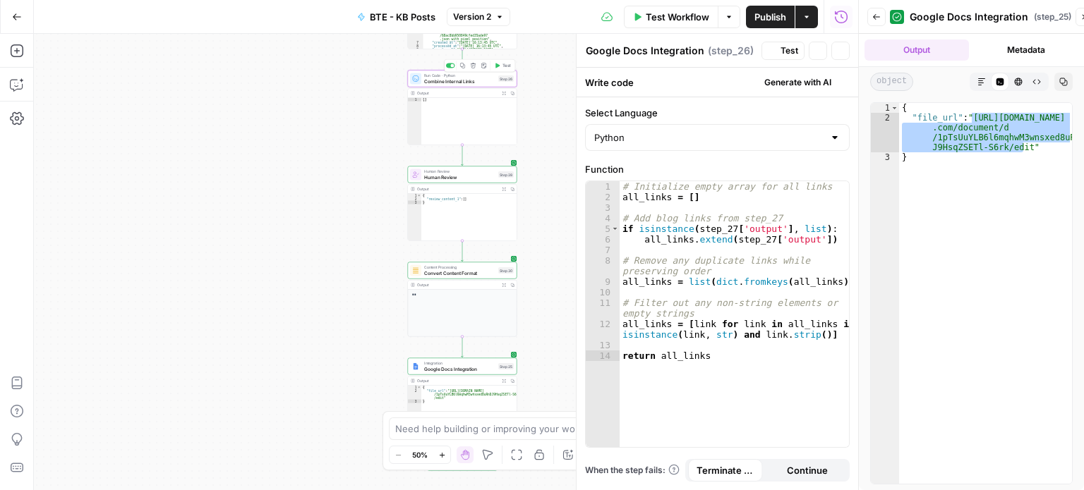
type textarea "Combine Internal Links"
type textarea "**********"
click at [672, 200] on div "# Initialize empty array for all links all_links = [ ] # Add blog links from st…" at bounding box center [734, 325] width 230 height 288
click at [765, 147] on div "Python" at bounding box center [717, 137] width 265 height 27
type input "Python"
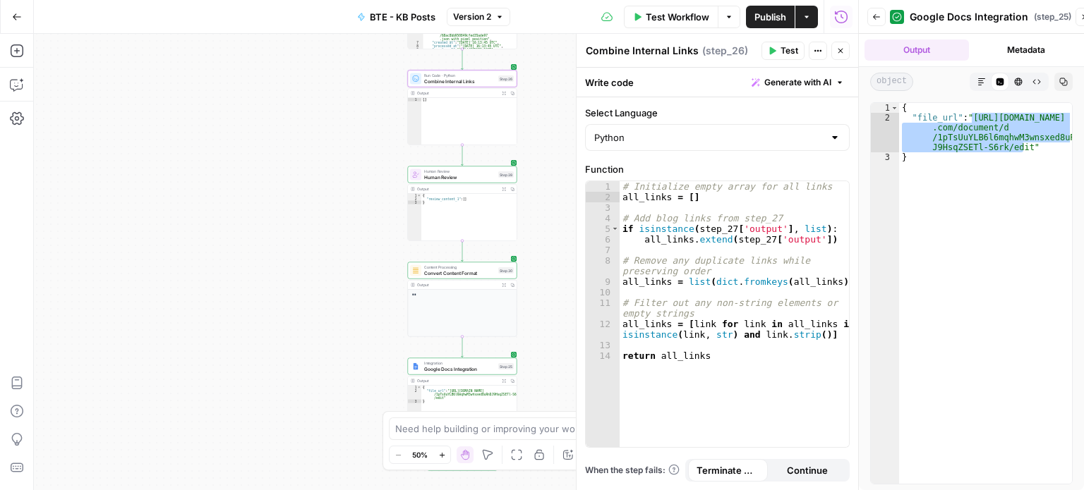
click at [777, 116] on label "Select Language" at bounding box center [717, 113] width 265 height 14
click at [777, 131] on input "Python" at bounding box center [708, 138] width 229 height 14
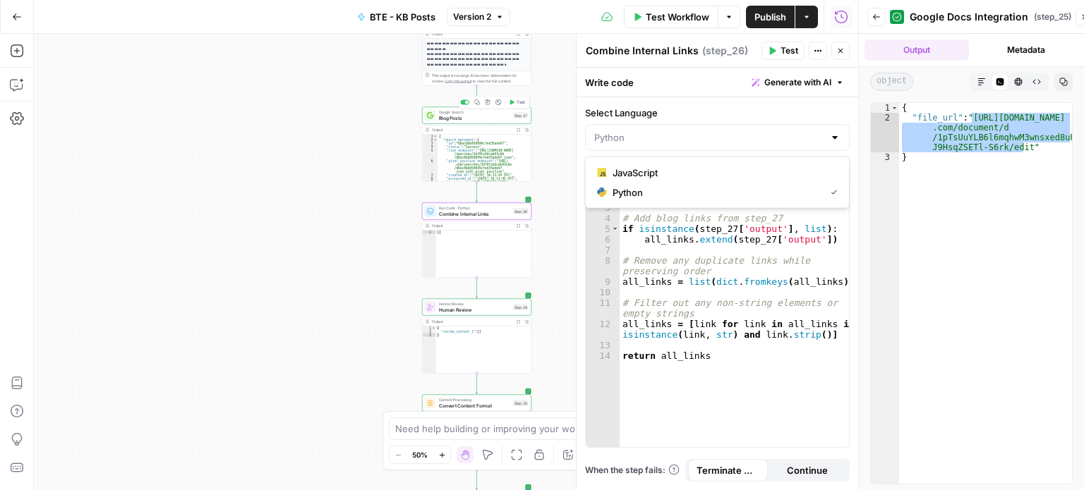
type input "Python"
click at [482, 115] on span "Blog Posts" at bounding box center [474, 117] width 71 height 7
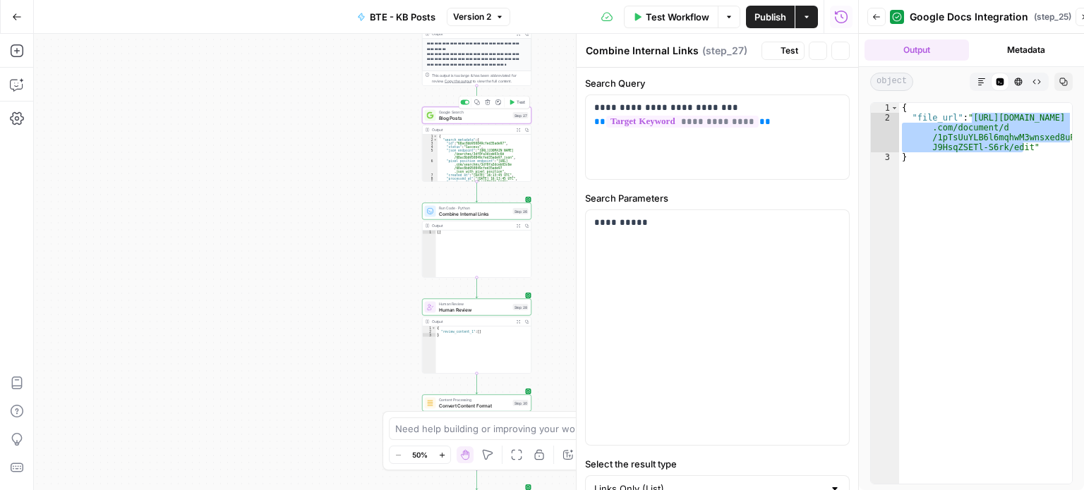
type textarea "Blog Posts"
click at [519, 131] on icon "button" at bounding box center [518, 130] width 4 height 4
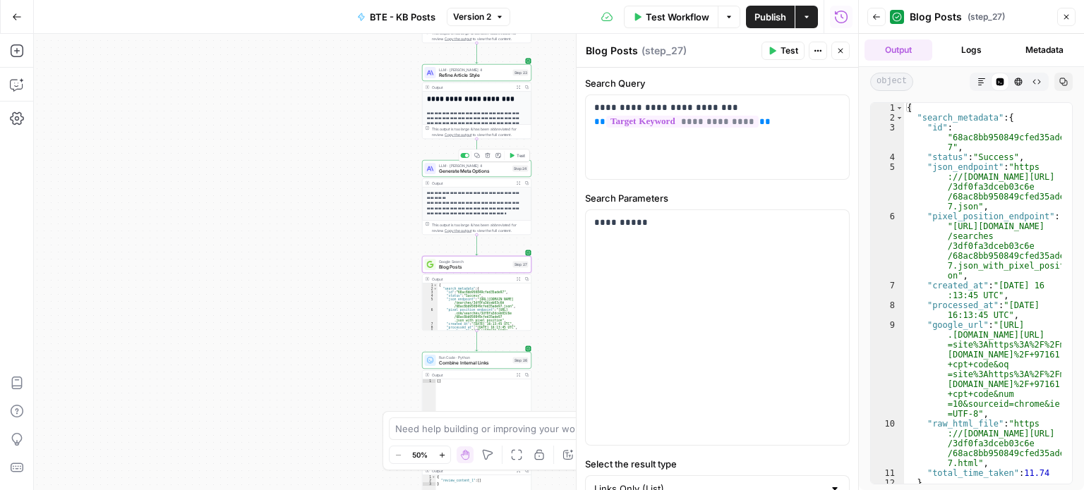
click at [494, 169] on span "Generate Meta Options" at bounding box center [474, 171] width 71 height 7
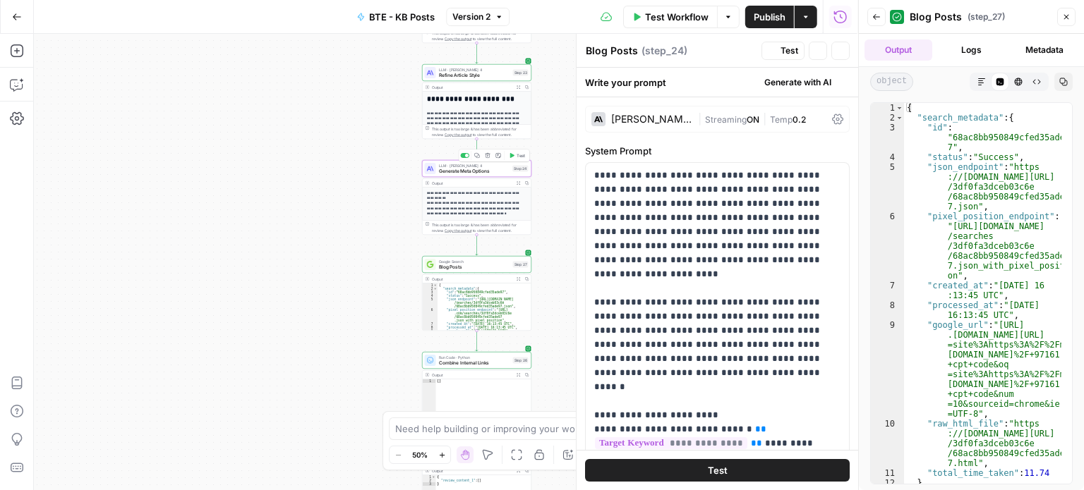
type textarea "Generate Meta Options"
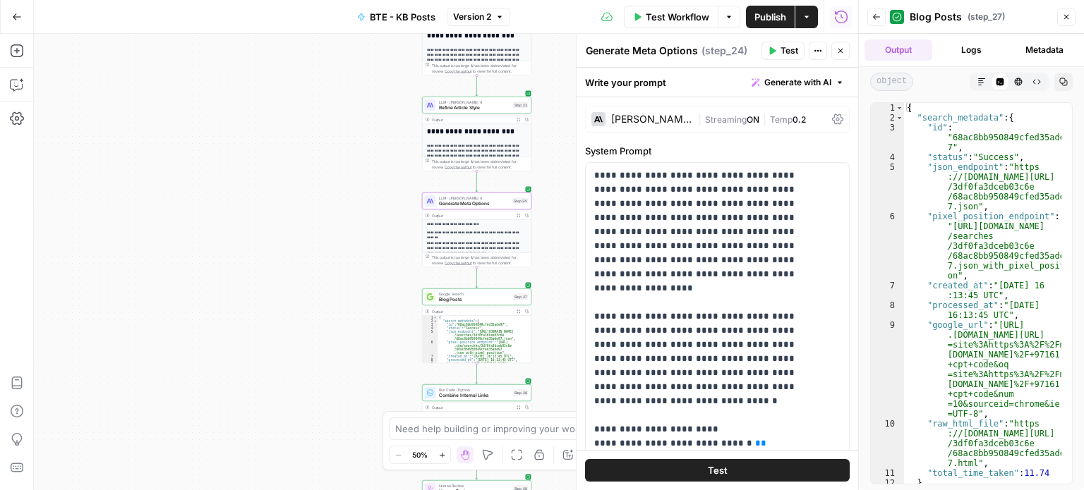
scroll to position [162, 0]
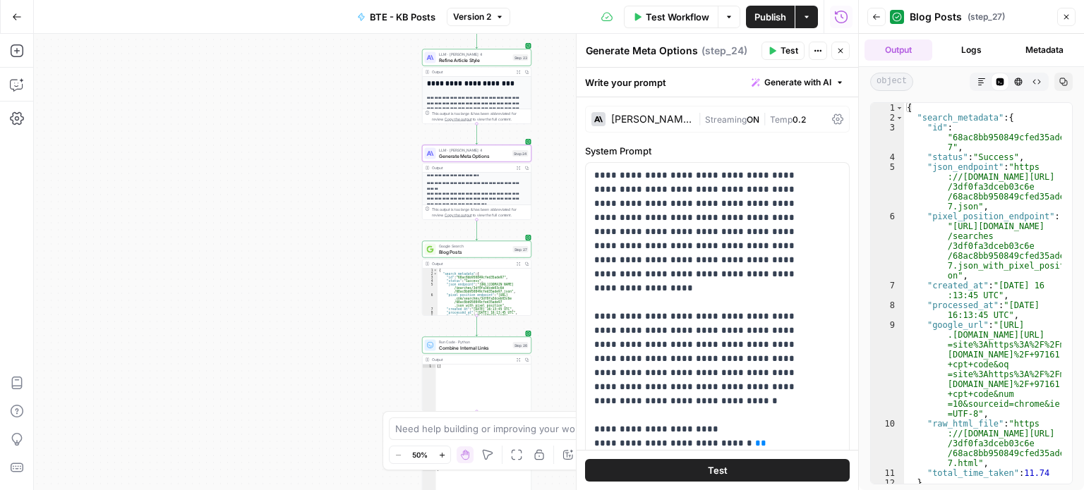
click at [491, 248] on span "Blog Posts" at bounding box center [474, 251] width 71 height 7
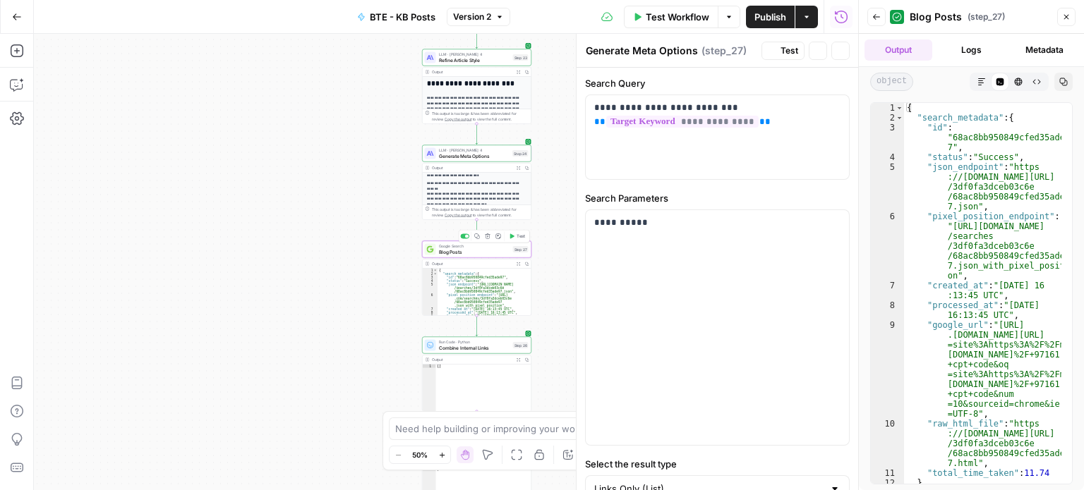
type textarea "Blog Posts"
click at [664, 105] on p "**********" at bounding box center [712, 115] width 236 height 28
click at [706, 109] on p "**********" at bounding box center [712, 115] width 236 height 28
drag, startPoint x: 724, startPoint y: 104, endPoint x: 536, endPoint y: 97, distance: 187.8
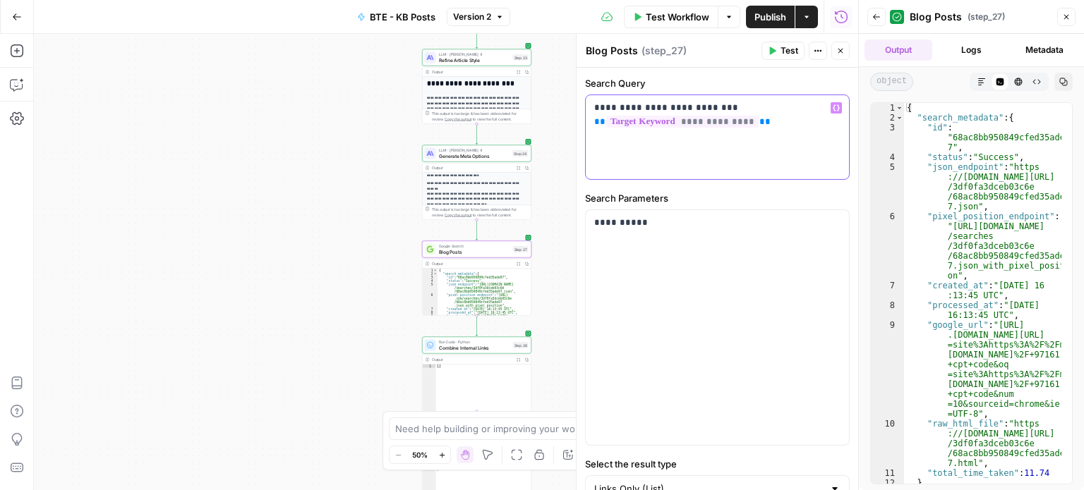
click at [536, 97] on body "**********" at bounding box center [542, 245] width 1084 height 490
click at [684, 110] on p "**********" at bounding box center [712, 115] width 236 height 28
click at [736, 105] on p "**********" at bounding box center [712, 115] width 236 height 28
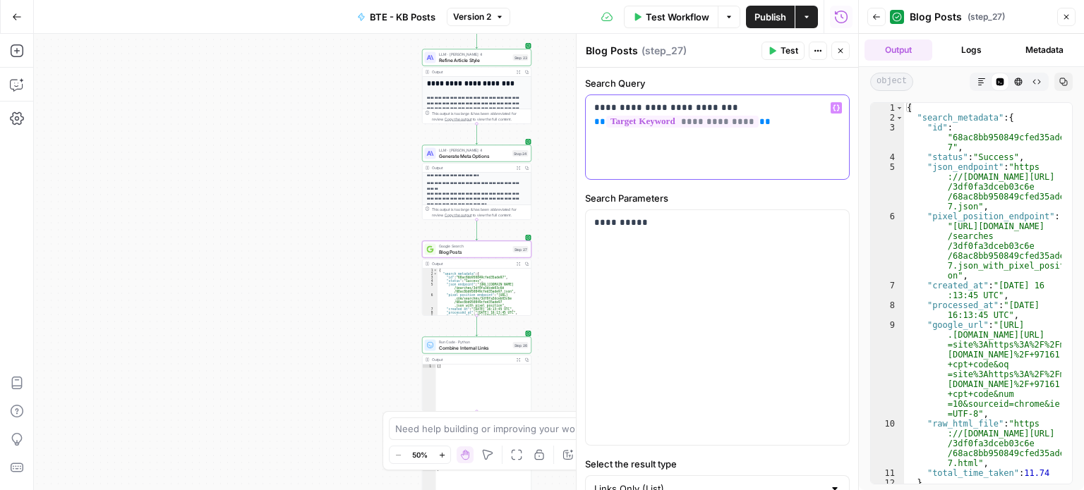
click at [736, 105] on p "**********" at bounding box center [712, 115] width 236 height 28
click at [725, 104] on p "**********" at bounding box center [712, 115] width 236 height 28
drag, startPoint x: 720, startPoint y: 104, endPoint x: 585, endPoint y: 95, distance: 135.8
click at [586, 95] on div "**********" at bounding box center [717, 137] width 263 height 84
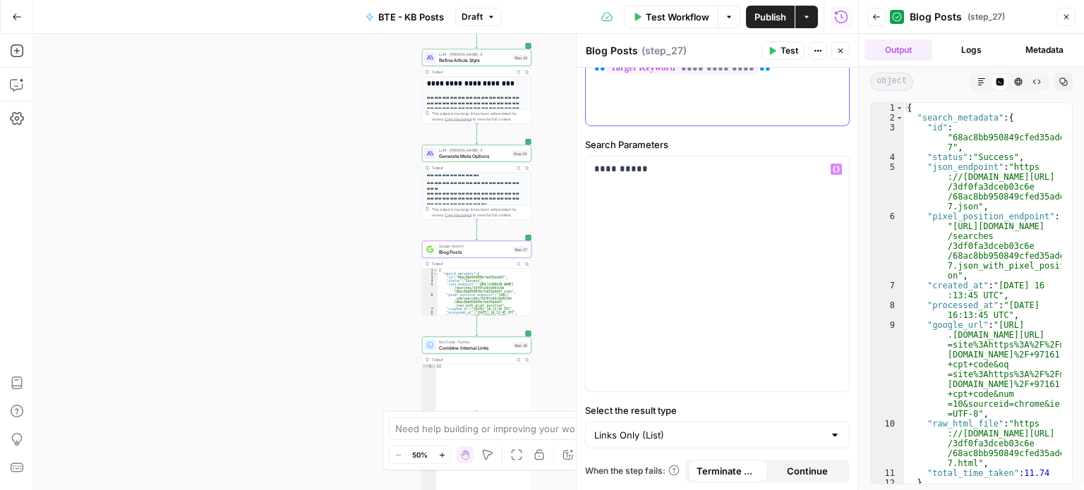
scroll to position [0, 0]
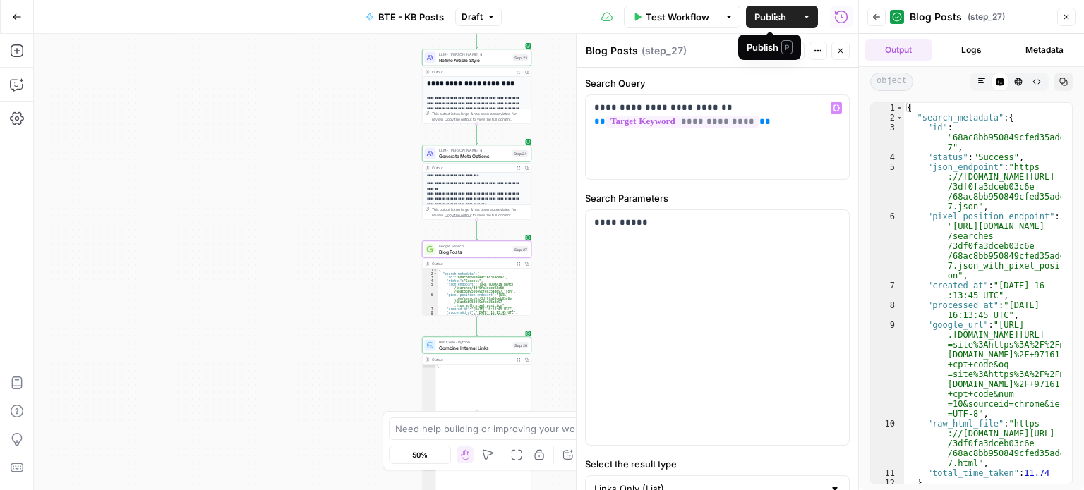
click at [781, 25] on button "Publish" at bounding box center [770, 17] width 49 height 23
click at [787, 42] on button "Test" at bounding box center [782, 51] width 43 height 18
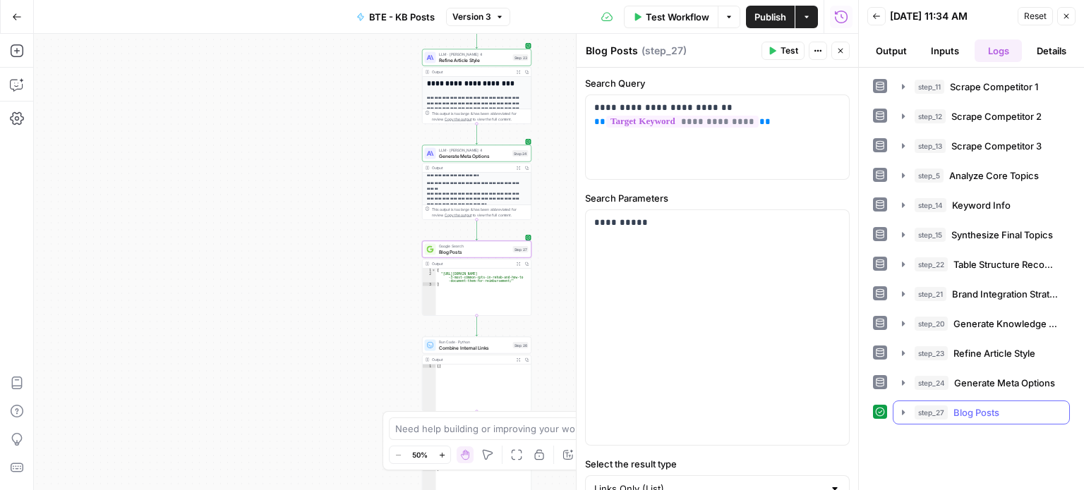
click at [906, 407] on icon "button" at bounding box center [902, 412] width 11 height 11
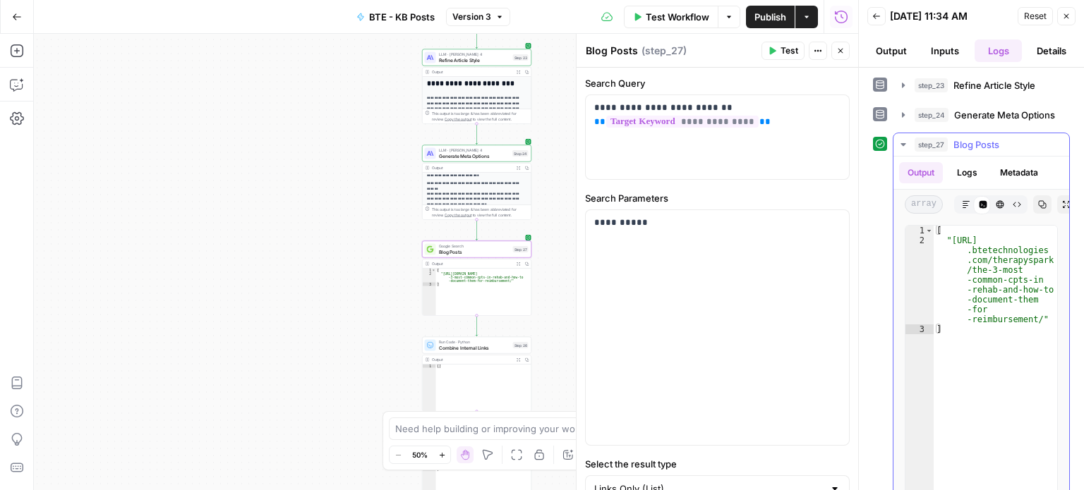
scroll to position [291, 0]
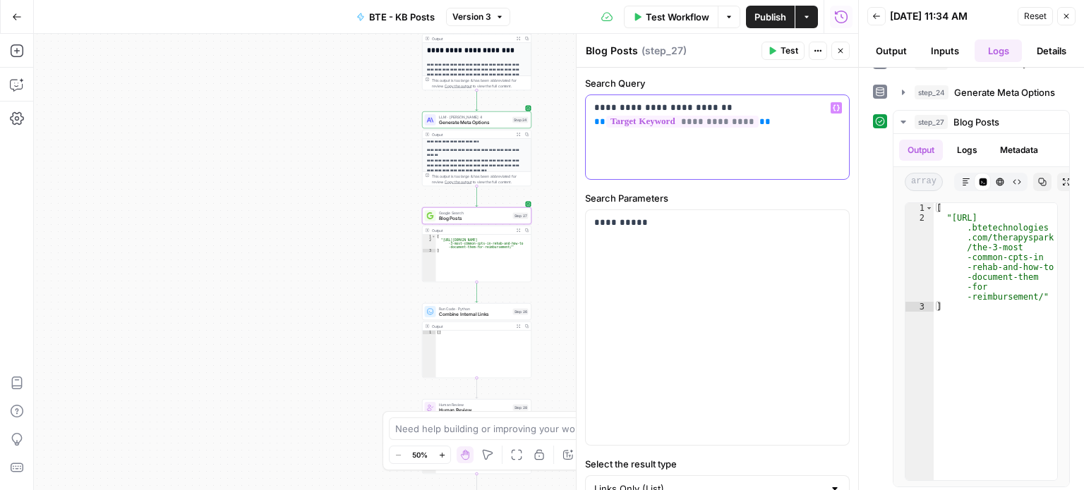
click at [654, 121] on span "**********" at bounding box center [682, 122] width 152 height 12
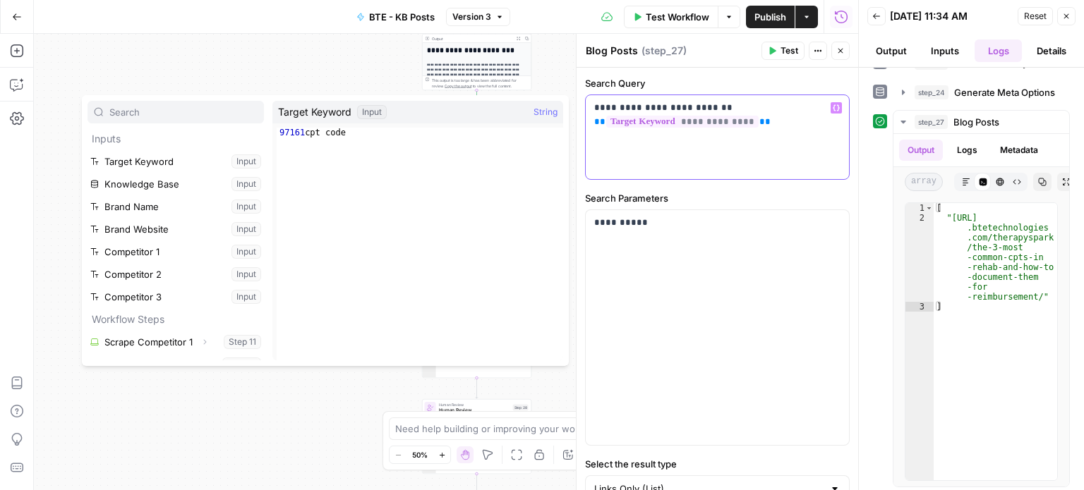
click at [767, 125] on p "**********" at bounding box center [712, 115] width 236 height 28
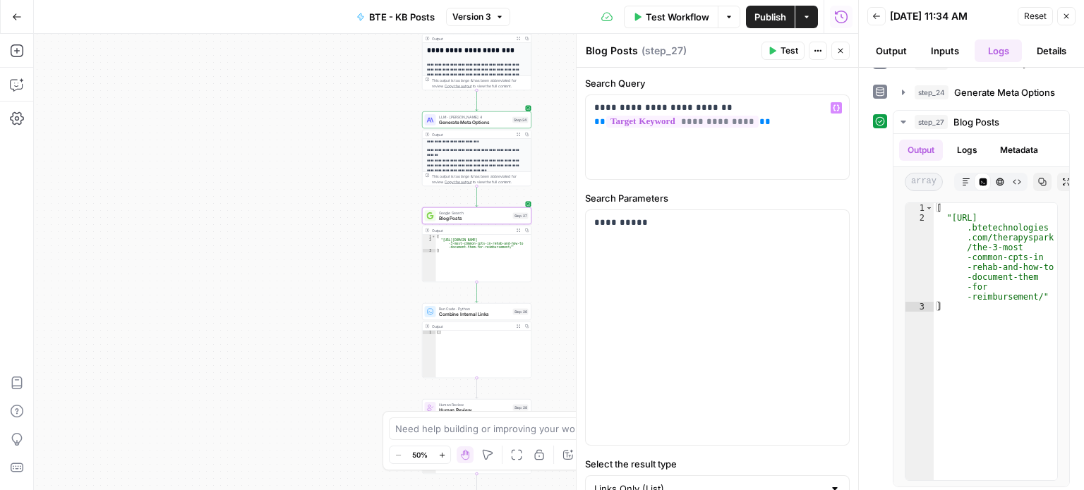
click at [464, 313] on span "Combine Internal Links" at bounding box center [474, 314] width 71 height 7
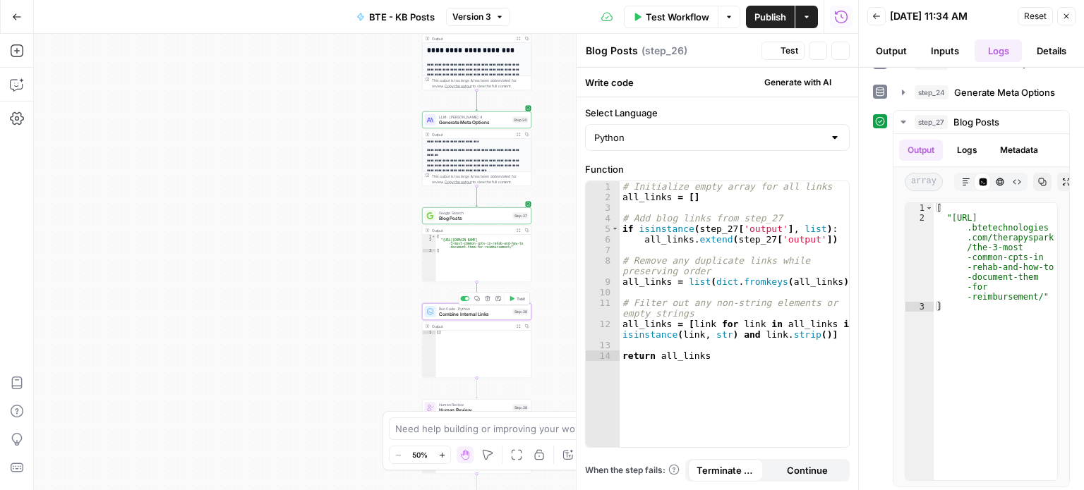
type textarea "Combine Internal Links"
click at [490, 215] on span "Blog Posts" at bounding box center [474, 218] width 71 height 7
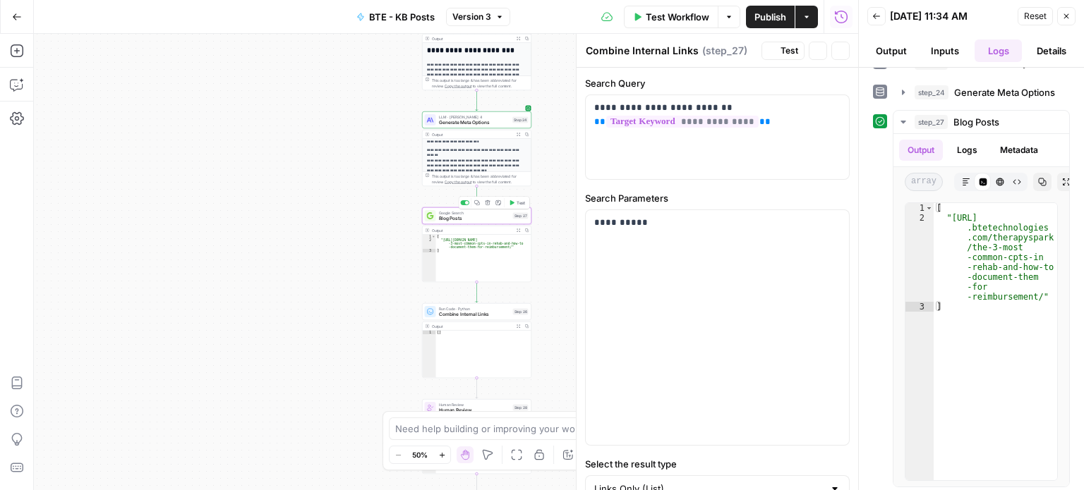
type textarea "Blog Posts"
click at [774, 138] on div "**********" at bounding box center [717, 137] width 263 height 84
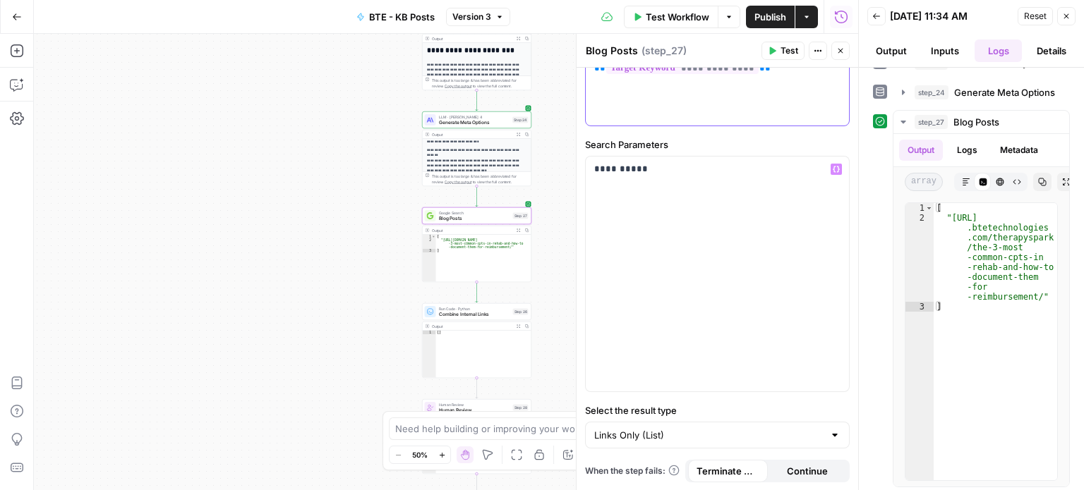
scroll to position [0, 0]
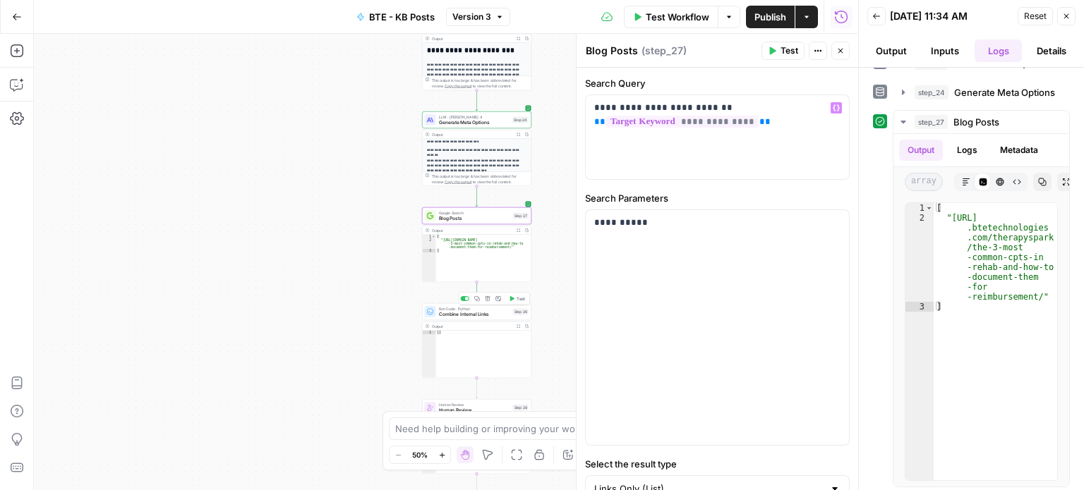
click at [504, 316] on span "Combine Internal Links" at bounding box center [474, 314] width 71 height 7
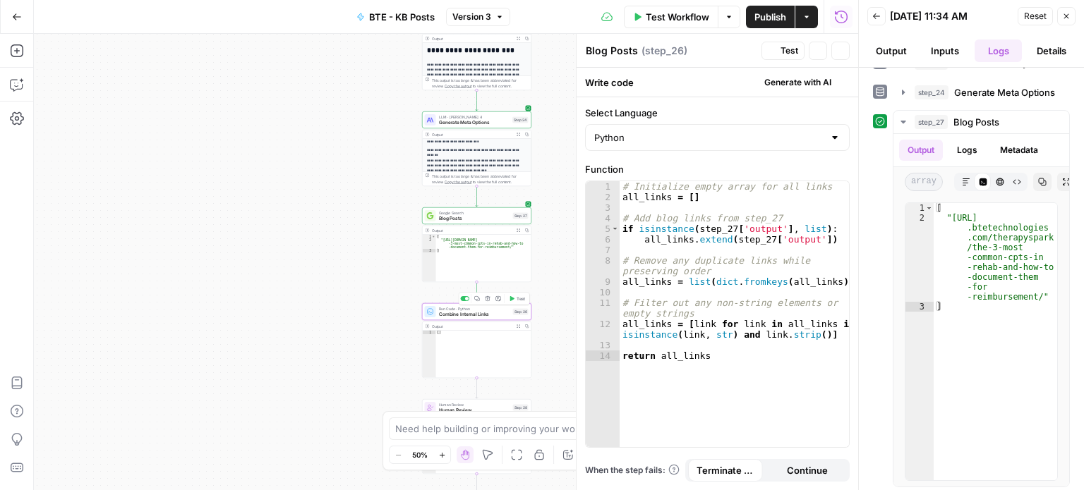
type textarea "Combine Internal Links"
click at [783, 55] on span "Test" at bounding box center [789, 50] width 18 height 13
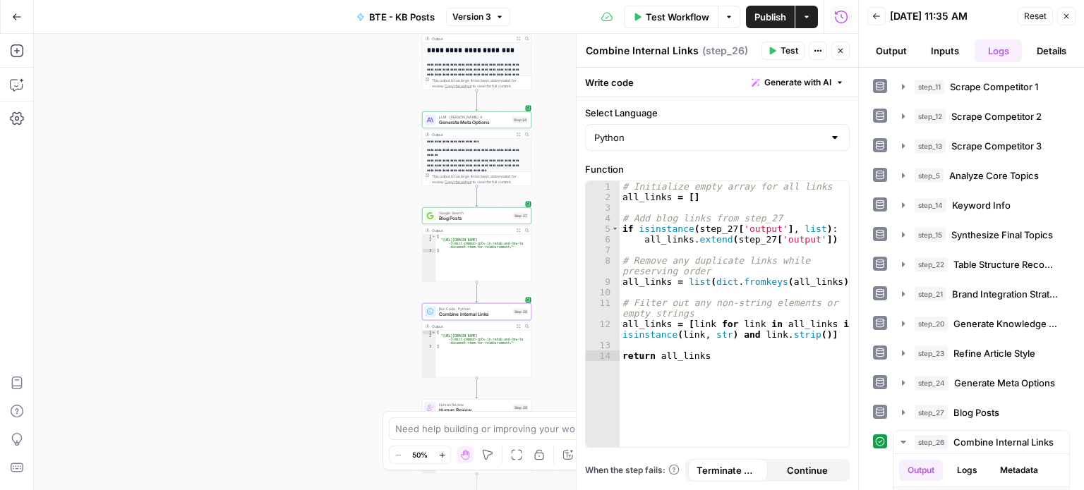
type textarea "**********"
click at [498, 341] on div "[ "https://www.btetechnologies.com/therapyspark/the -3-most-common-cpts-in-reha…" at bounding box center [482, 358] width 95 height 54
click at [480, 216] on span "Blog Posts" at bounding box center [474, 218] width 71 height 7
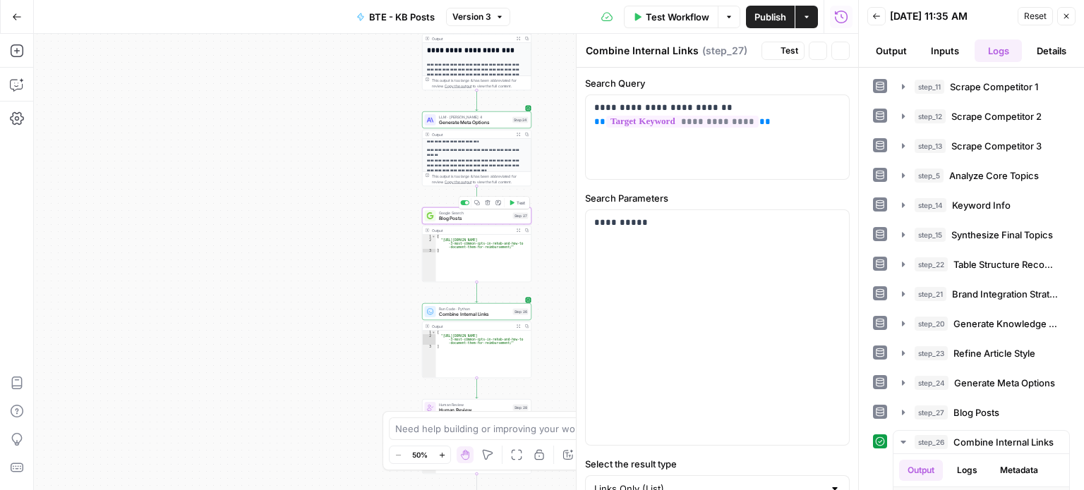
type textarea "Blog Posts"
click at [737, 109] on p "**********" at bounding box center [712, 115] width 236 height 28
click at [762, 19] on span "Publish" at bounding box center [770, 17] width 32 height 14
